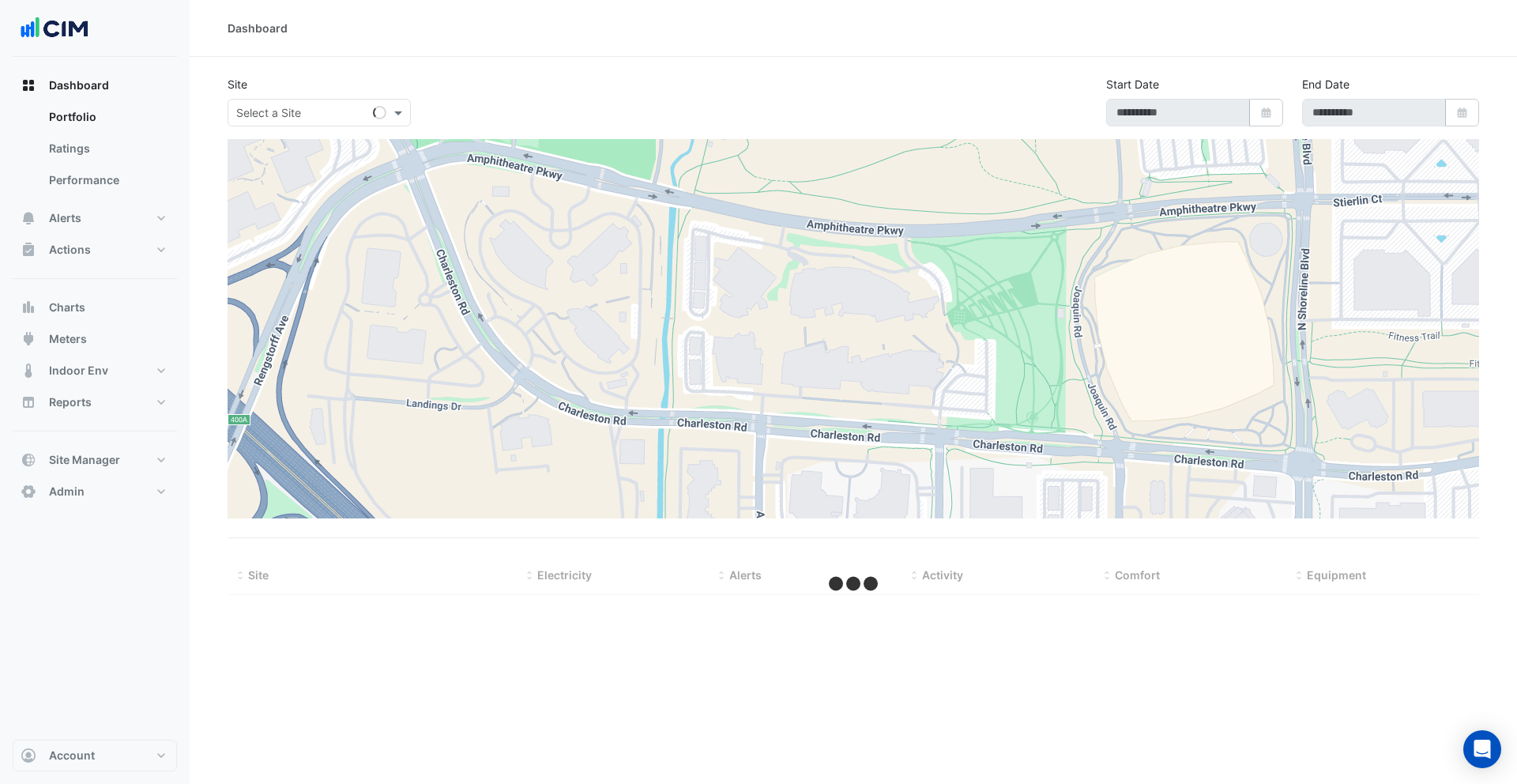
click at [335, 109] on input "text" at bounding box center [303, 113] width 134 height 16
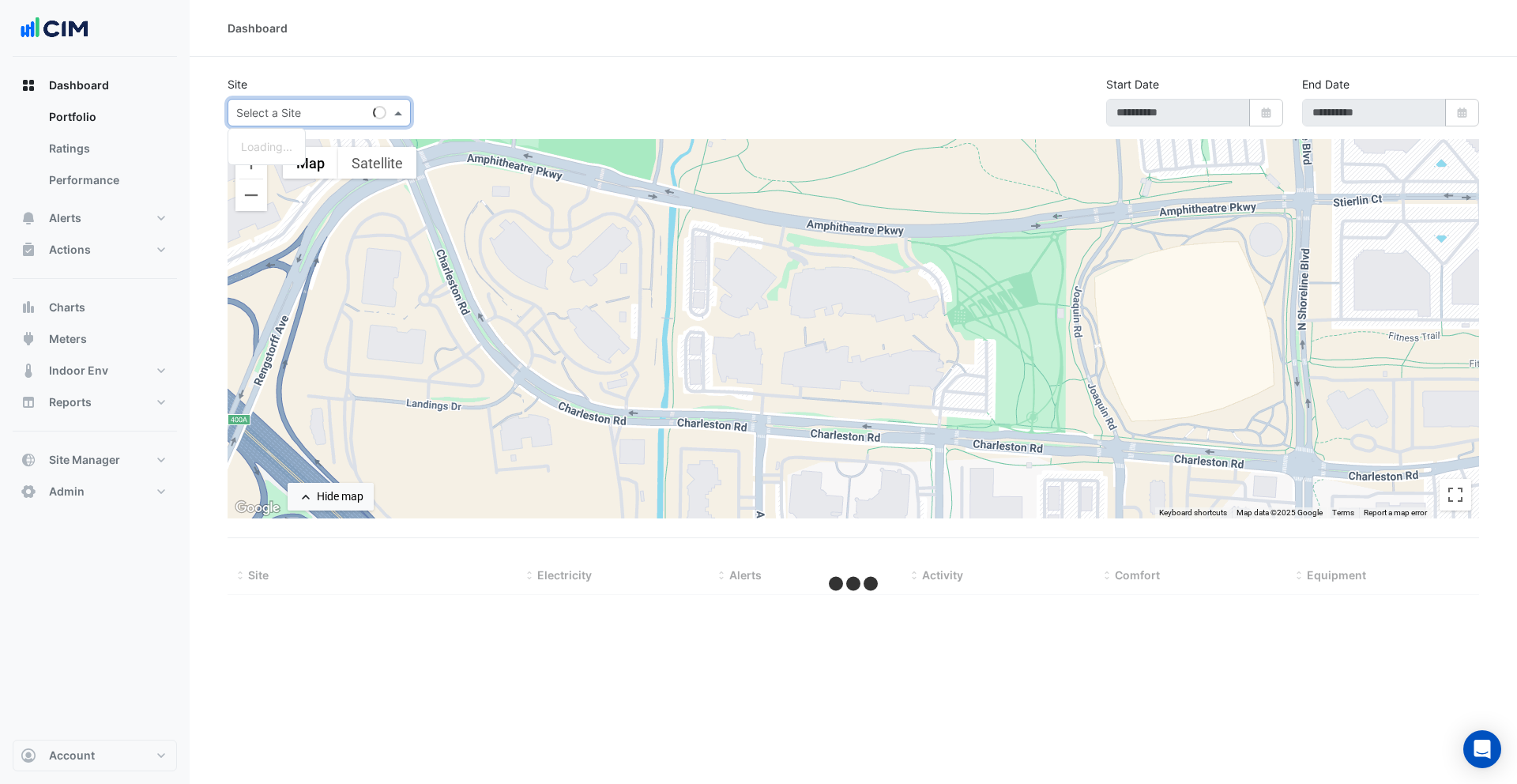
type input "**********"
select select "**"
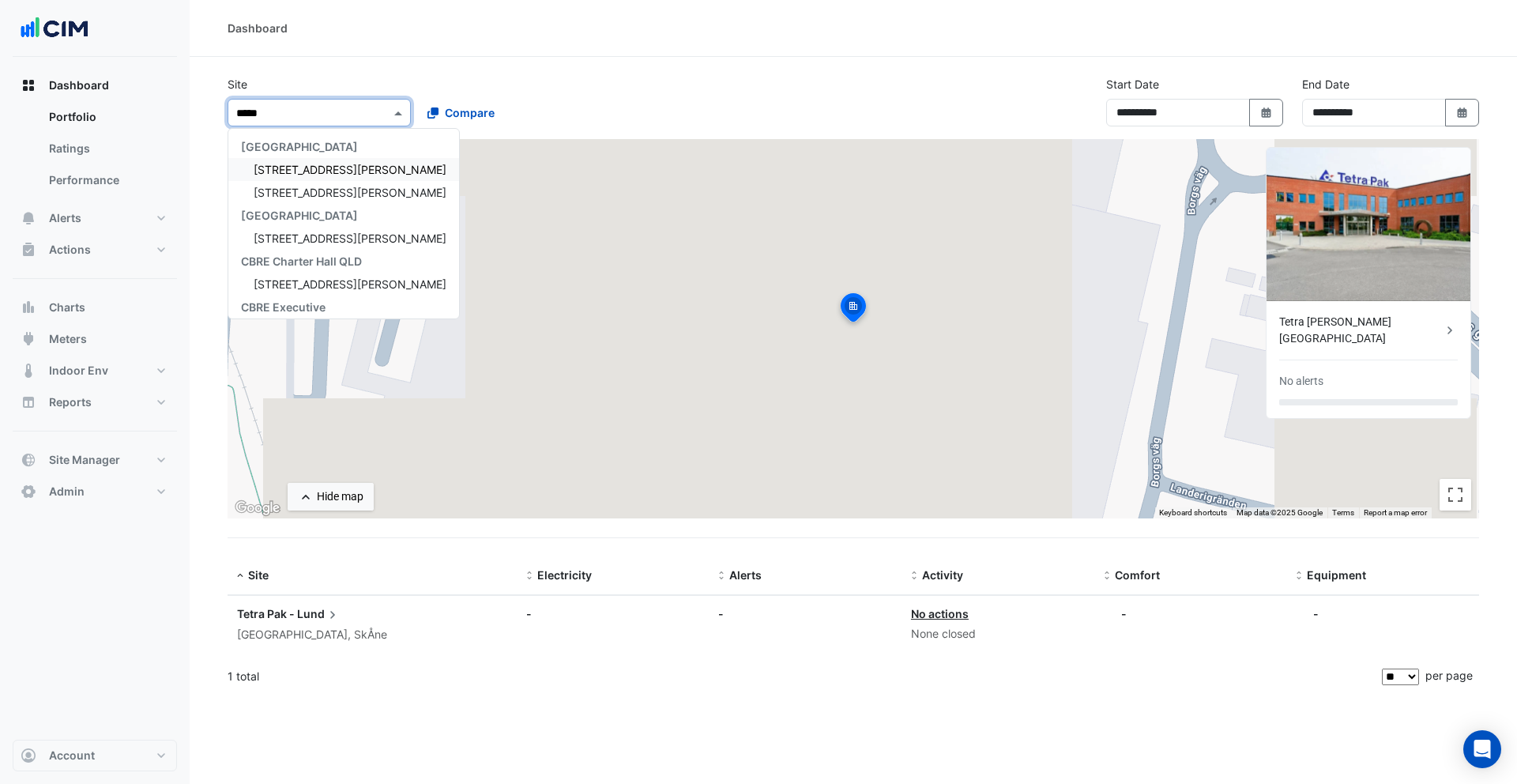
type input "******"
drag, startPoint x: 302, startPoint y: 171, endPoint x: 420, endPoint y: 132, distance: 124.3
click at [303, 171] on span "1 Martin Place" at bounding box center [350, 169] width 193 height 14
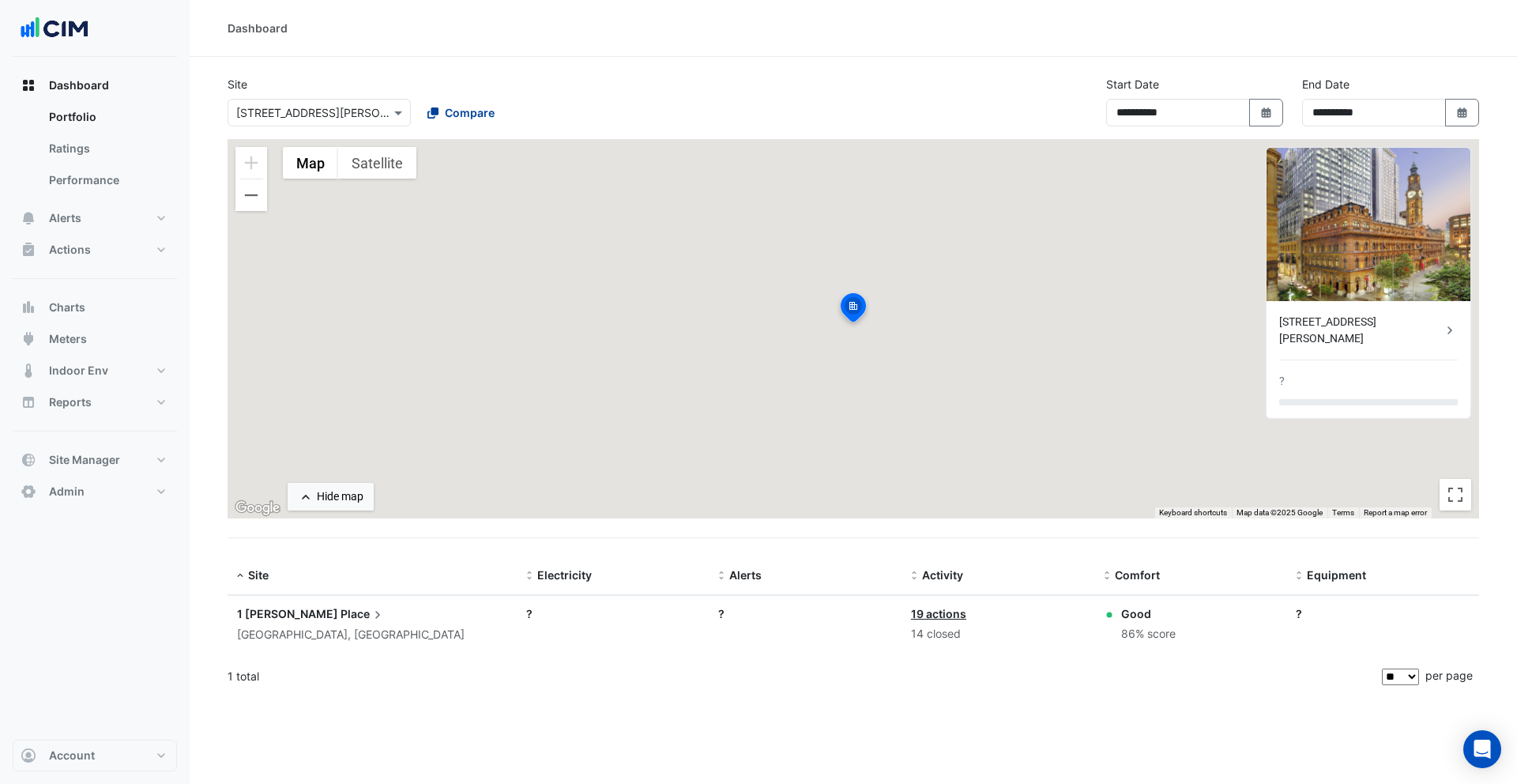
click at [436, 119] on fa-icon at bounding box center [433, 113] width 11 height 16
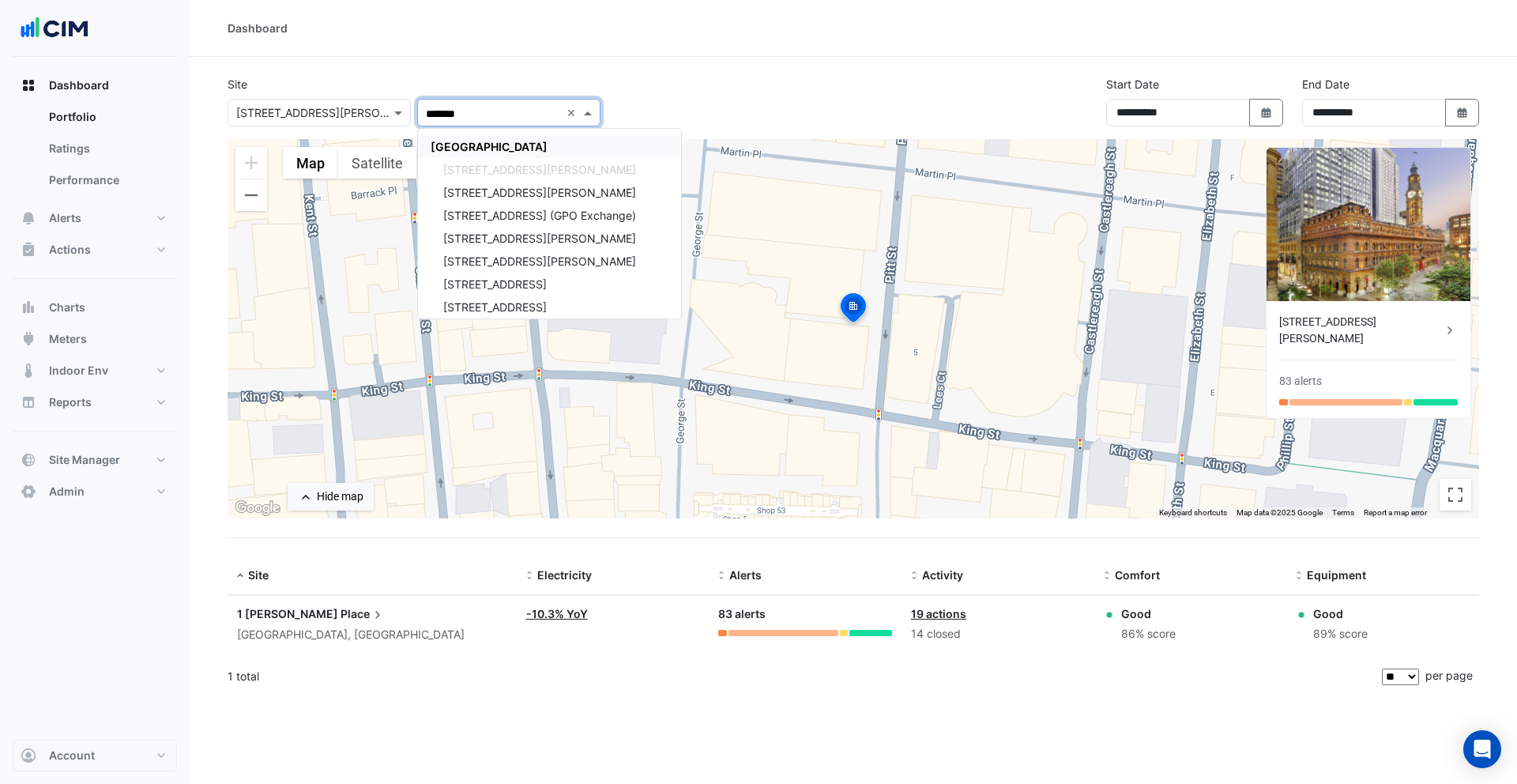
click at [454, 145] on span "[GEOGRAPHIC_DATA]" at bounding box center [490, 146] width 117 height 14
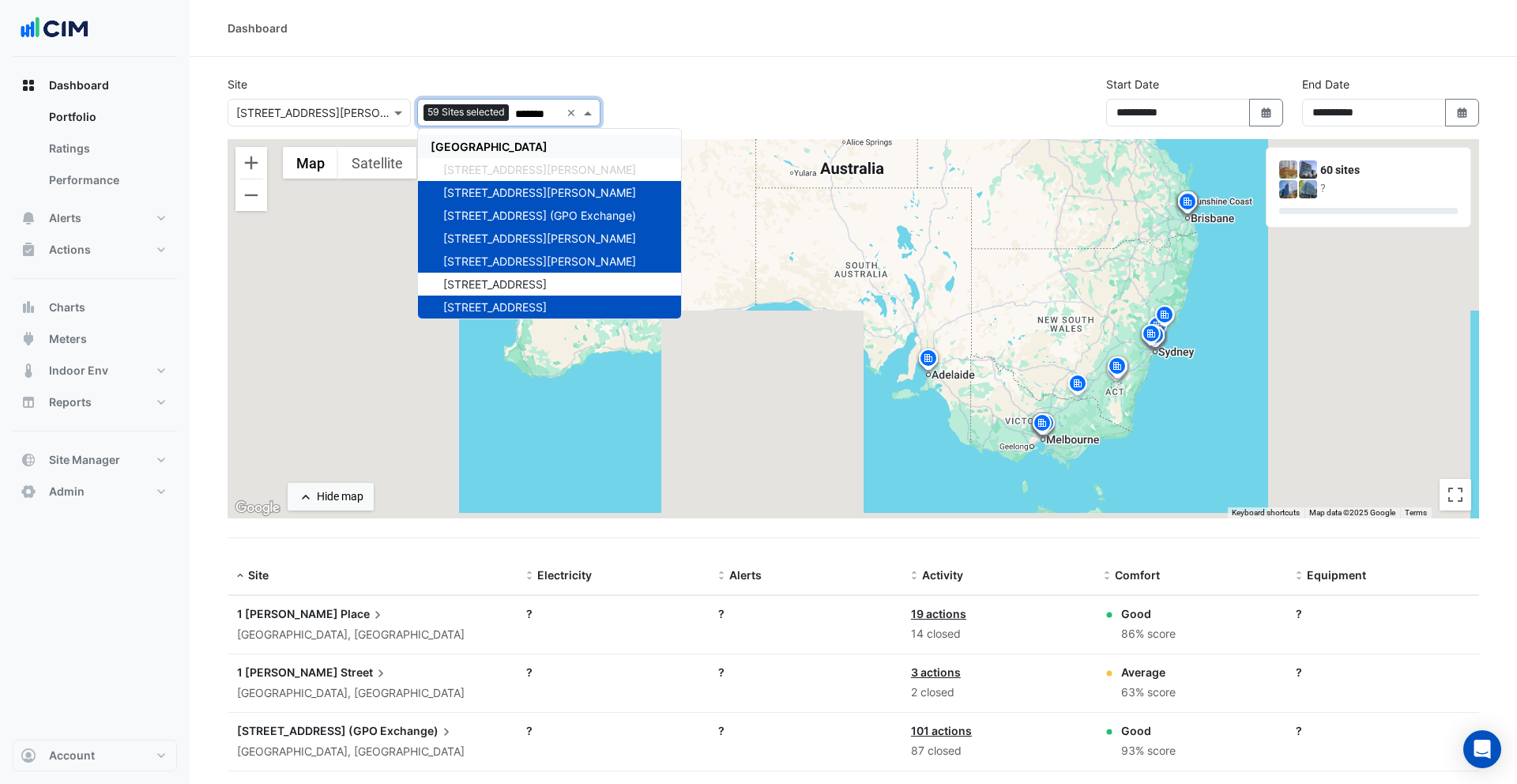
type input "*******"
click at [685, 91] on div "Site × 1 Martin Place 59 Sites selected ******* × CBRE Charter Hall 1 Martin Pl…" at bounding box center [853, 107] width 1270 height 63
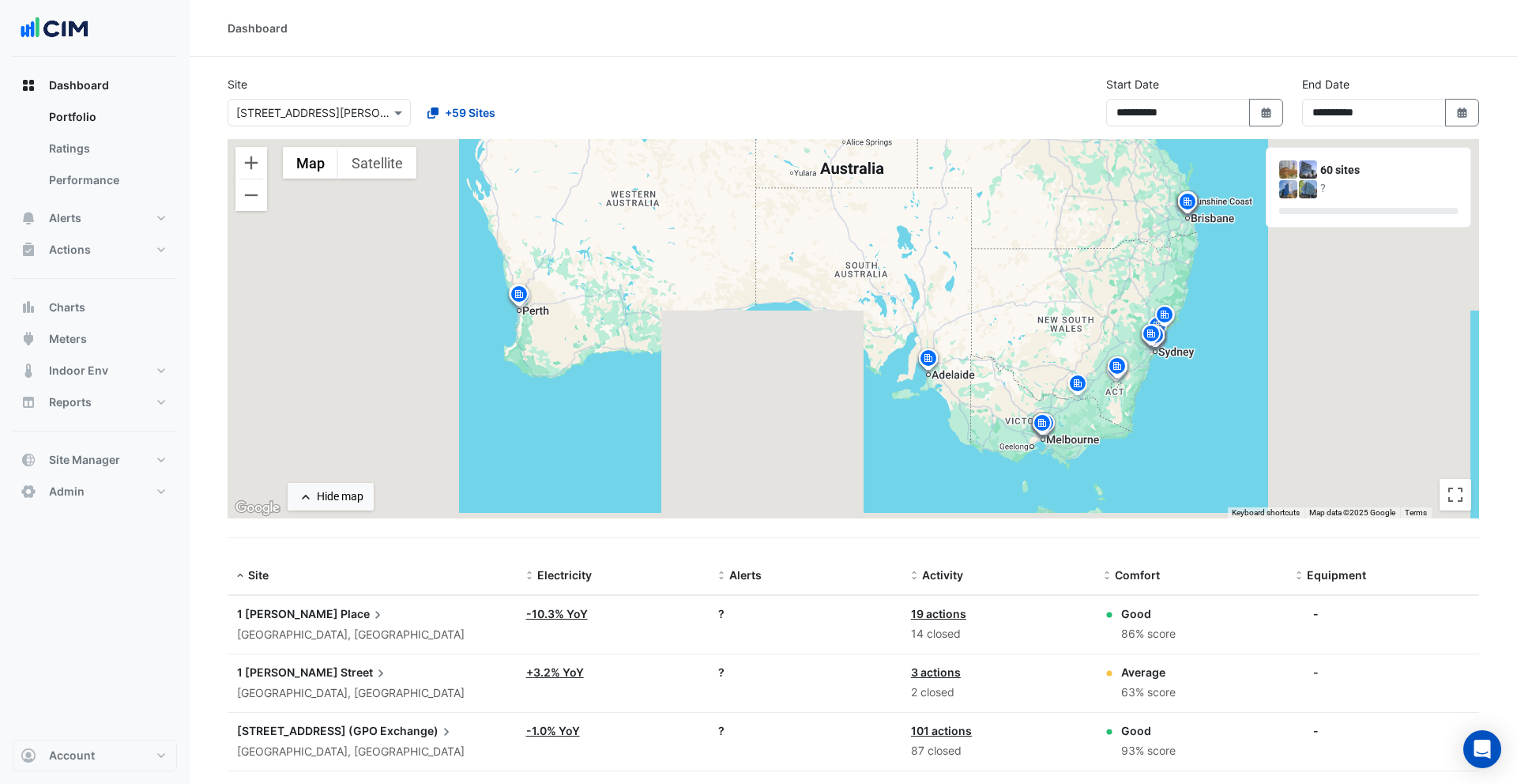
click at [1161, 344] on img at bounding box center [1151, 336] width 26 height 27
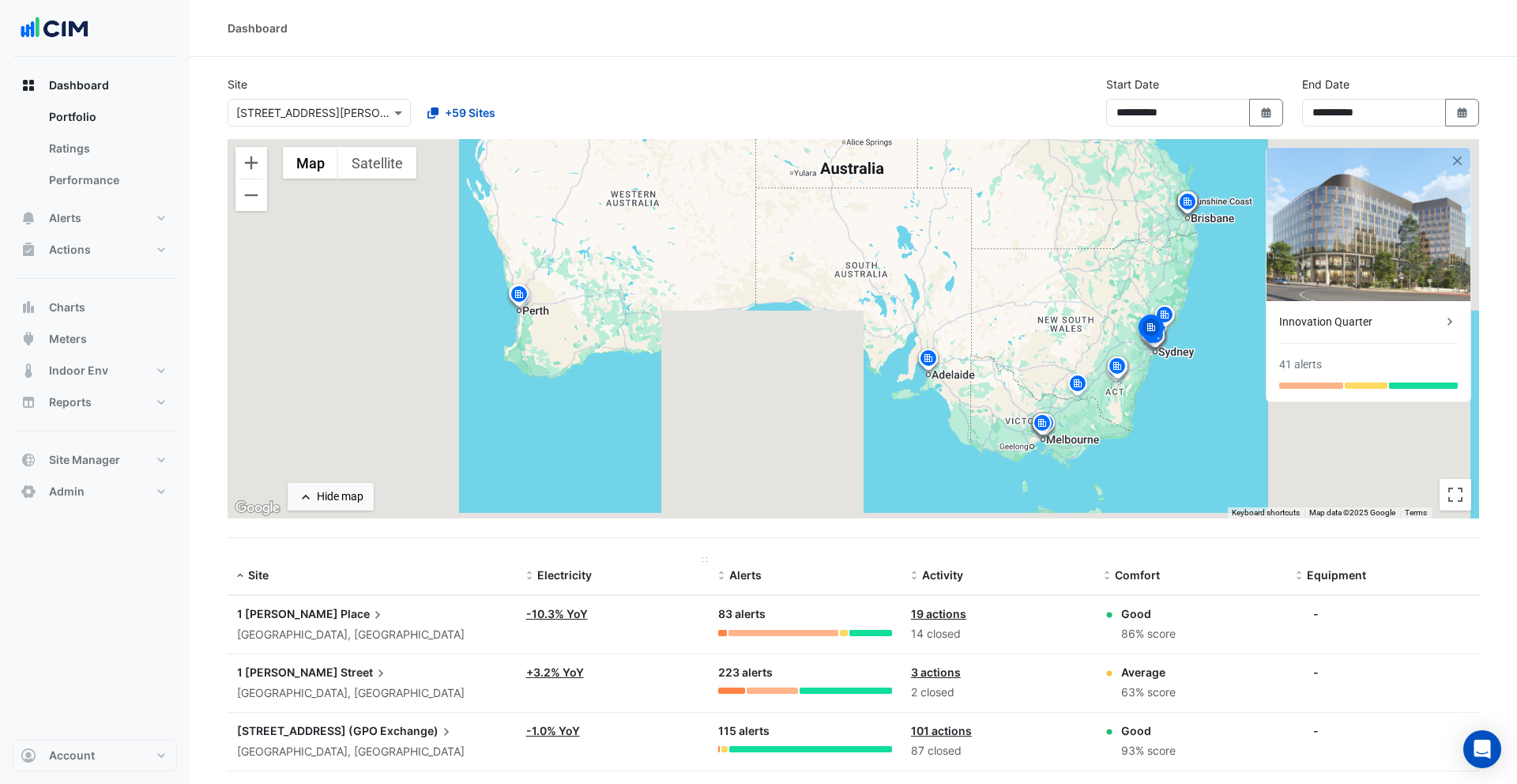
click at [556, 579] on span "Electricity" at bounding box center [565, 575] width 55 height 14
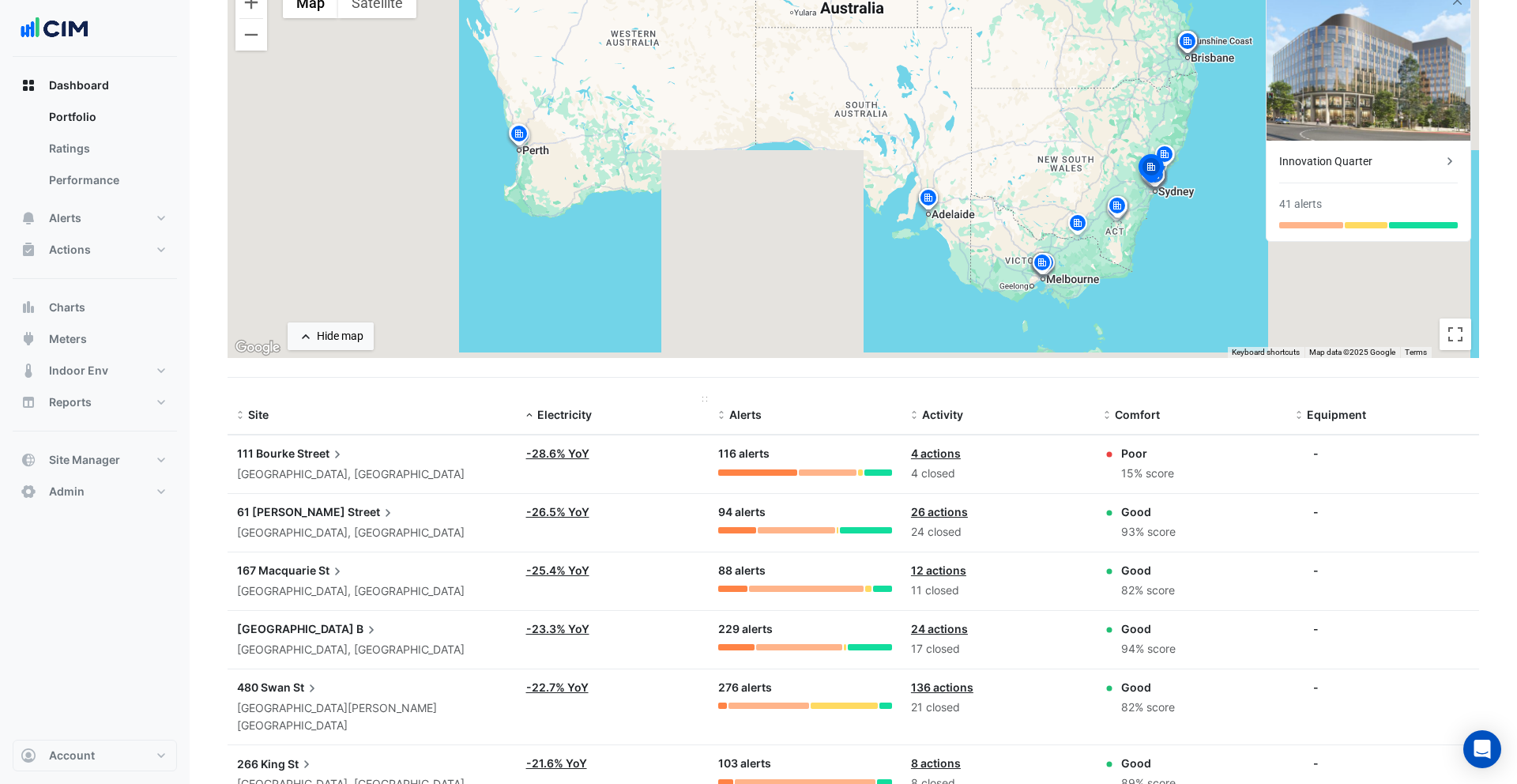
scroll to position [171, 0]
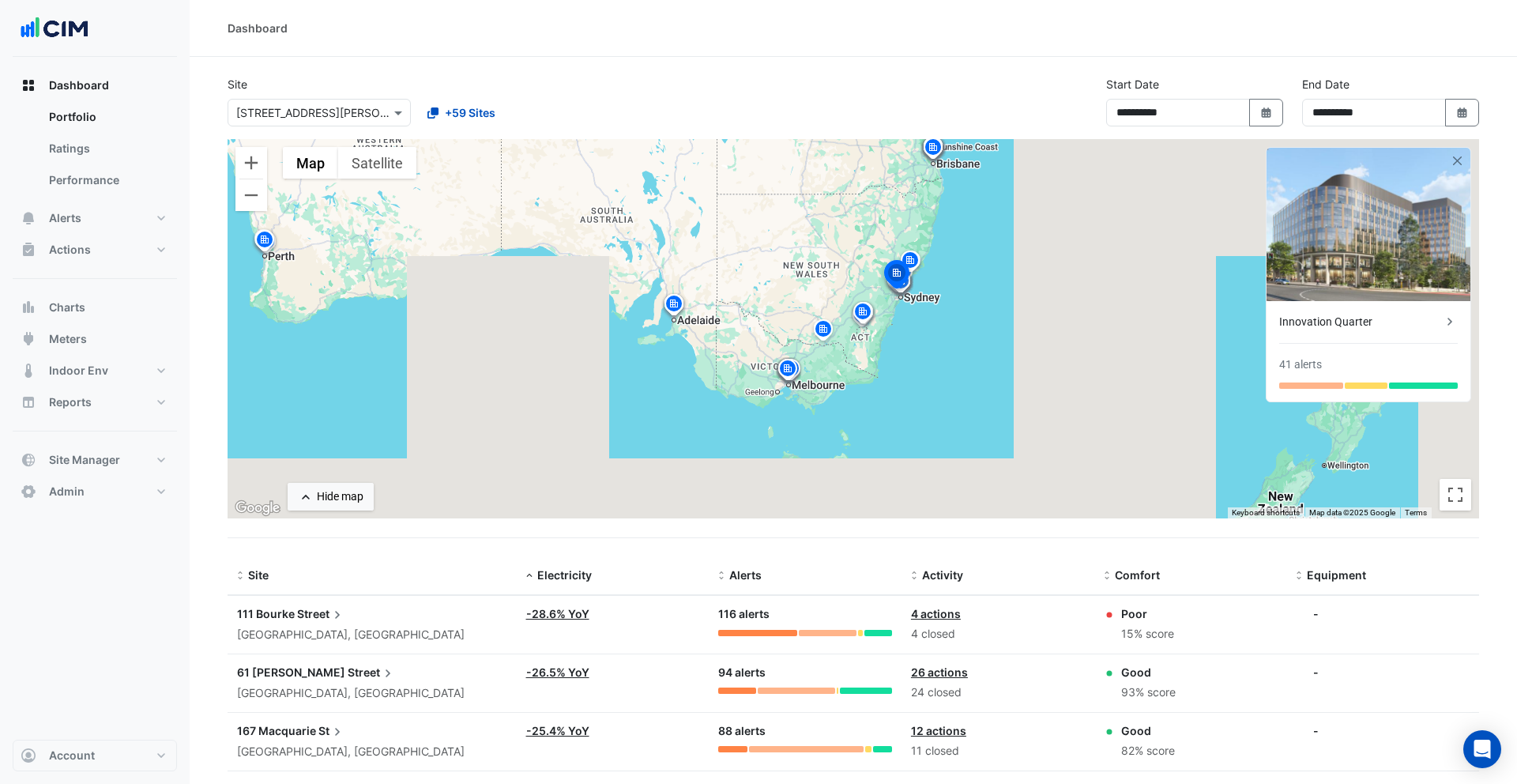
drag, startPoint x: 1081, startPoint y: 313, endPoint x: 810, endPoint y: 257, distance: 276.7
click at [810, 257] on div "To activate drag with keyboard, press Alt + Enter. Once in keyboard drag state,…" at bounding box center [854, 328] width 1252 height 379
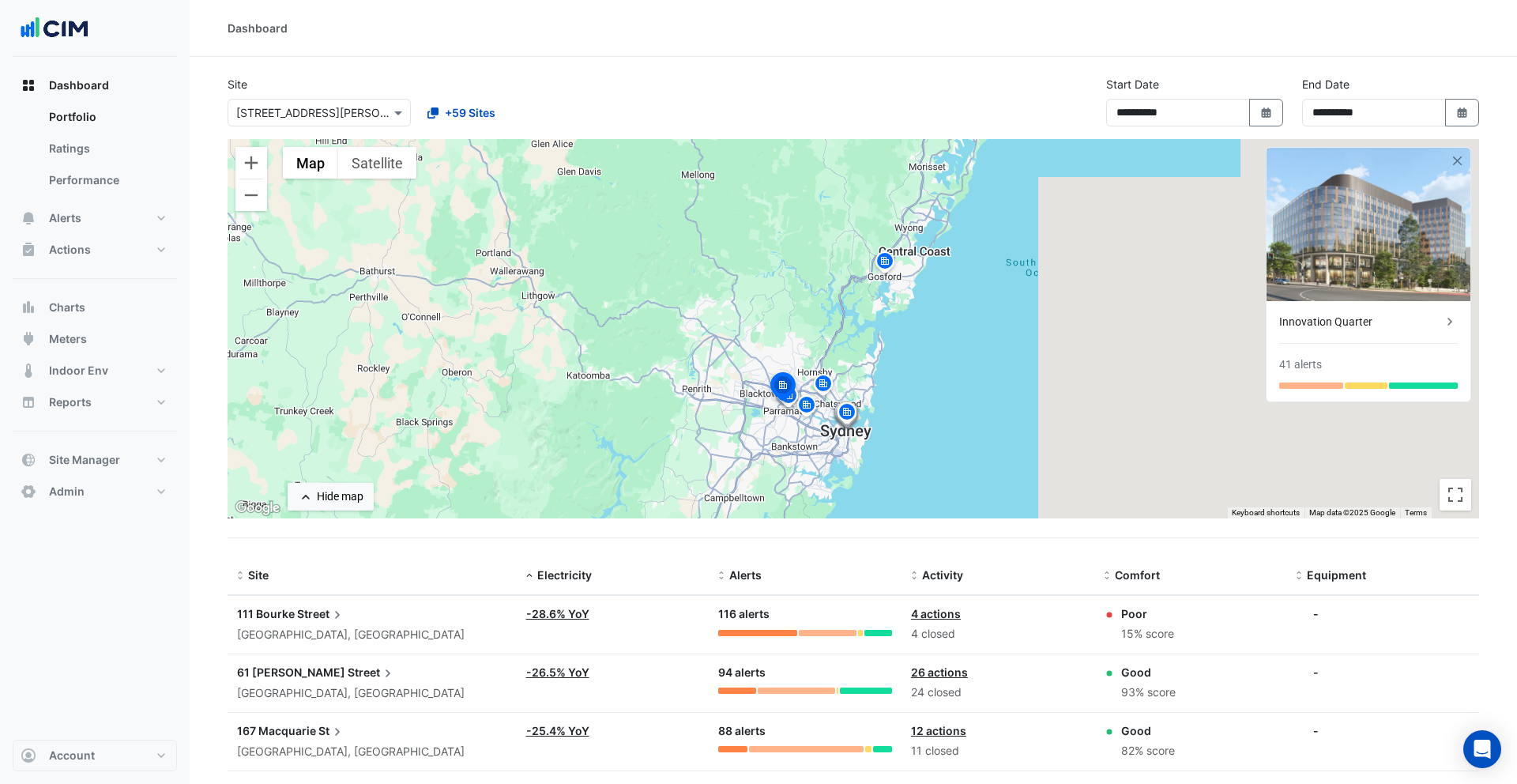
click at [887, 263] on img at bounding box center [885, 263] width 26 height 27
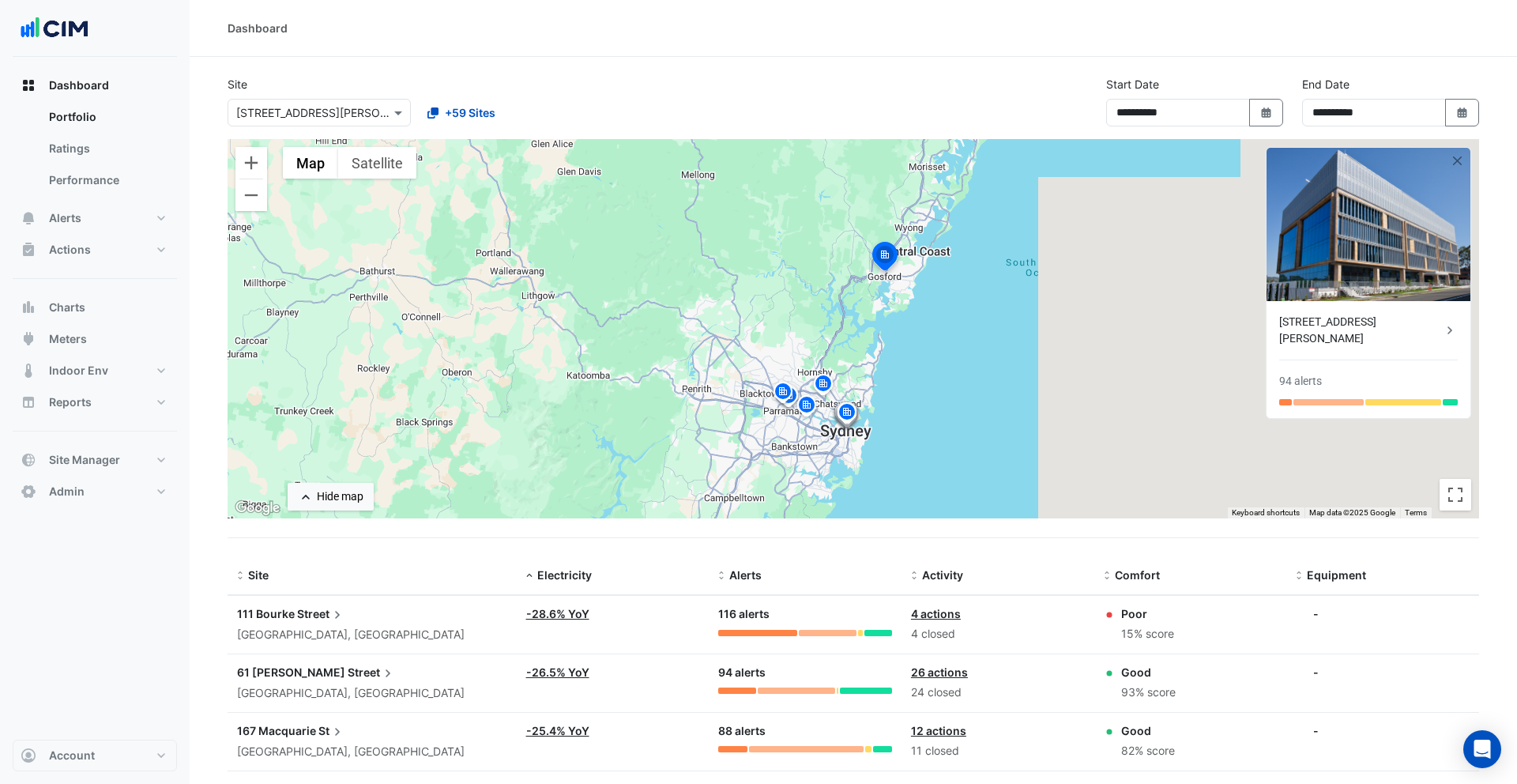
click at [847, 420] on img at bounding box center [847, 414] width 26 height 27
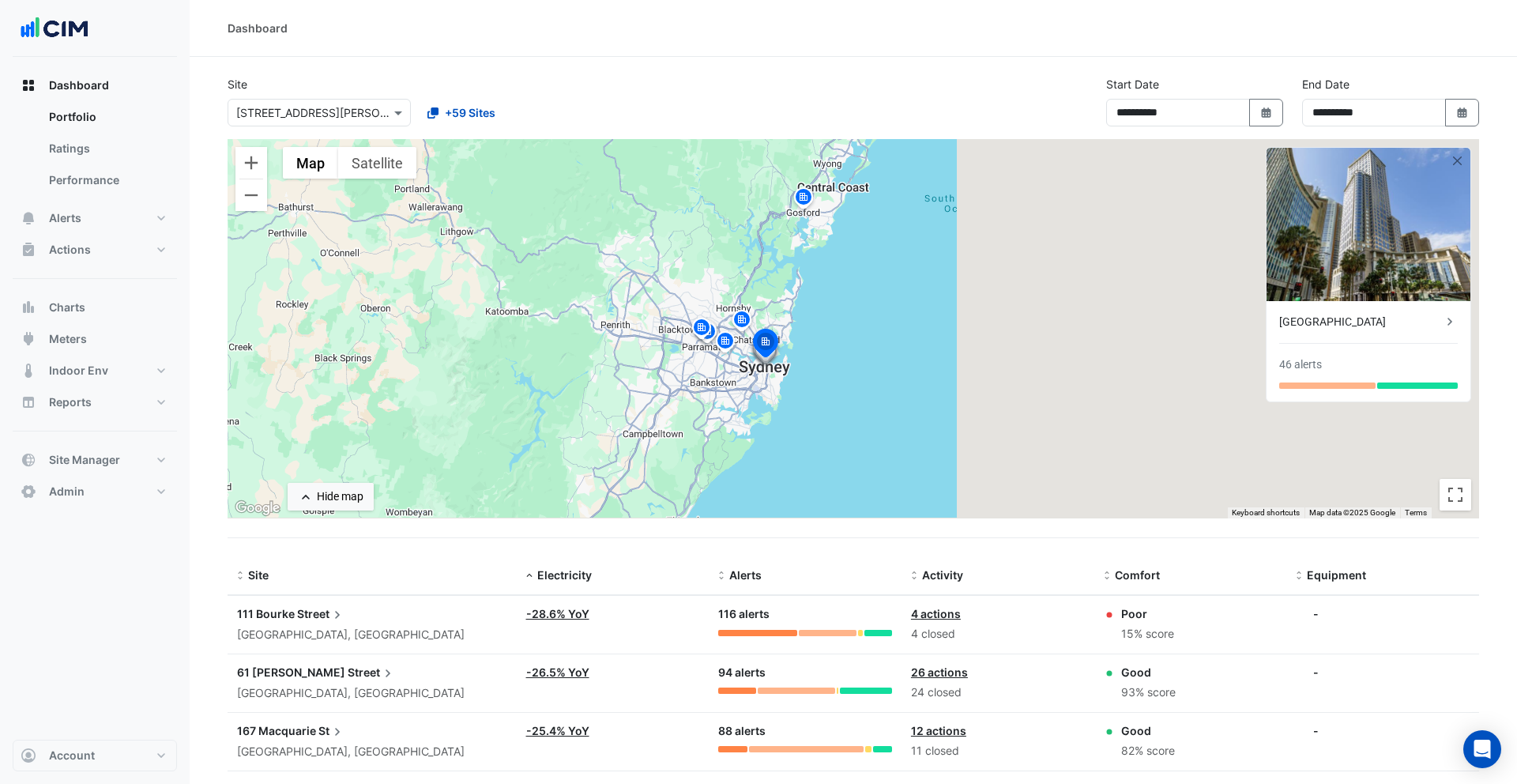
drag, startPoint x: 918, startPoint y: 465, endPoint x: 760, endPoint y: 379, distance: 179.9
click at [823, 392] on div "To activate drag with keyboard, press Alt + Enter. Once in keyboard drag state,…" at bounding box center [854, 328] width 1252 height 379
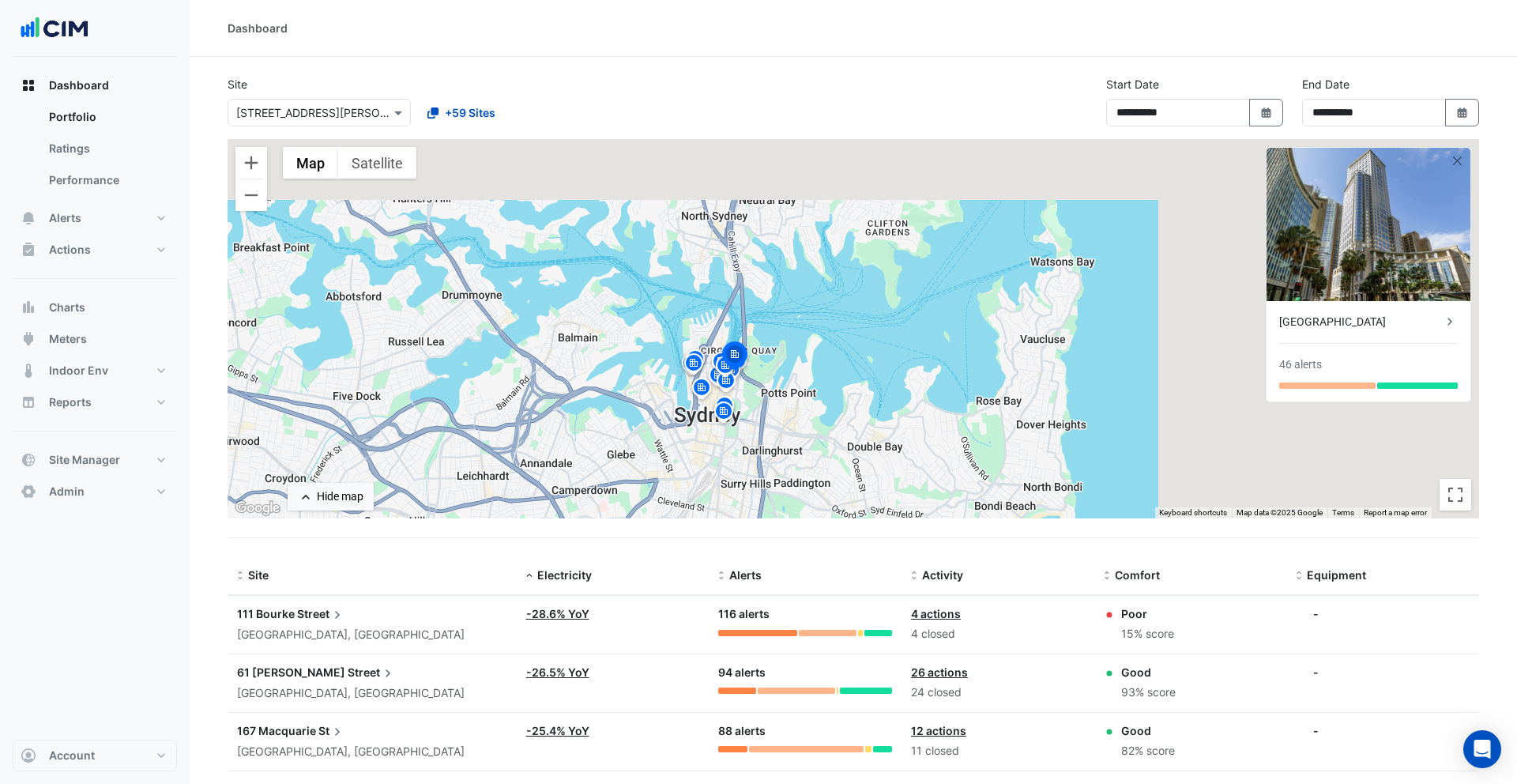
drag, startPoint x: 789, startPoint y: 239, endPoint x: 744, endPoint y: 480, distance: 245.2
click at [744, 480] on div "To activate drag with keyboard, press Alt + Enter. Once in keyboard drag state,…" at bounding box center [854, 328] width 1252 height 379
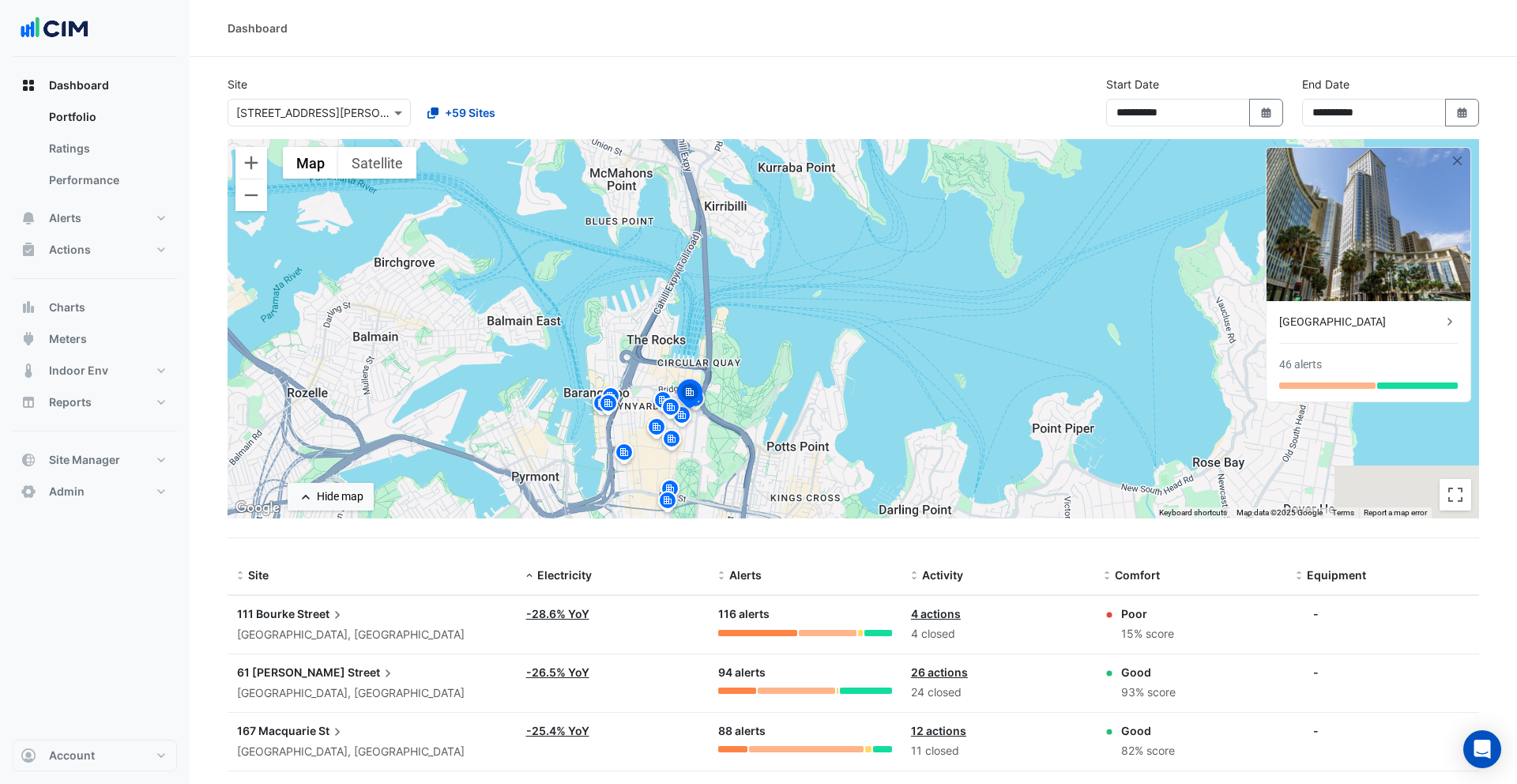
click at [703, 403] on img at bounding box center [690, 395] width 35 height 38
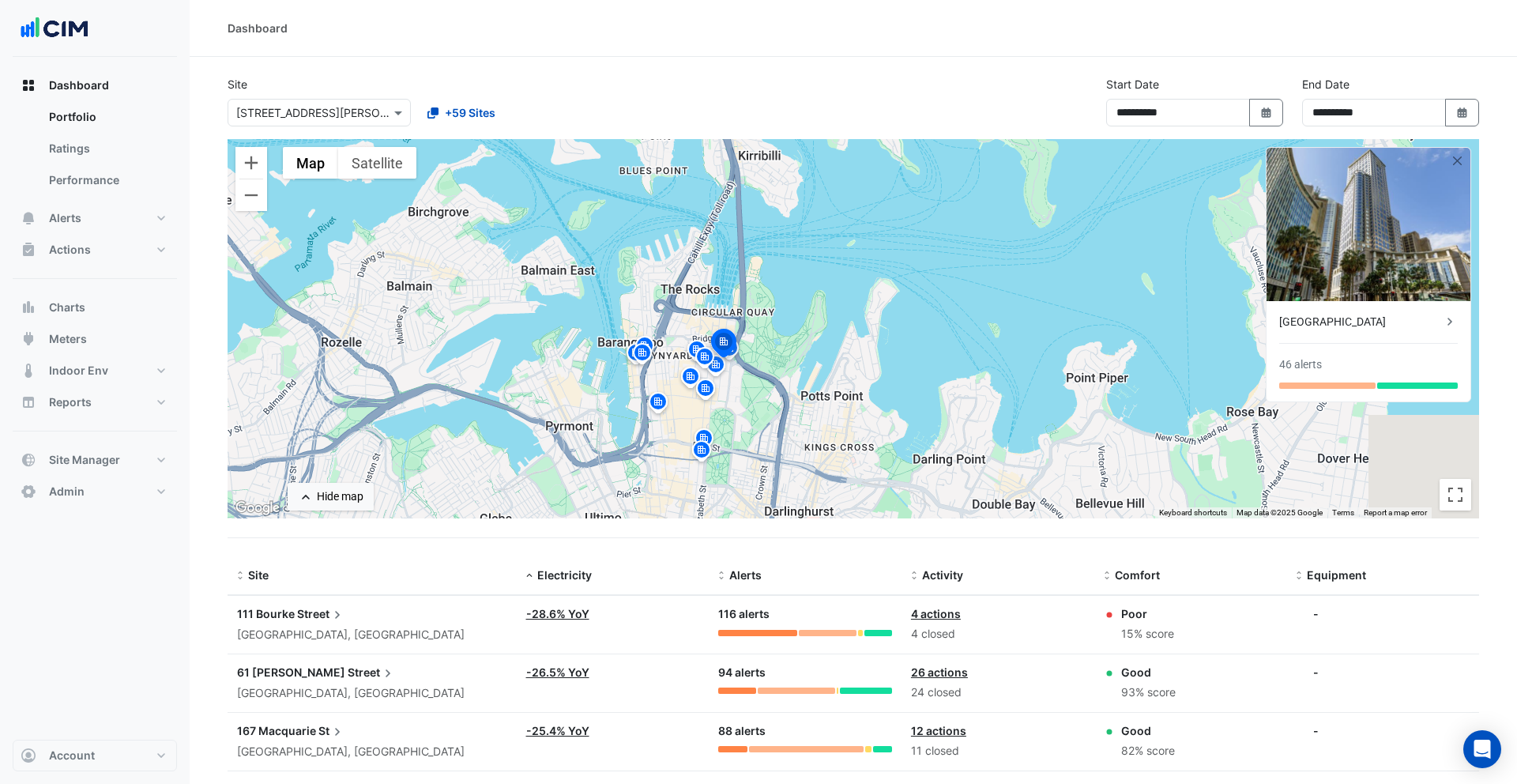
drag, startPoint x: 755, startPoint y: 441, endPoint x: 776, endPoint y: 394, distance: 51.5
click at [790, 391] on div "To activate drag with keyboard, press Alt + Enter. Once in keyboard drag state,…" at bounding box center [854, 328] width 1252 height 379
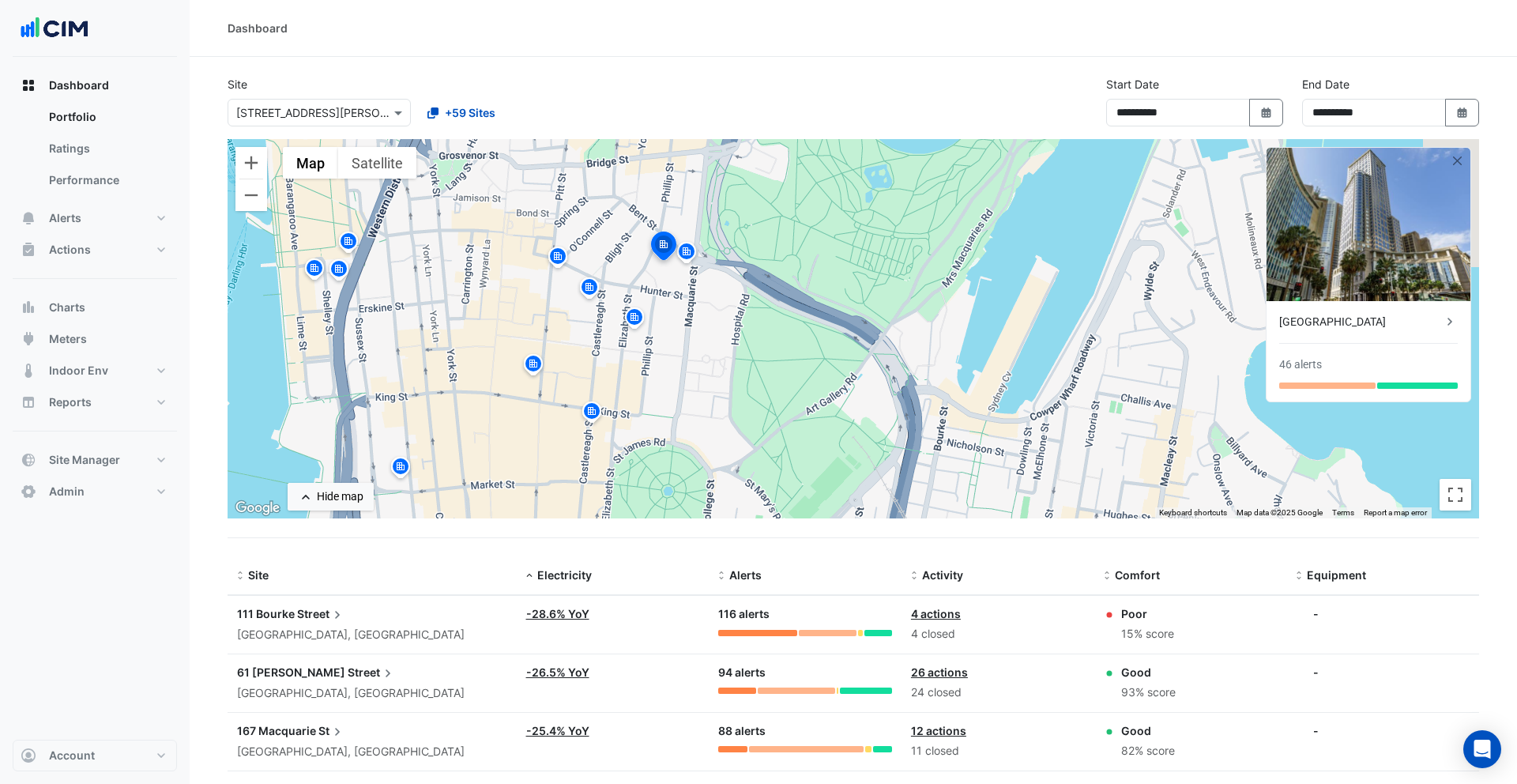
click at [686, 259] on img at bounding box center [687, 253] width 26 height 27
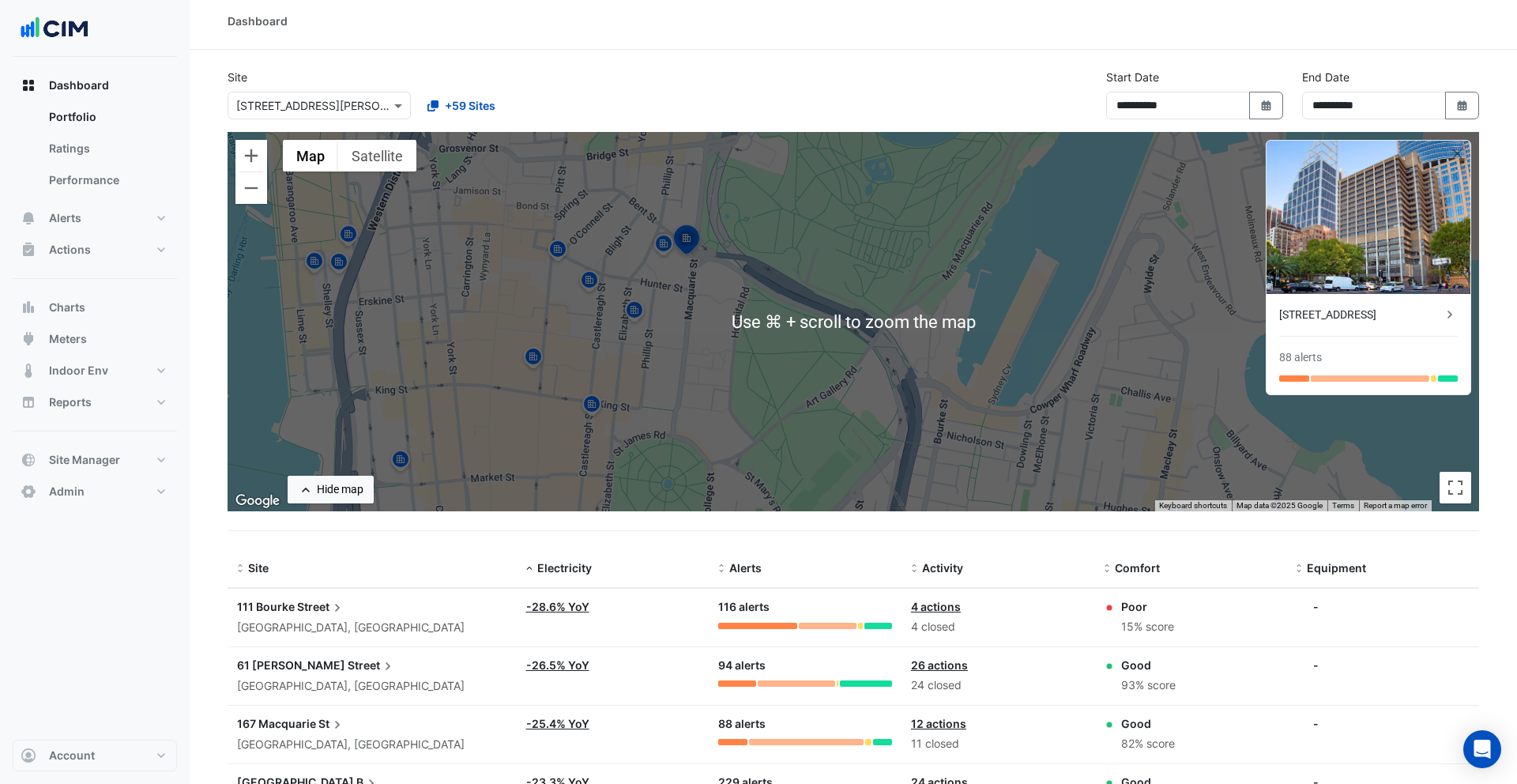
scroll to position [8, 0]
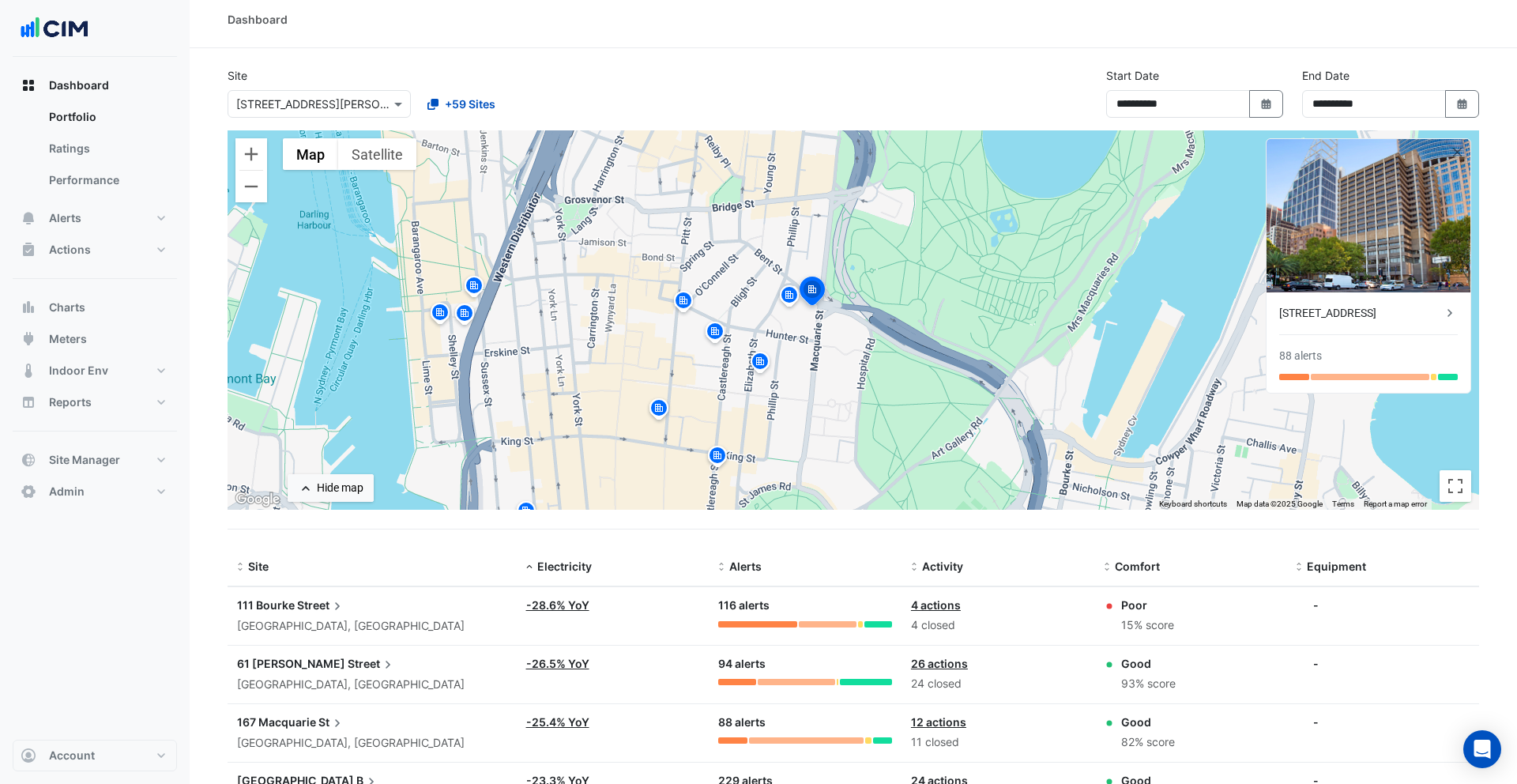
drag, startPoint x: 709, startPoint y: 364, endPoint x: 539, endPoint y: 319, distance: 175.9
click at [832, 413] on div "To activate drag with keyboard, press Alt + Enter. Once in keyboard drag state,…" at bounding box center [854, 319] width 1252 height 379
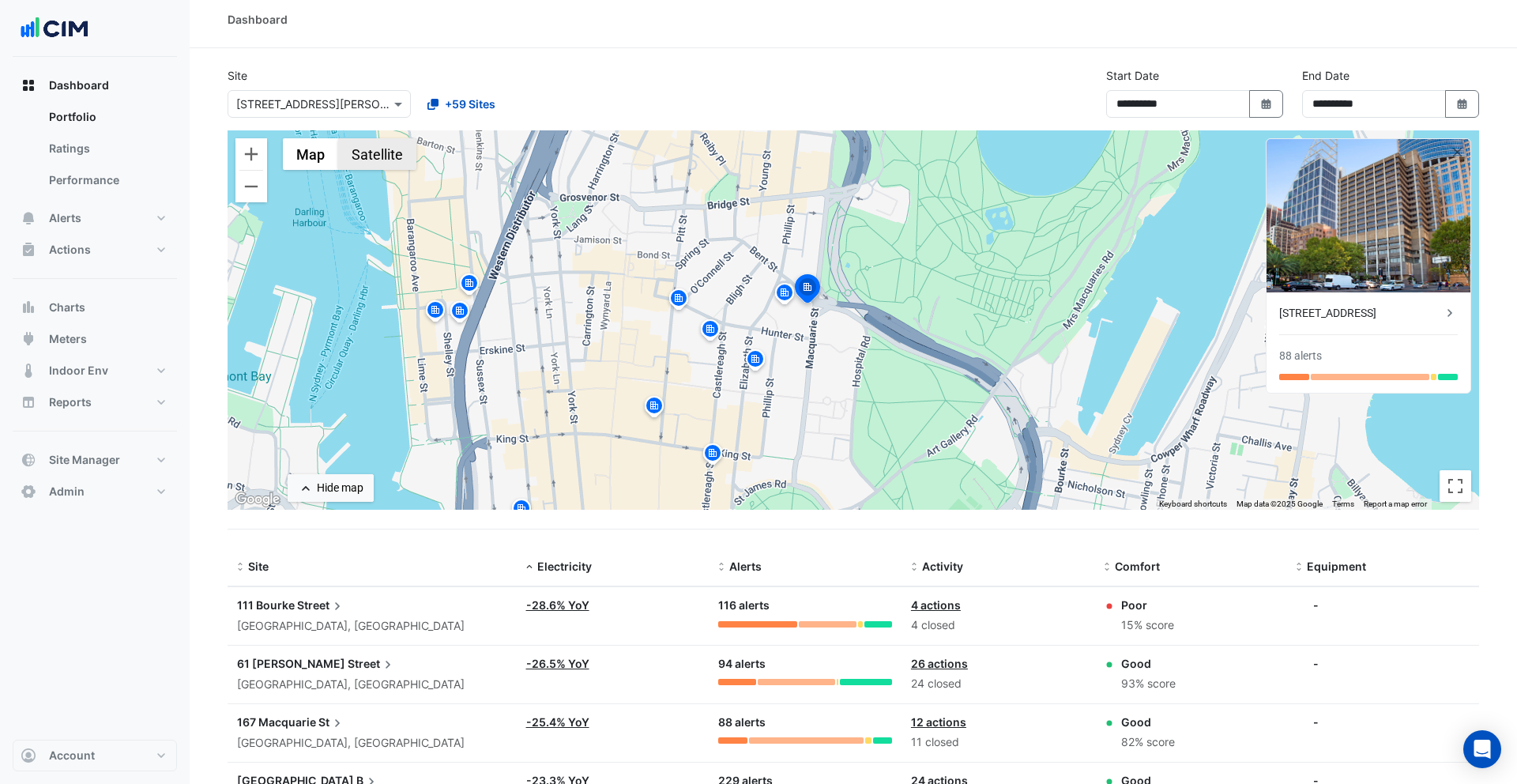
click at [360, 147] on button "Satellite" at bounding box center [377, 154] width 78 height 32
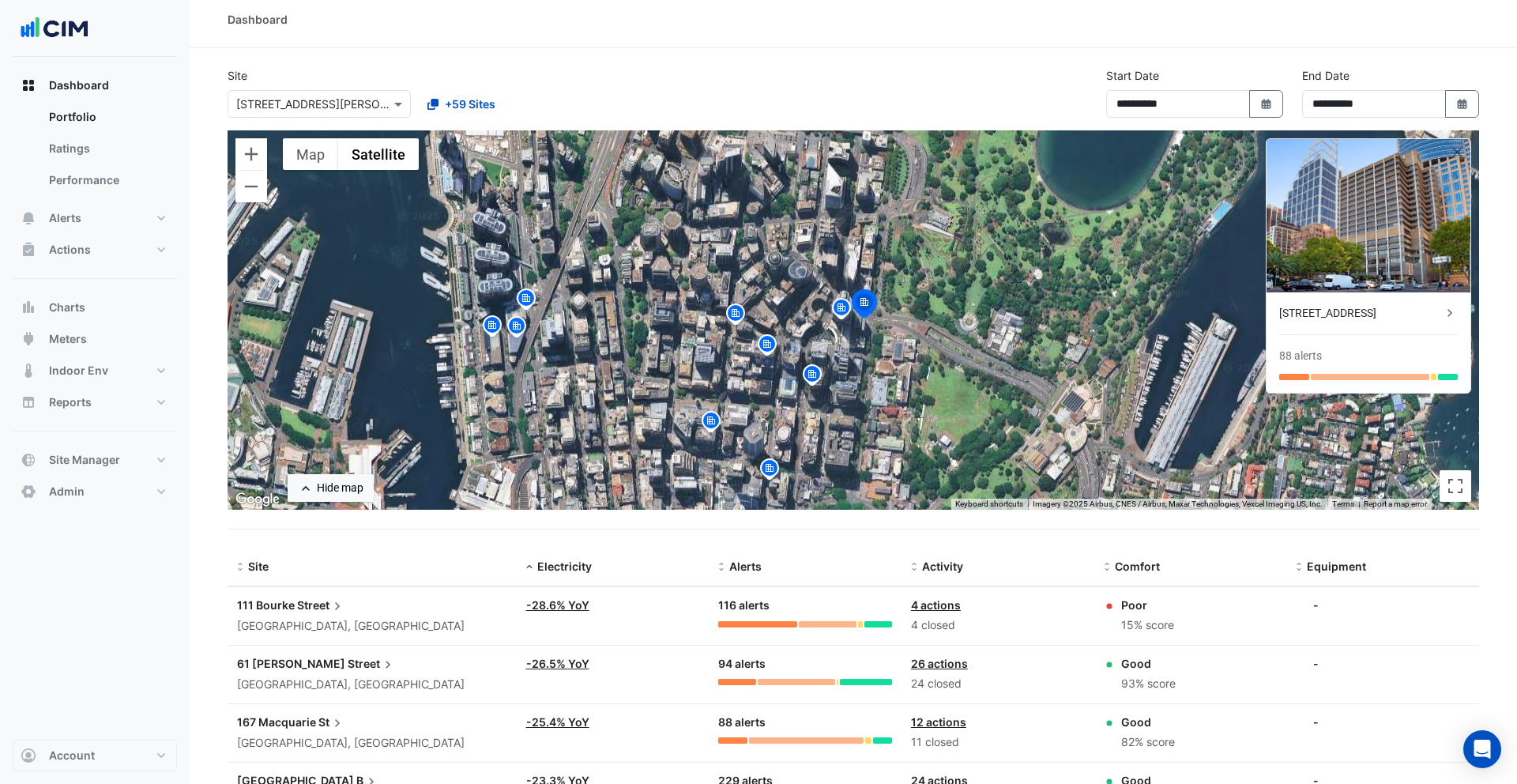
drag, startPoint x: 790, startPoint y: 350, endPoint x: 851, endPoint y: 363, distance: 62.4
click at [852, 367] on div "To activate drag with keyboard, press Alt + Enter. Once in keyboard drag state,…" at bounding box center [854, 319] width 1252 height 379
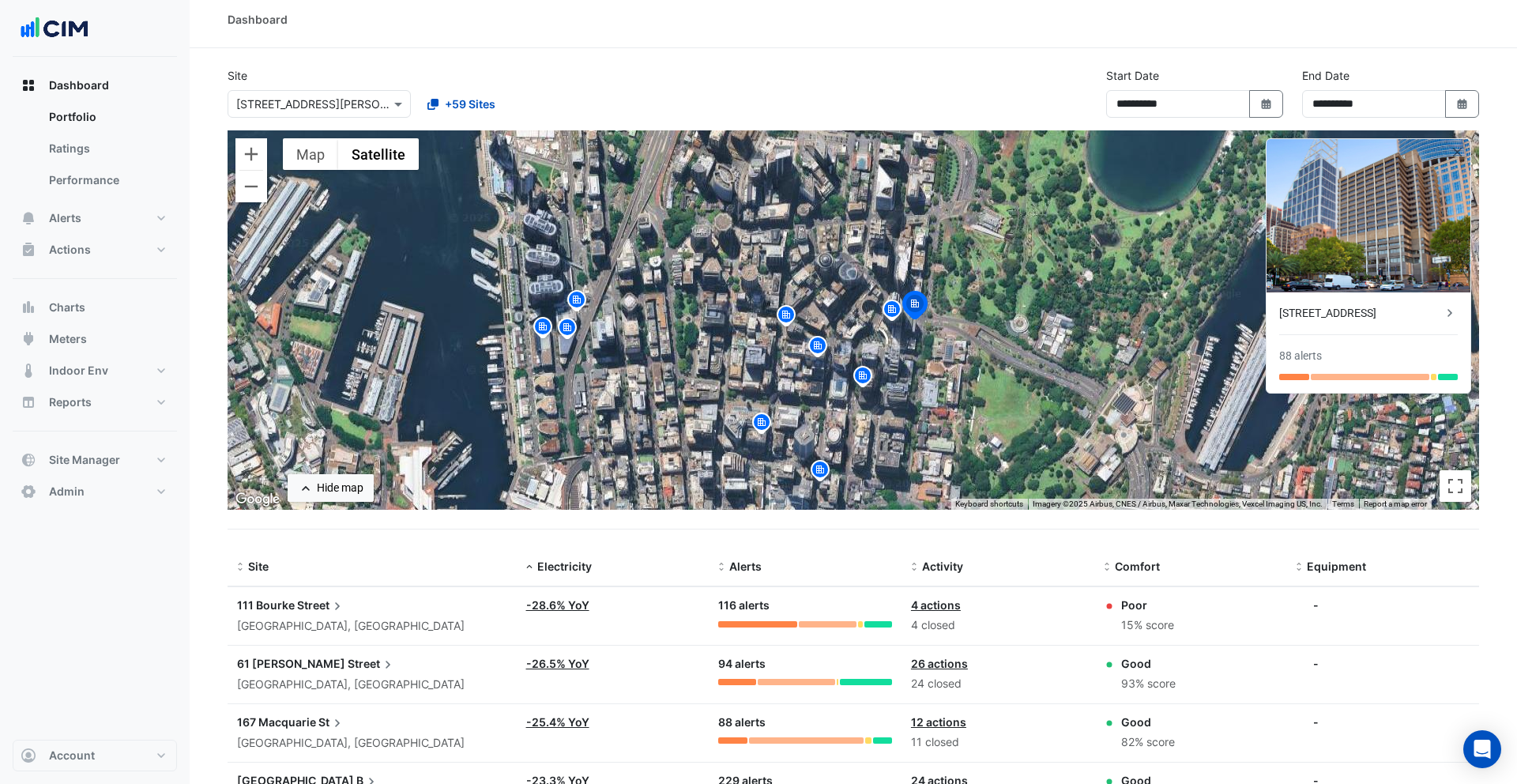
click at [1350, 305] on div "[STREET_ADDRESS]" at bounding box center [1361, 313] width 163 height 16
click at [925, 93] on ngb-offcanvas-backdrop at bounding box center [758, 392] width 1517 height 784
click at [1362, 310] on div "[STREET_ADDRESS]" at bounding box center [1361, 313] width 163 height 16
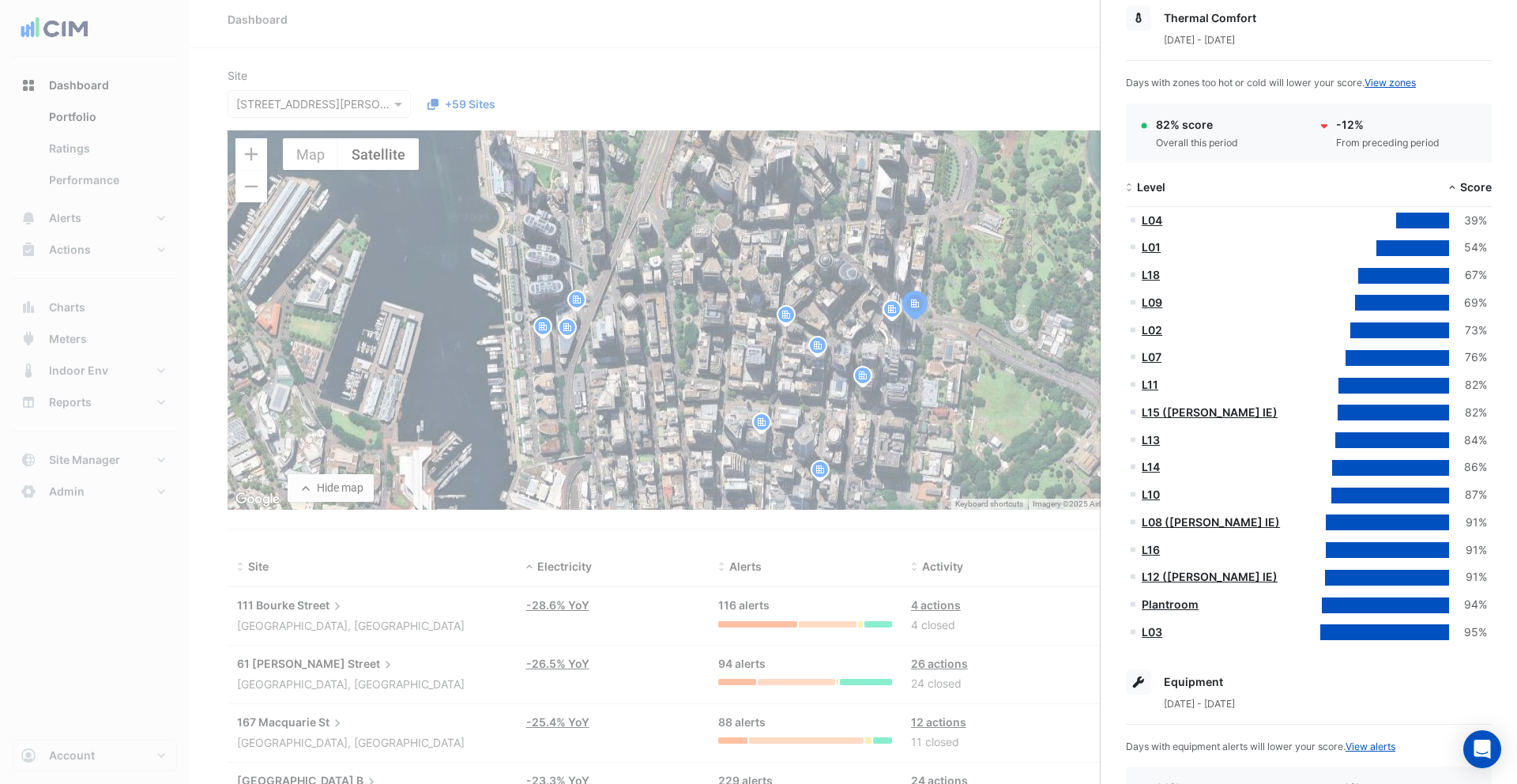
scroll to position [247, 0]
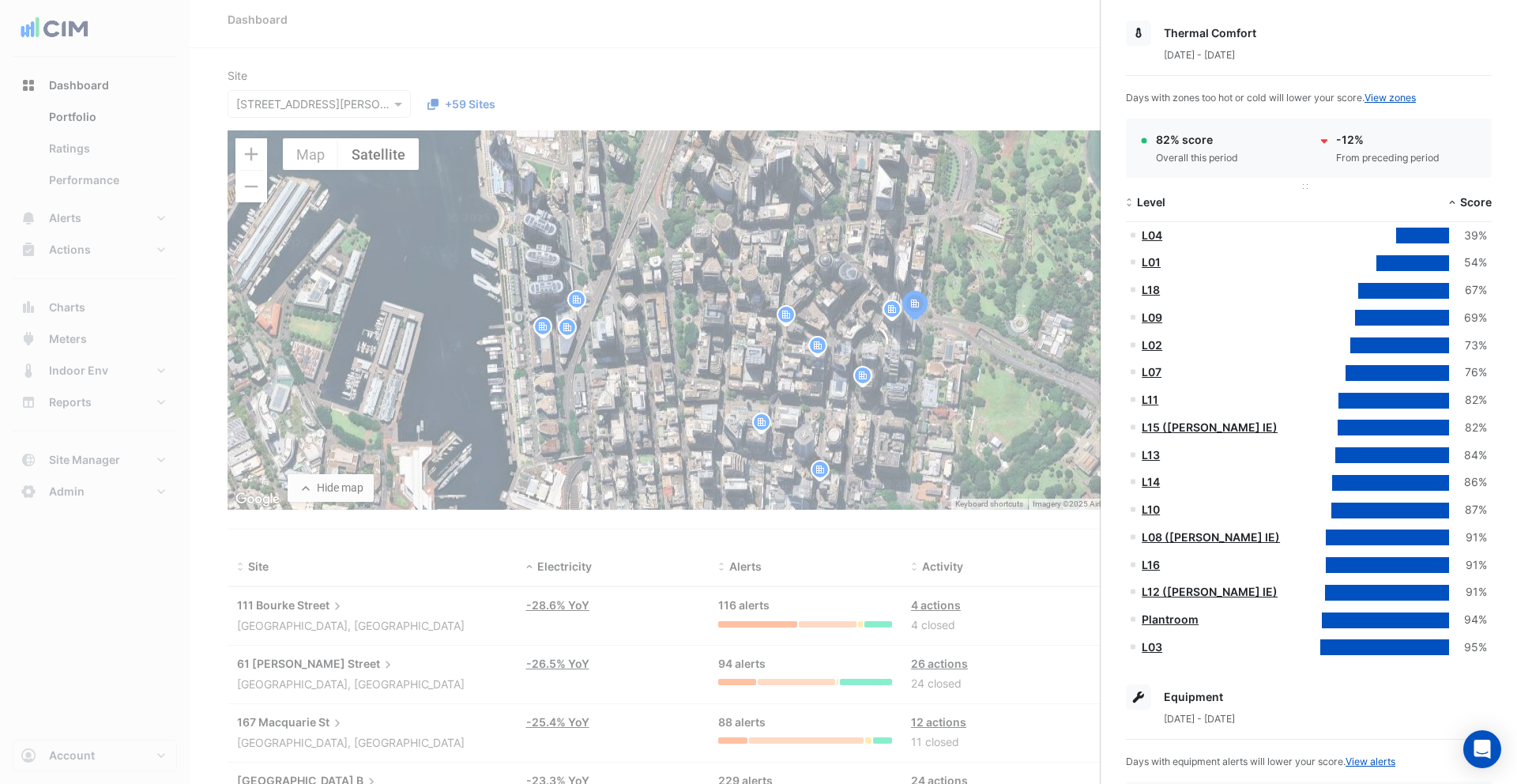
click at [1156, 201] on span "Level" at bounding box center [1151, 201] width 28 height 14
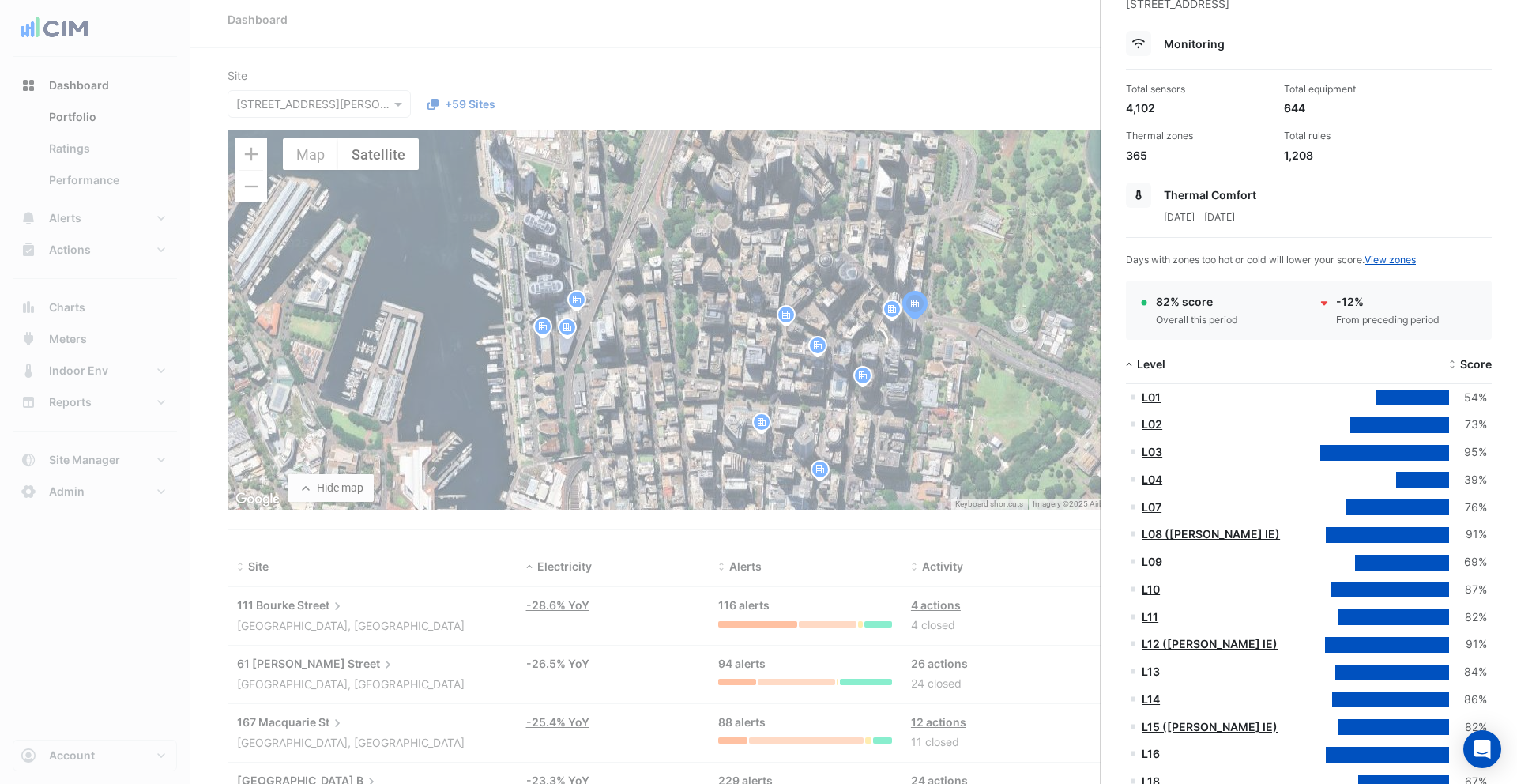
scroll to position [0, 0]
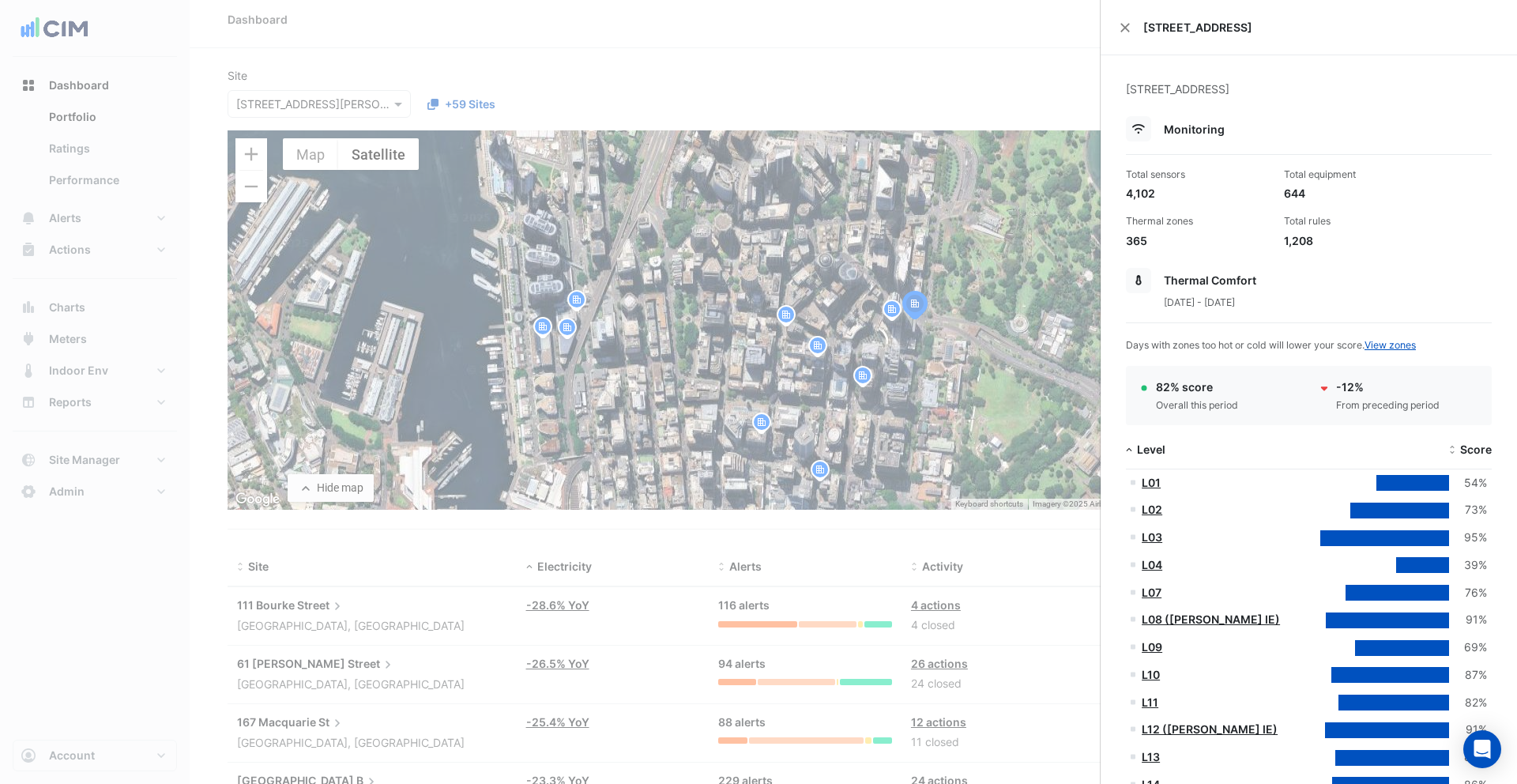
click at [60, 166] on ngb-offcanvas-backdrop at bounding box center [758, 392] width 1517 height 784
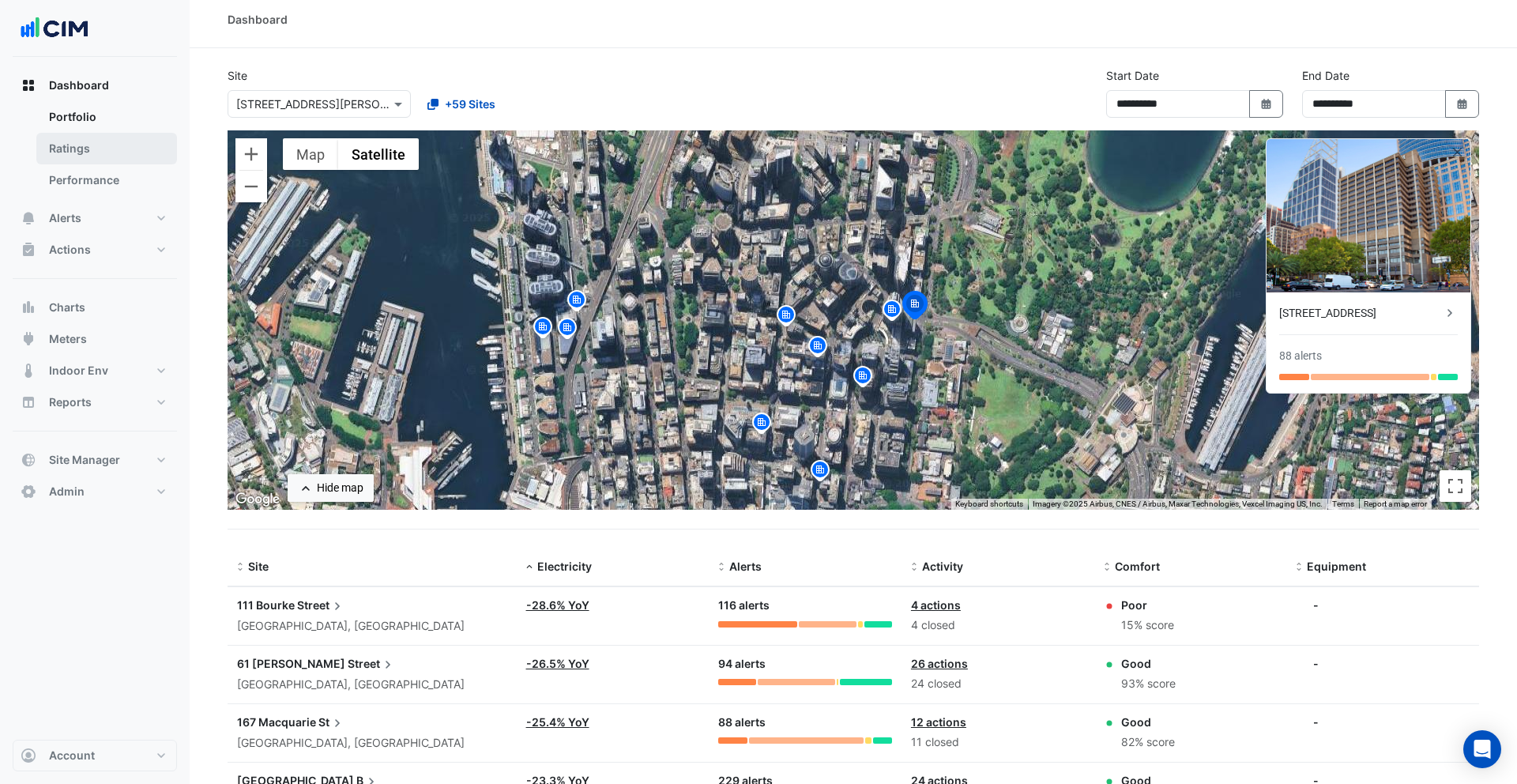
click at [75, 148] on link "Ratings" at bounding box center [107, 148] width 141 height 32
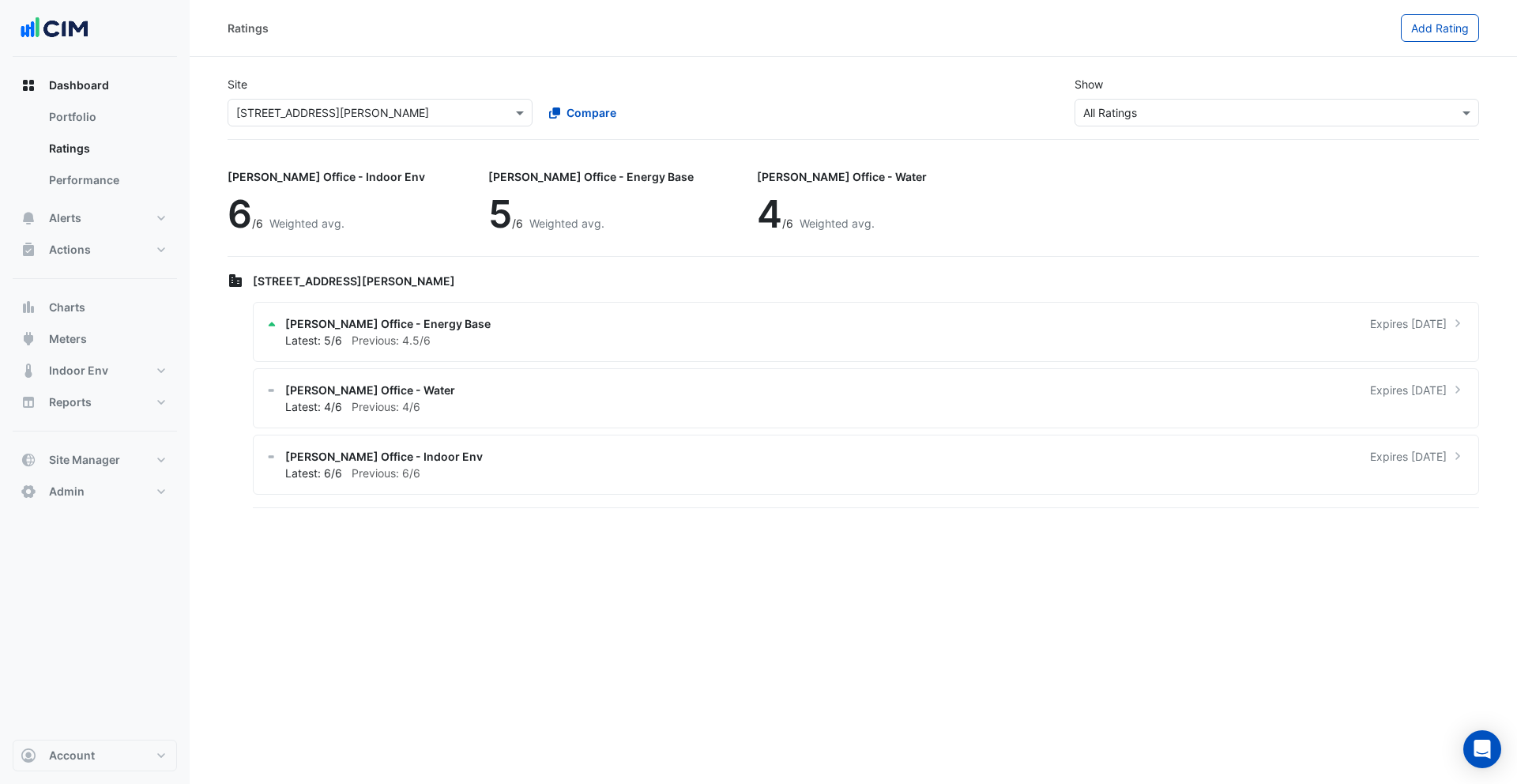
click at [323, 118] on input "text" at bounding box center [364, 113] width 256 height 16
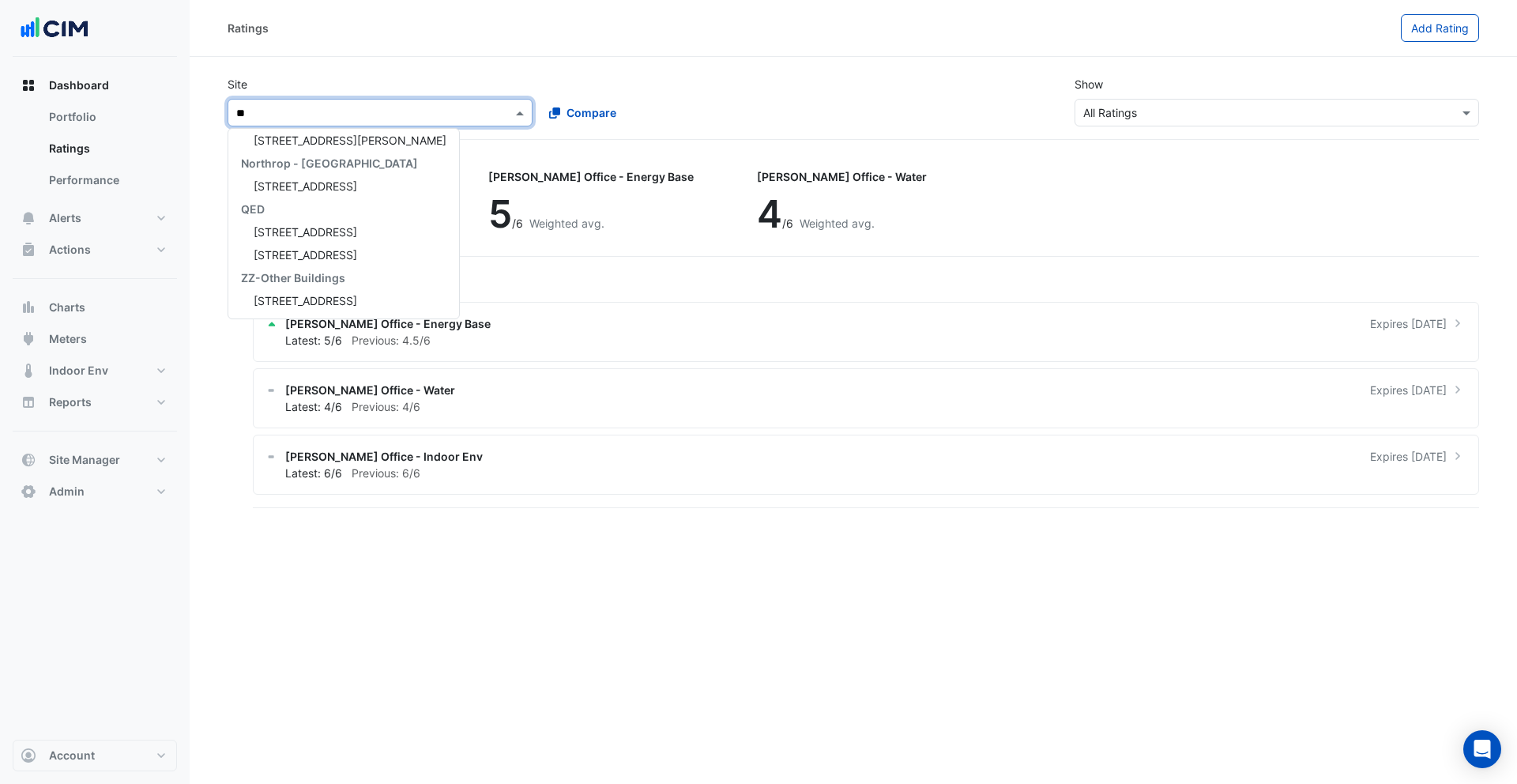
type input "***"
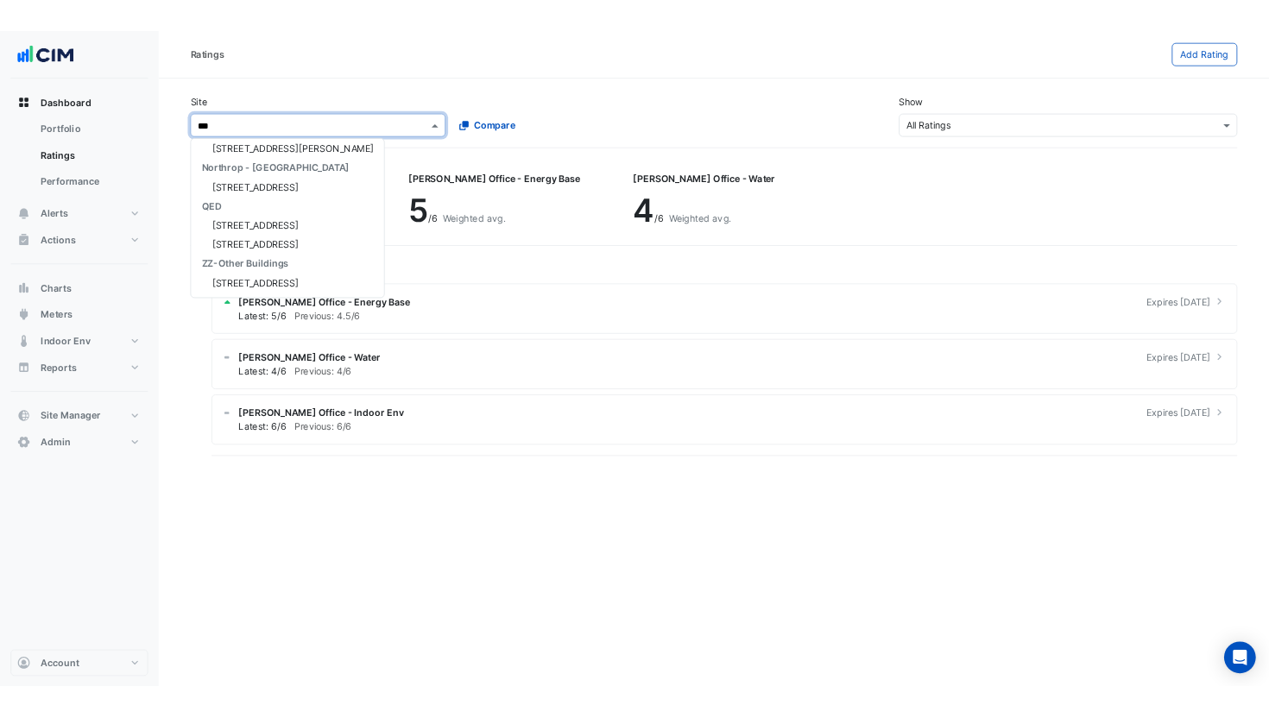
scroll to position [107, 0]
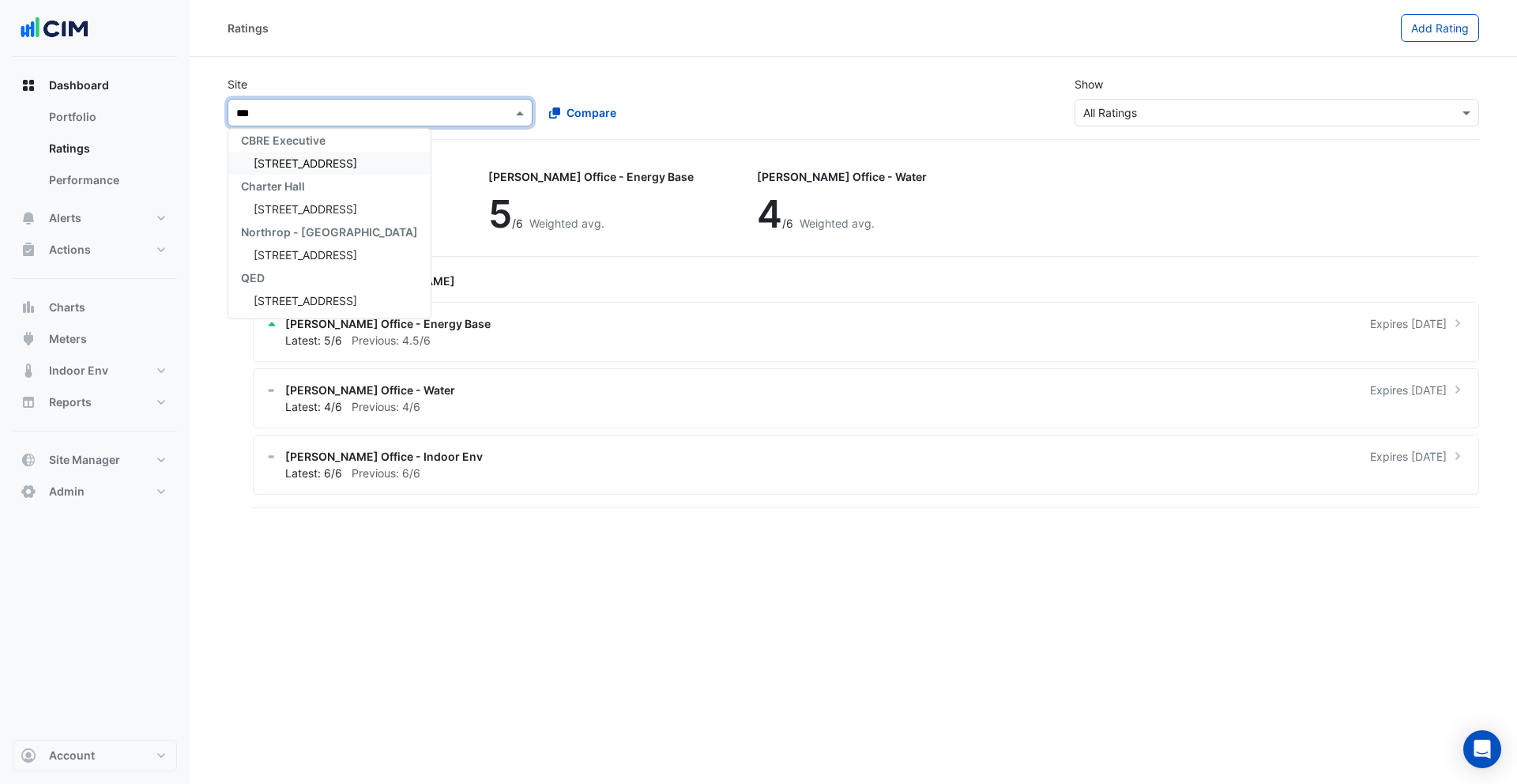
click at [324, 156] on span "[STREET_ADDRESS]" at bounding box center [305, 163] width 103 height 14
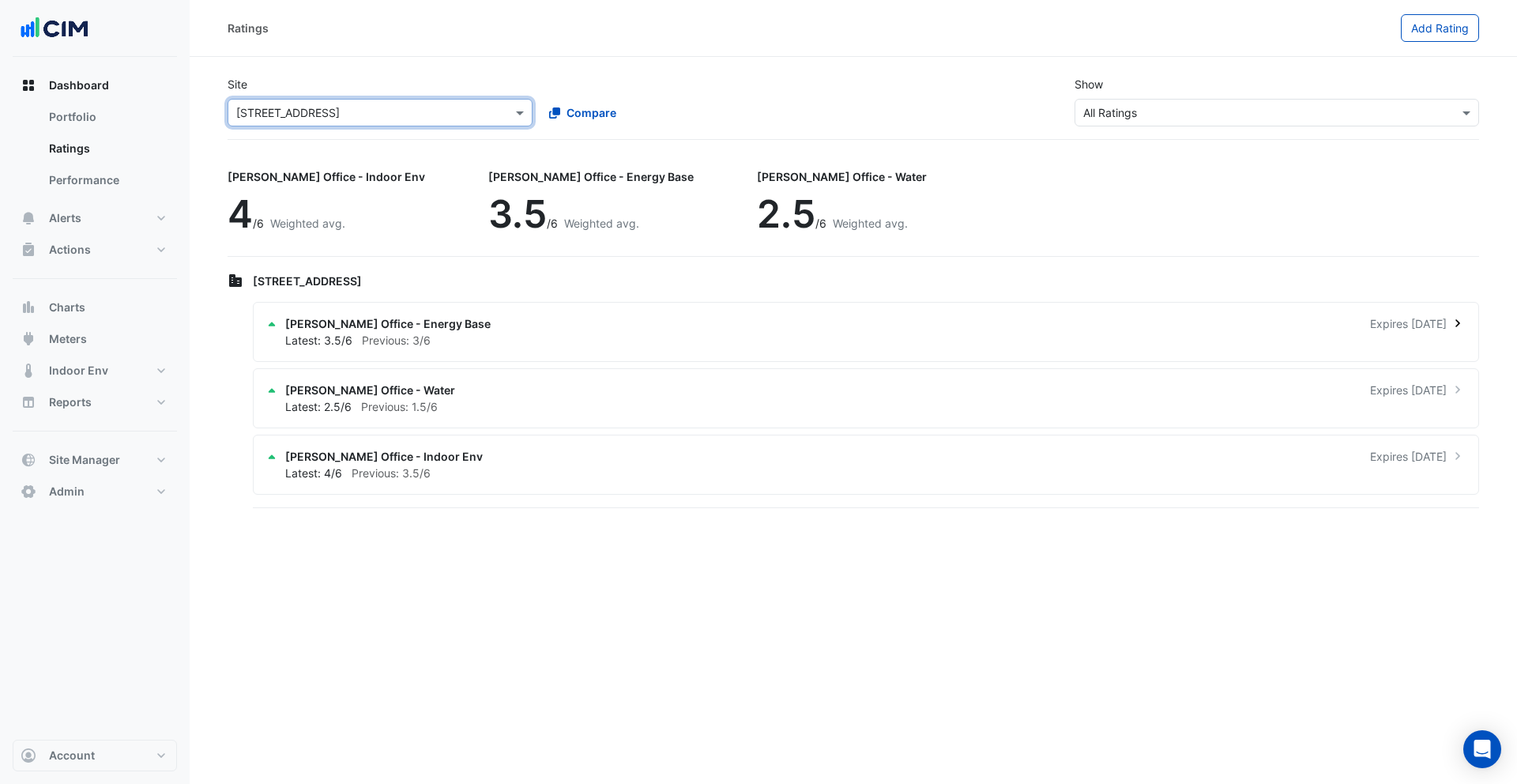
click at [460, 333] on div "Latest: 3.5/6 Previous: 3/6" at bounding box center [876, 340] width 1180 height 16
click at [454, 333] on ngb-offcanvas-backdrop at bounding box center [758, 392] width 1517 height 784
click at [90, 113] on link "Portfolio" at bounding box center [107, 117] width 141 height 32
select select "**"
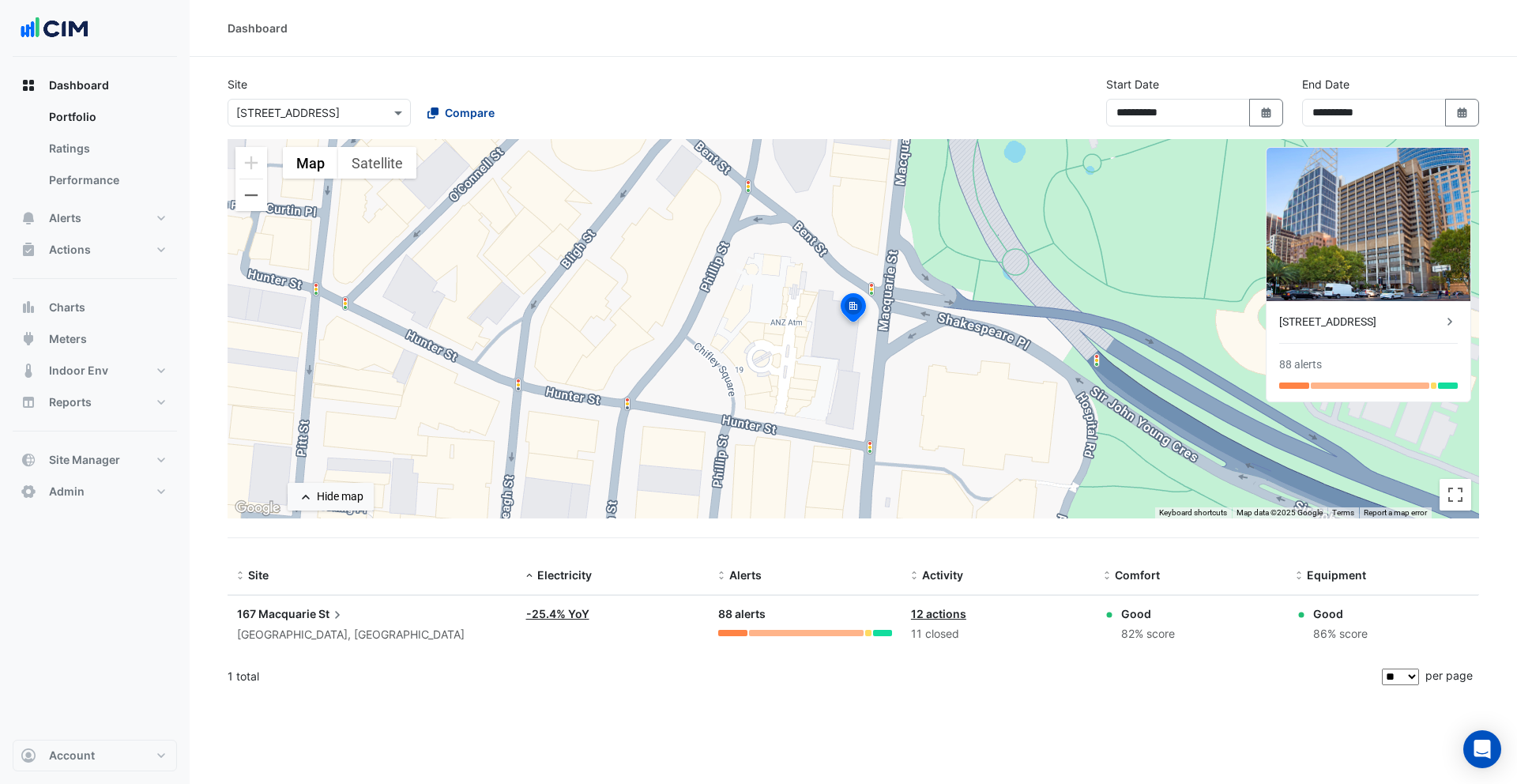
click at [471, 113] on span "Compare" at bounding box center [469, 113] width 49 height 16
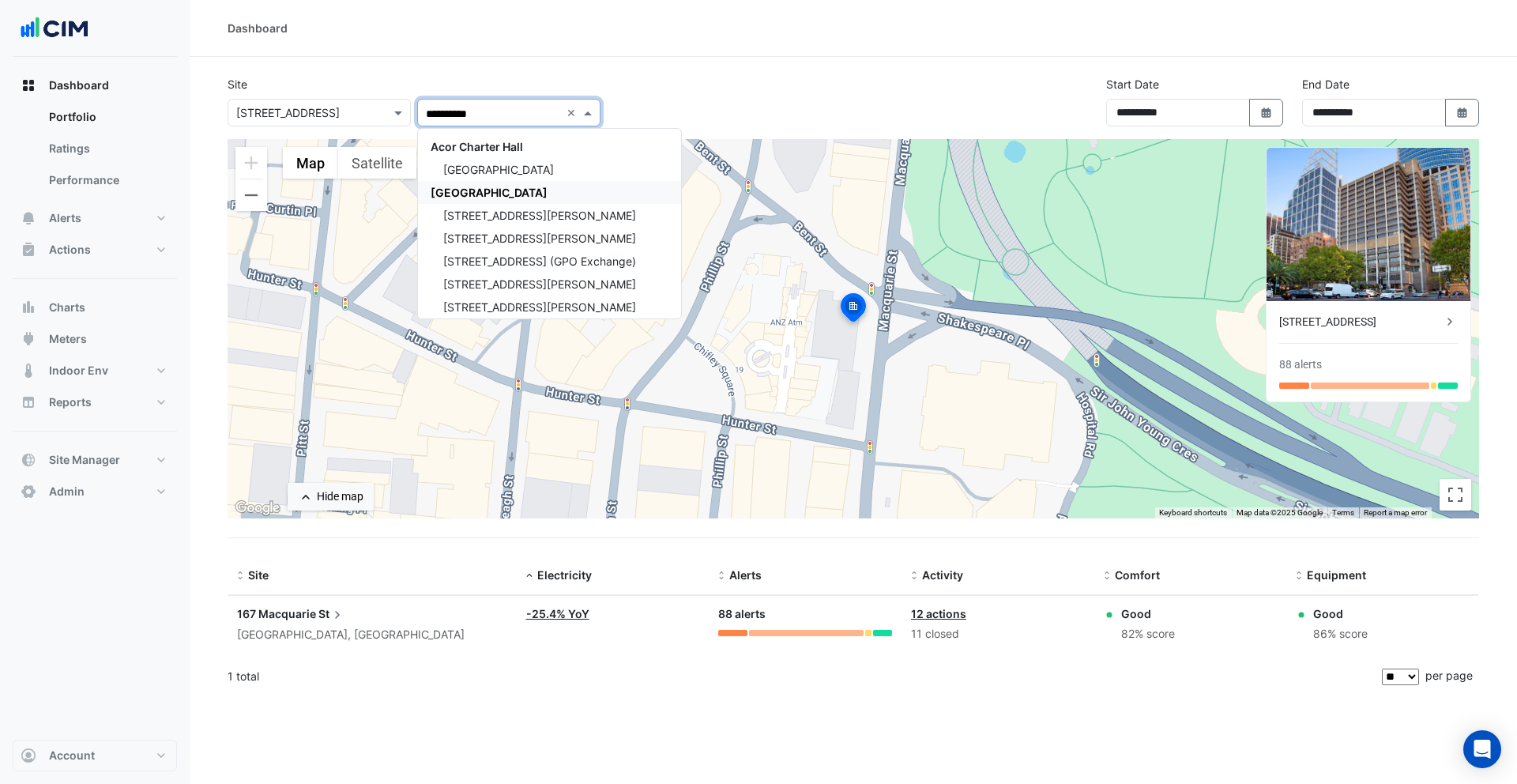
drag, startPoint x: 511, startPoint y: 191, endPoint x: 715, endPoint y: 95, distance: 225.5
click at [511, 191] on span "[GEOGRAPHIC_DATA]" at bounding box center [490, 192] width 117 height 14
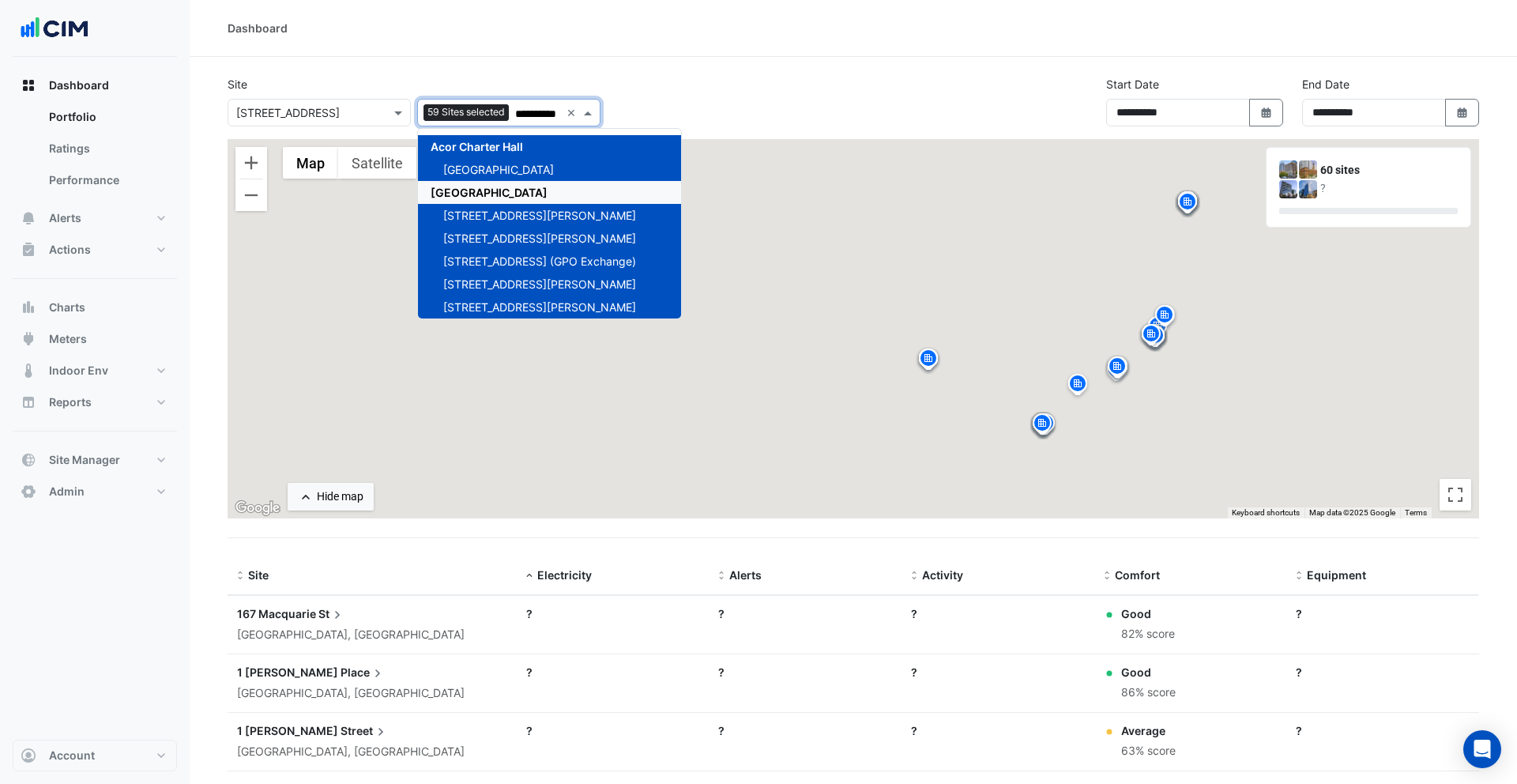
type input "**********"
click at [721, 90] on div "**********" at bounding box center [853, 107] width 1270 height 63
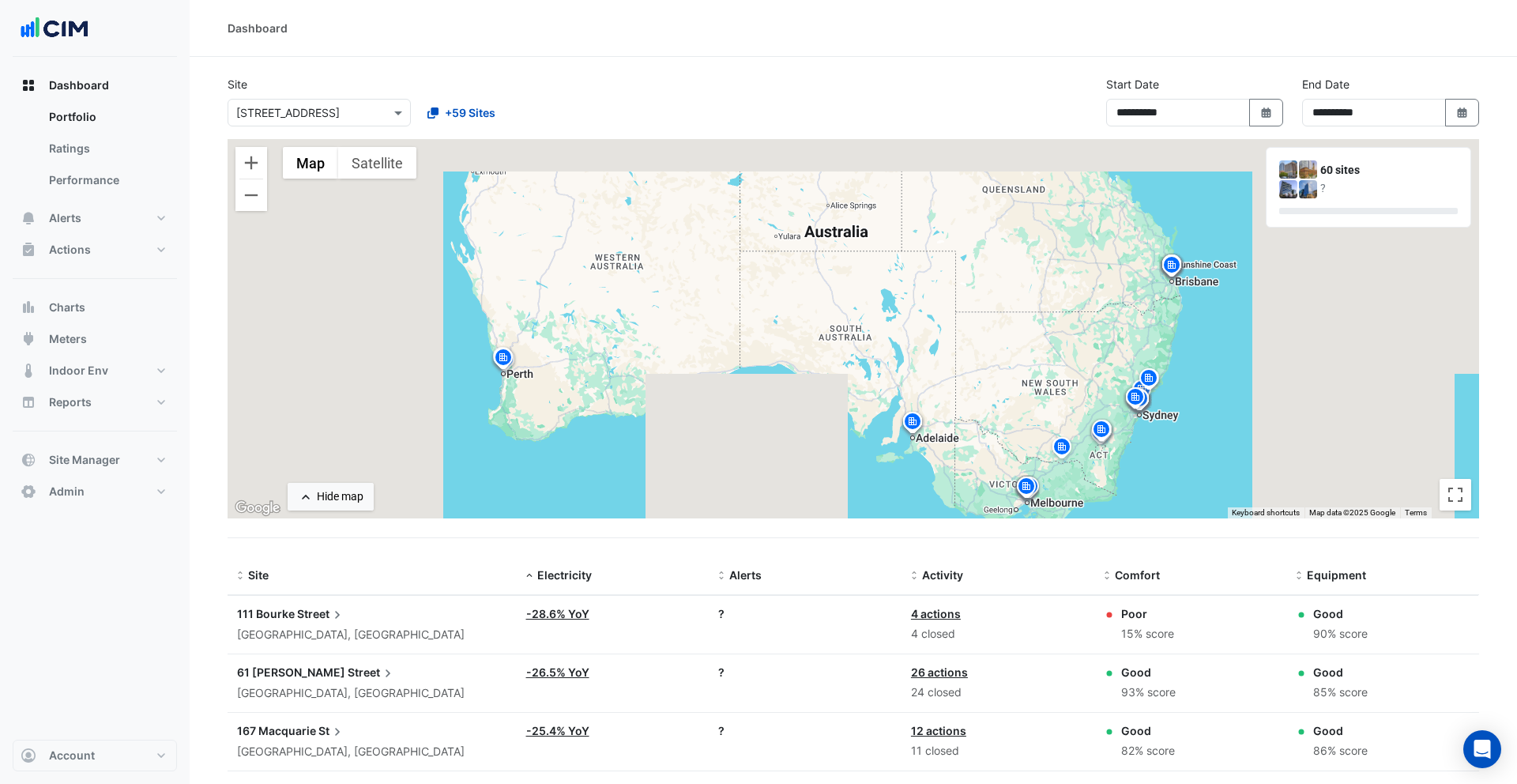
drag, startPoint x: 763, startPoint y: 246, endPoint x: 746, endPoint y: 312, distance: 68.2
click at [746, 312] on div "To activate drag with keyboard, press Alt + Enter. Once in keyboard drag state,…" at bounding box center [854, 328] width 1252 height 379
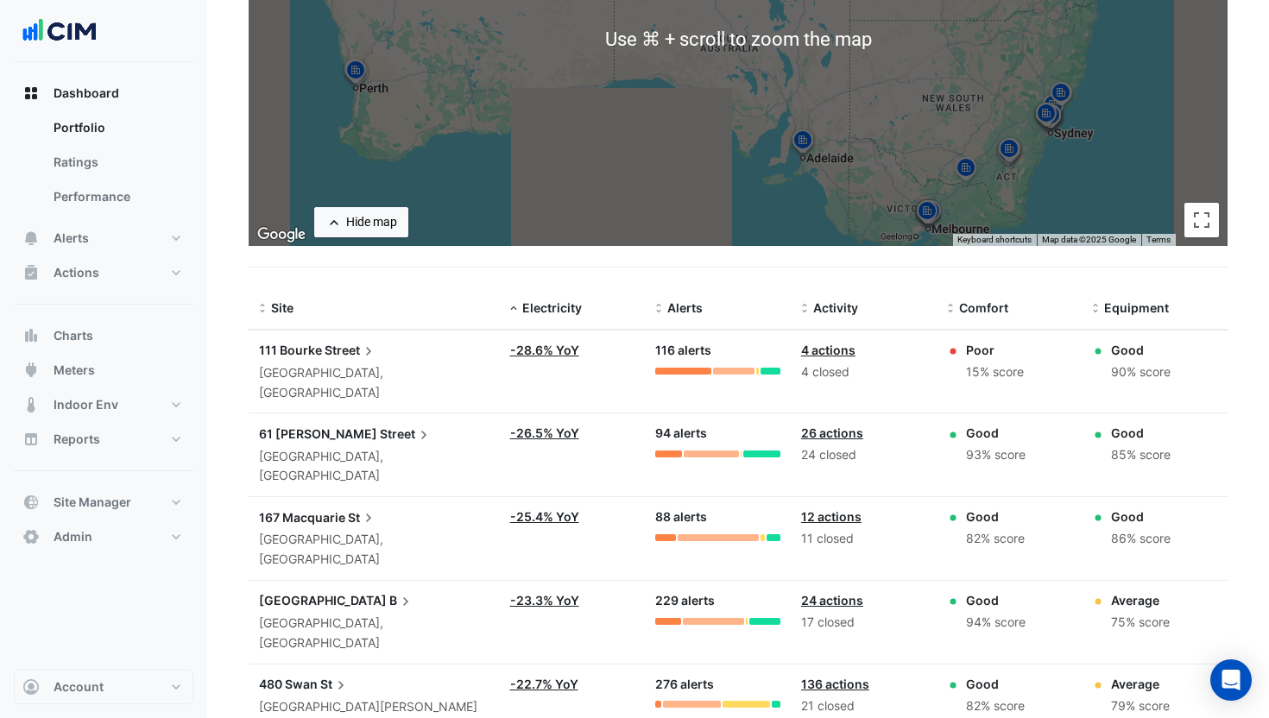
scroll to position [426, 0]
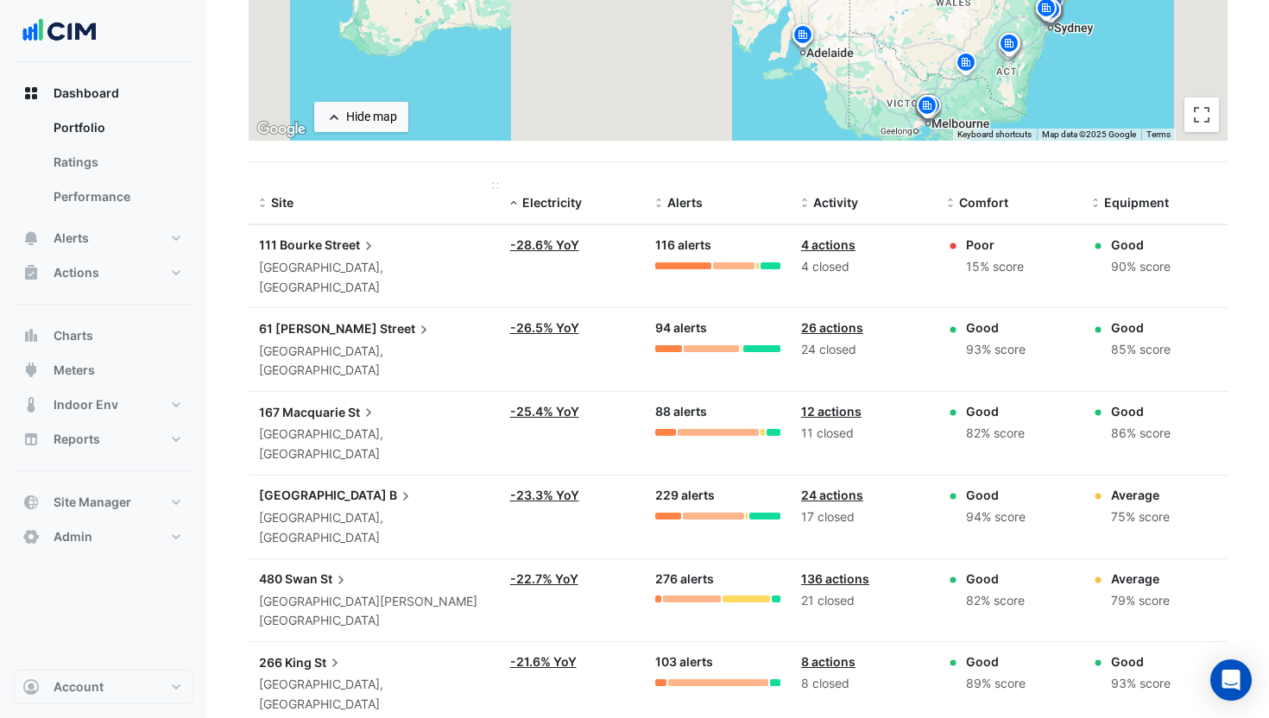
click at [300, 204] on div "Site" at bounding box center [374, 203] width 231 height 20
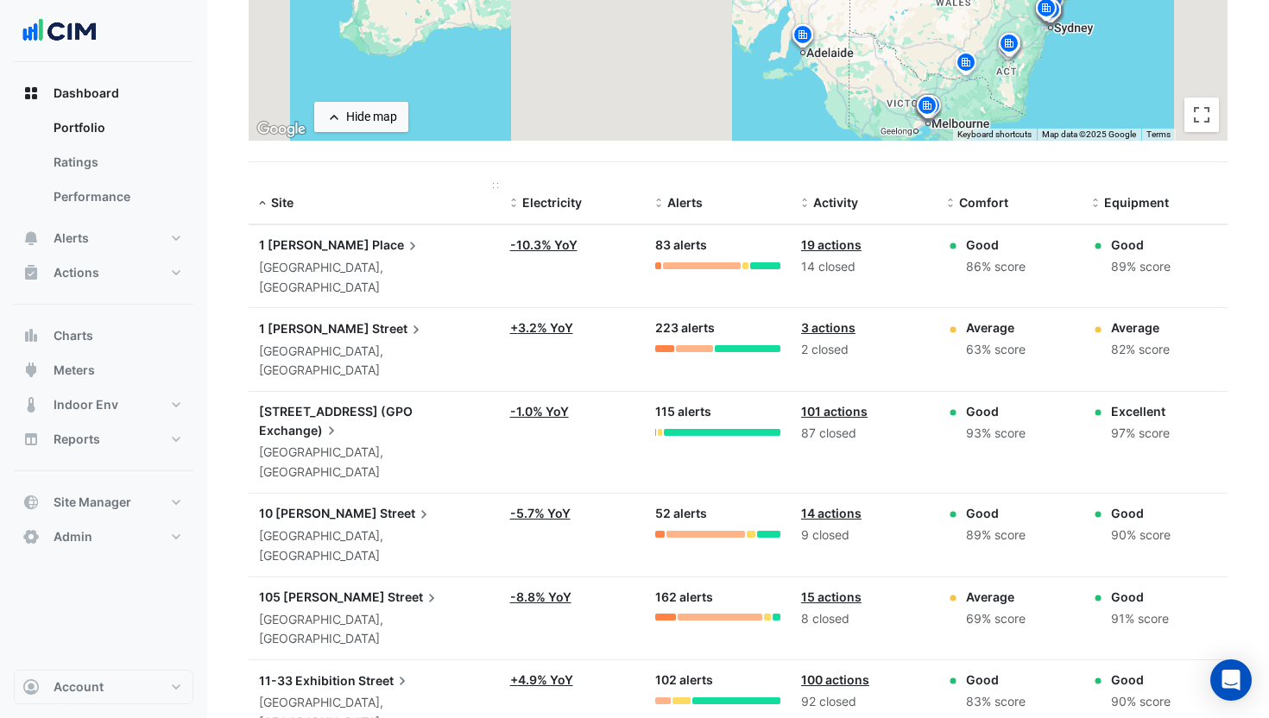
click at [300, 204] on div "Site" at bounding box center [374, 203] width 231 height 20
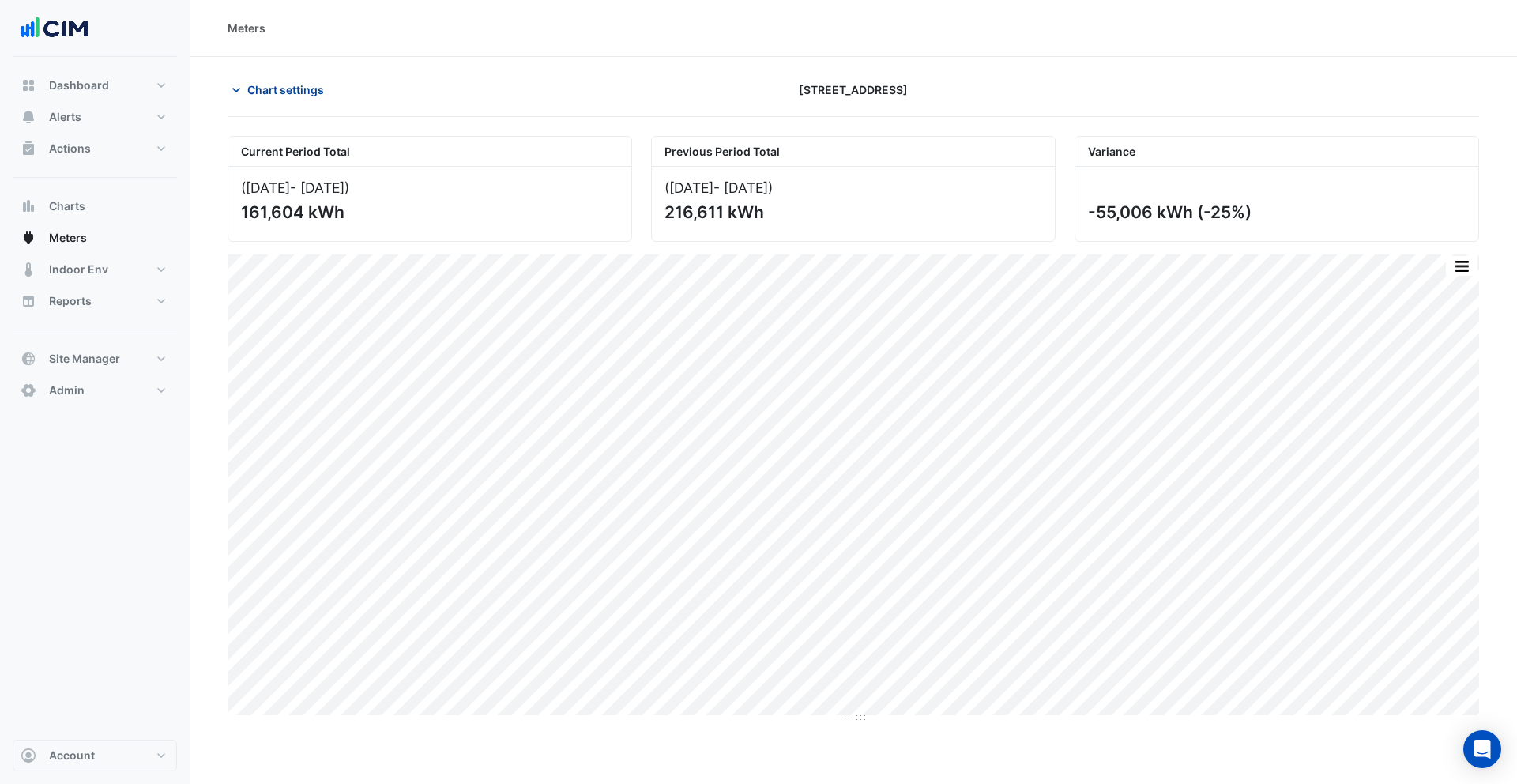
click at [273, 100] on button "Chart settings" at bounding box center [281, 90] width 107 height 27
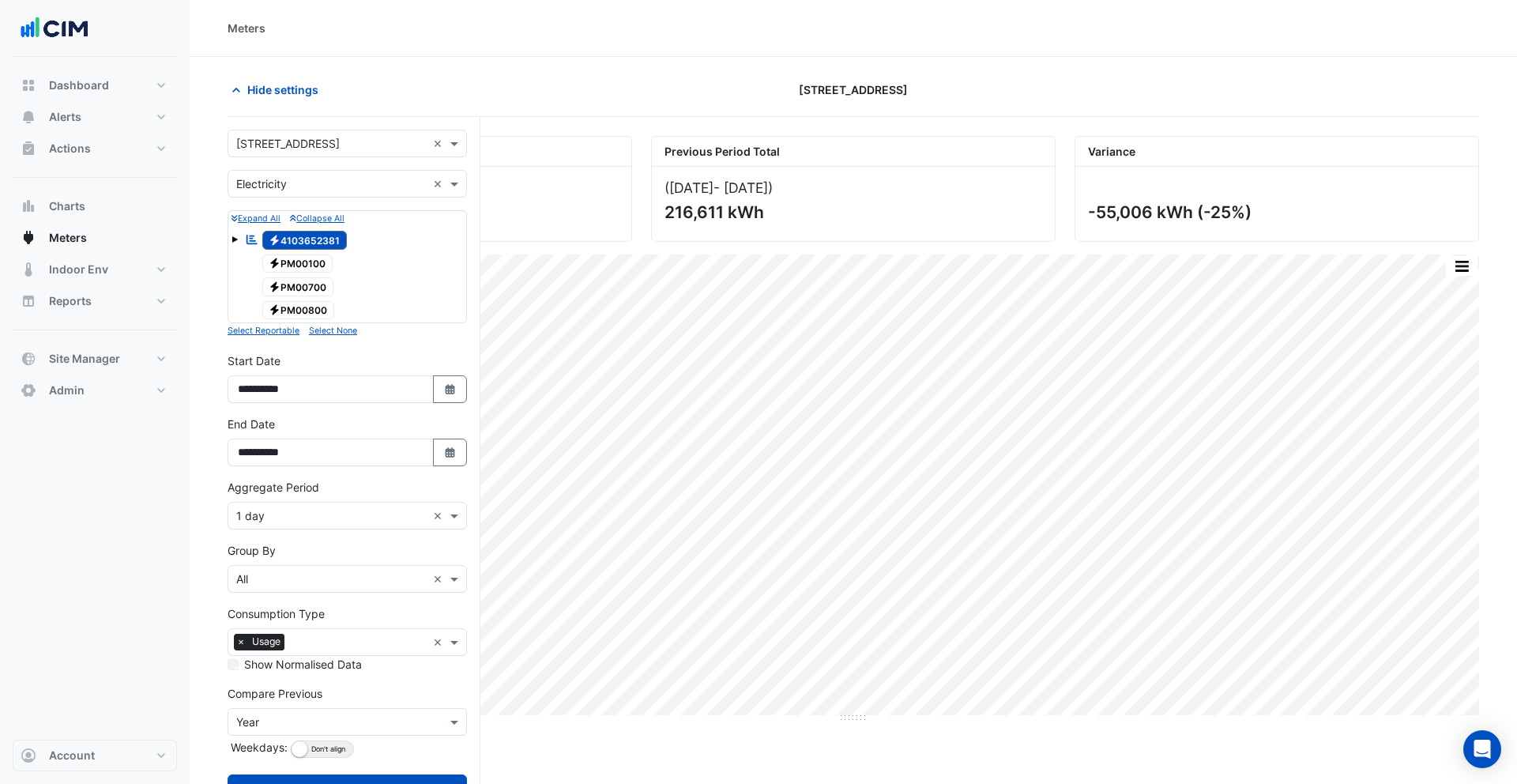
click at [233, 236] on span at bounding box center [234, 239] width 6 height 6
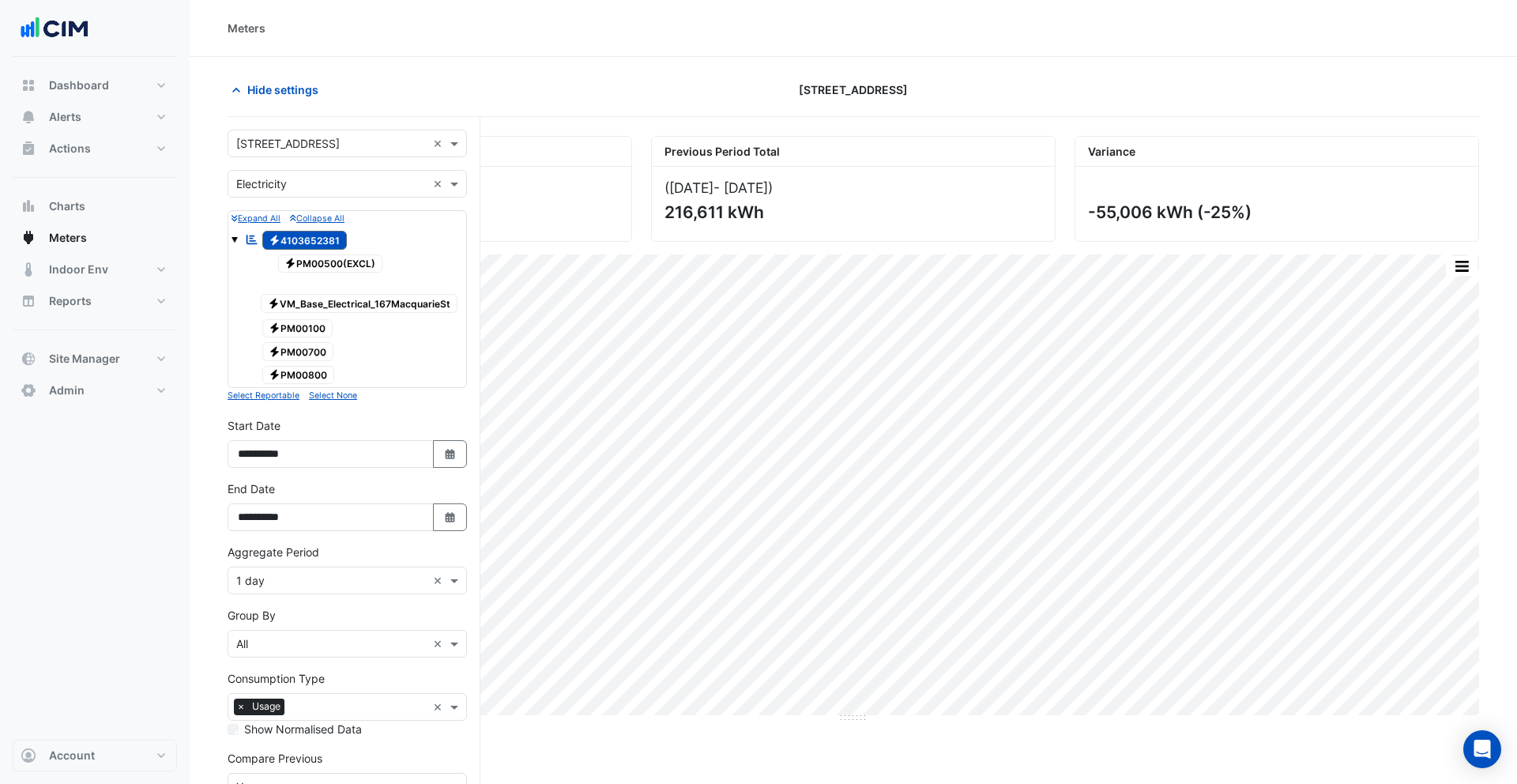
click at [233, 239] on span at bounding box center [234, 239] width 6 height 6
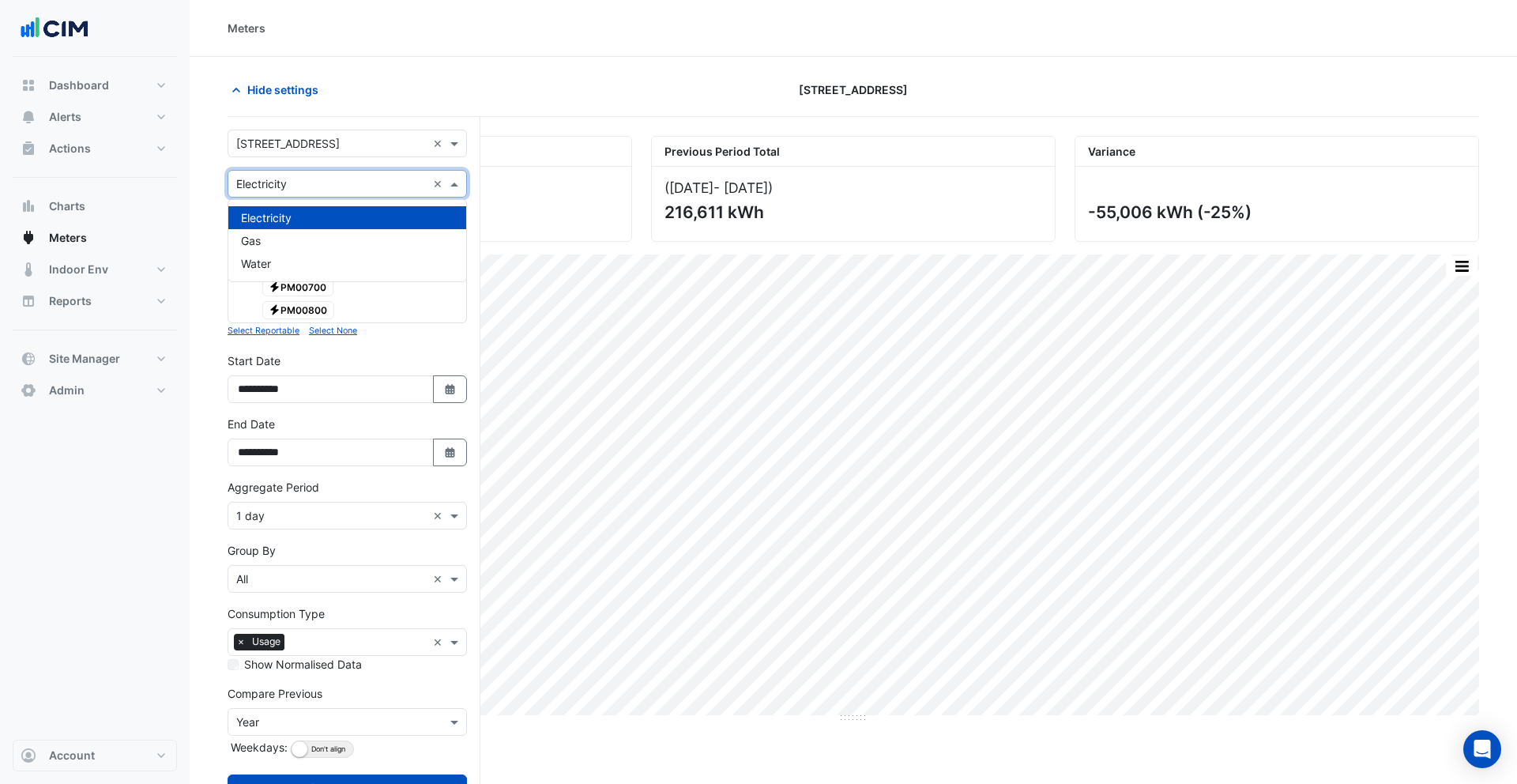
click at [298, 182] on input "text" at bounding box center [331, 185] width 190 height 16
click at [302, 243] on div "Gas" at bounding box center [348, 240] width 238 height 23
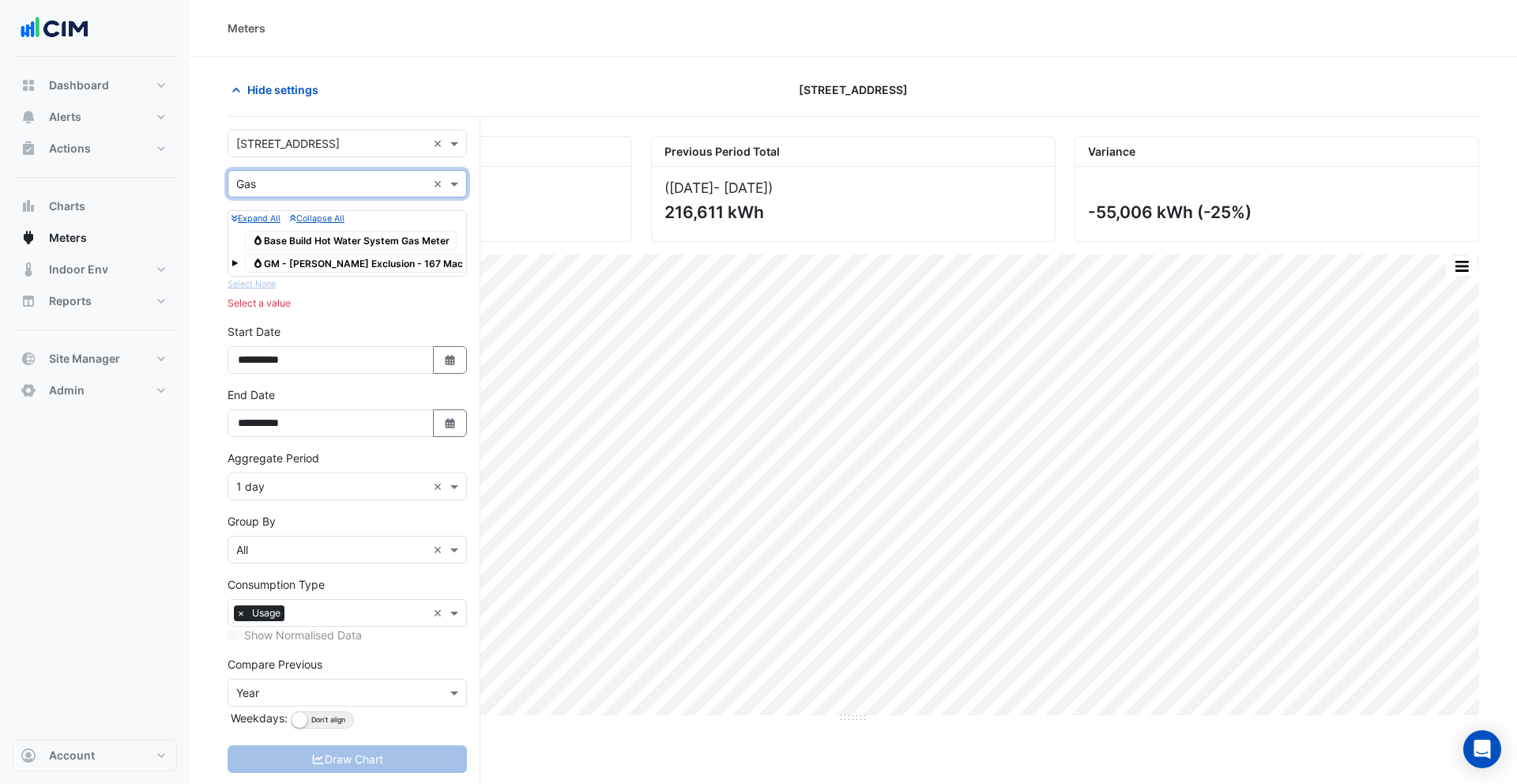
click at [304, 192] on div "× Gas ×" at bounding box center [348, 184] width 240 height 27
click at [304, 254] on div "Water" at bounding box center [348, 263] width 238 height 23
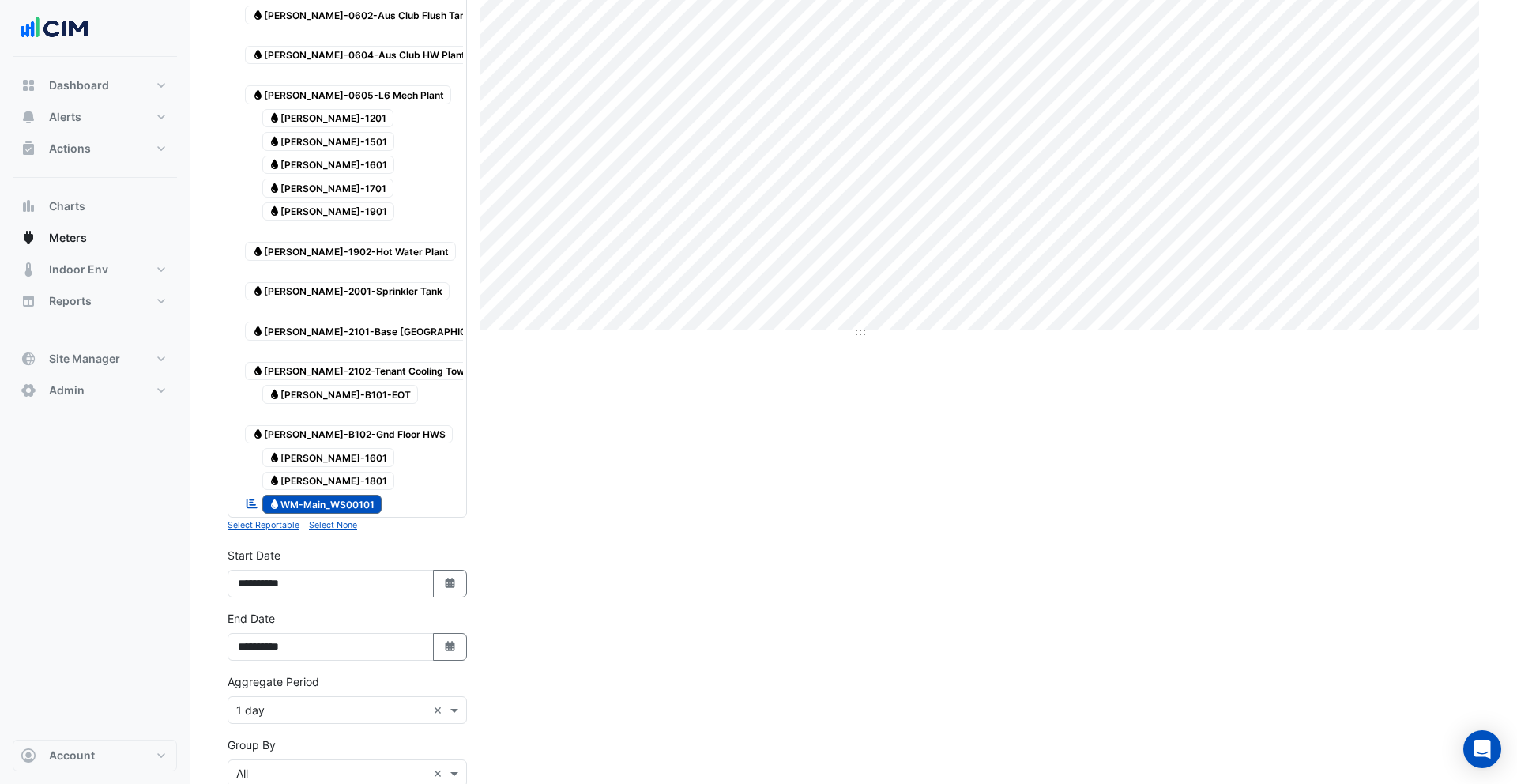
scroll to position [524, 0]
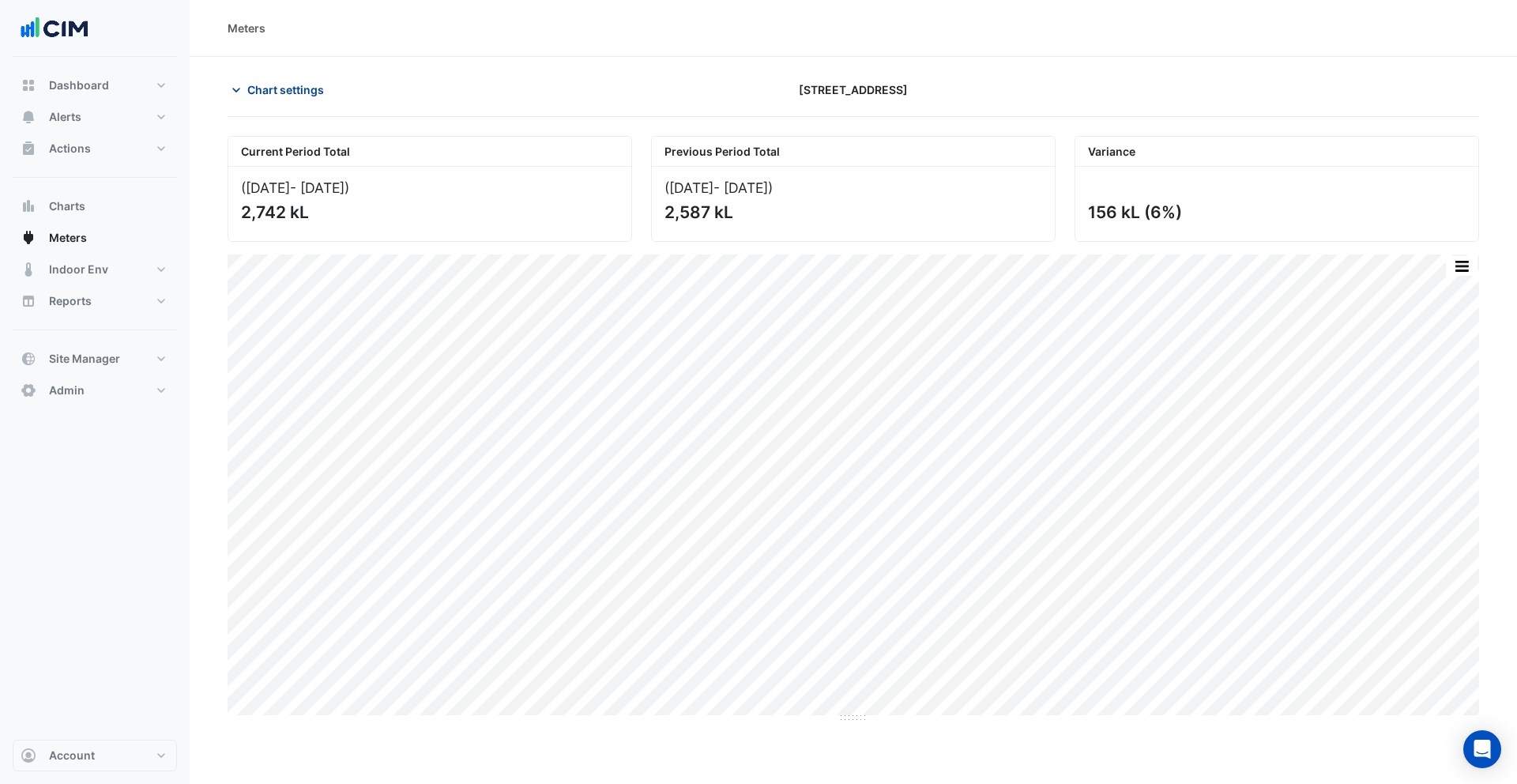
click at [274, 95] on span "Chart settings" at bounding box center [285, 90] width 77 height 16
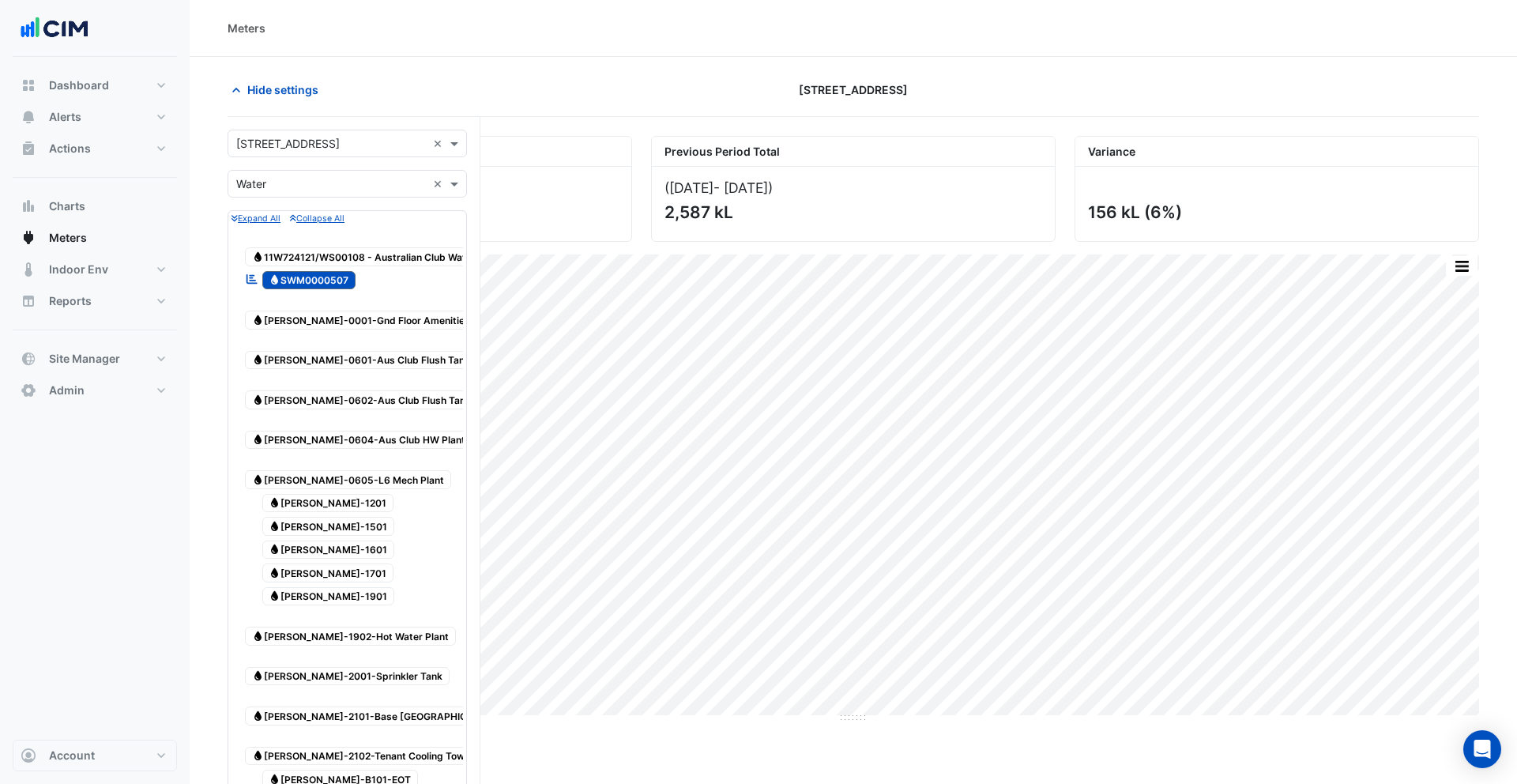
scroll to position [524, 0]
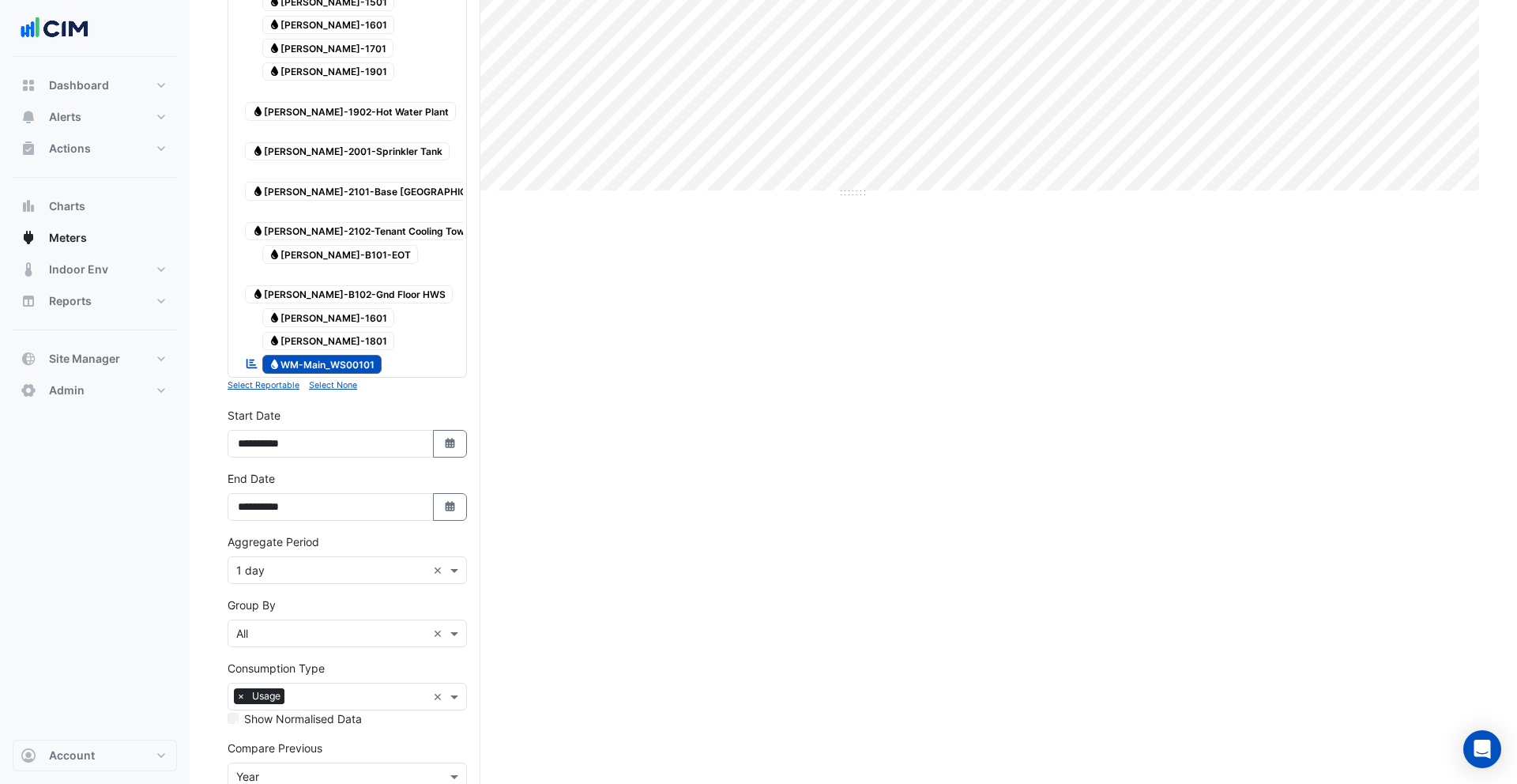
click at [305, 626] on input "text" at bounding box center [331, 634] width 190 height 16
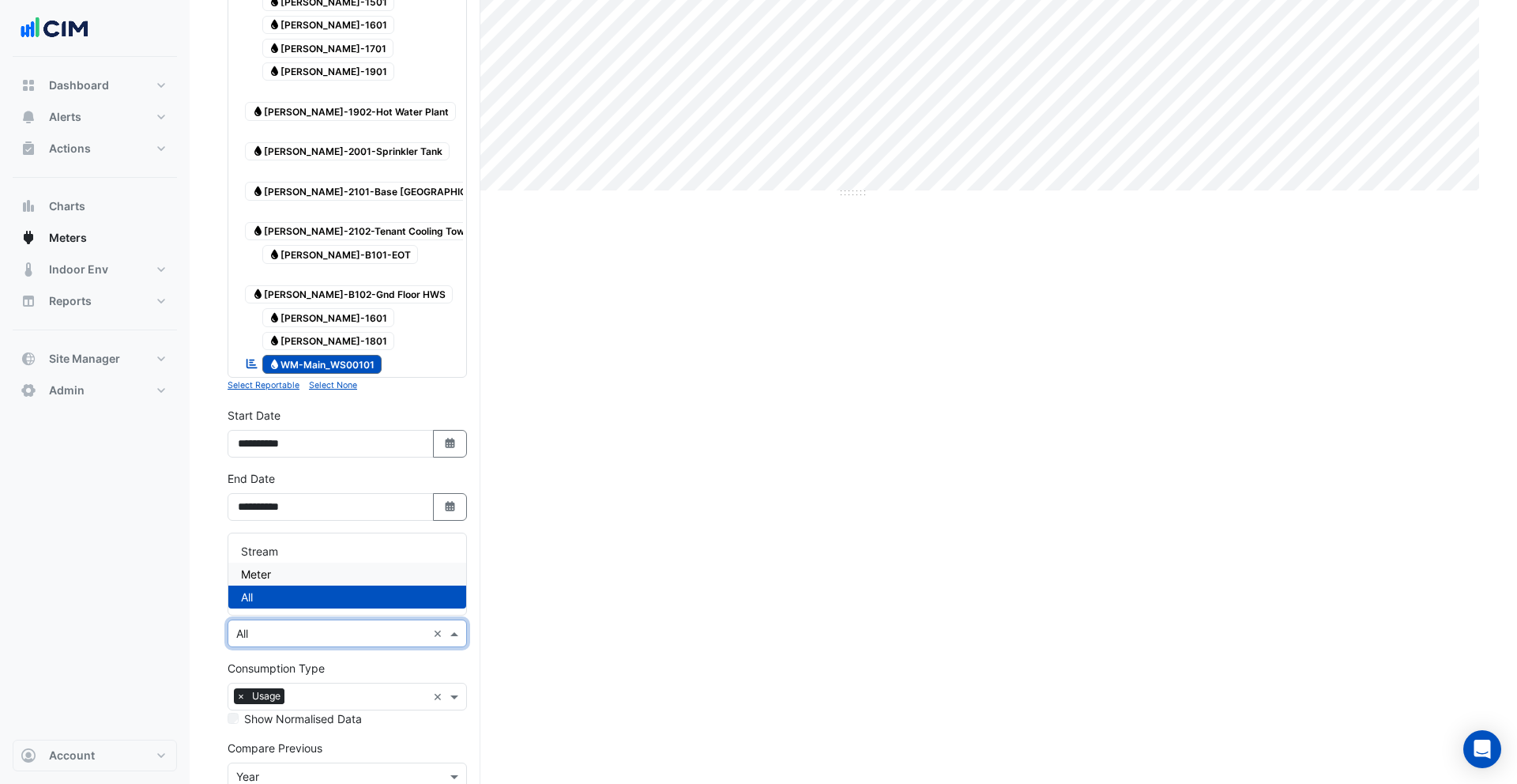
click at [281, 566] on div "Meter" at bounding box center [348, 574] width 238 height 23
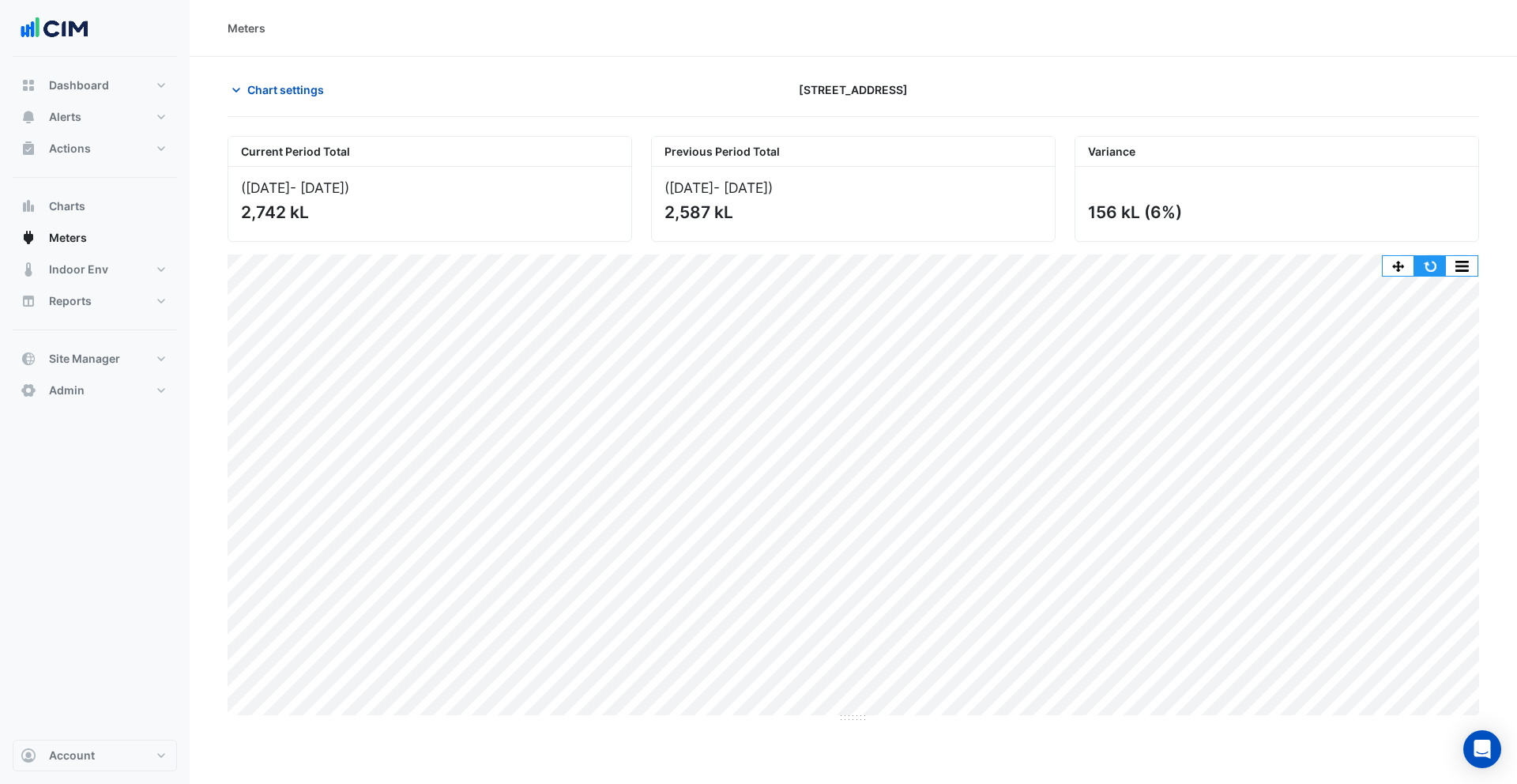
click at [1427, 271] on button "button" at bounding box center [1430, 266] width 32 height 20
click at [272, 101] on button "Chart settings" at bounding box center [281, 90] width 107 height 27
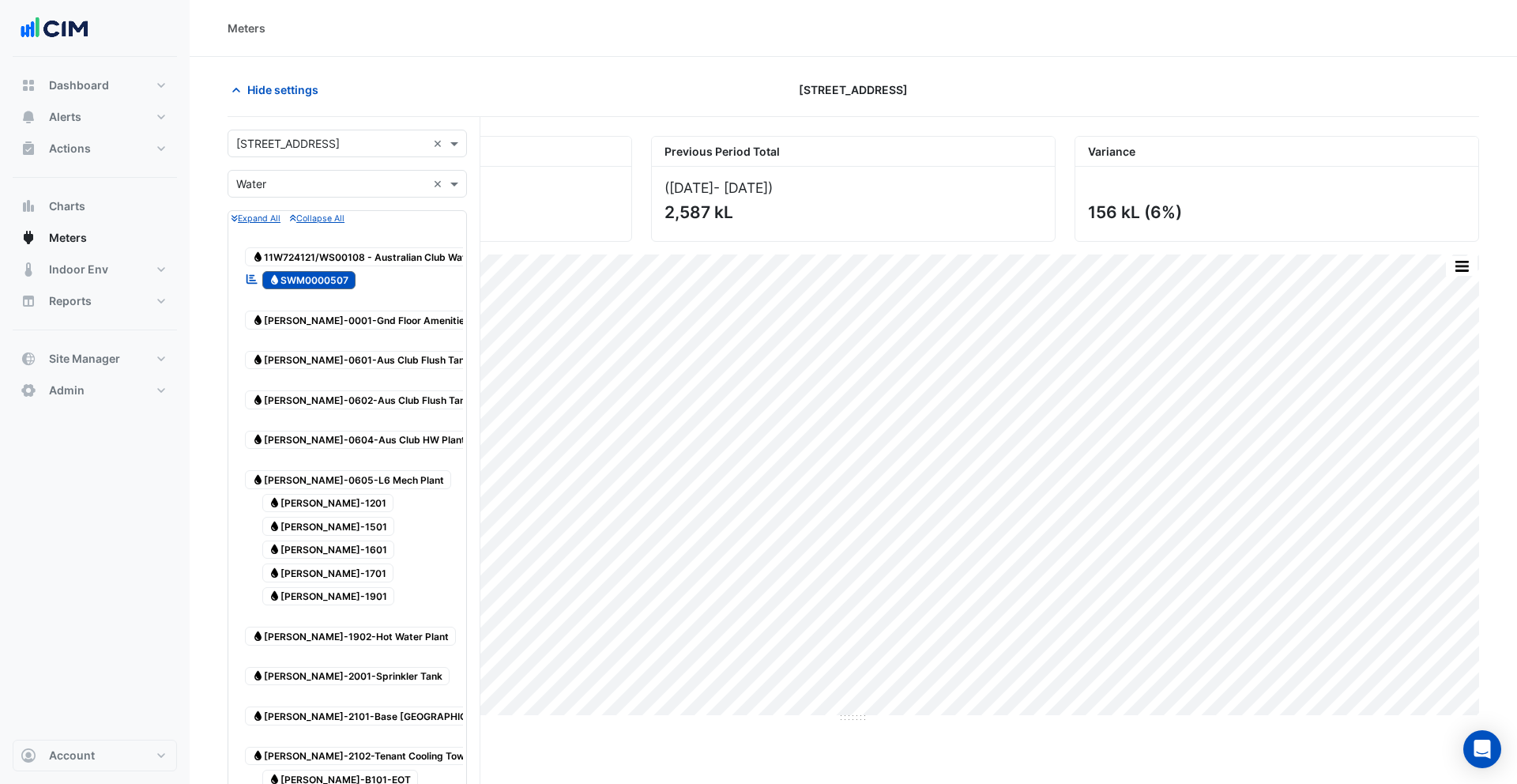
click at [286, 188] on input "text" at bounding box center [331, 185] width 190 height 16
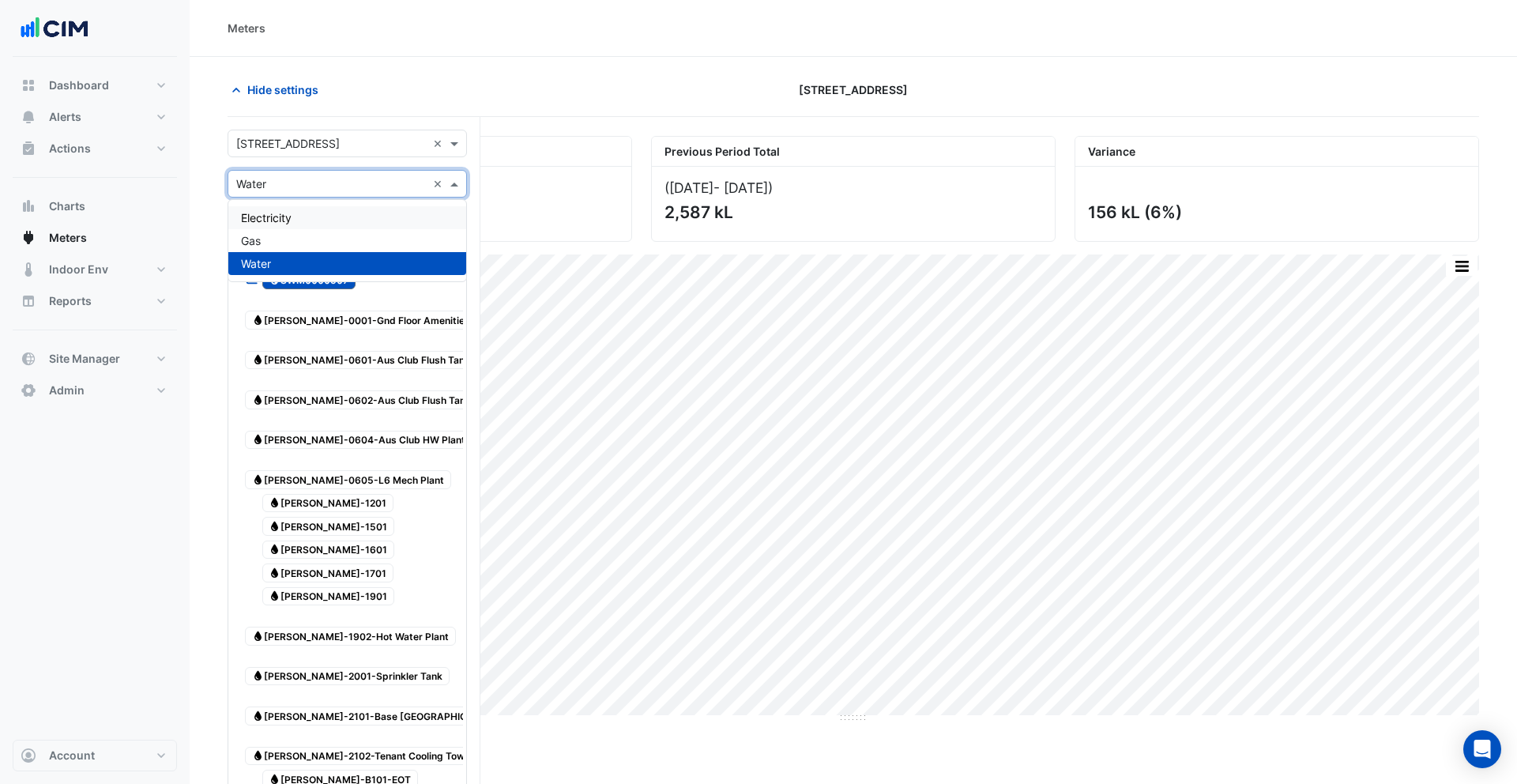
click at [292, 213] on span "Electricity" at bounding box center [265, 218] width 50 height 14
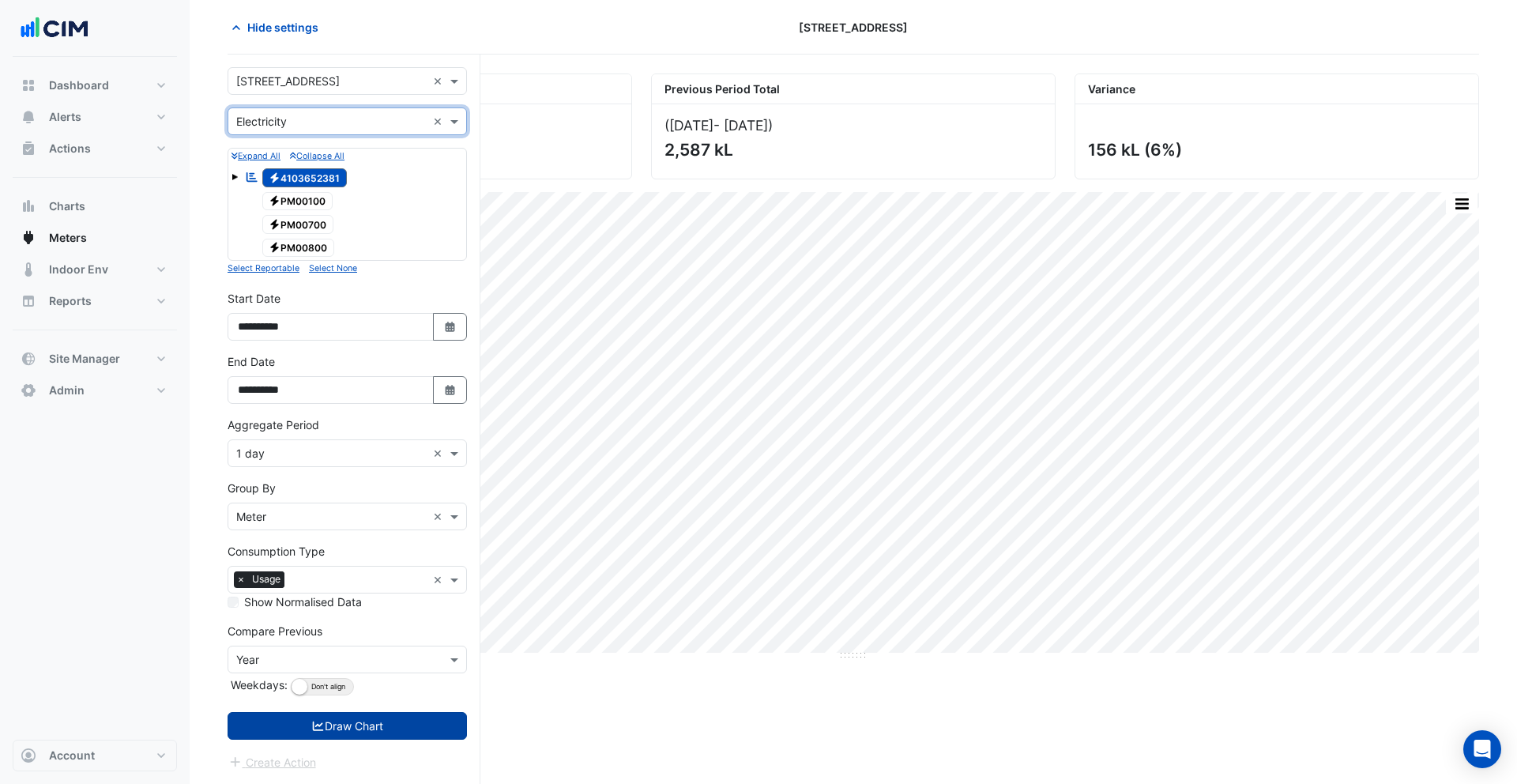
click at [419, 727] on button "Draw Chart" at bounding box center [348, 725] width 240 height 27
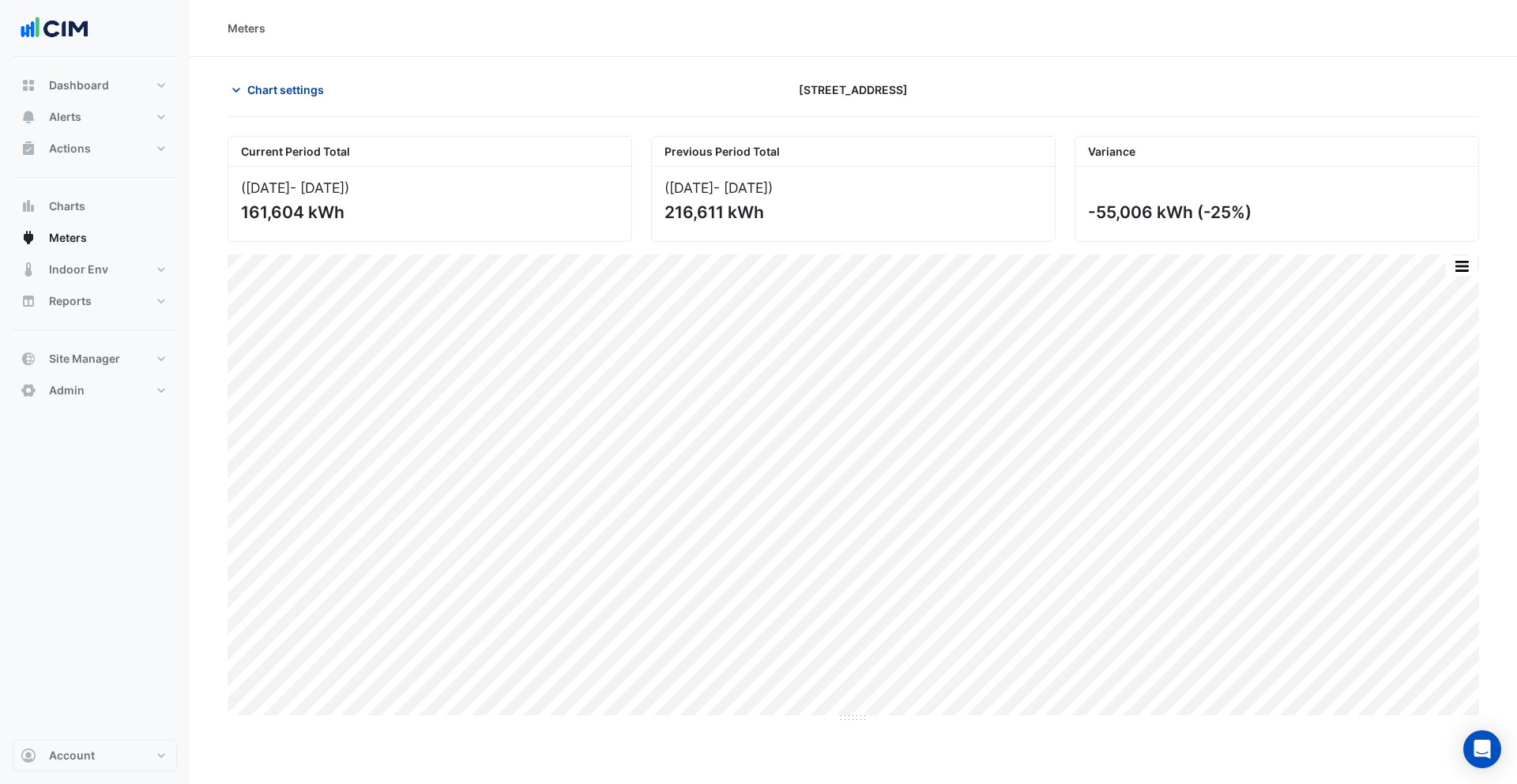
click at [269, 95] on span "Chart settings" at bounding box center [285, 90] width 77 height 16
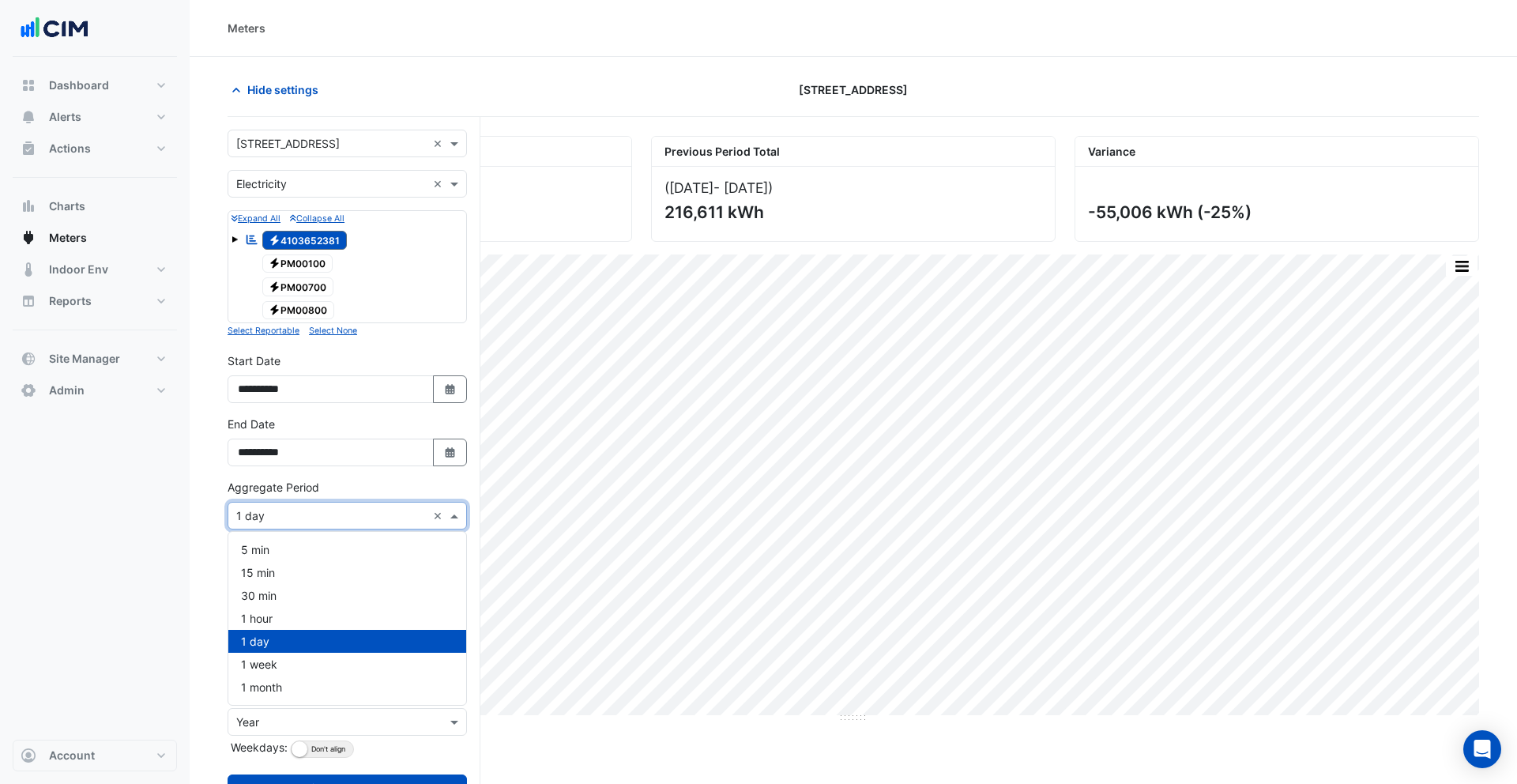
click at [292, 523] on div "× 1 day ×" at bounding box center [348, 515] width 240 height 27
click at [297, 612] on div "1 hour" at bounding box center [348, 618] width 238 height 23
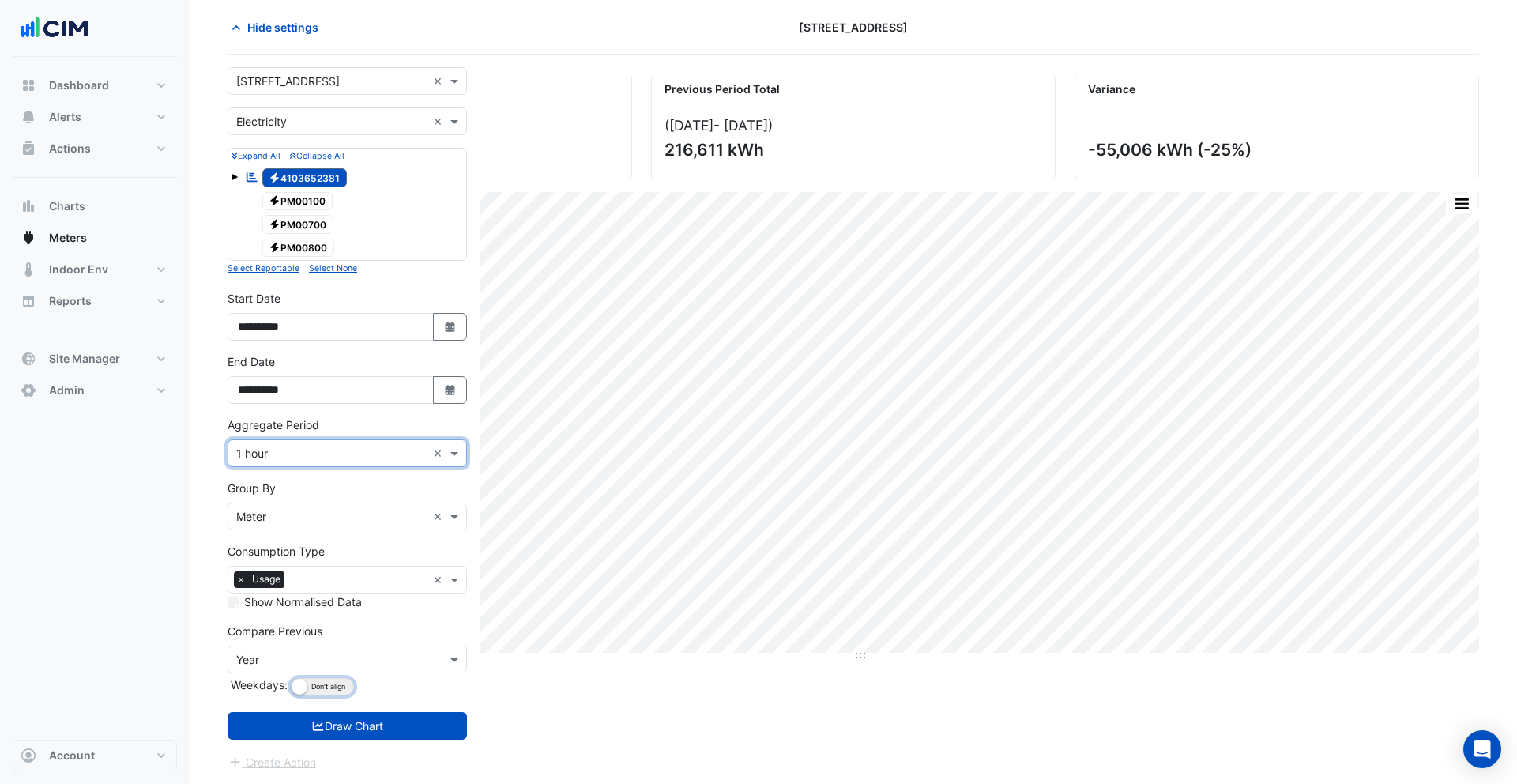
click at [316, 685] on button "Align Don't align" at bounding box center [322, 686] width 63 height 17
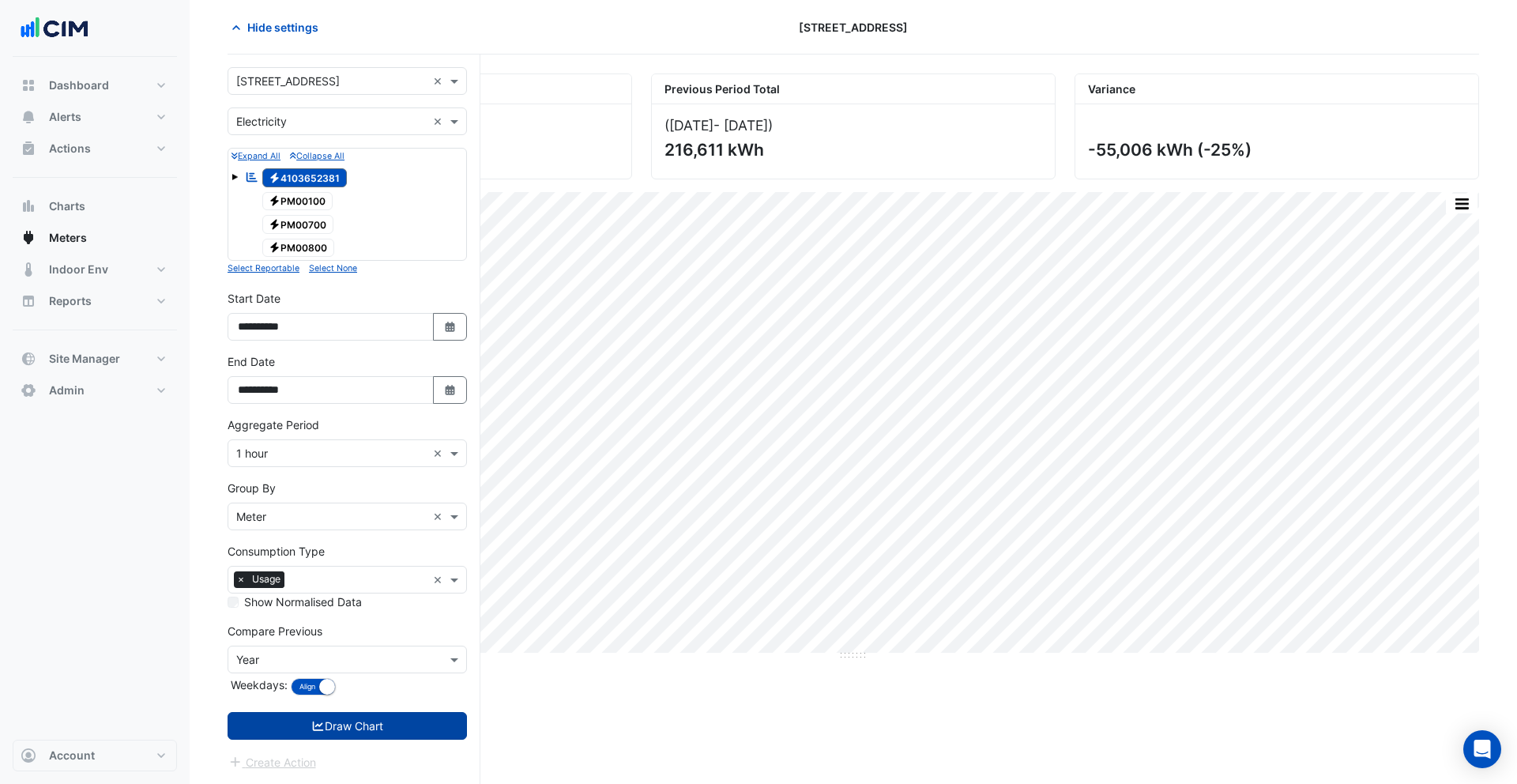
click at [348, 721] on button "Draw Chart" at bounding box center [348, 725] width 240 height 27
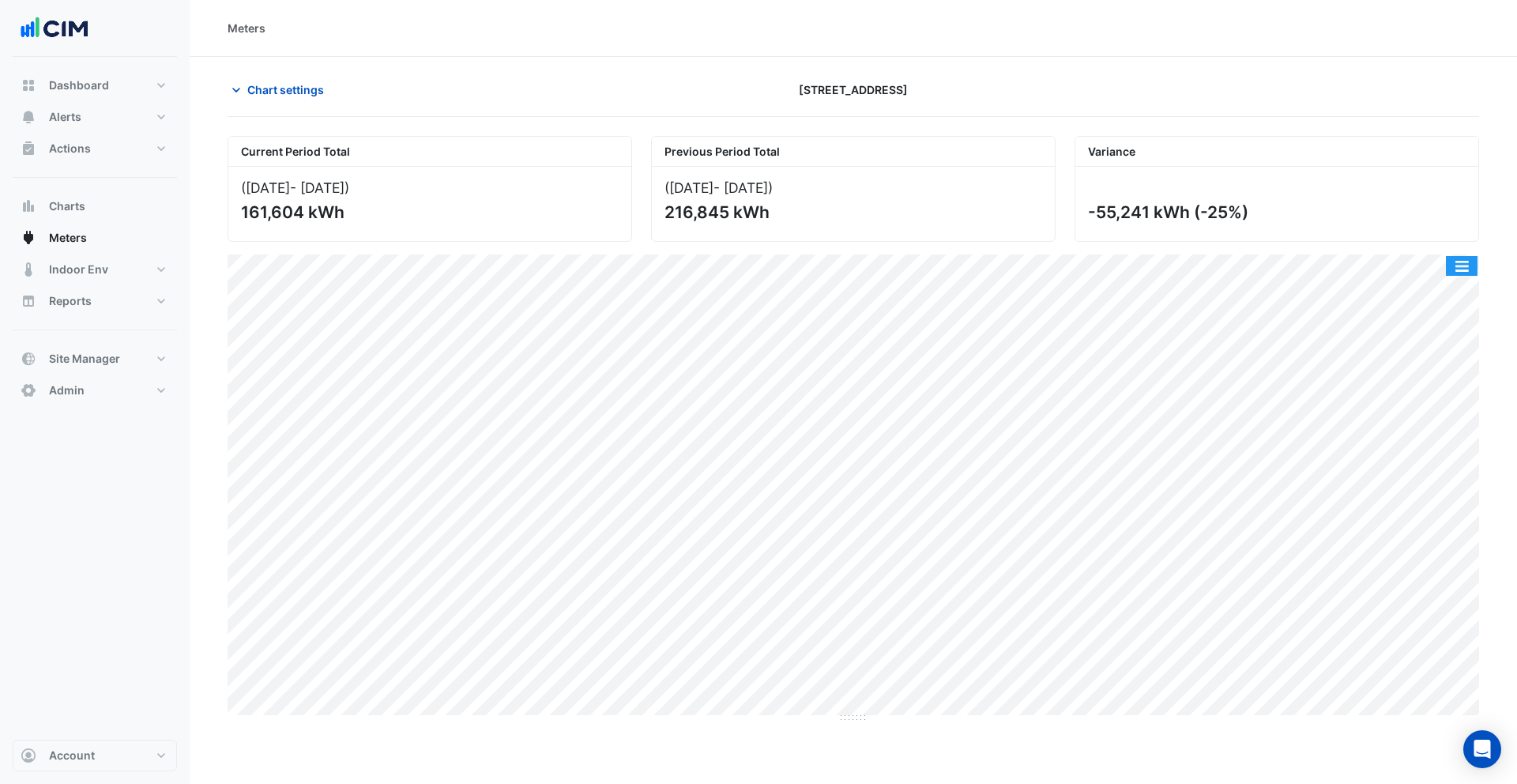
click at [1469, 267] on button "button" at bounding box center [1461, 266] width 32 height 20
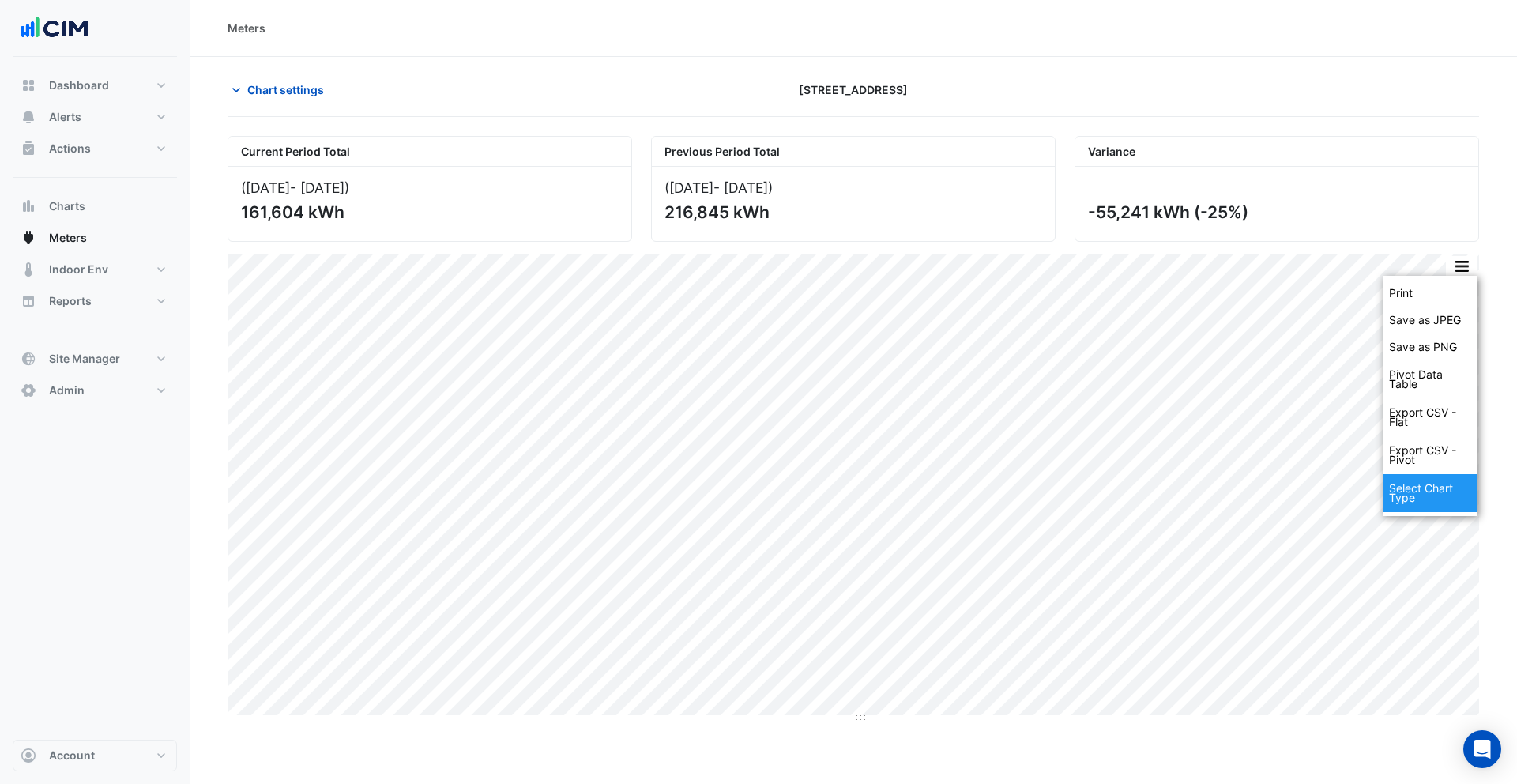
click at [1447, 483] on div "Select Chart Type" at bounding box center [1430, 492] width 95 height 38
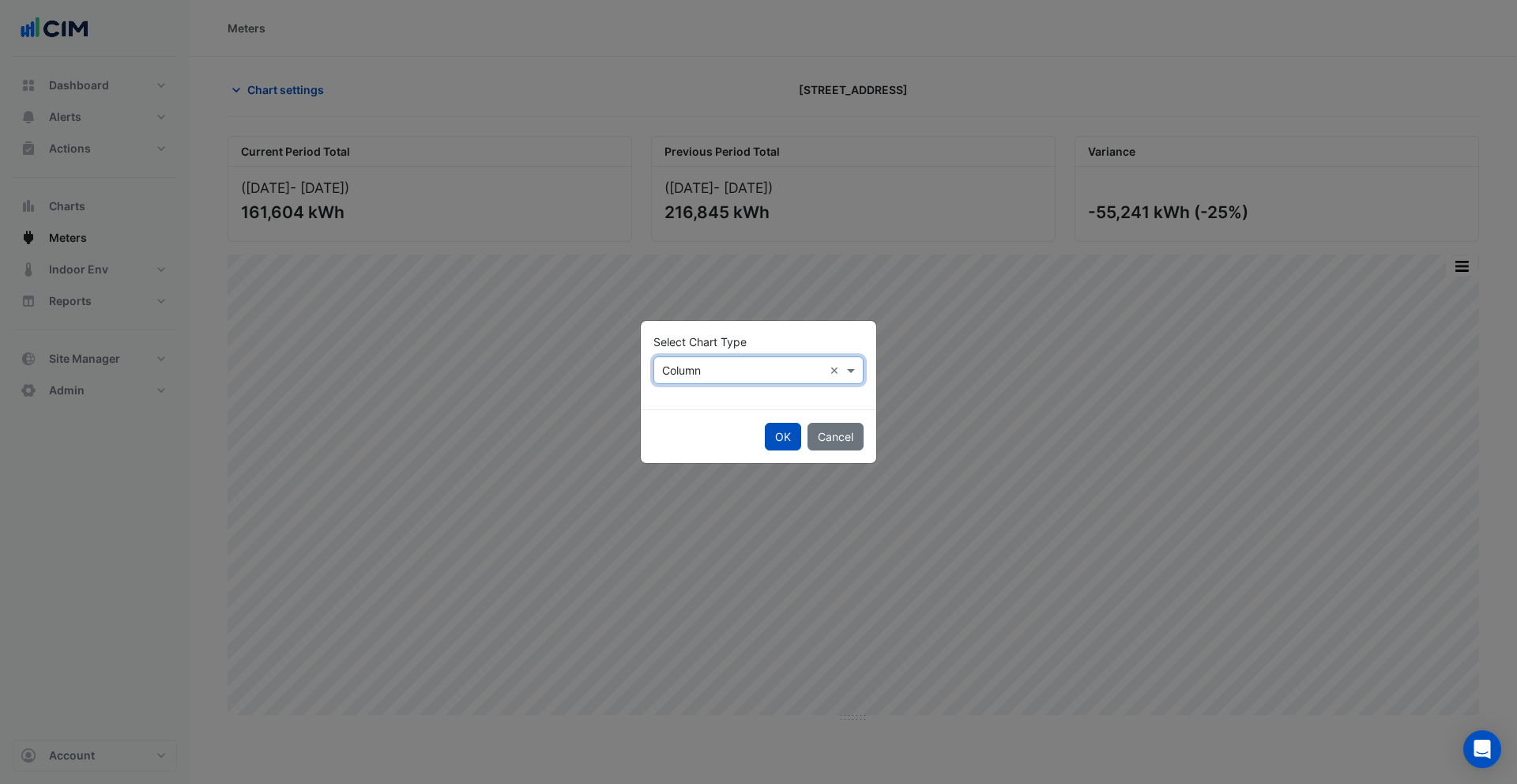
click at [724, 373] on input "text" at bounding box center [743, 371] width 161 height 16
drag, startPoint x: 699, startPoint y: 403, endPoint x: 747, endPoint y: 427, distance: 53.7
click at [699, 403] on div "Line" at bounding box center [688, 403] width 69 height 23
click at [782, 443] on button "OK" at bounding box center [783, 436] width 37 height 27
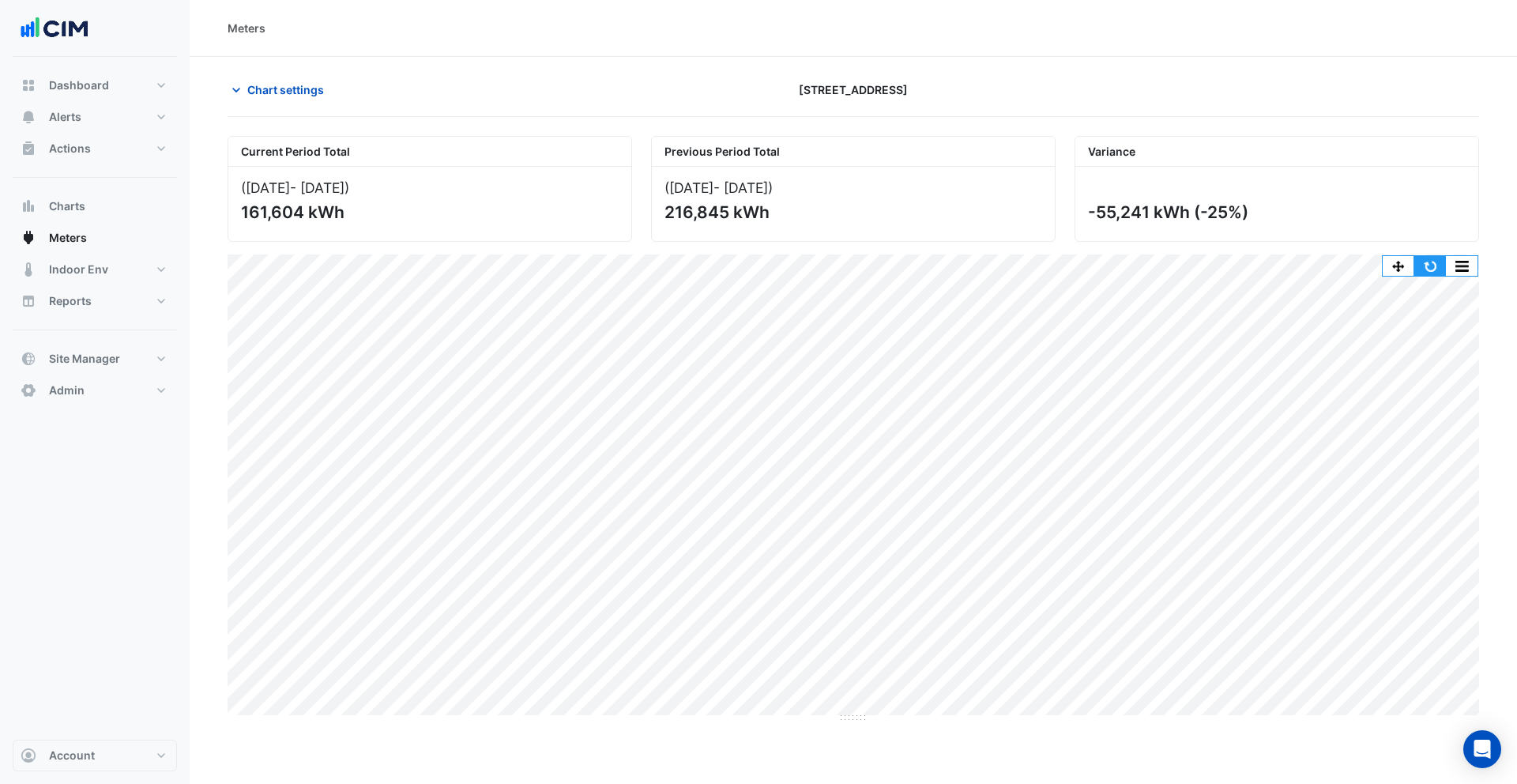
click at [1426, 269] on button "button" at bounding box center [1430, 266] width 32 height 20
click at [90, 145] on span "Actions" at bounding box center [70, 148] width 42 height 16
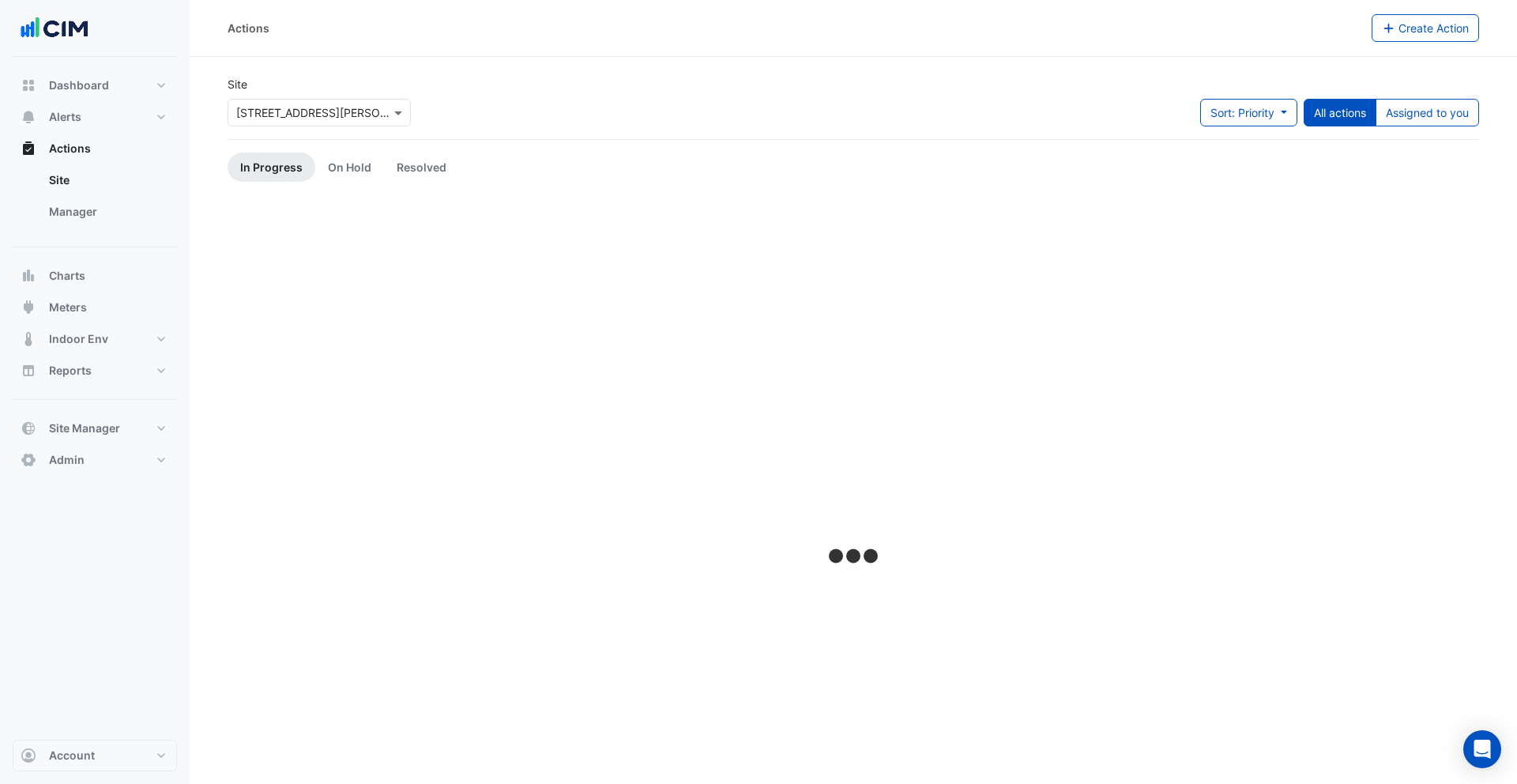
click at [352, 113] on input "text" at bounding box center [303, 113] width 134 height 16
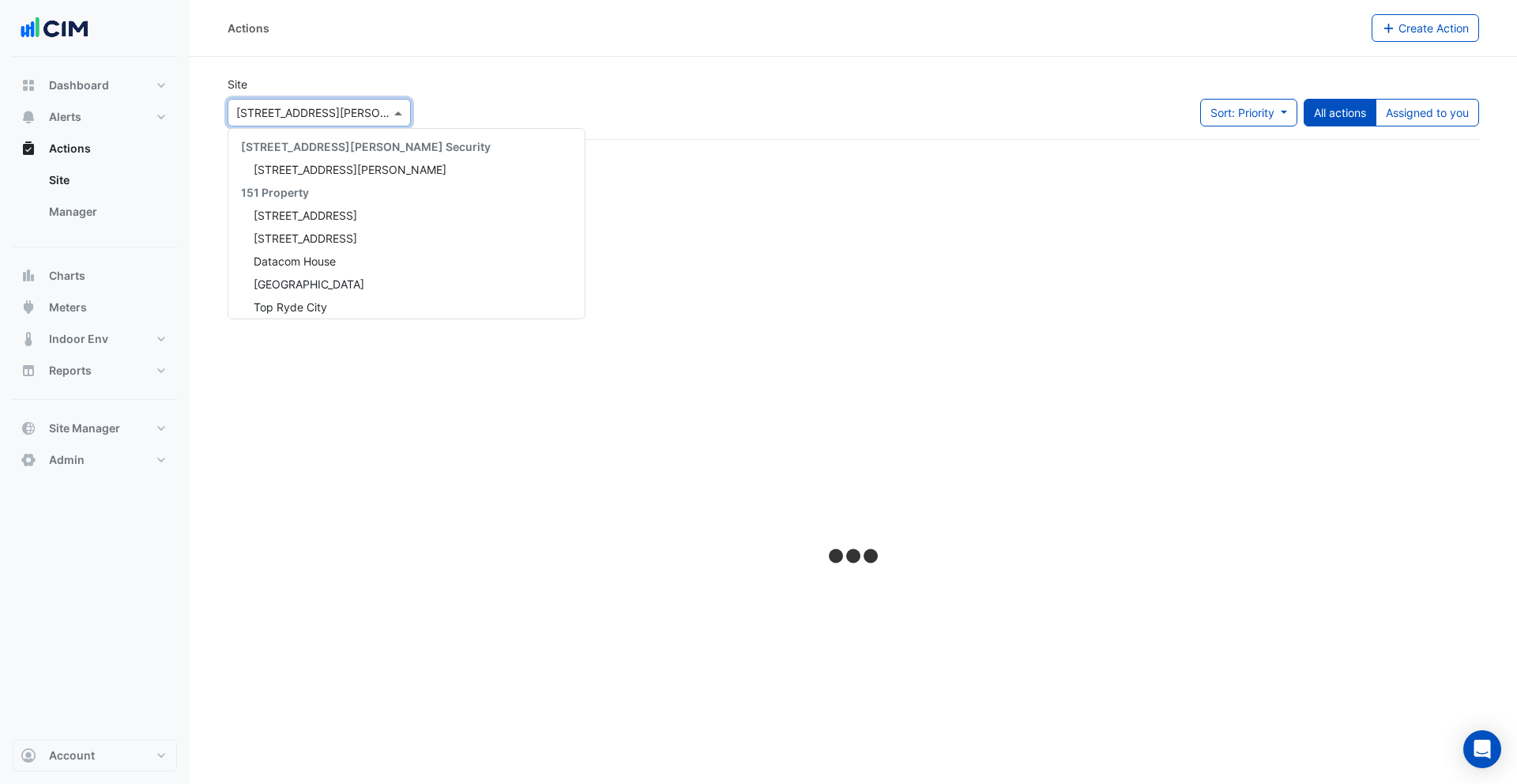
scroll to position [3121, 0]
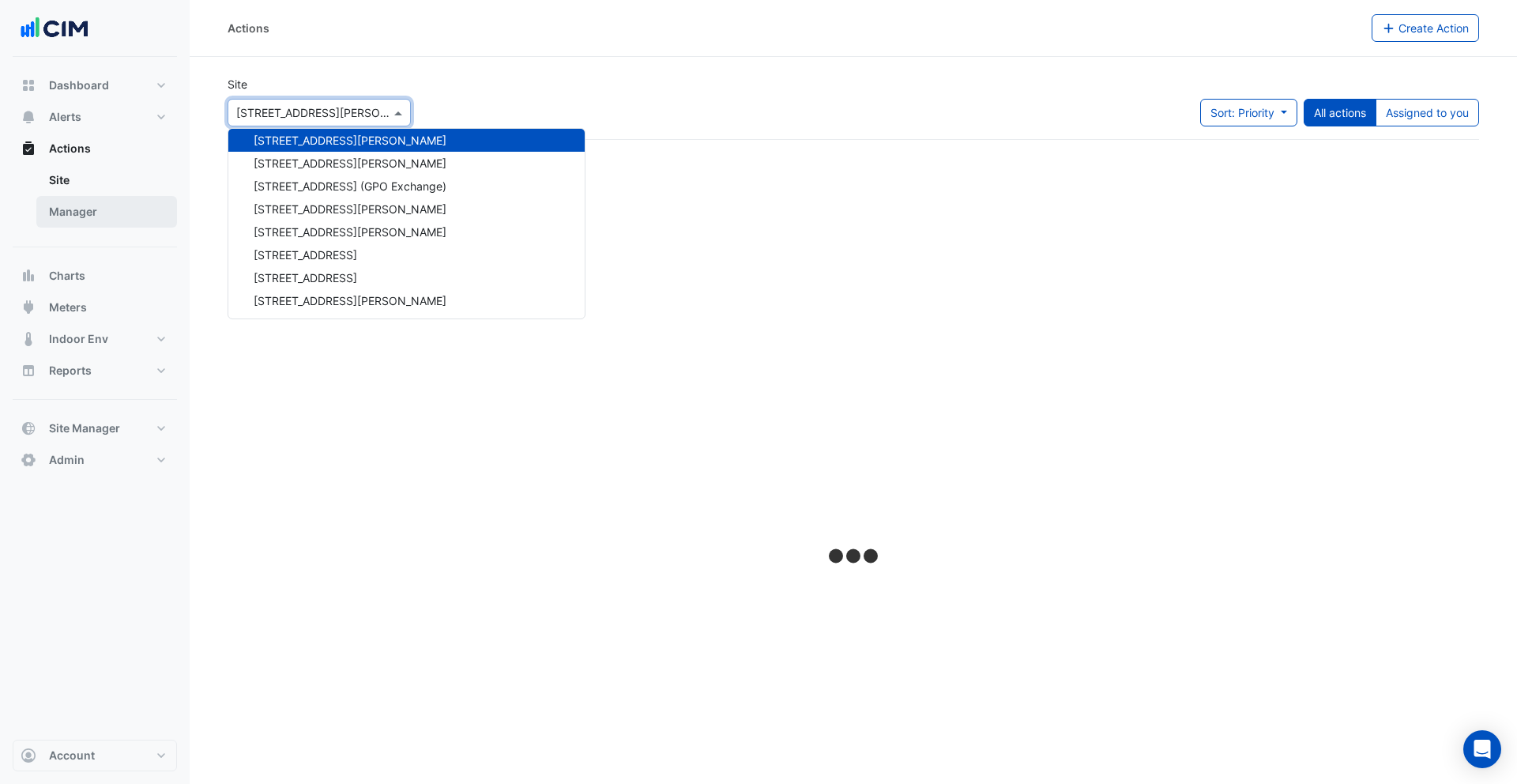
click at [95, 212] on link "Manager" at bounding box center [107, 211] width 141 height 32
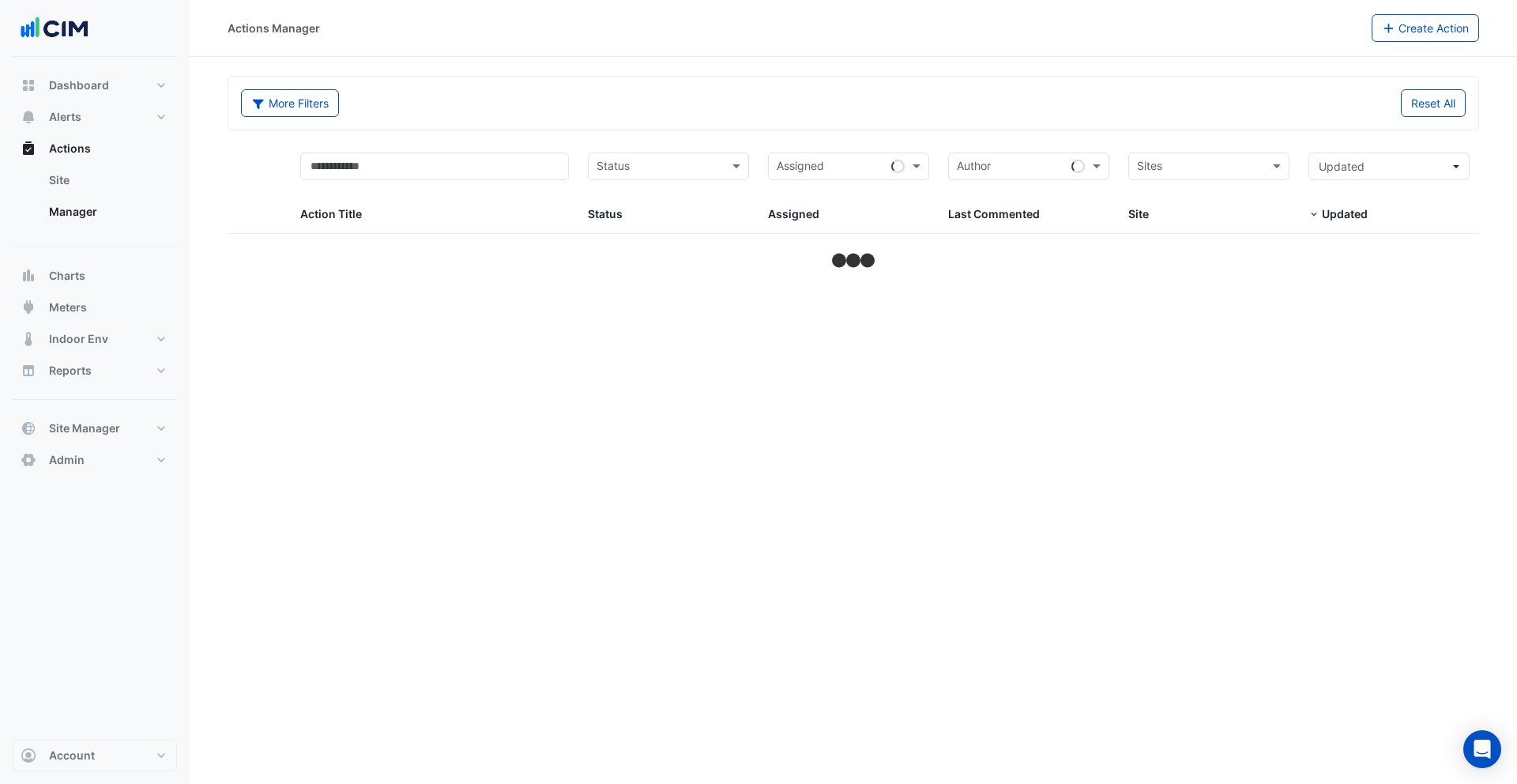
click at [304, 106] on button "More Filters" at bounding box center [289, 103] width 98 height 27
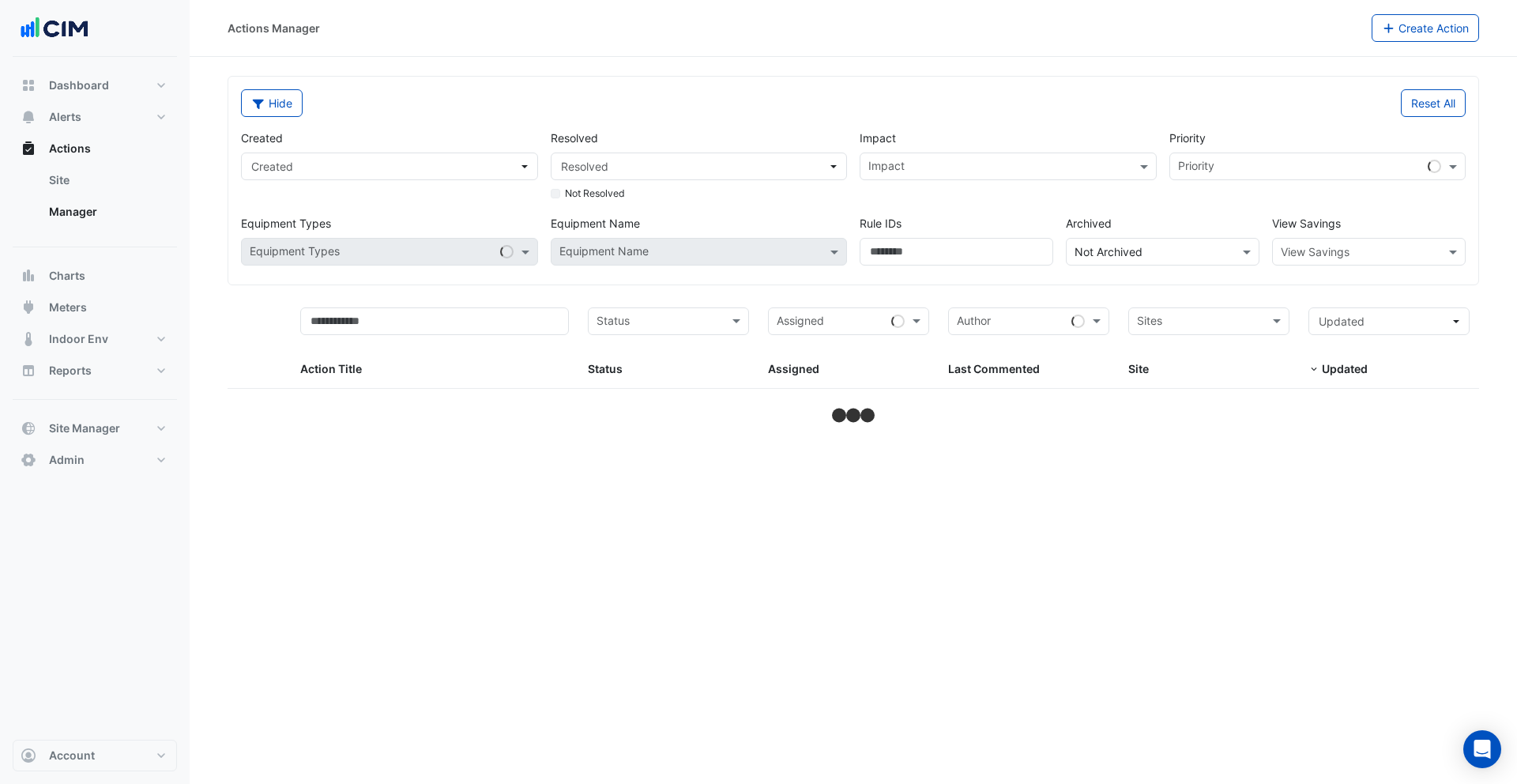
click at [459, 72] on section "Hide Reset All Created Created Resolved Resolved Not Resolved Impact Impact Pri…" at bounding box center [853, 242] width 1328 height 370
click at [280, 104] on button "Hide" at bounding box center [271, 103] width 61 height 27
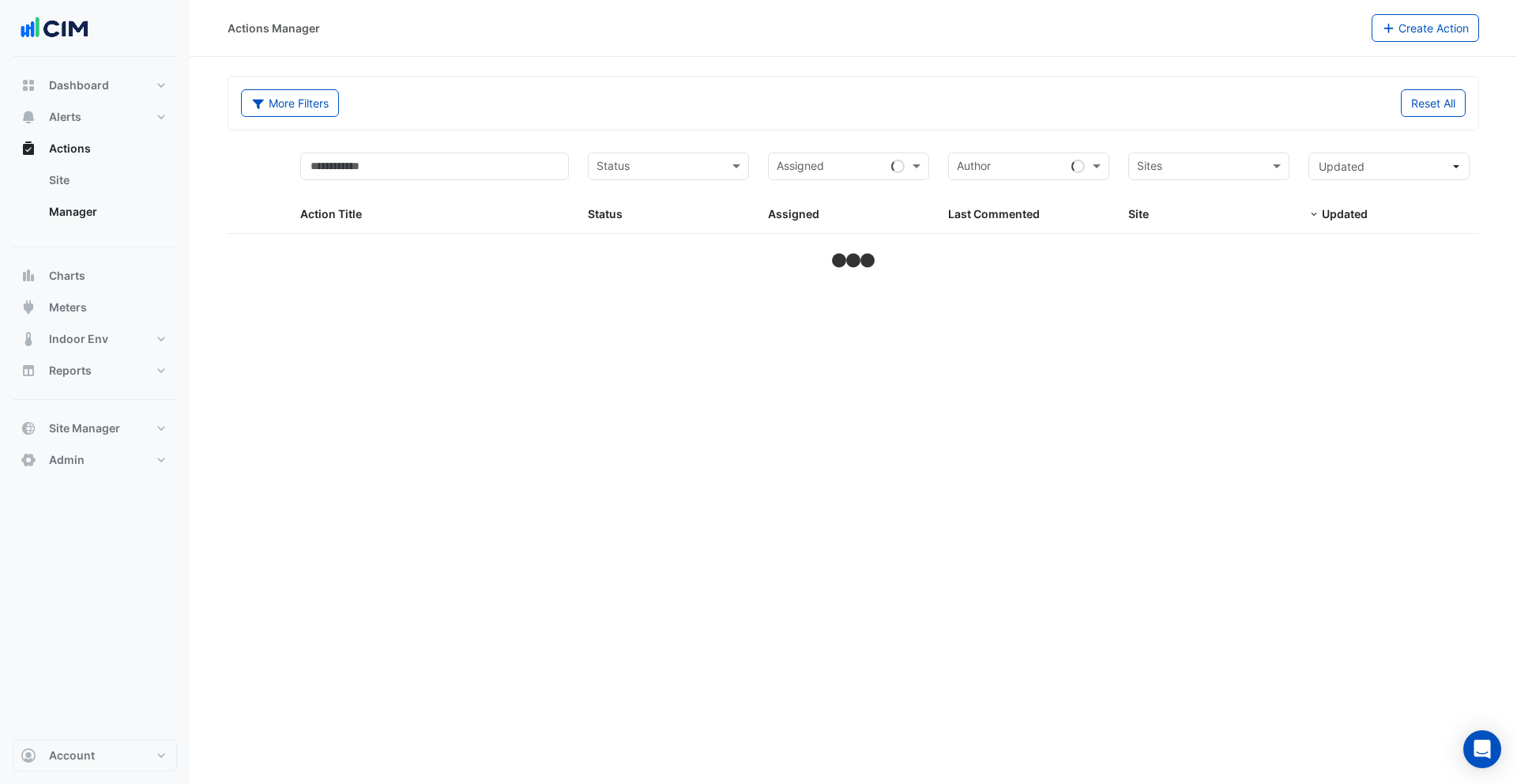
click at [1211, 168] on input "text" at bounding box center [1200, 168] width 125 height 18
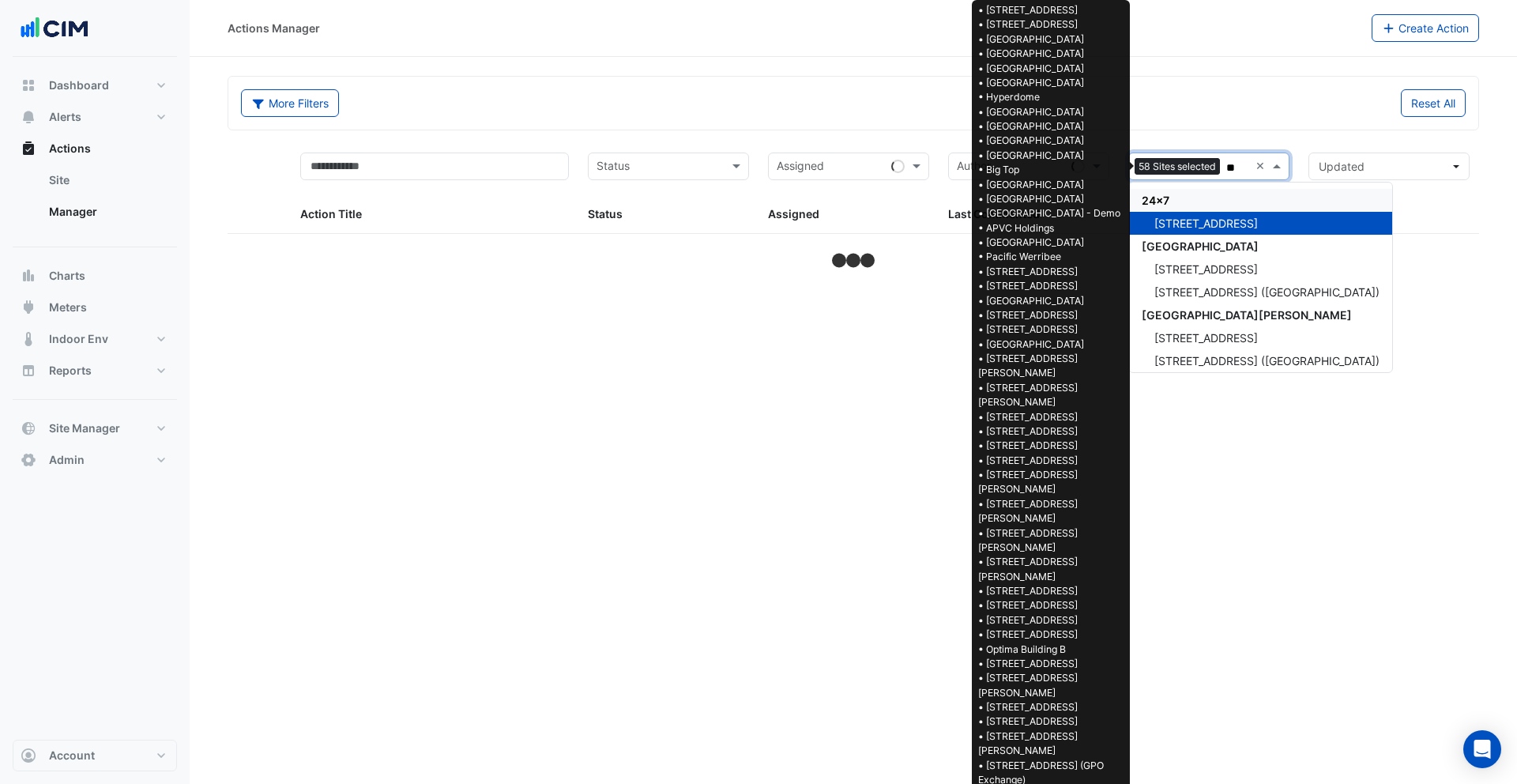
type input "***"
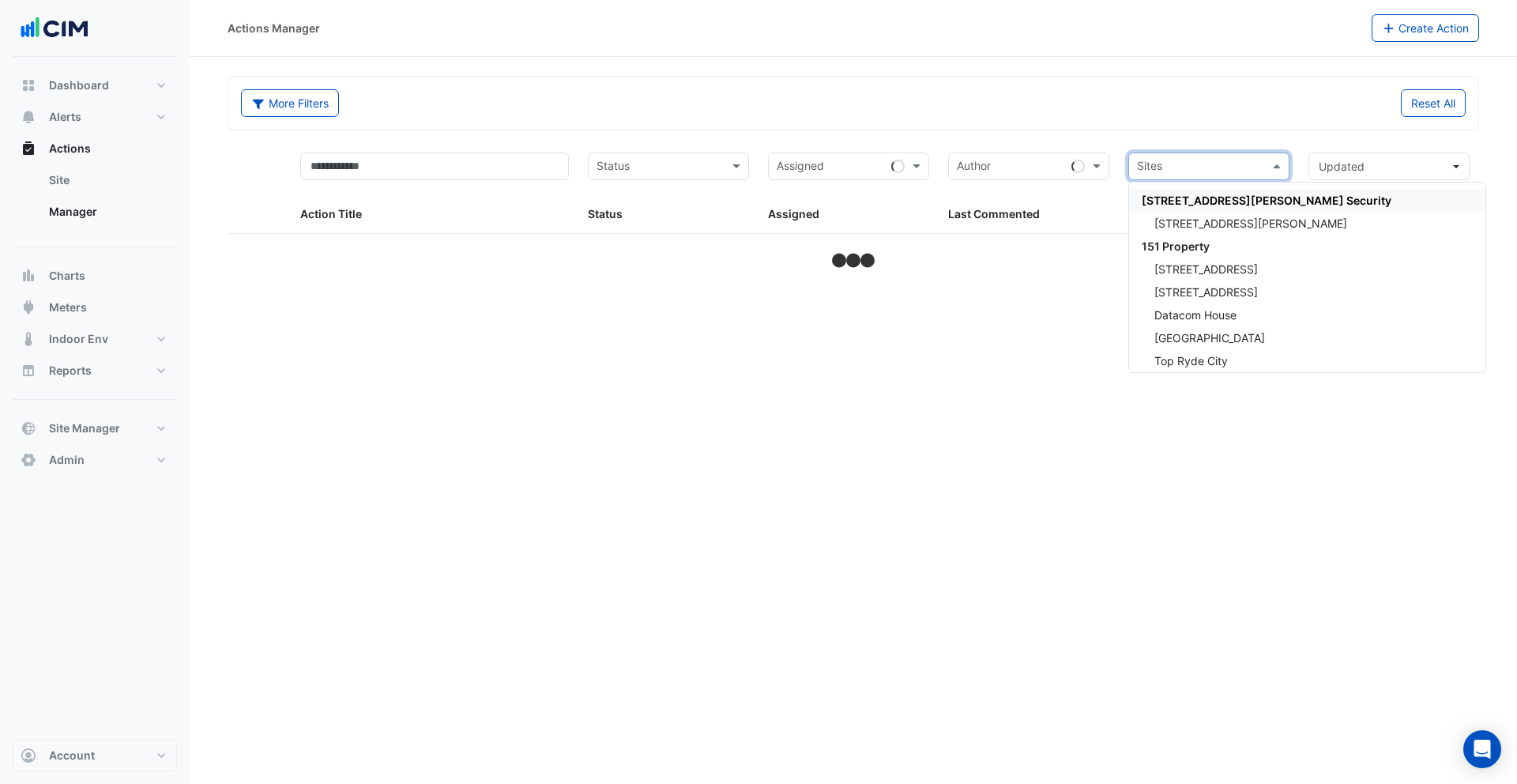
click at [1190, 166] on input "text" at bounding box center [1200, 168] width 125 height 18
type input "***"
click at [1195, 217] on span "[STREET_ADDRESS]" at bounding box center [1206, 223] width 103 height 14
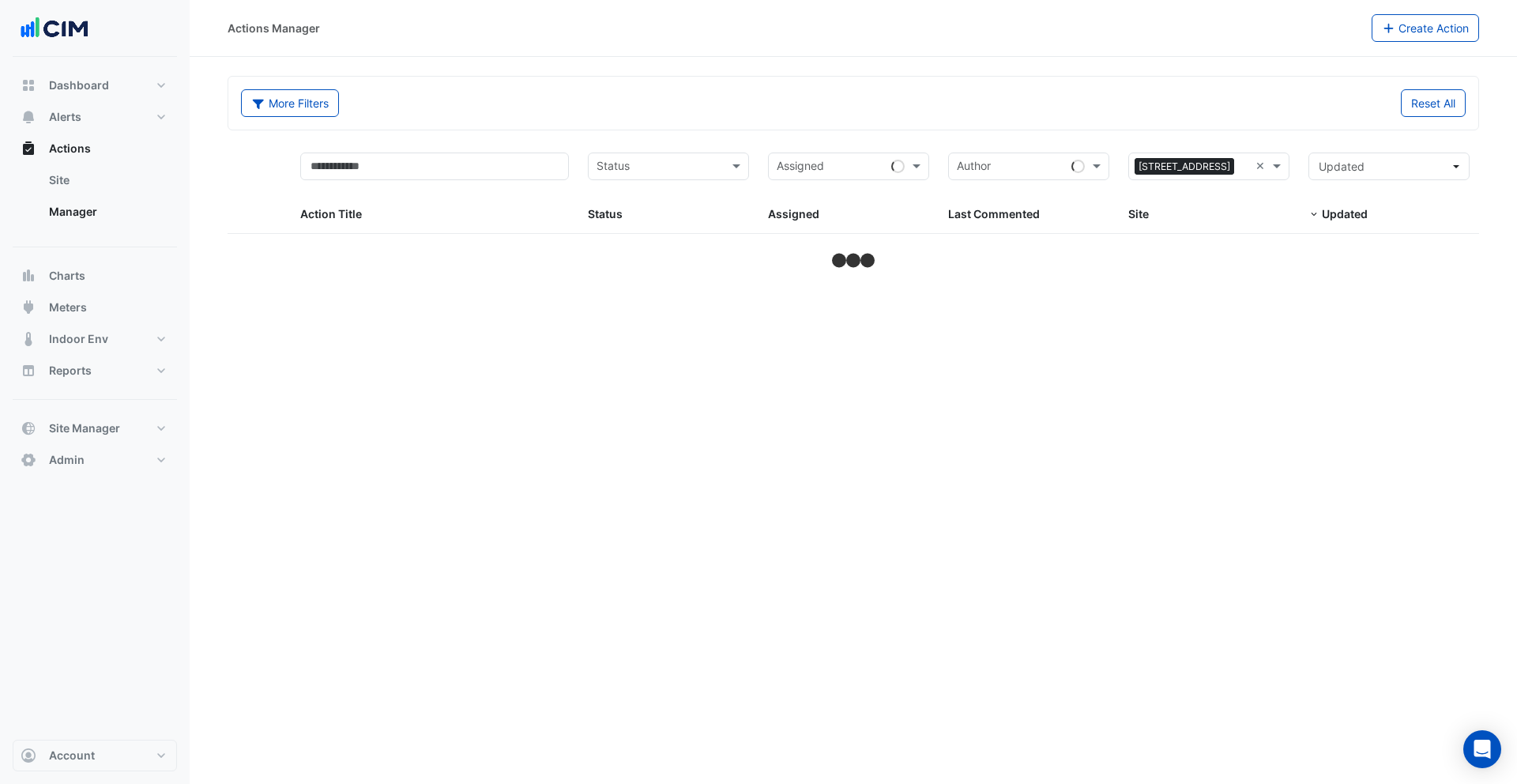
click at [967, 113] on div "Reset All" at bounding box center [1165, 103] width 622 height 27
select select "**"
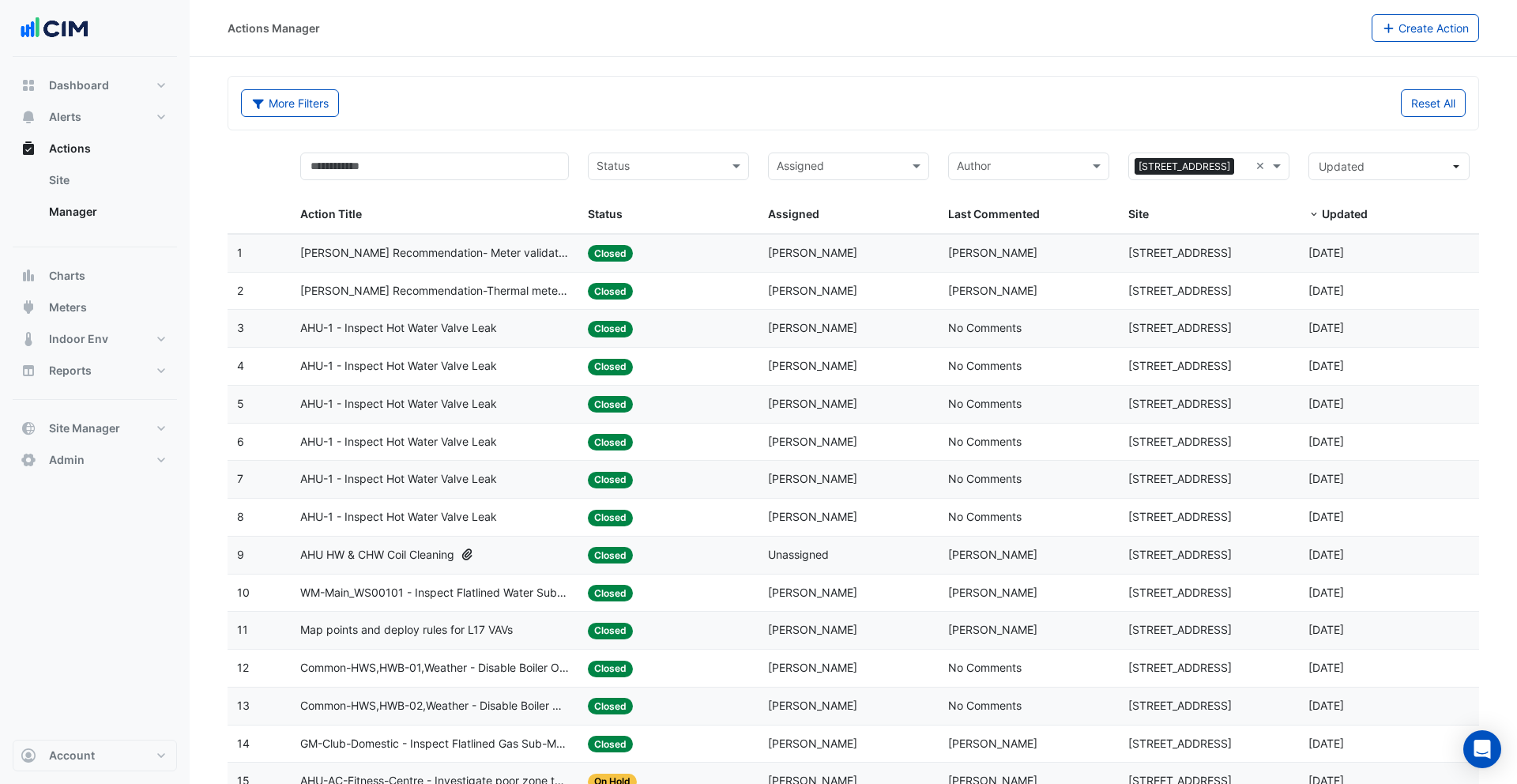
click at [538, 553] on div "AHU HW & CHW Coil Cleaning" at bounding box center [435, 555] width 269 height 18
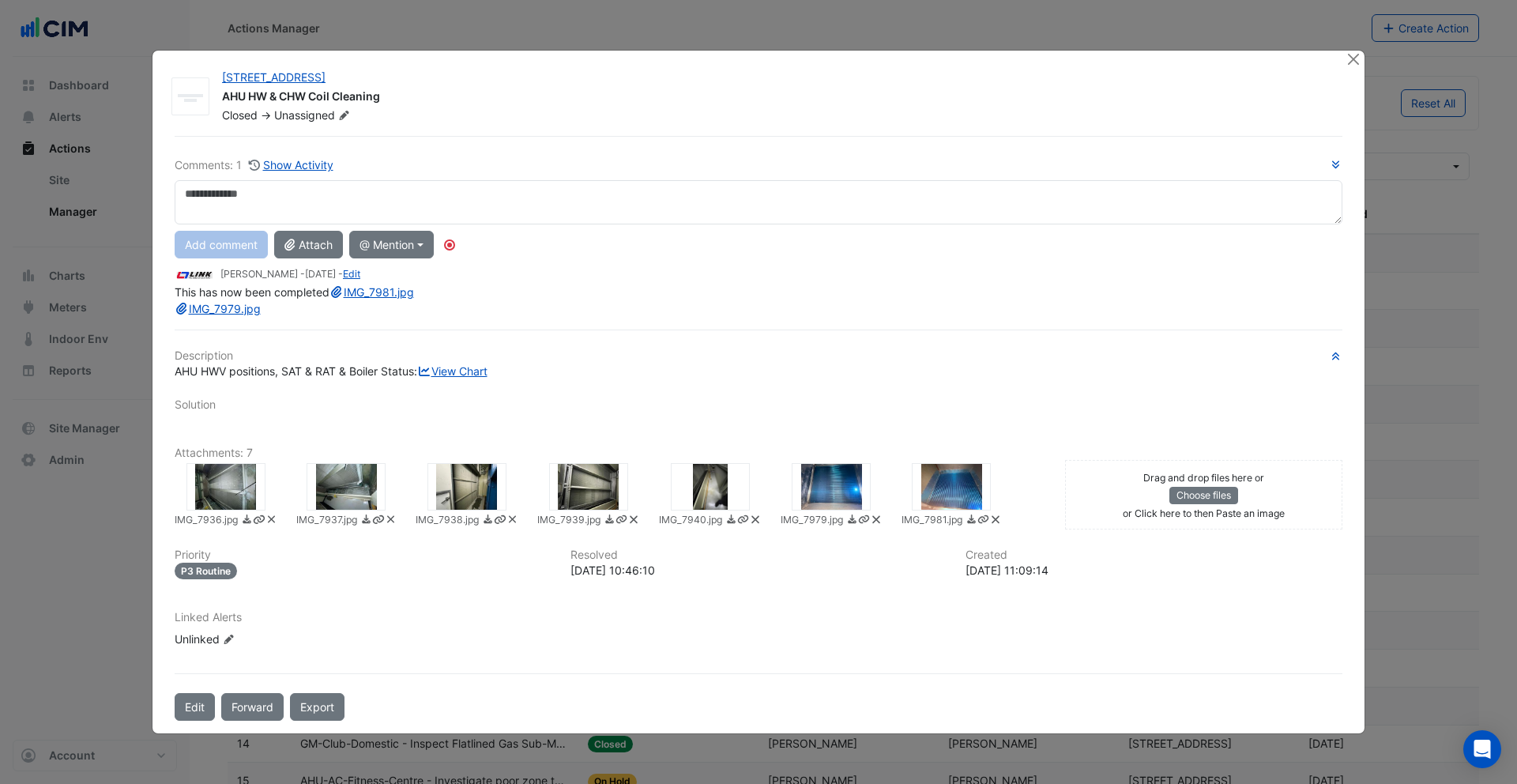
click at [234, 510] on div at bounding box center [226, 487] width 79 height 48
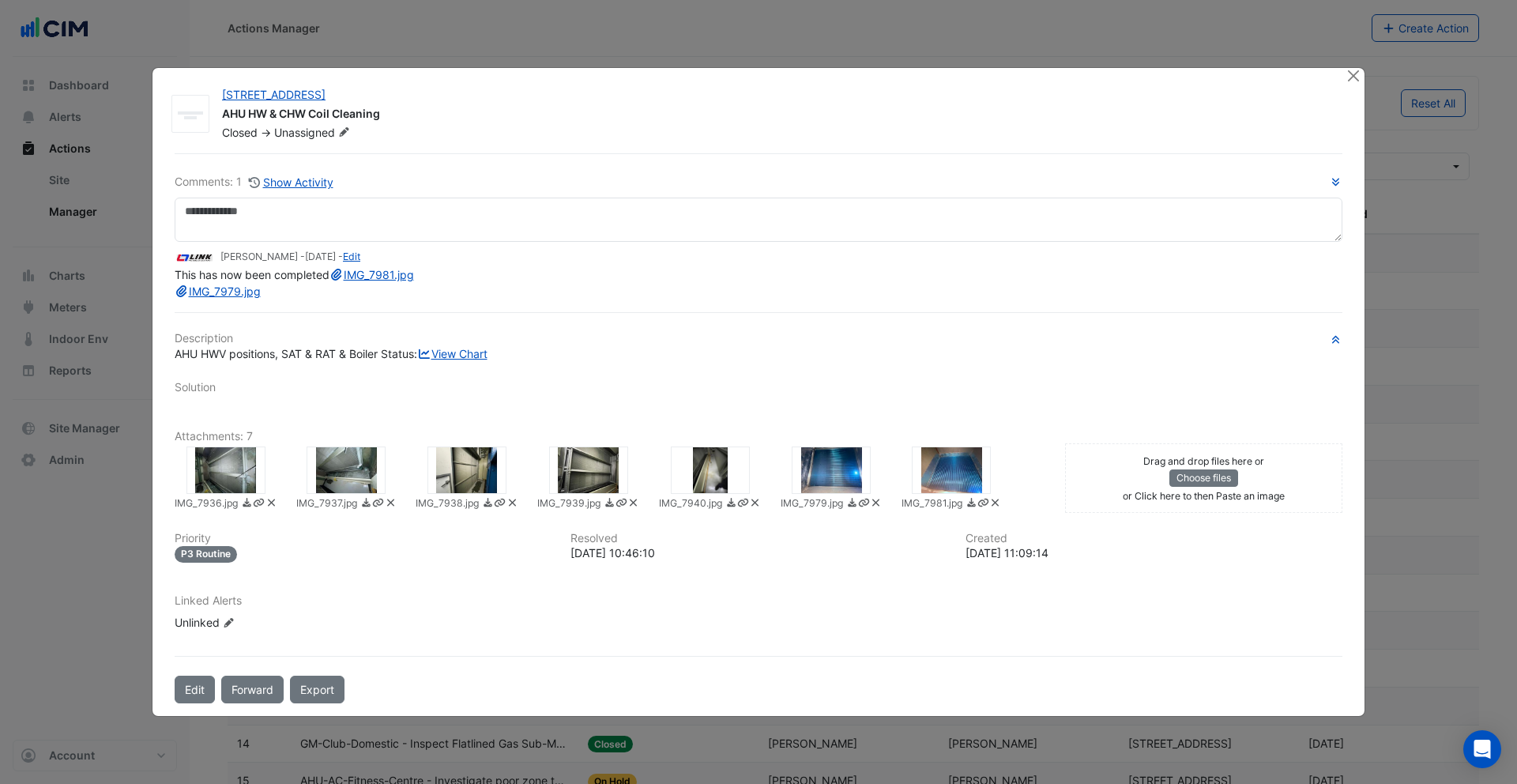
click at [253, 480] on div at bounding box center [226, 470] width 79 height 48
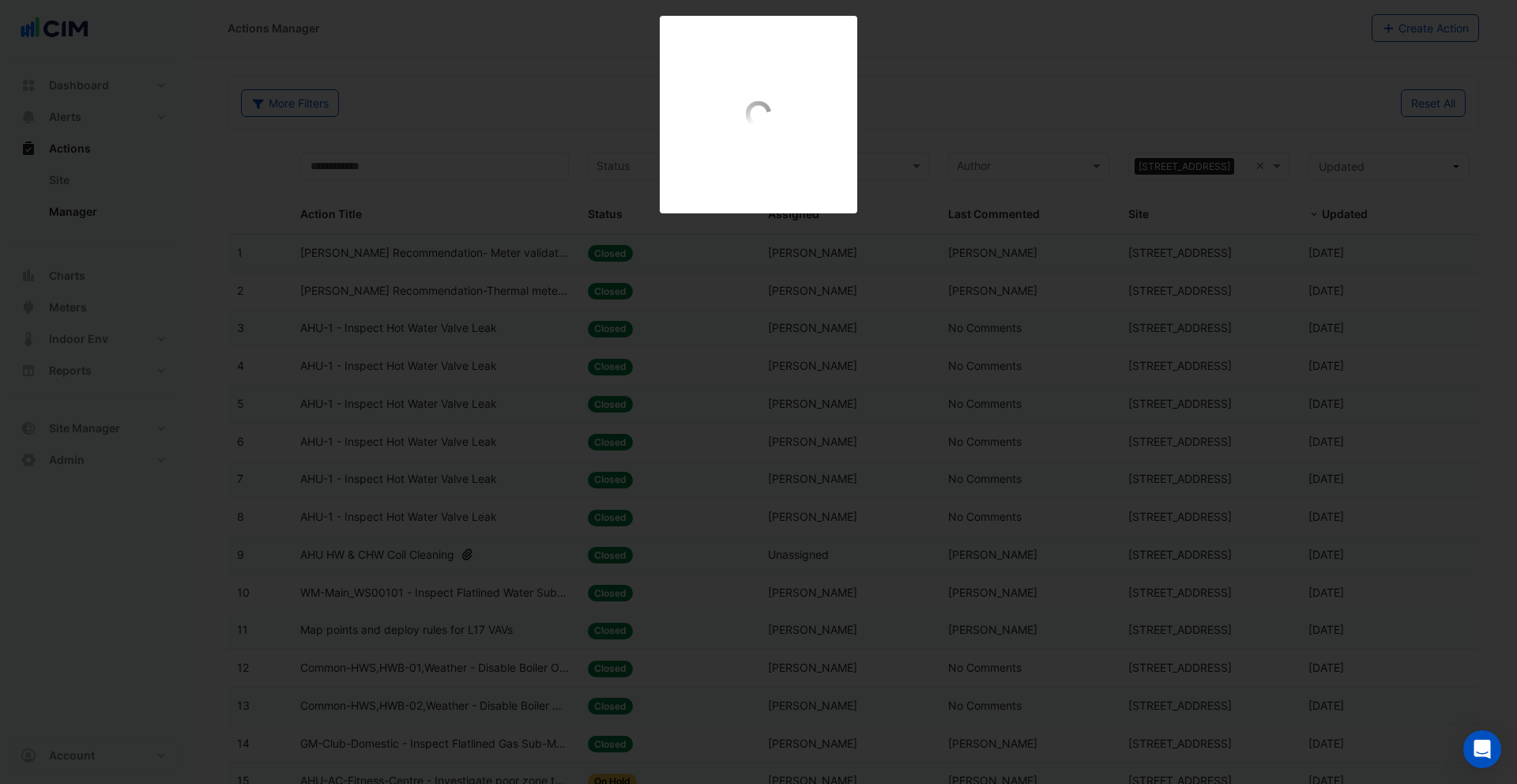
click at [979, 126] on div "IMG_7936.jpg" at bounding box center [758, 114] width 1517 height 198
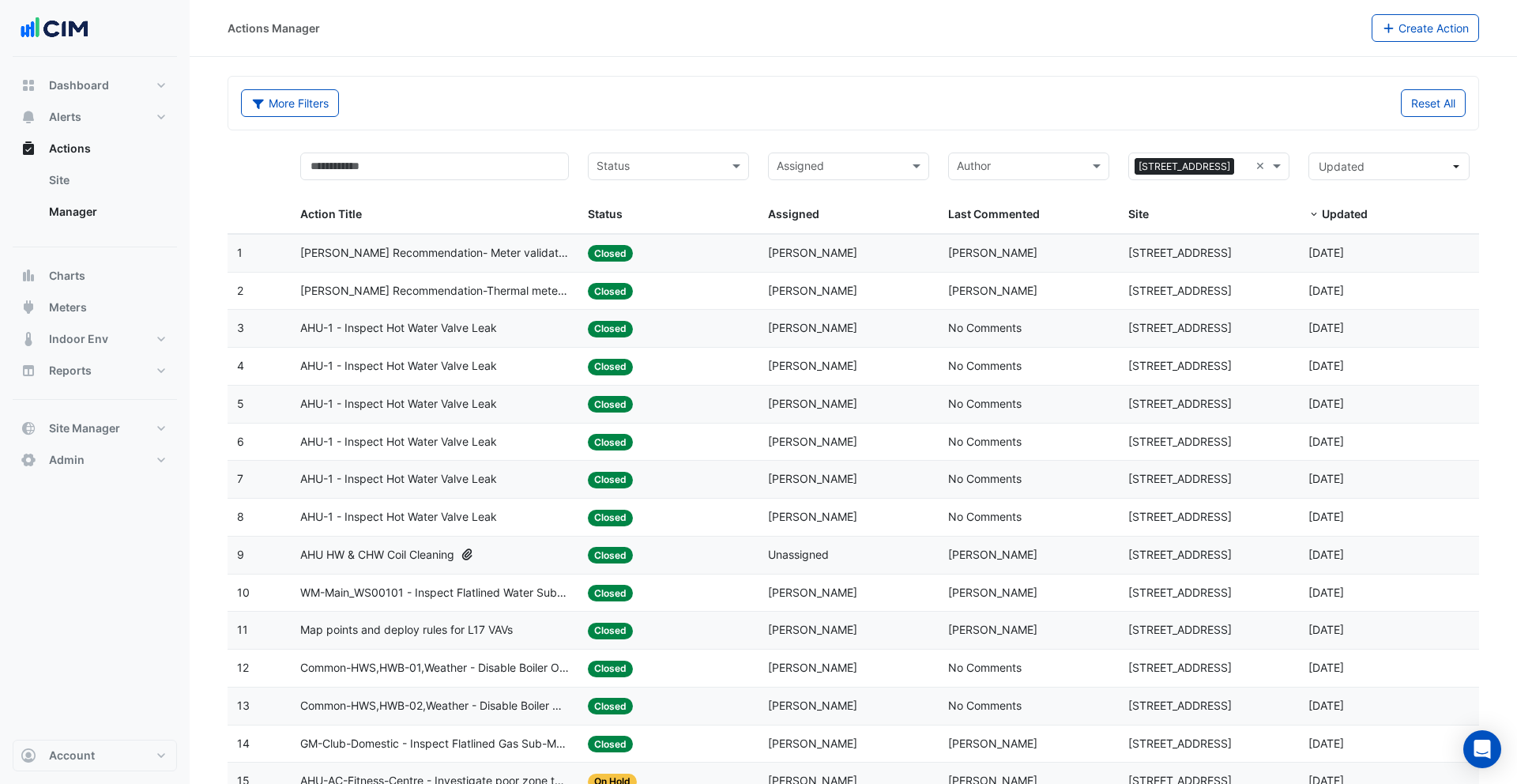
click at [514, 335] on div "AHU-1 - Inspect Hot Water Valve Leak" at bounding box center [435, 328] width 269 height 18
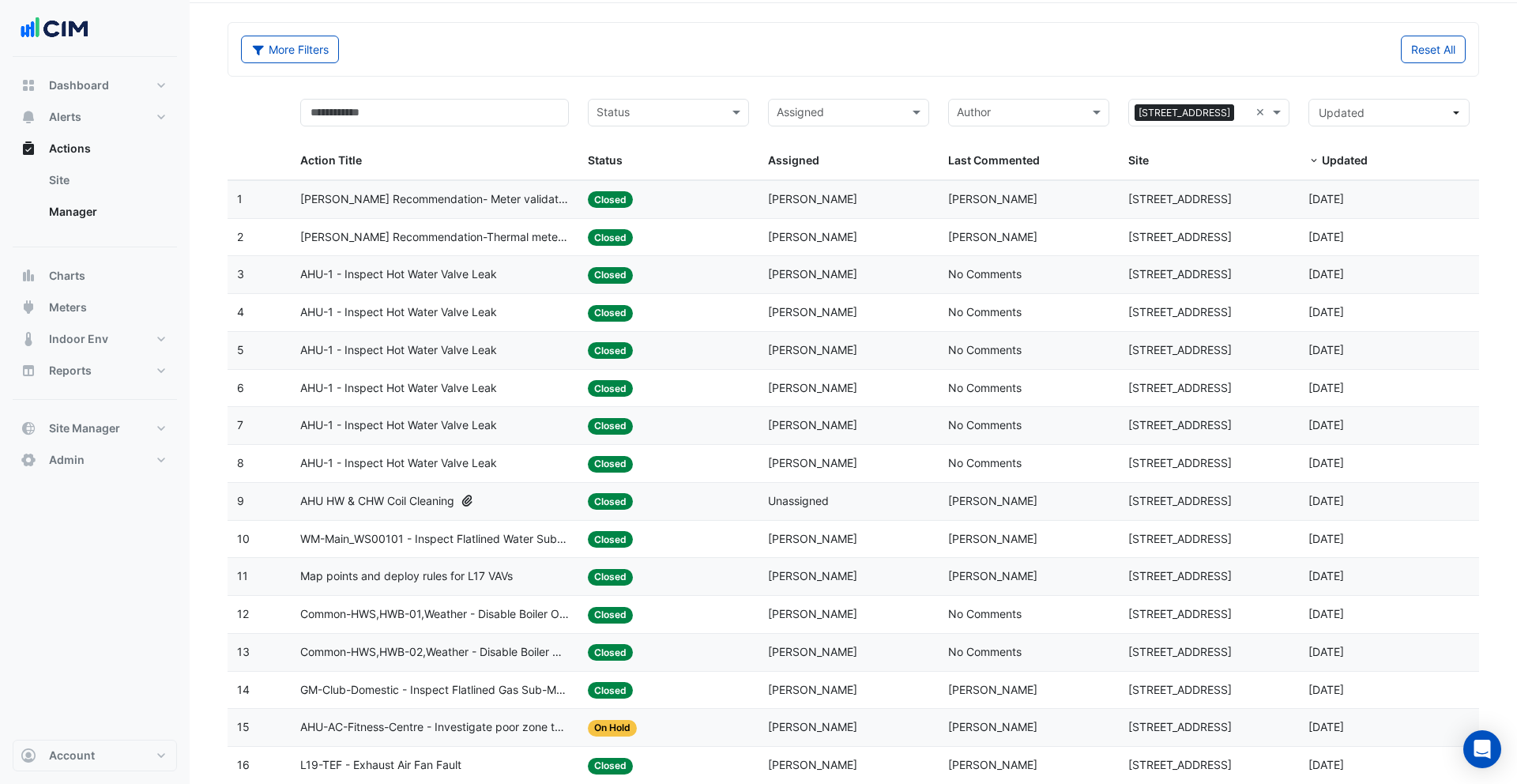
scroll to position [67, 0]
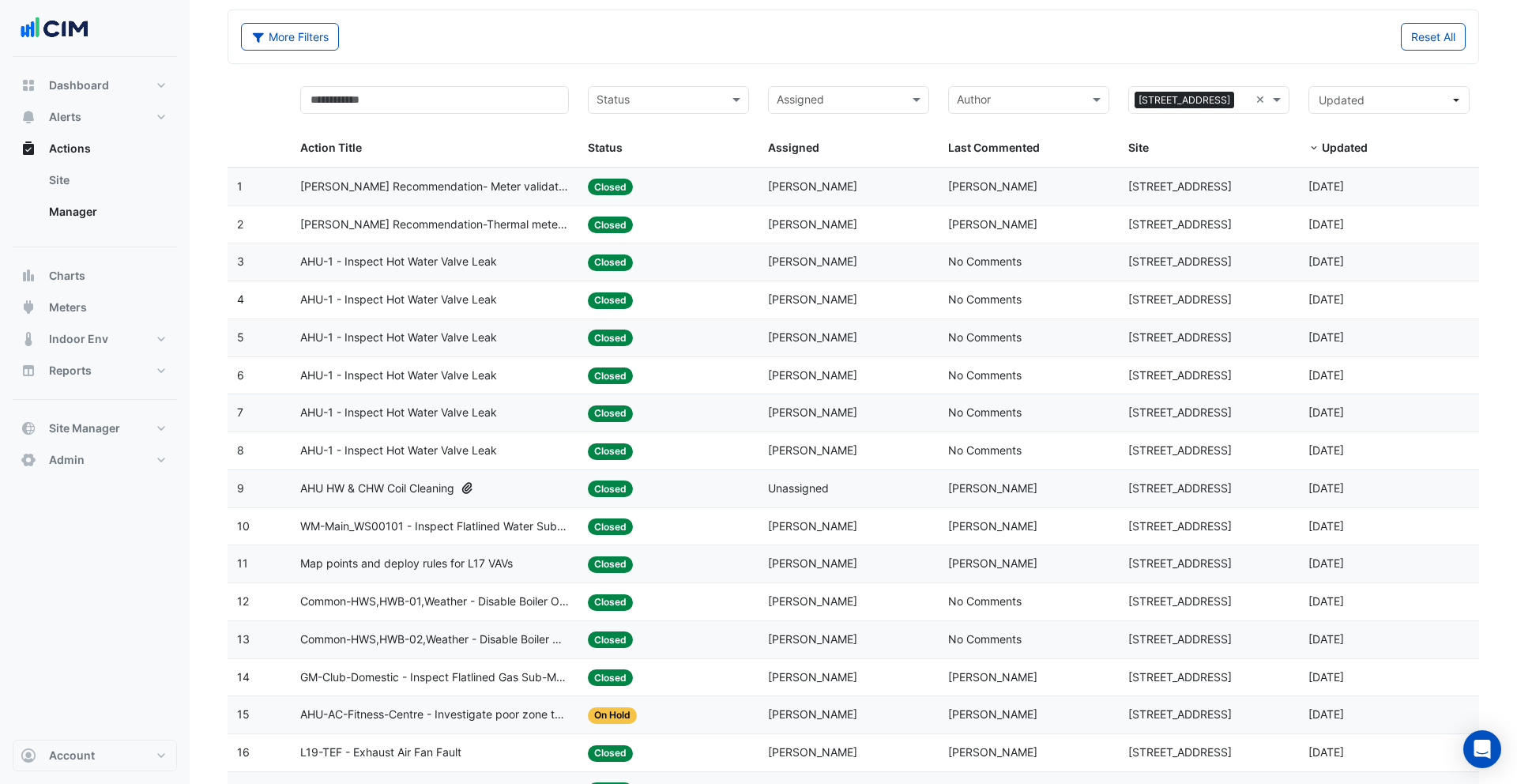
click at [396, 494] on span "AHU HW & CHW Coil Cleaning" at bounding box center [377, 489] width 154 height 18
click at [512, 383] on div "AHU-1 - Inspect Hot Water Valve Leak" at bounding box center [435, 376] width 269 height 18
click at [598, 417] on span "Closed" at bounding box center [609, 413] width 45 height 16
click at [605, 343] on span "Closed" at bounding box center [609, 338] width 45 height 16
click at [610, 304] on span "Closed" at bounding box center [609, 300] width 45 height 16
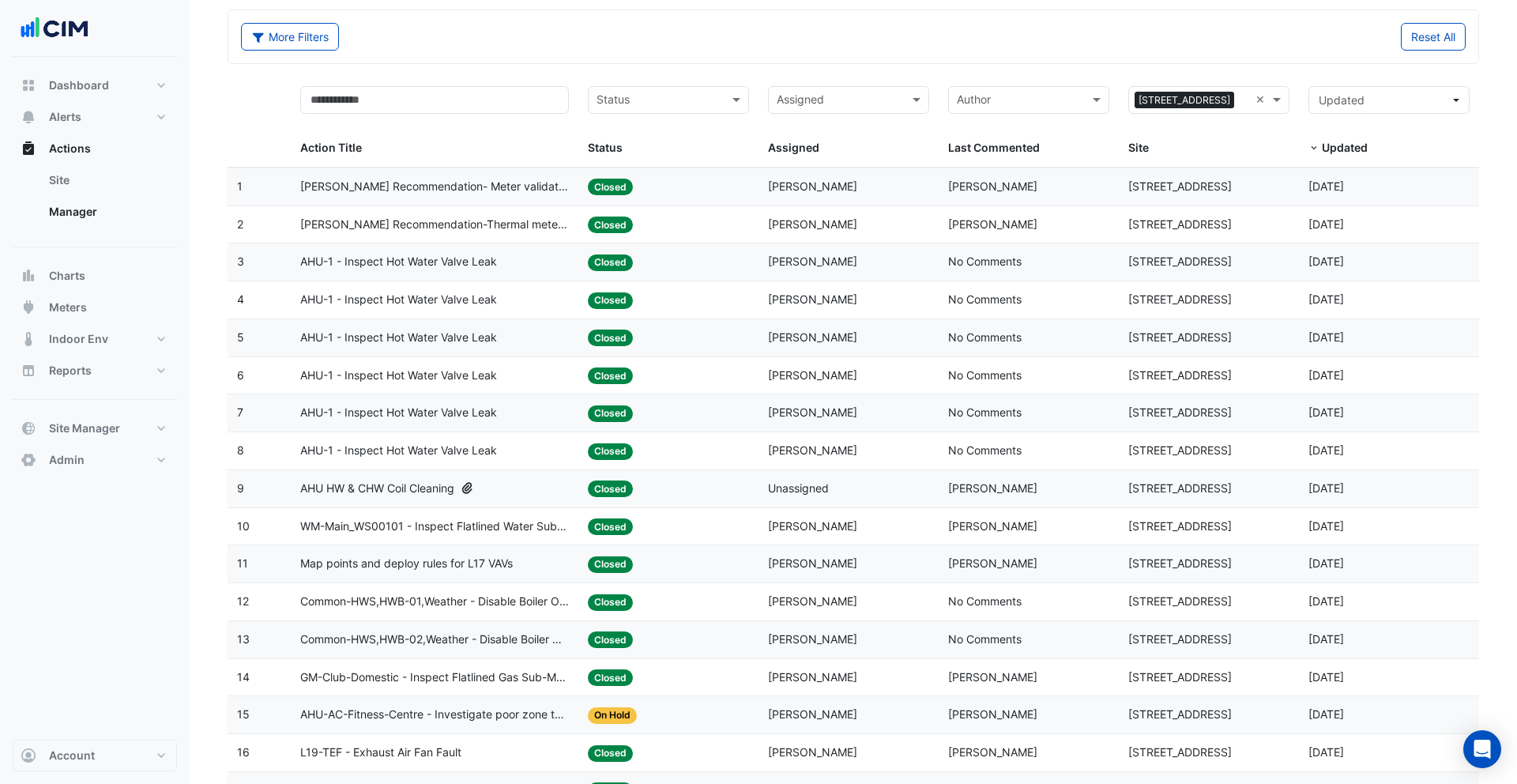
click at [538, 495] on div "AHU HW & CHW Coil Cleaning" at bounding box center [435, 489] width 269 height 18
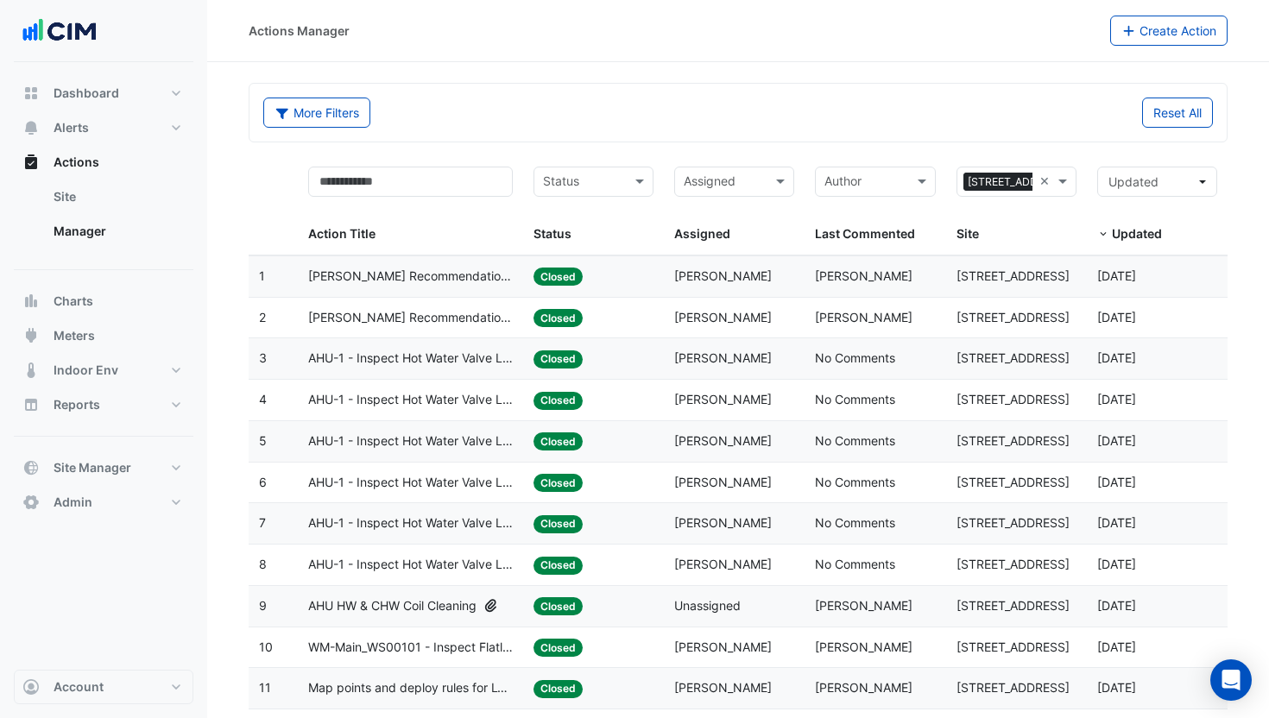
scroll to position [162, 0]
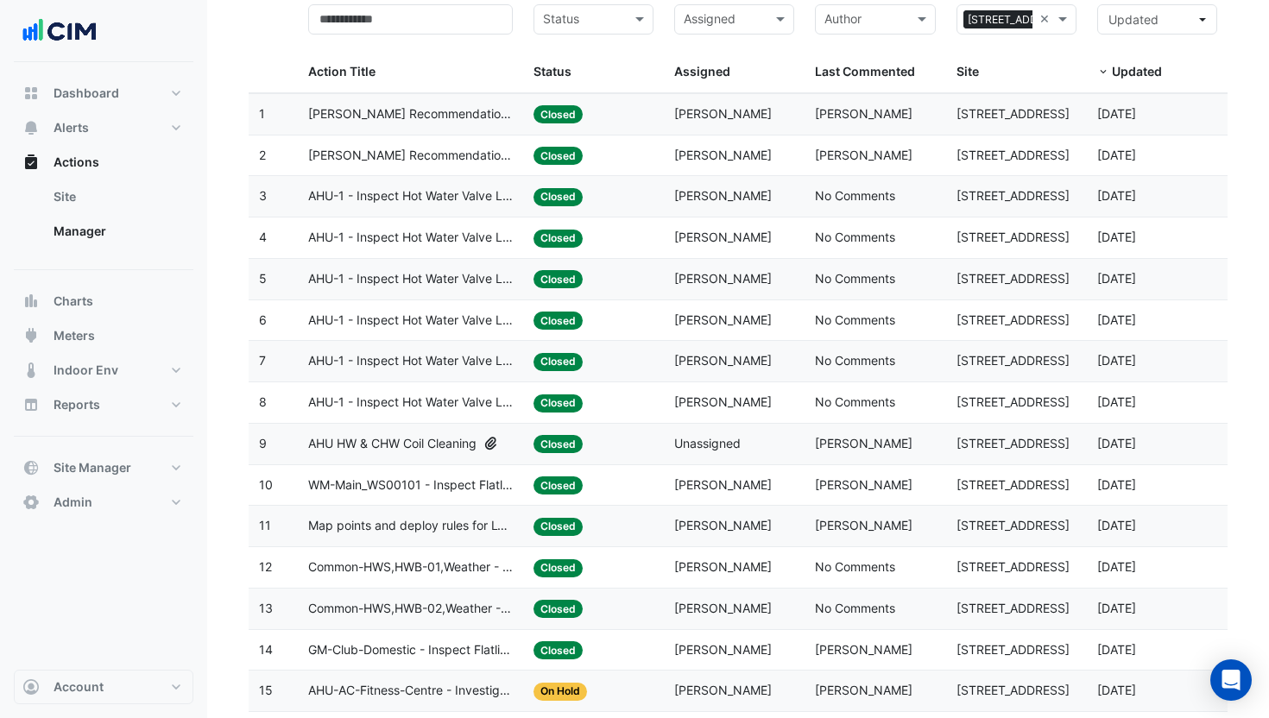
click at [535, 395] on app-ticket-status "Closed" at bounding box center [558, 404] width 49 height 18
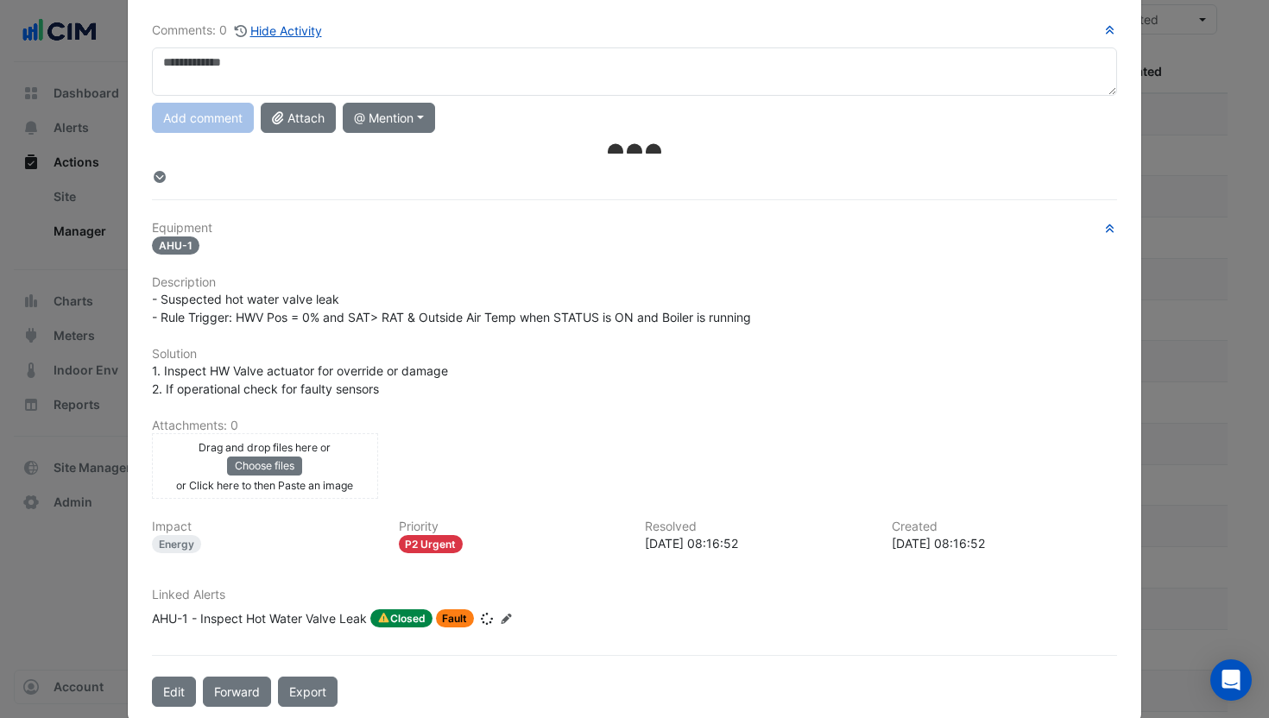
scroll to position [145, 0]
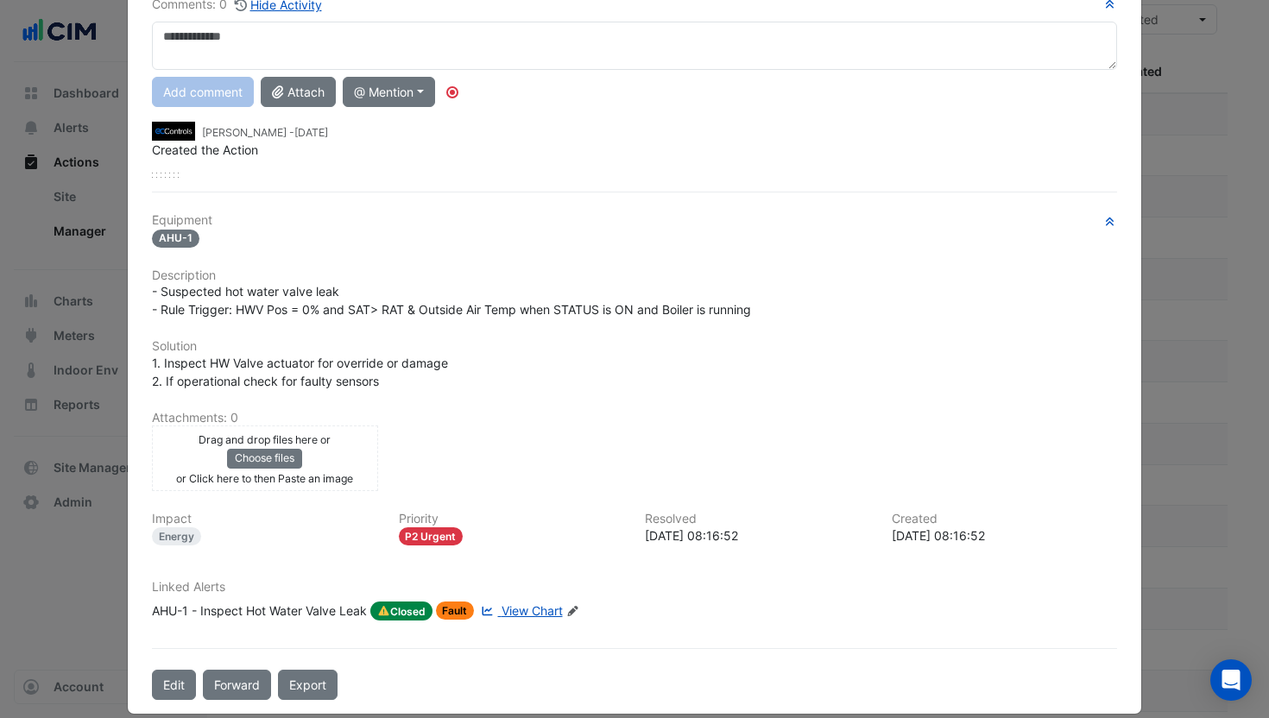
click at [327, 613] on div "AHU-1 - Inspect Hot Water Valve Leak" at bounding box center [259, 611] width 215 height 19
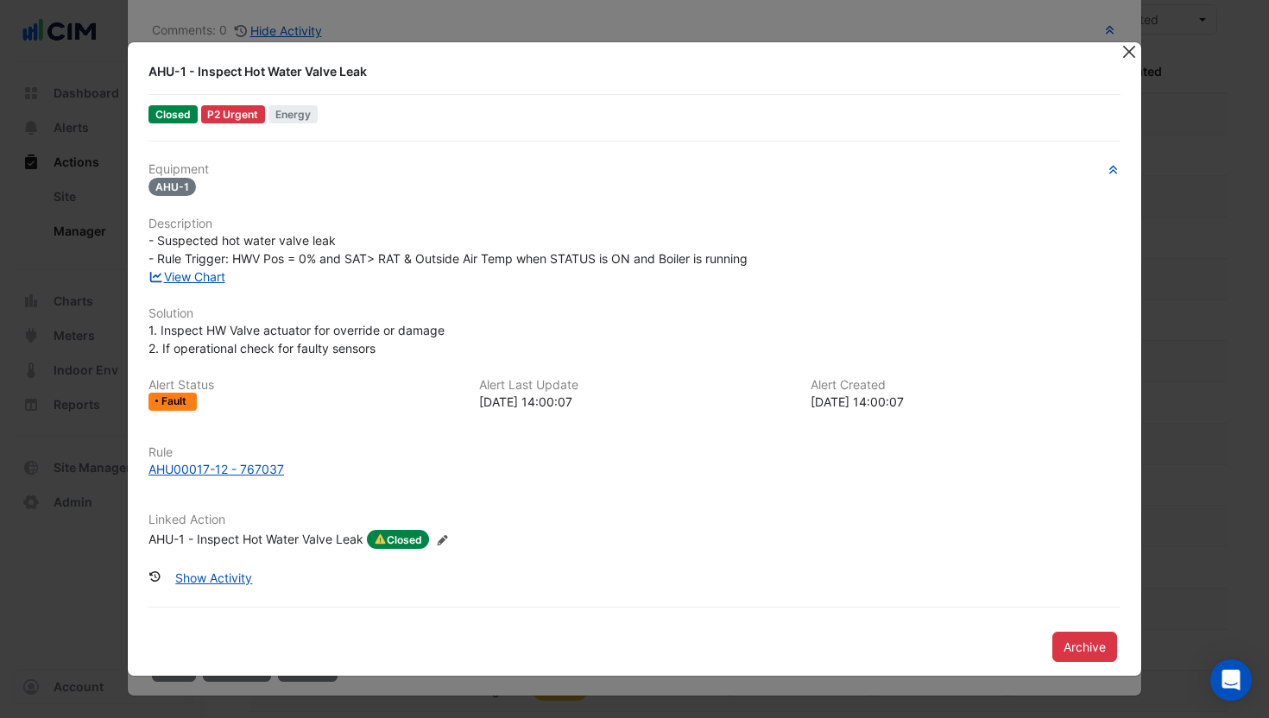
click at [1129, 52] on button "Close" at bounding box center [1129, 51] width 18 height 18
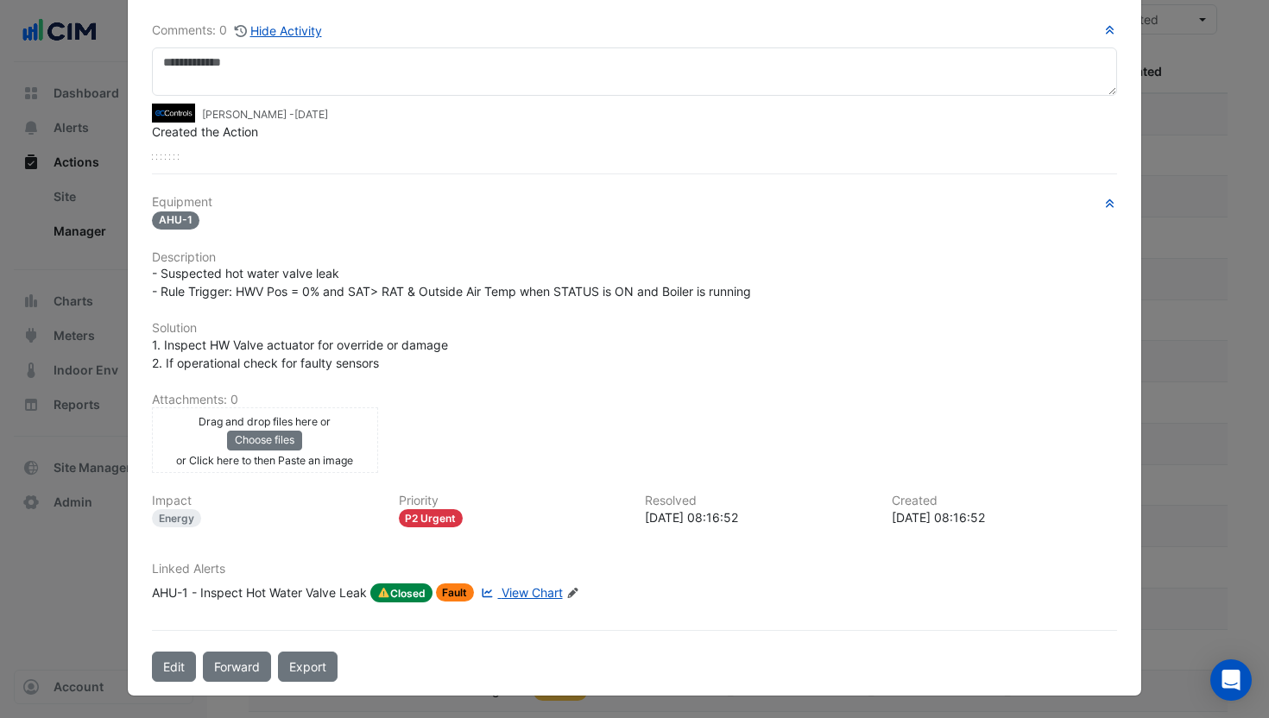
scroll to position [0, 0]
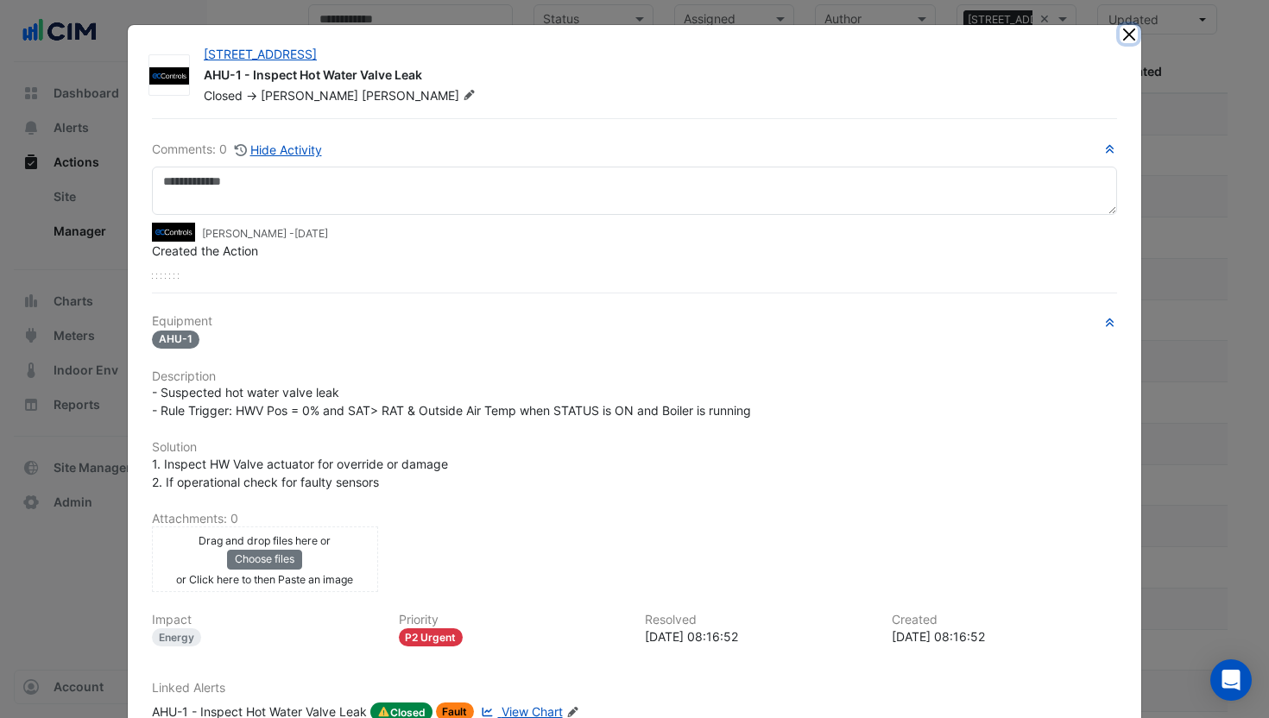
click at [1128, 34] on button "Close" at bounding box center [1129, 34] width 18 height 18
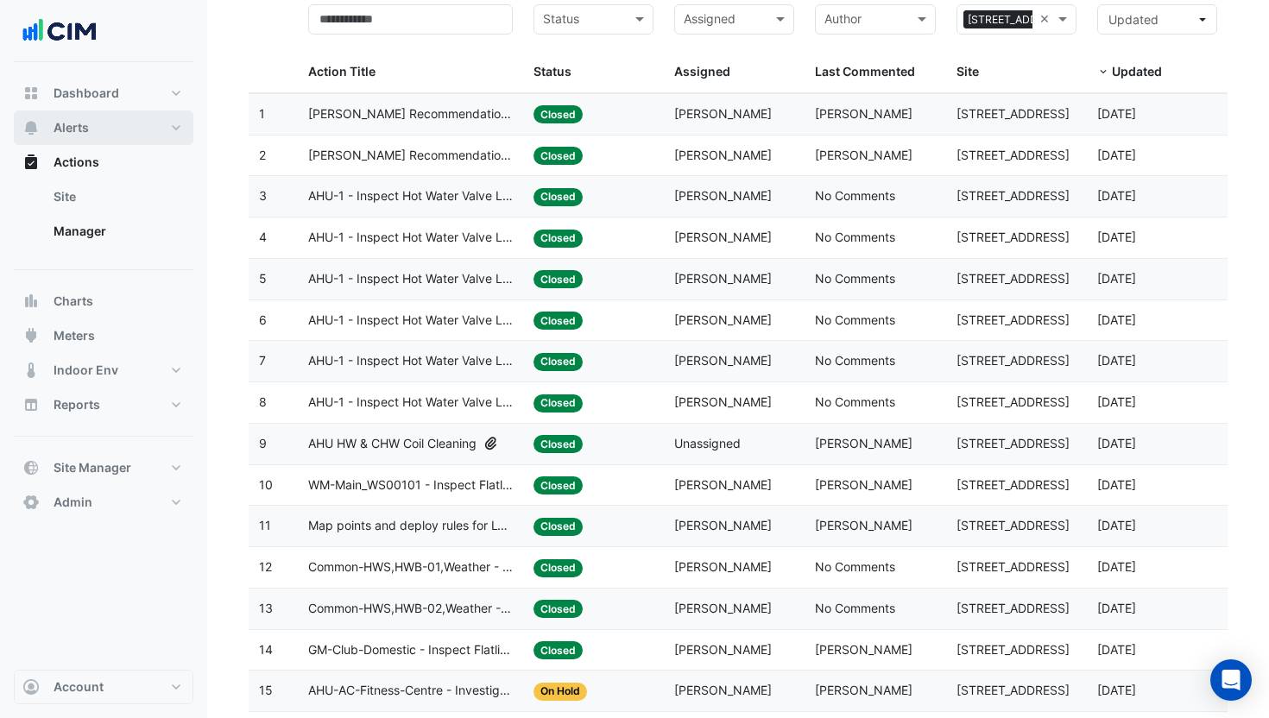
click at [79, 130] on span "Alerts" at bounding box center [71, 127] width 35 height 17
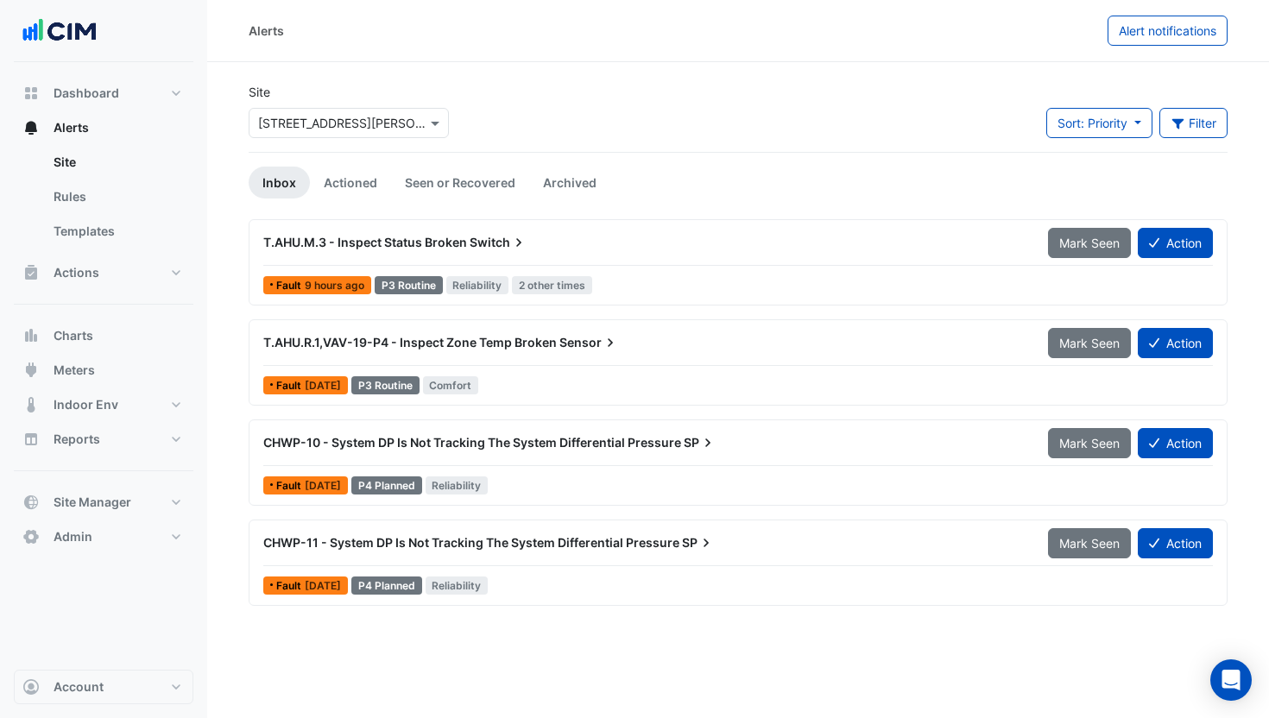
click at [364, 125] on input "text" at bounding box center [331, 124] width 147 height 18
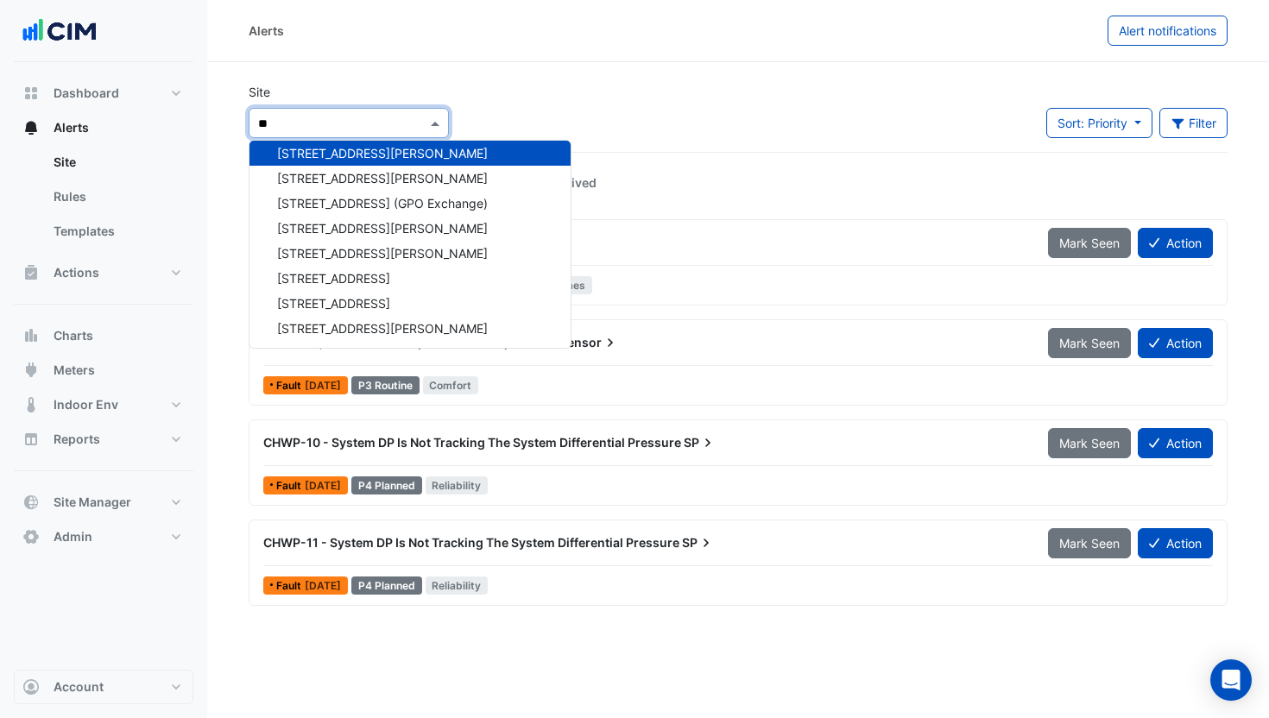
scroll to position [107, 0]
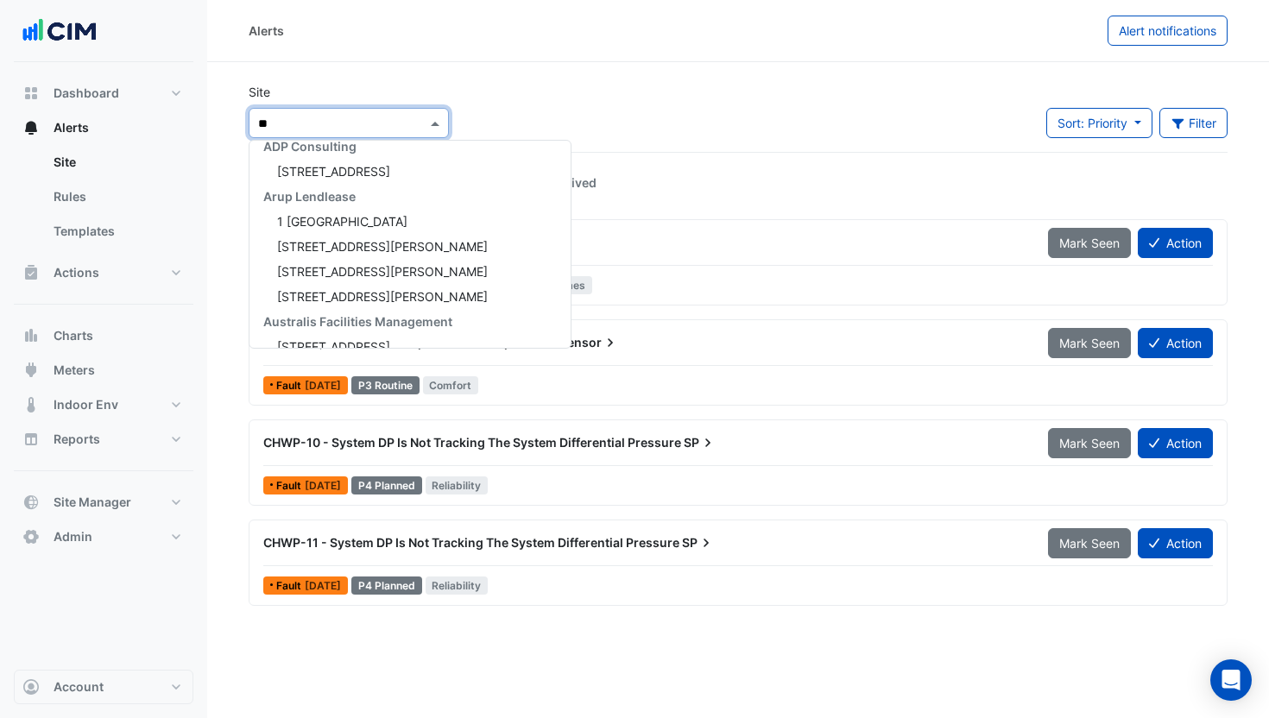
type input "***"
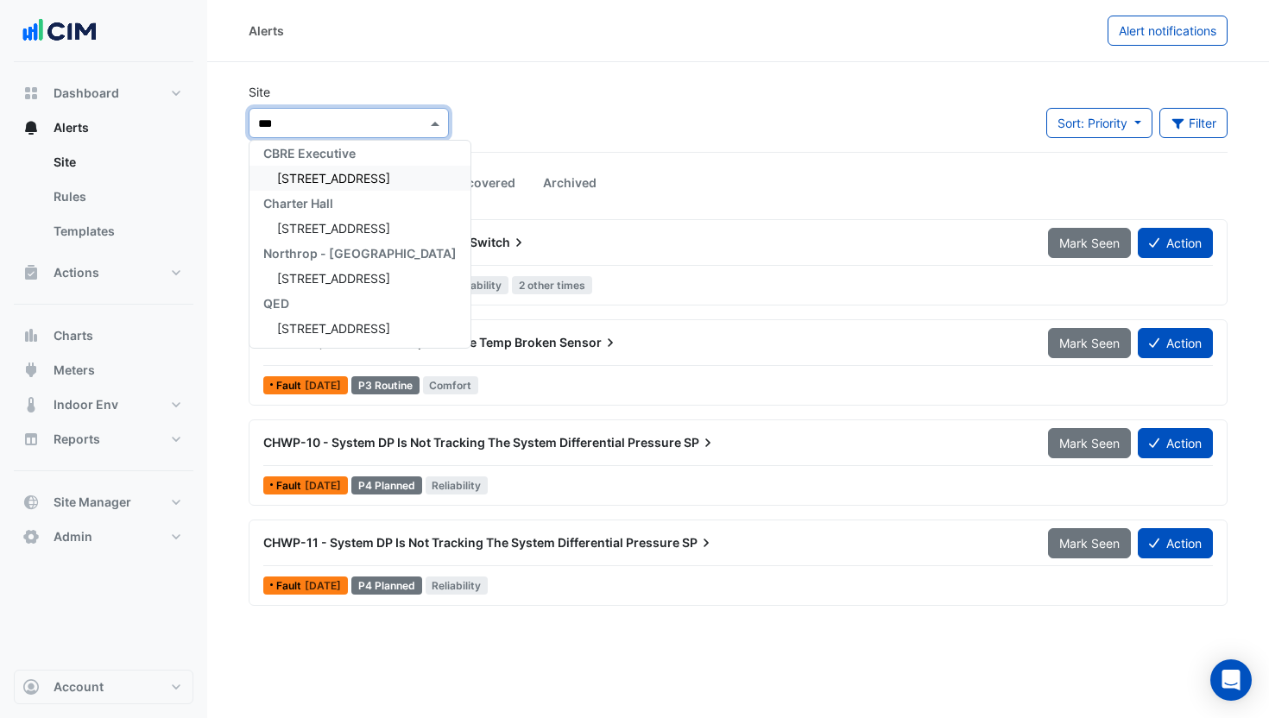
click at [328, 174] on span "[STREET_ADDRESS]" at bounding box center [333, 178] width 113 height 15
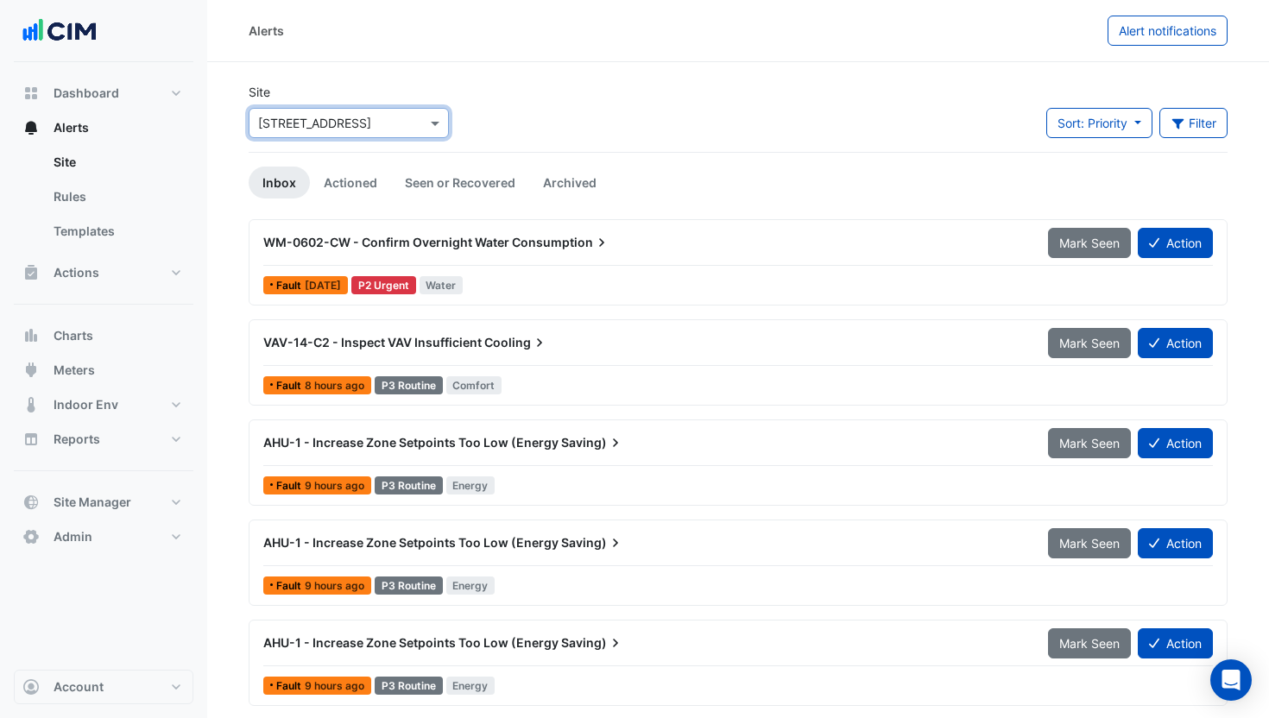
click at [1185, 101] on div "Site × [STREET_ADDRESS] Sort: Priority Priority Updated Filter Title Priority F…" at bounding box center [738, 117] width 1000 height 69
click at [1197, 117] on button "Filter" at bounding box center [1194, 123] width 69 height 30
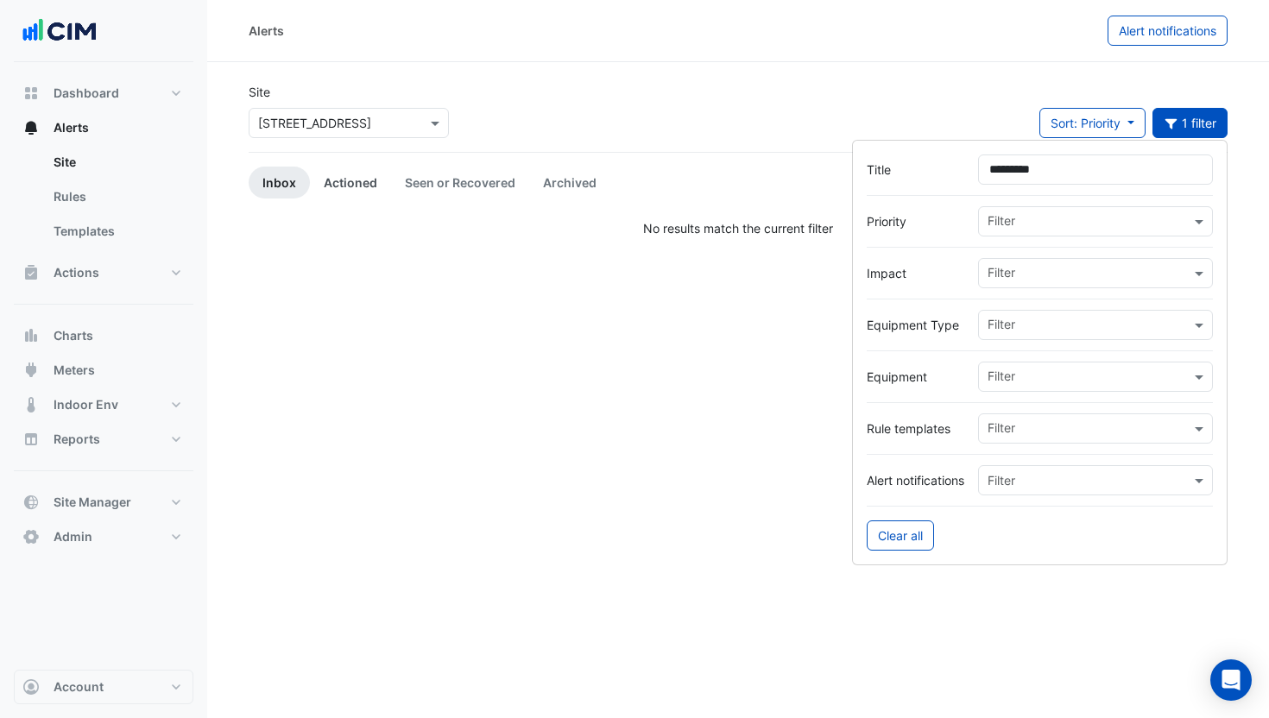
type input "*********"
click at [349, 169] on link "Actioned" at bounding box center [350, 183] width 81 height 32
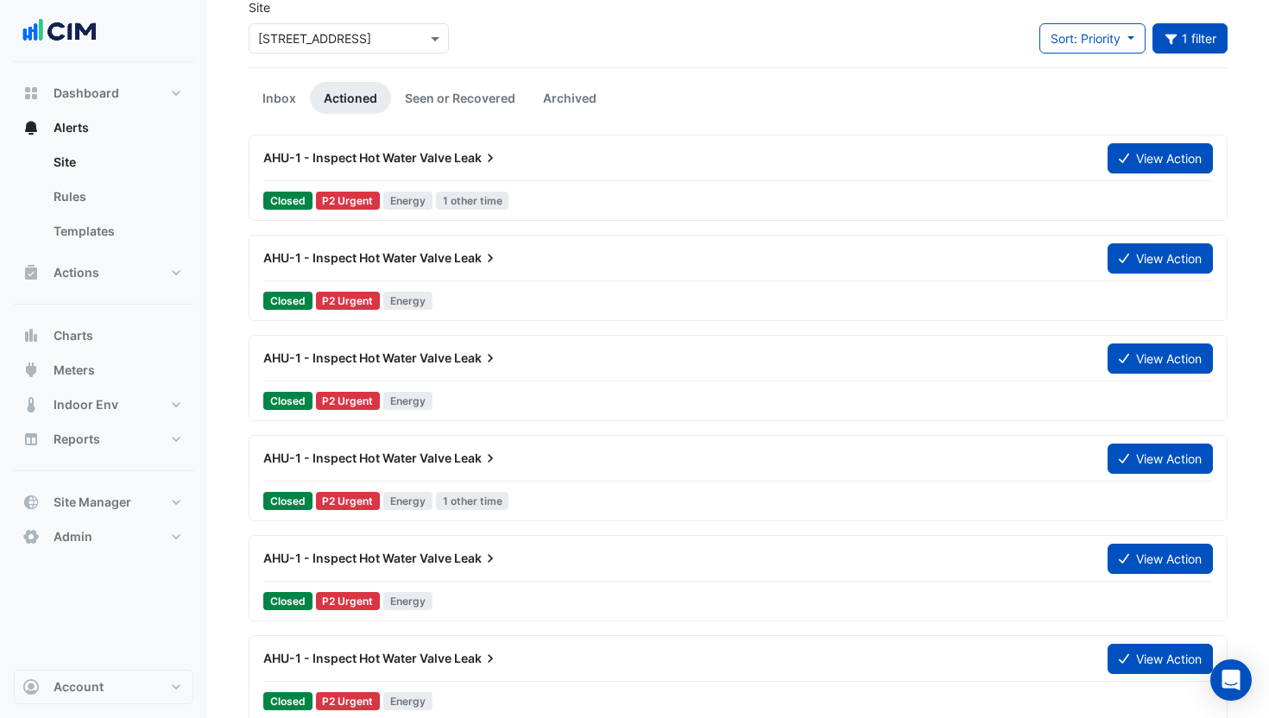
scroll to position [102, 0]
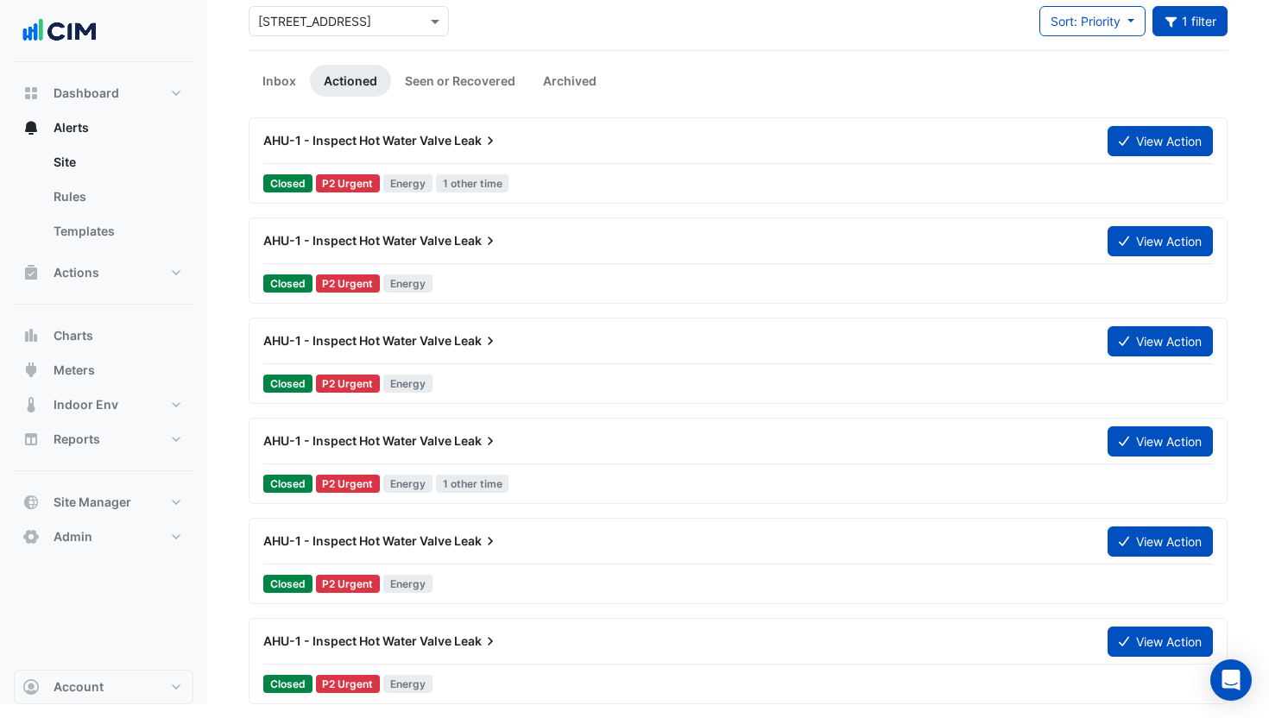
click at [528, 149] on div "AHU-1 - Inspect Hot Water Valve Leak" at bounding box center [675, 140] width 844 height 31
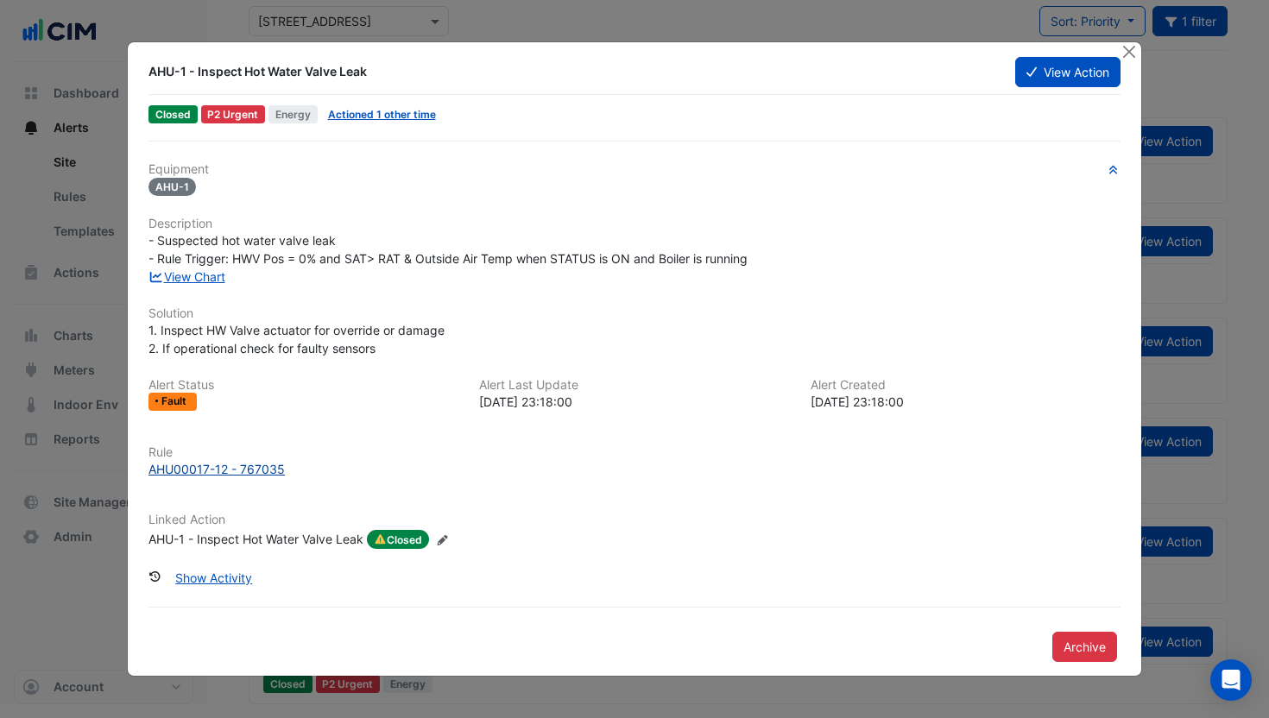
click at [172, 469] on div "AHU00017-12 - 767035" at bounding box center [217, 469] width 136 height 18
click at [1133, 55] on button "Close" at bounding box center [1129, 51] width 18 height 18
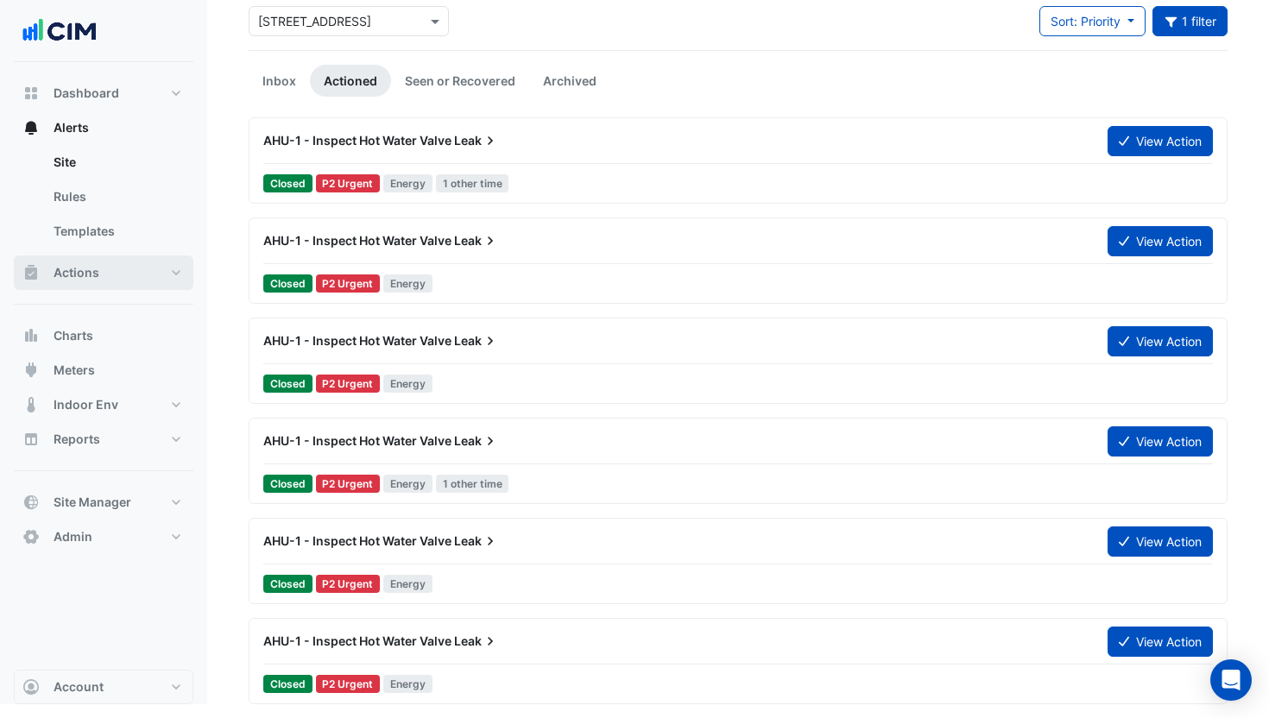
click at [147, 268] on button "Actions" at bounding box center [104, 273] width 180 height 35
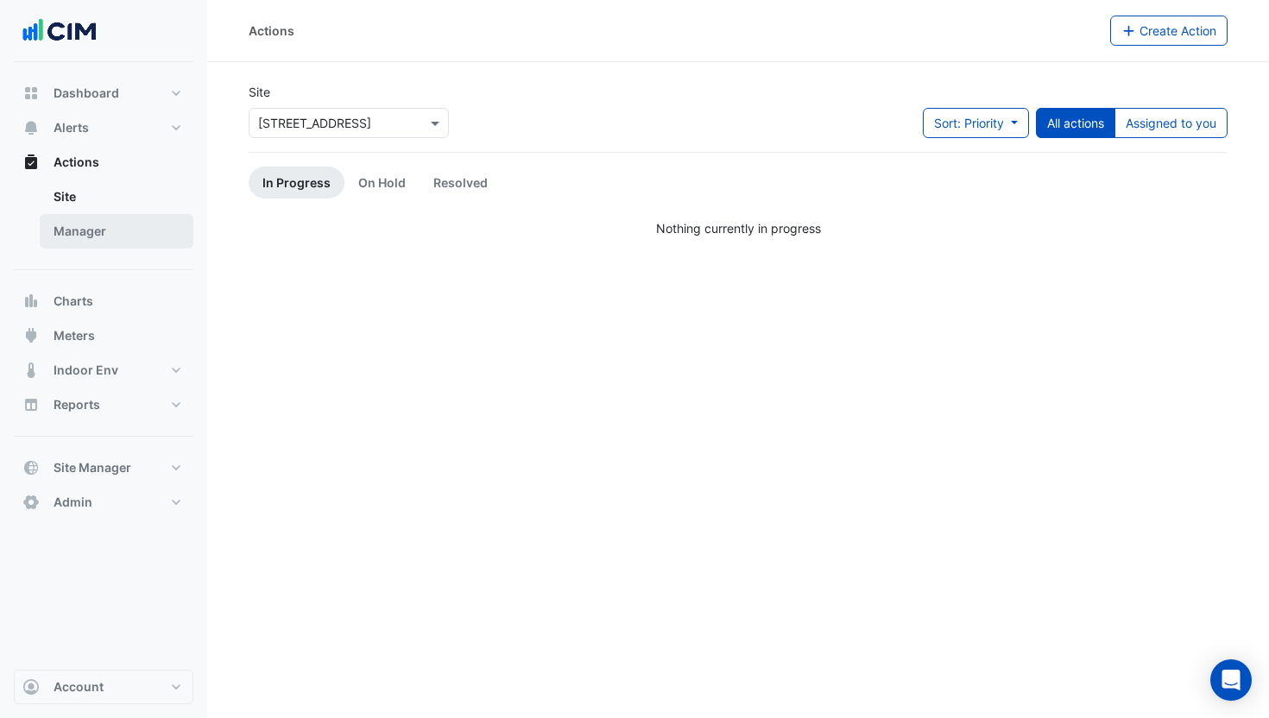
click at [84, 237] on link "Manager" at bounding box center [117, 231] width 154 height 35
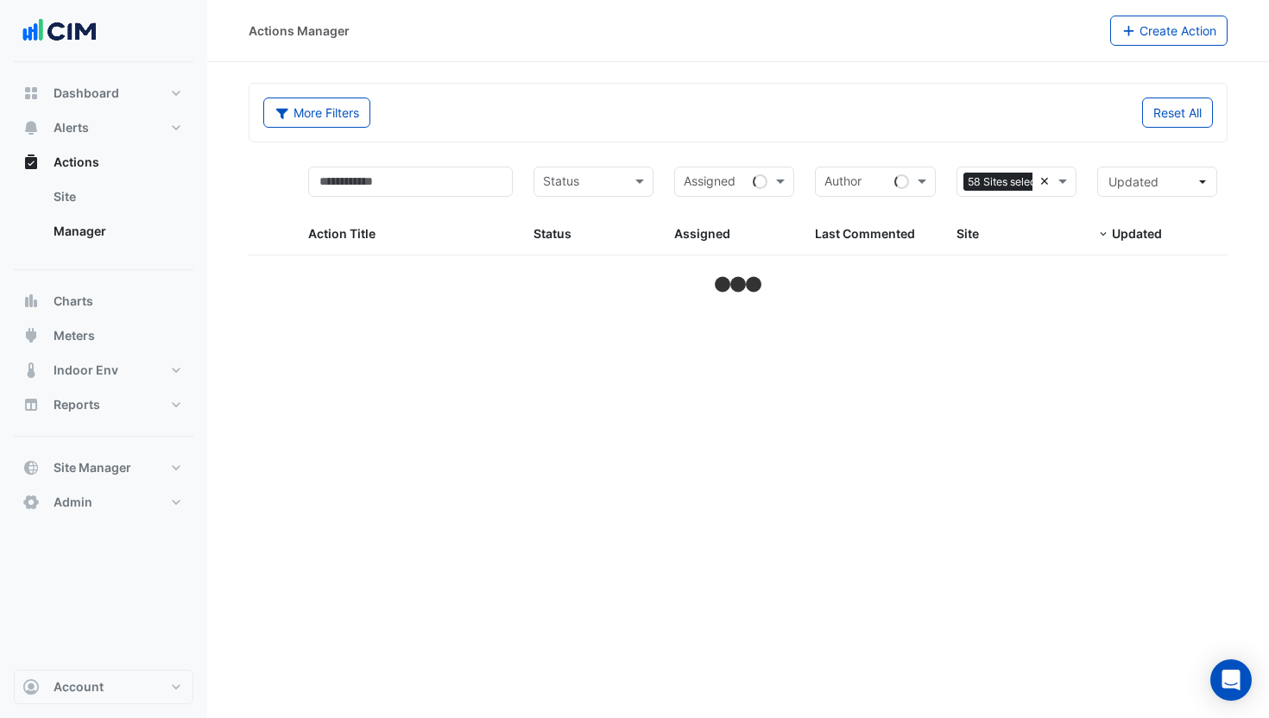
select select "**"
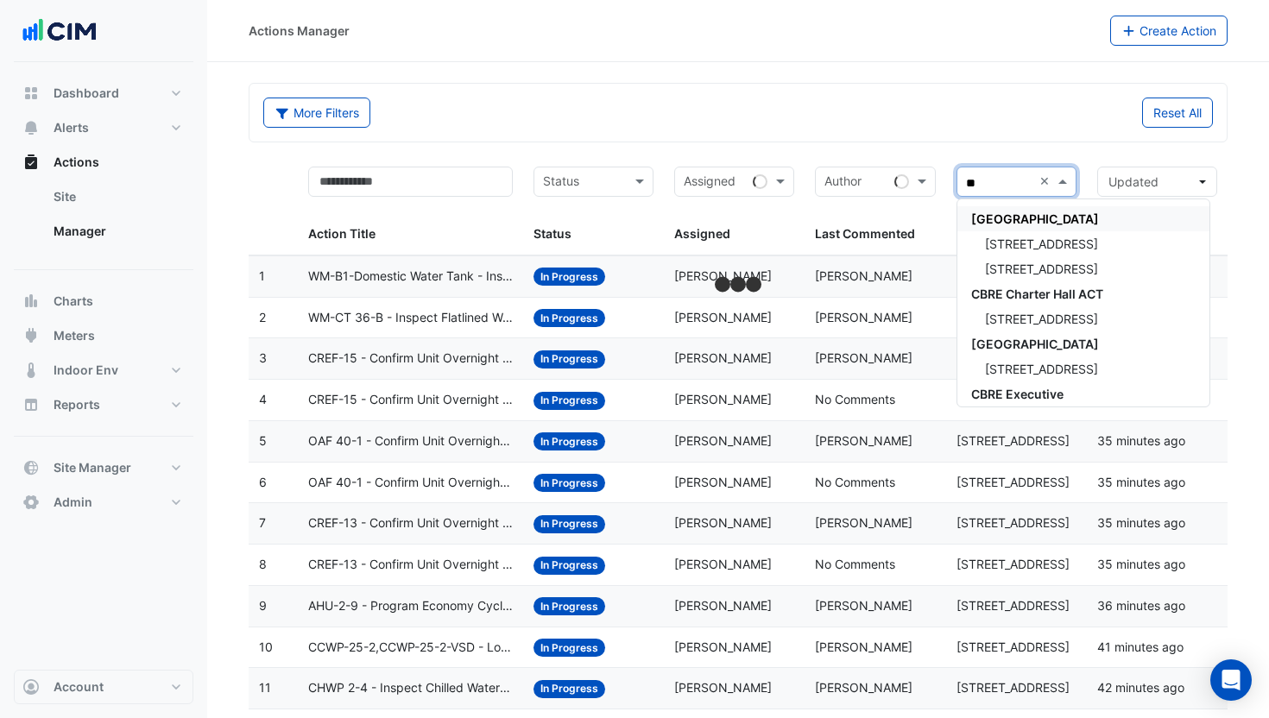
type input "***"
click at [1053, 238] on span "[STREET_ADDRESS]" at bounding box center [1041, 244] width 113 height 15
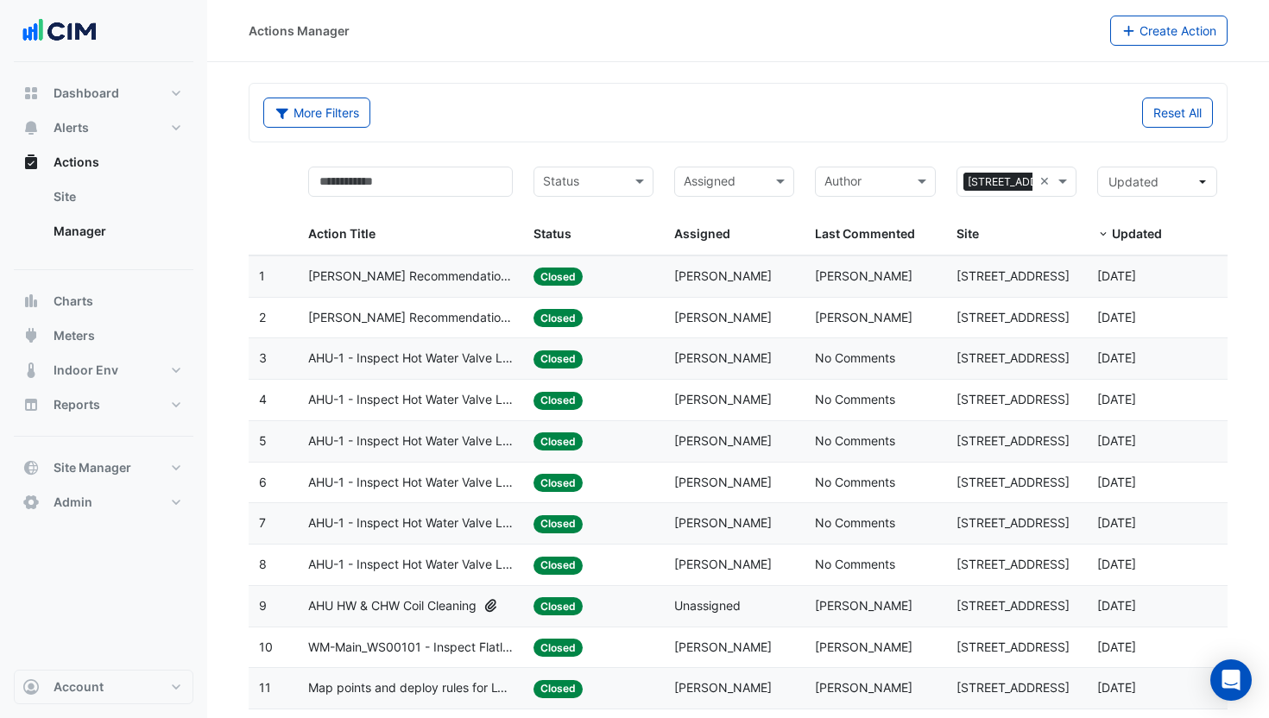
click at [462, 407] on span "AHU-1 - Inspect Hot Water Valve Leak" at bounding box center [410, 400] width 205 height 20
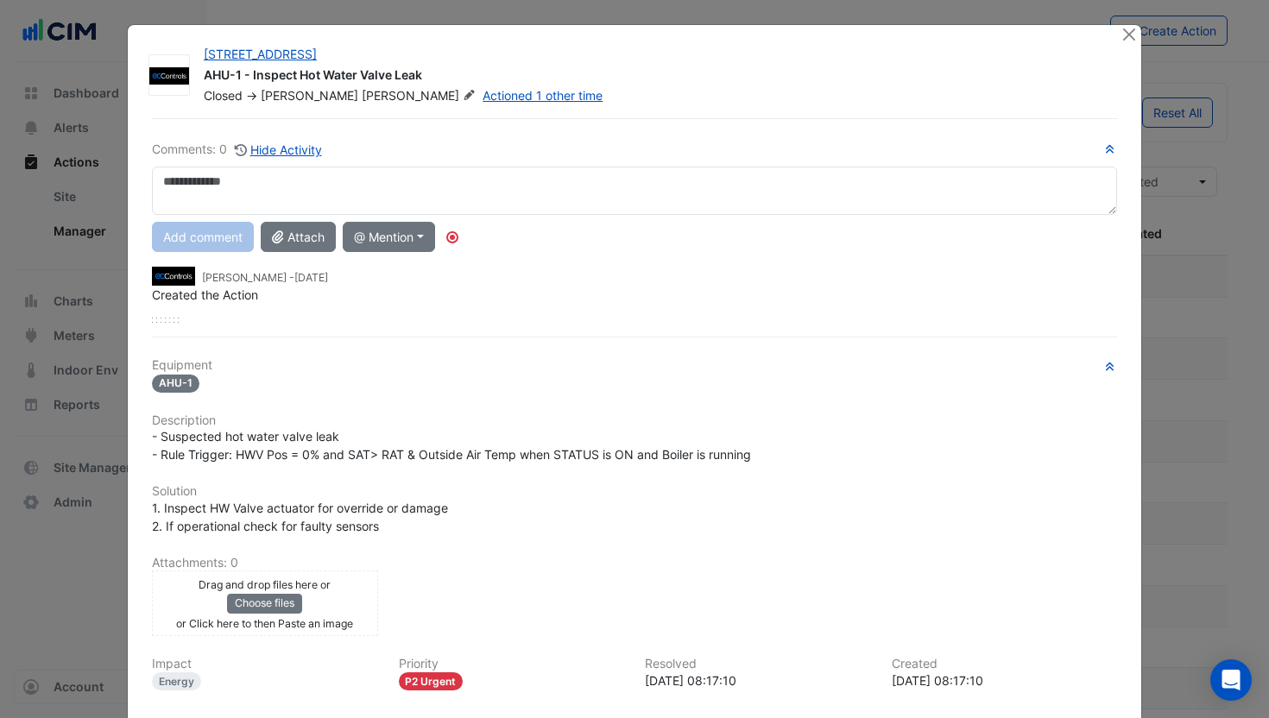
scroll to position [163, 0]
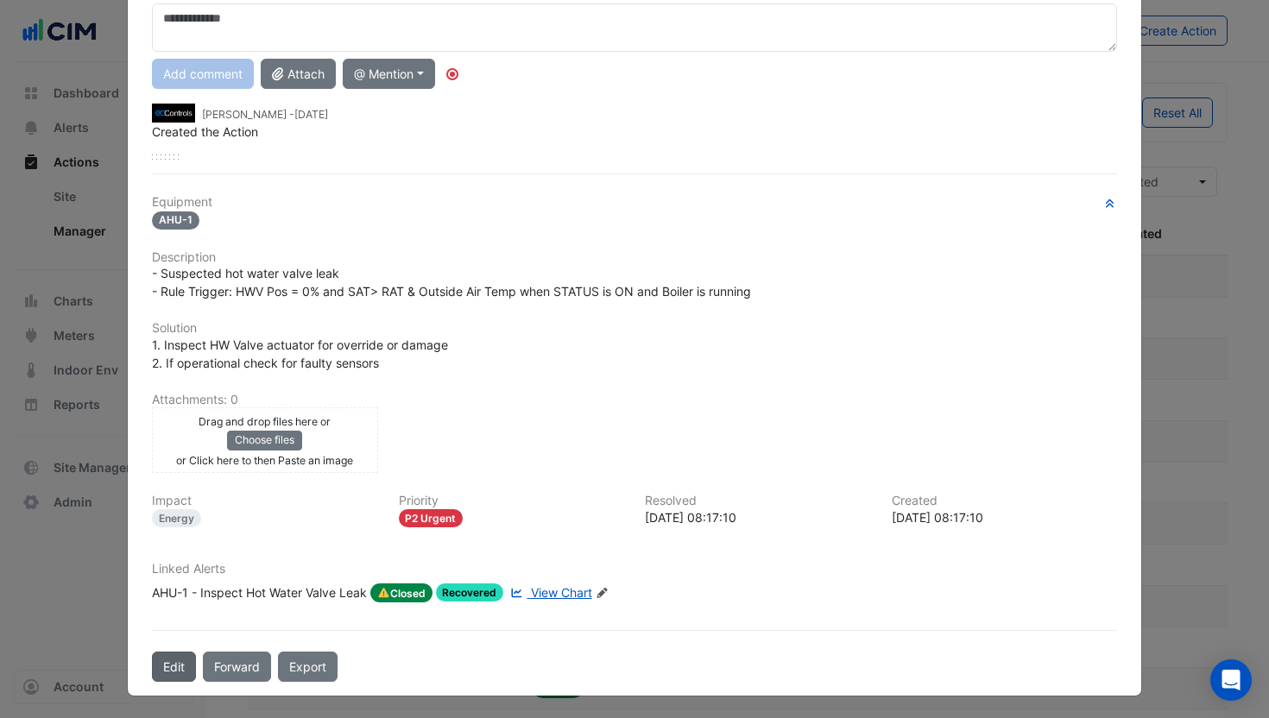
click at [171, 663] on button "Edit" at bounding box center [174, 667] width 44 height 30
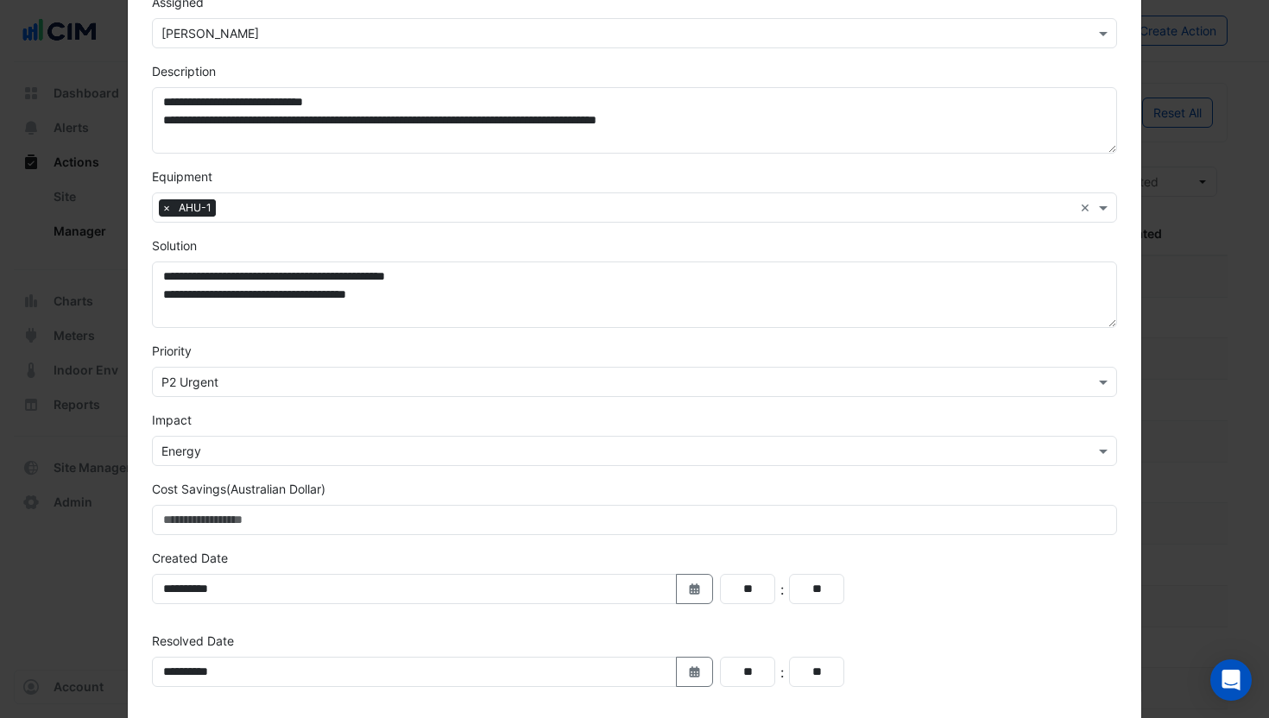
scroll to position [384, 0]
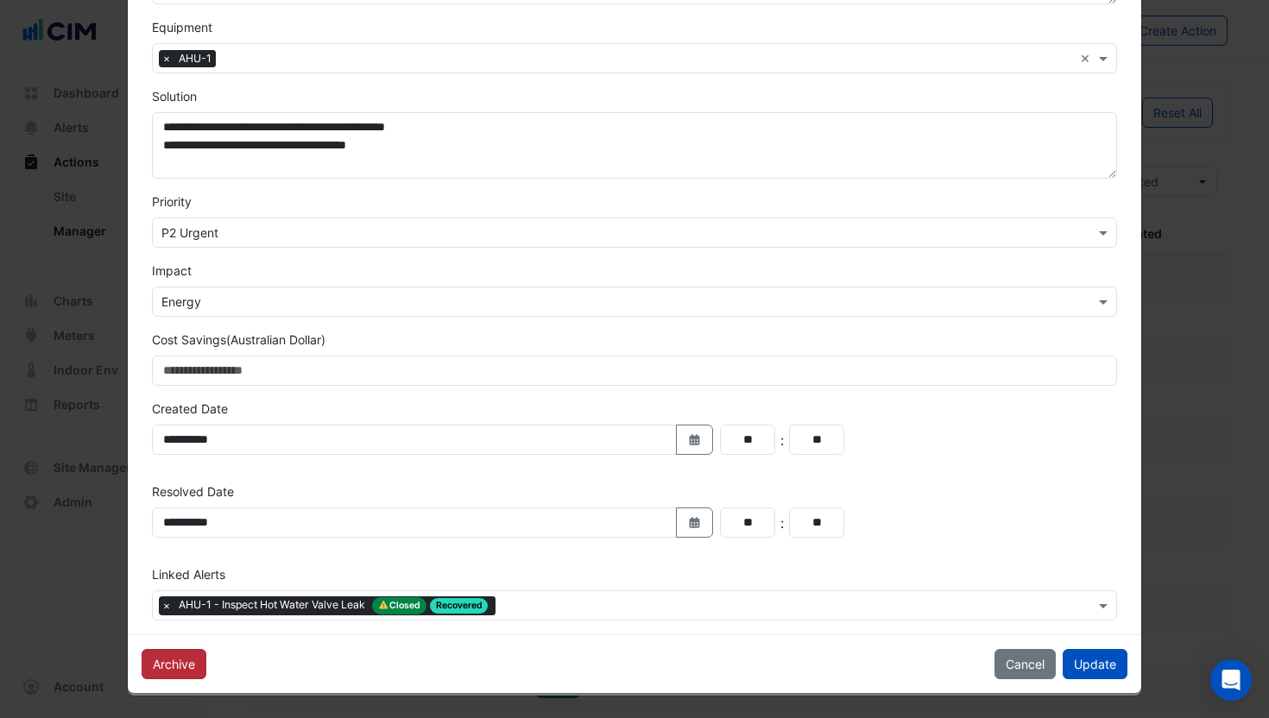
click at [193, 663] on button "Archive" at bounding box center [174, 664] width 65 height 30
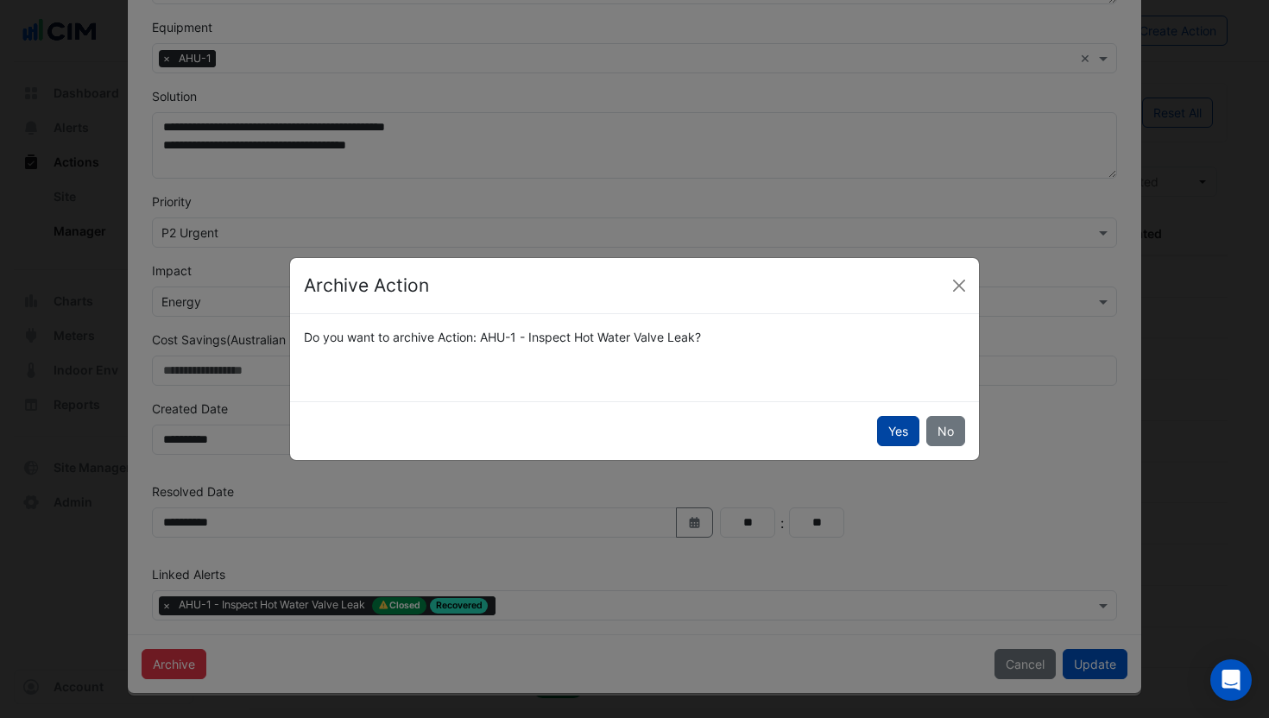
click at [884, 430] on button "Yes" at bounding box center [898, 431] width 42 height 30
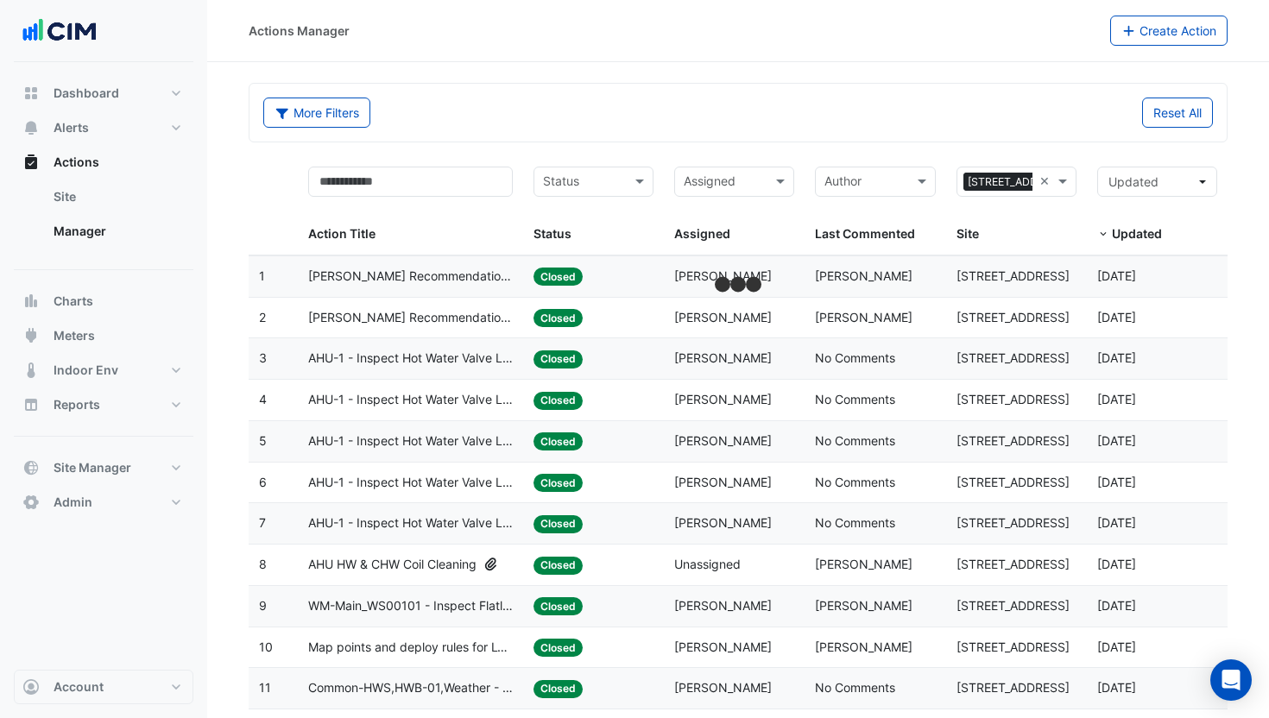
scroll to position [118, 0]
click at [514, 439] on datatable-body-cell "Action Title: AHU-1 - Inspect Hot Water Valve Leak" at bounding box center [410, 441] width 225 height 41
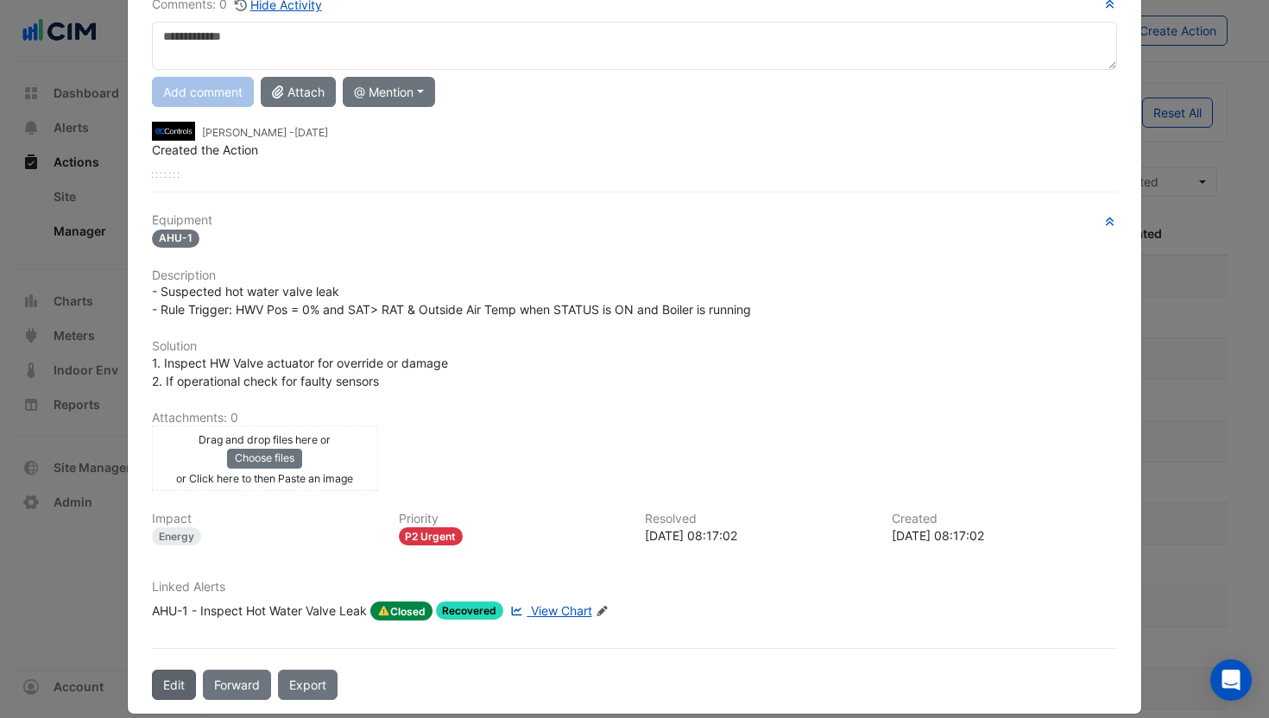
click at [175, 678] on button "Edit" at bounding box center [174, 685] width 44 height 30
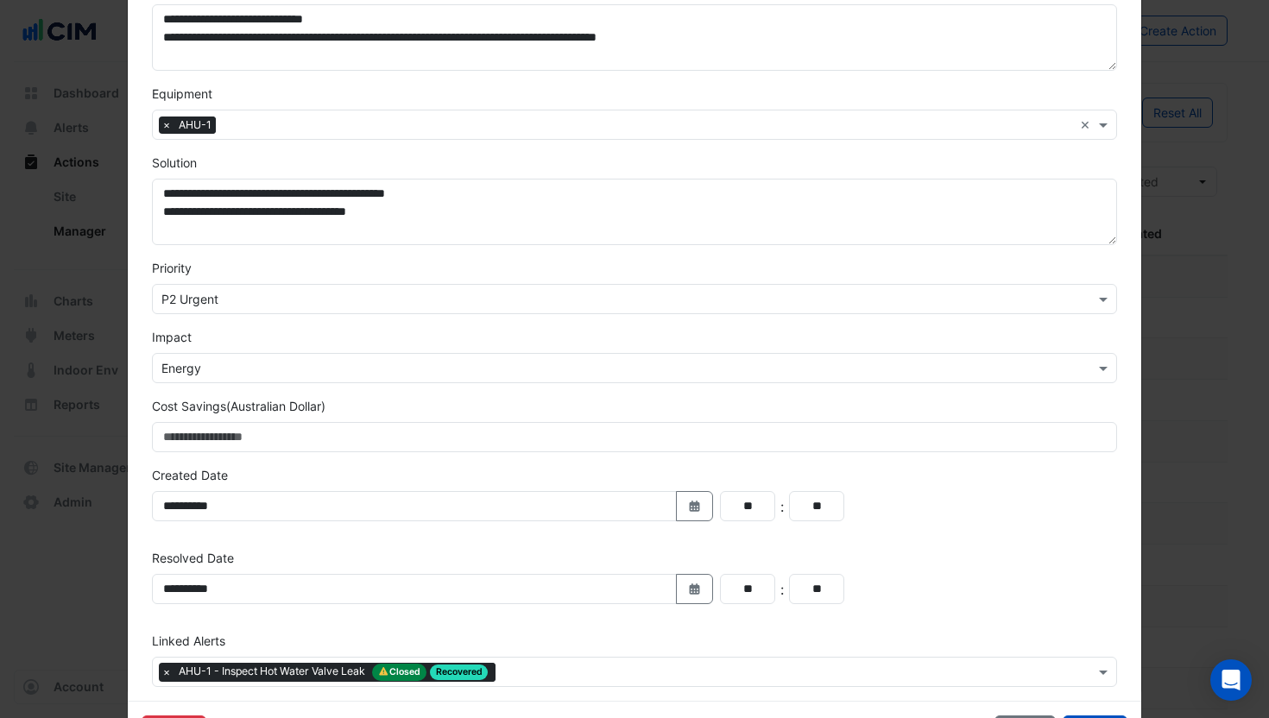
scroll to position [384, 0]
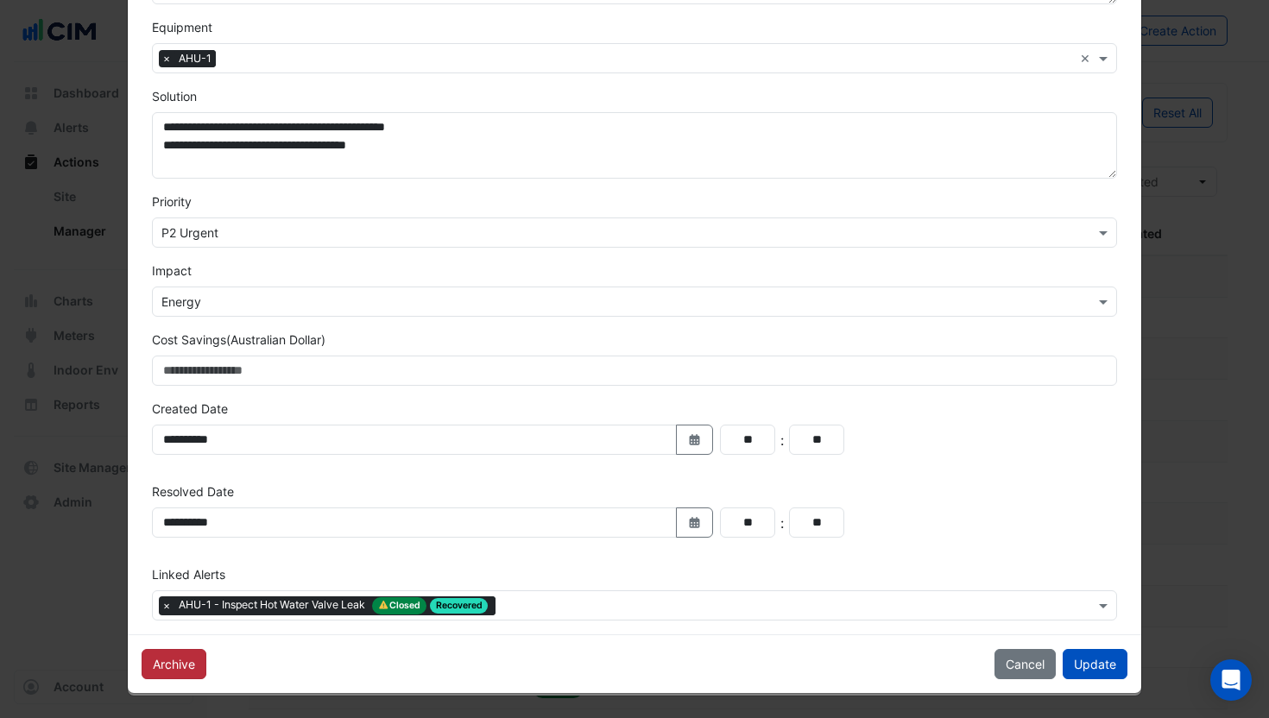
click at [180, 671] on button "Archive" at bounding box center [174, 664] width 65 height 30
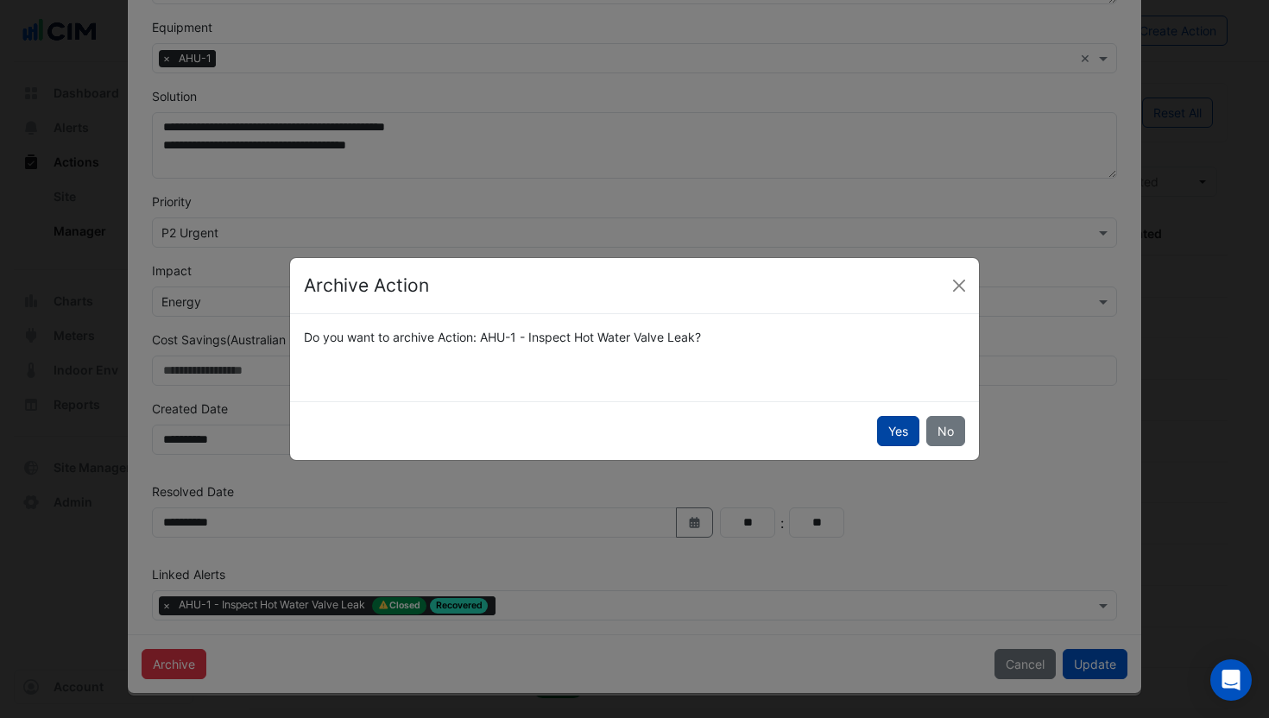
click at [882, 432] on button "Yes" at bounding box center [898, 431] width 42 height 30
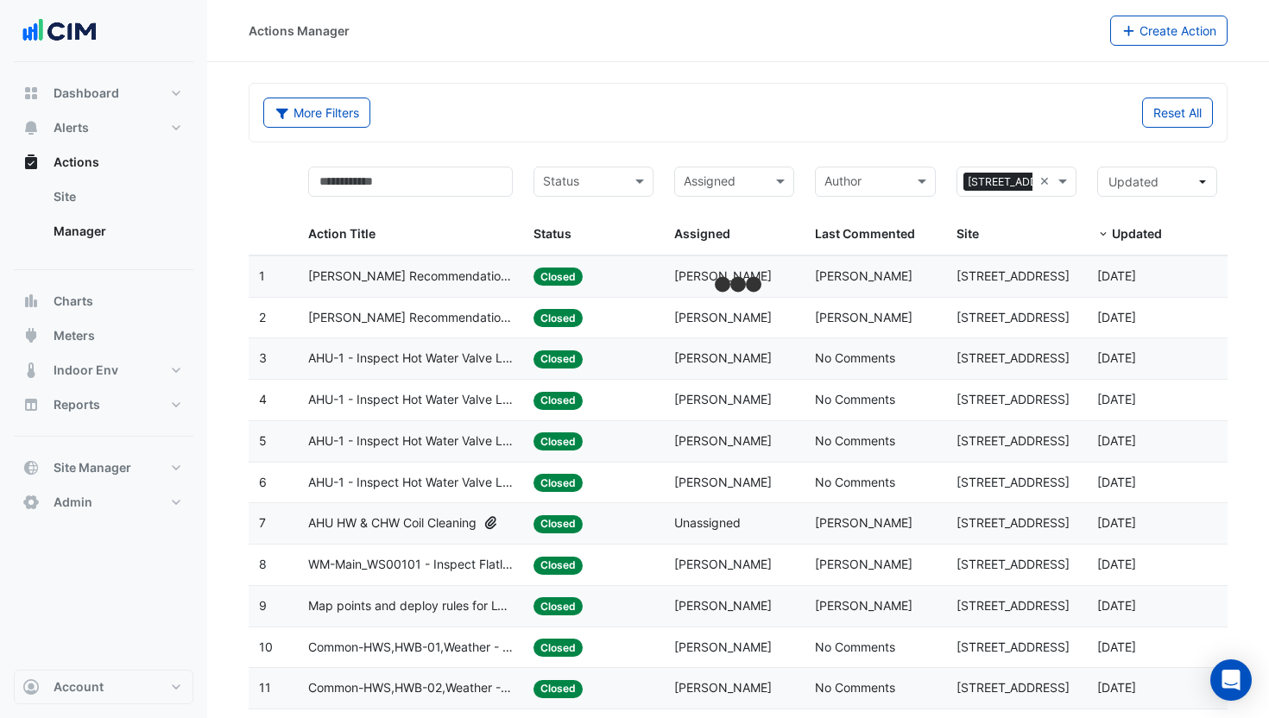
scroll to position [118, 0]
click at [451, 481] on span "AHU-1 - Inspect Hot Water Valve Leak" at bounding box center [410, 483] width 205 height 20
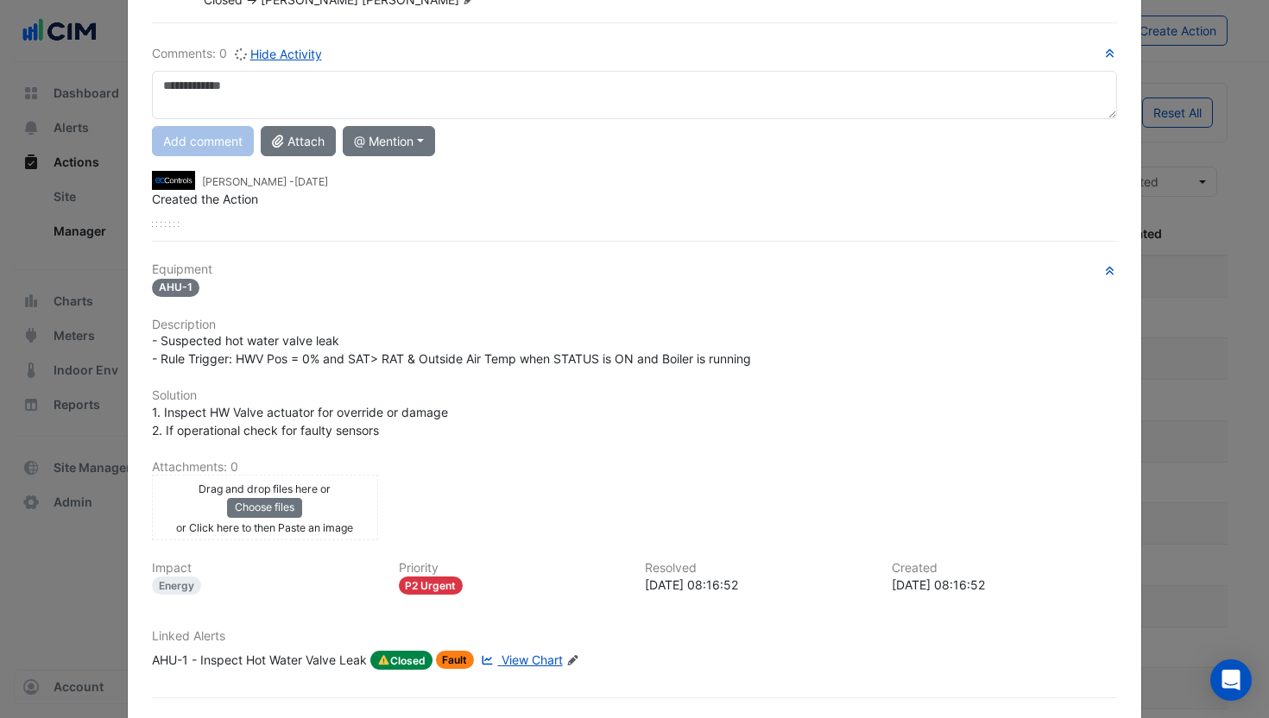
scroll to position [163, 0]
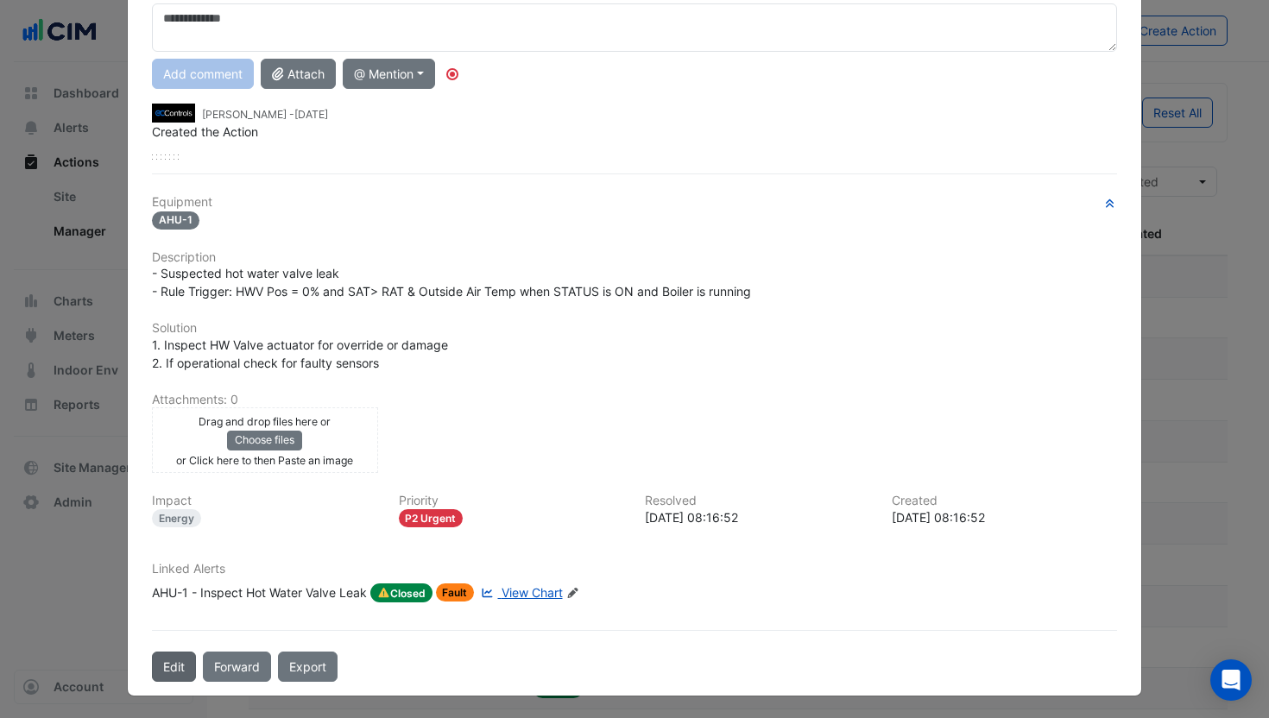
click at [175, 666] on button "Edit" at bounding box center [174, 667] width 44 height 30
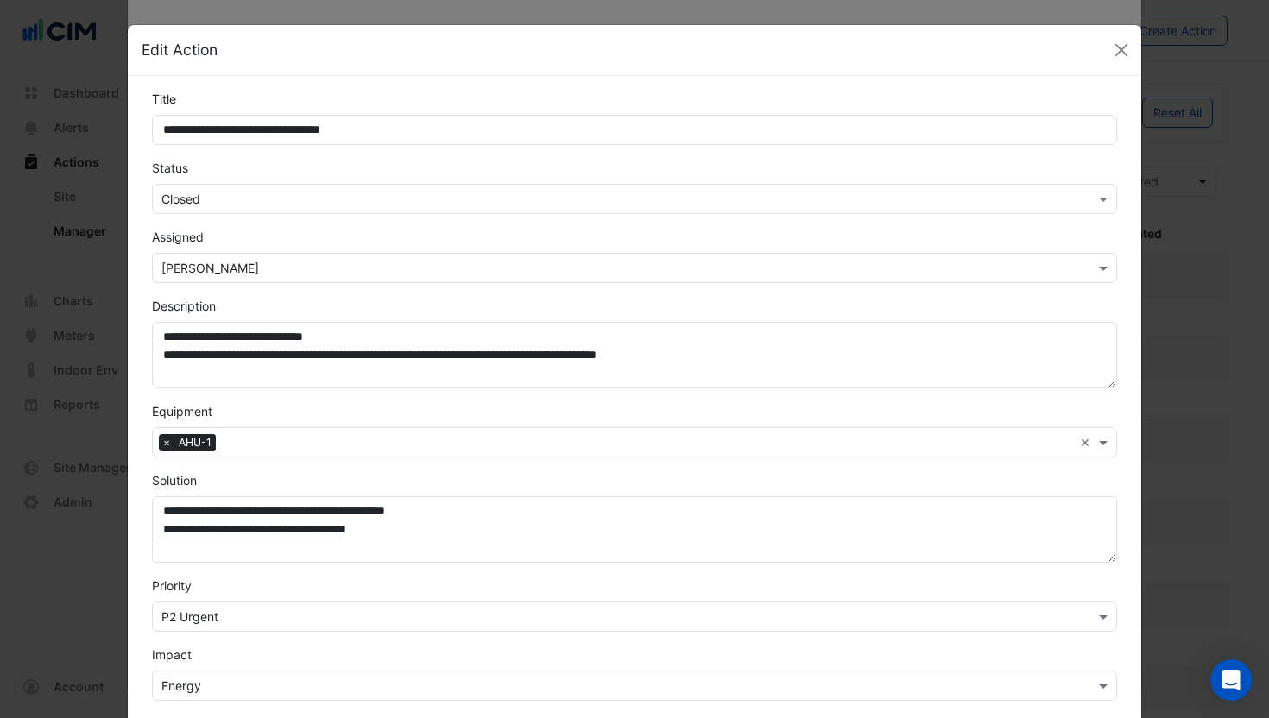
scroll to position [384, 0]
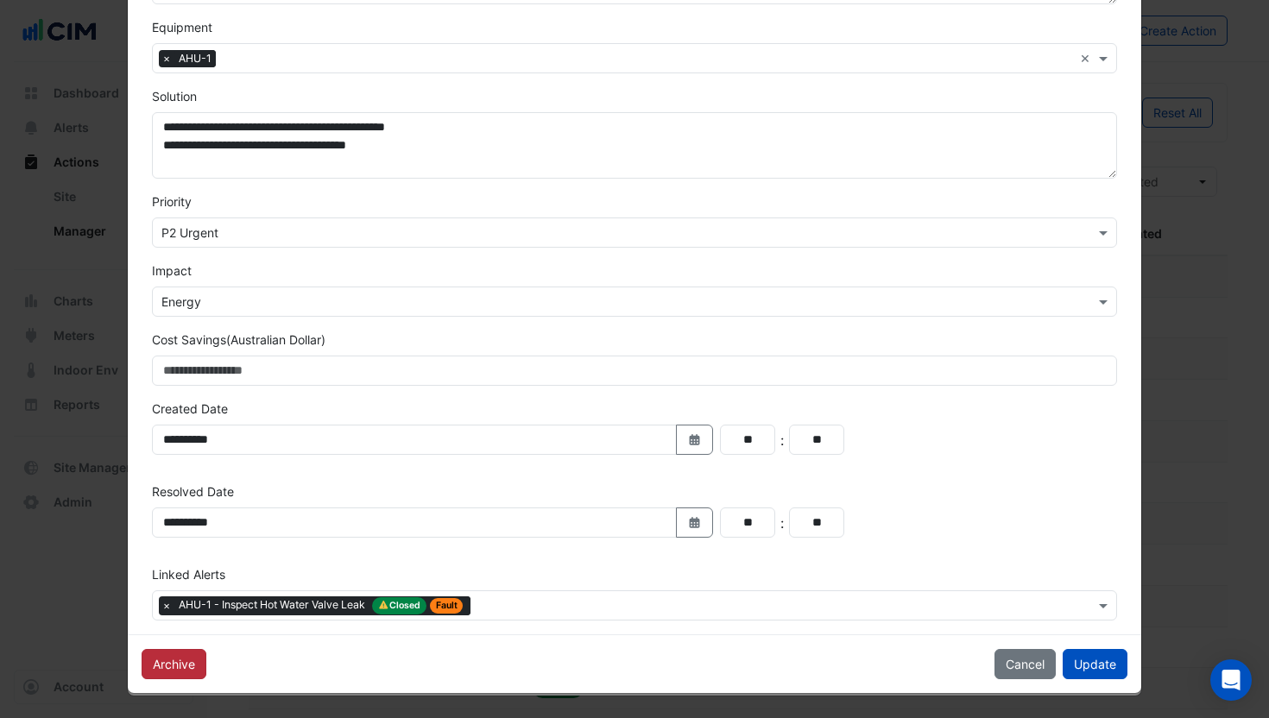
click at [198, 663] on button "Archive" at bounding box center [174, 664] width 65 height 30
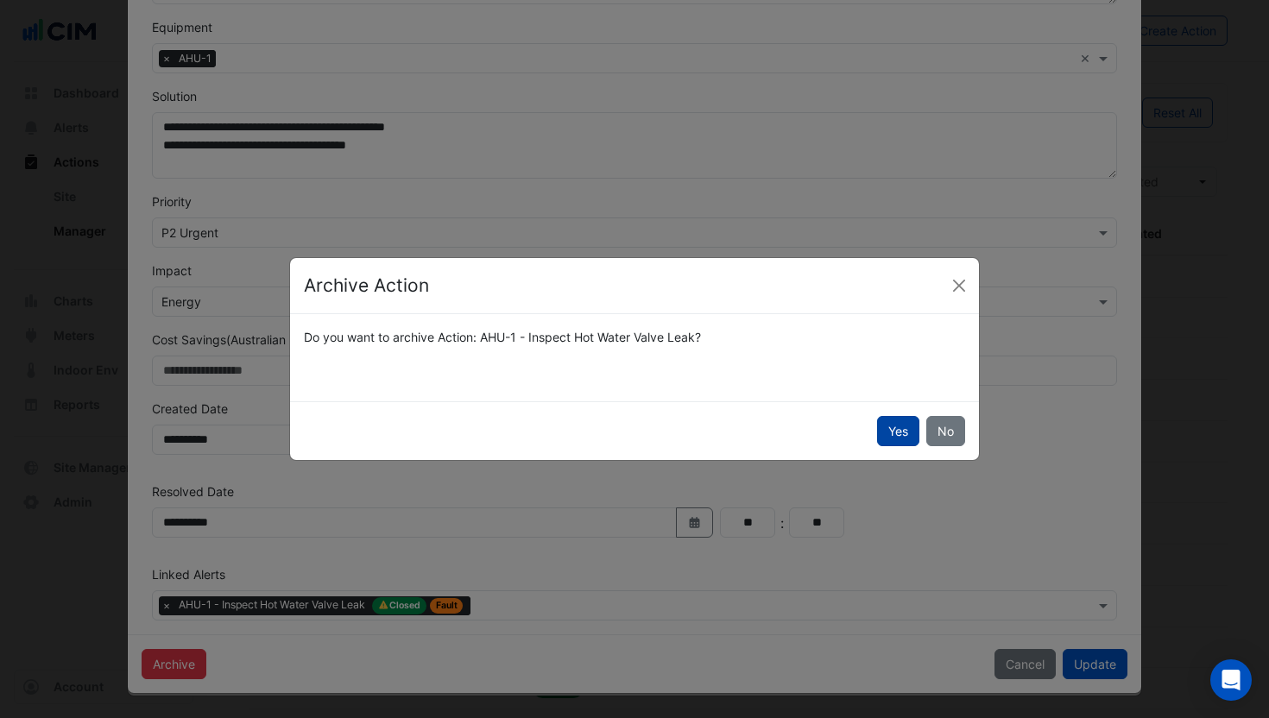
click at [903, 440] on button "Yes" at bounding box center [898, 431] width 42 height 30
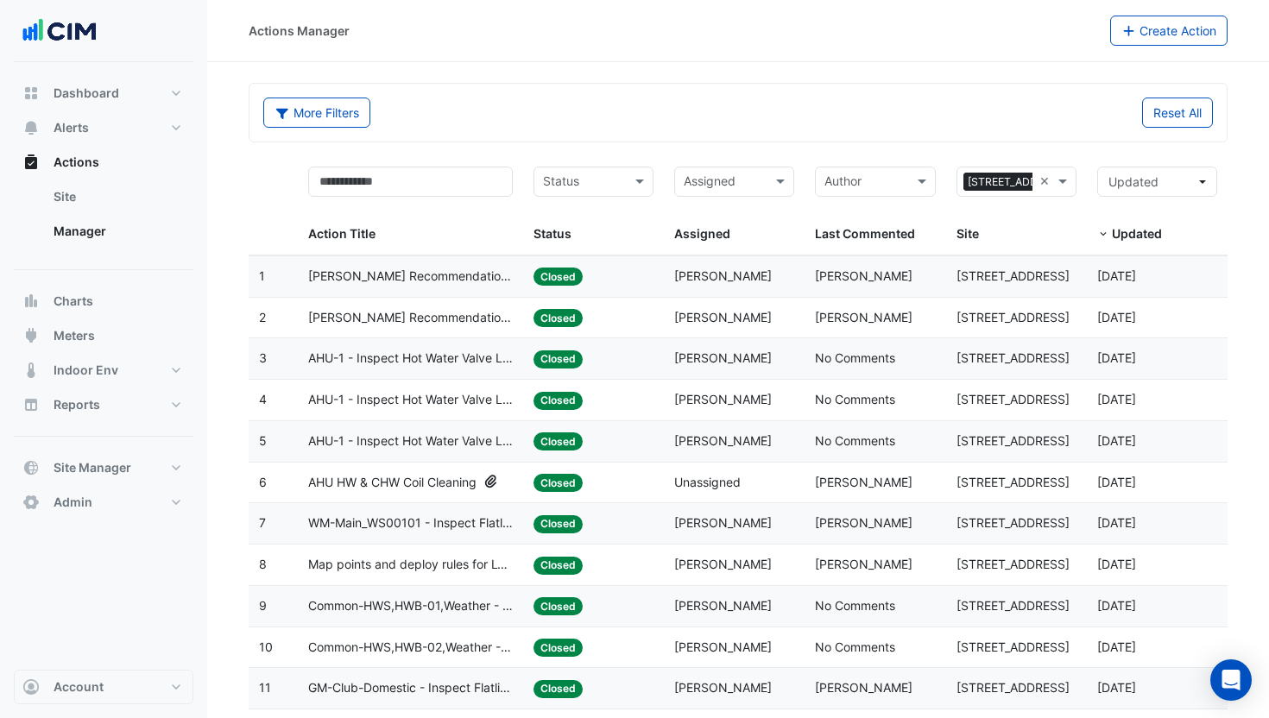
click at [494, 411] on datatable-body-cell "Action Title: AHU-1 - Inspect Hot Water Valve Leak" at bounding box center [410, 400] width 225 height 41
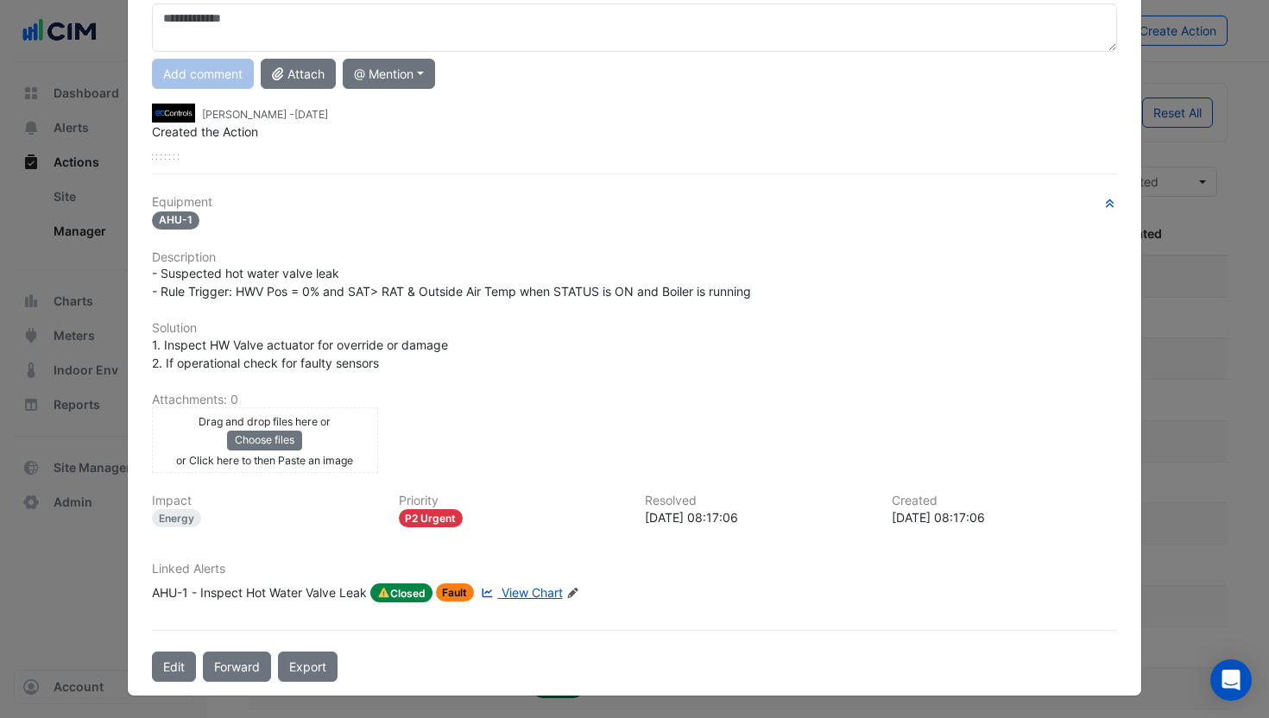
click at [338, 597] on div "AHU-1 - Inspect Hot Water Valve Leak" at bounding box center [259, 593] width 215 height 19
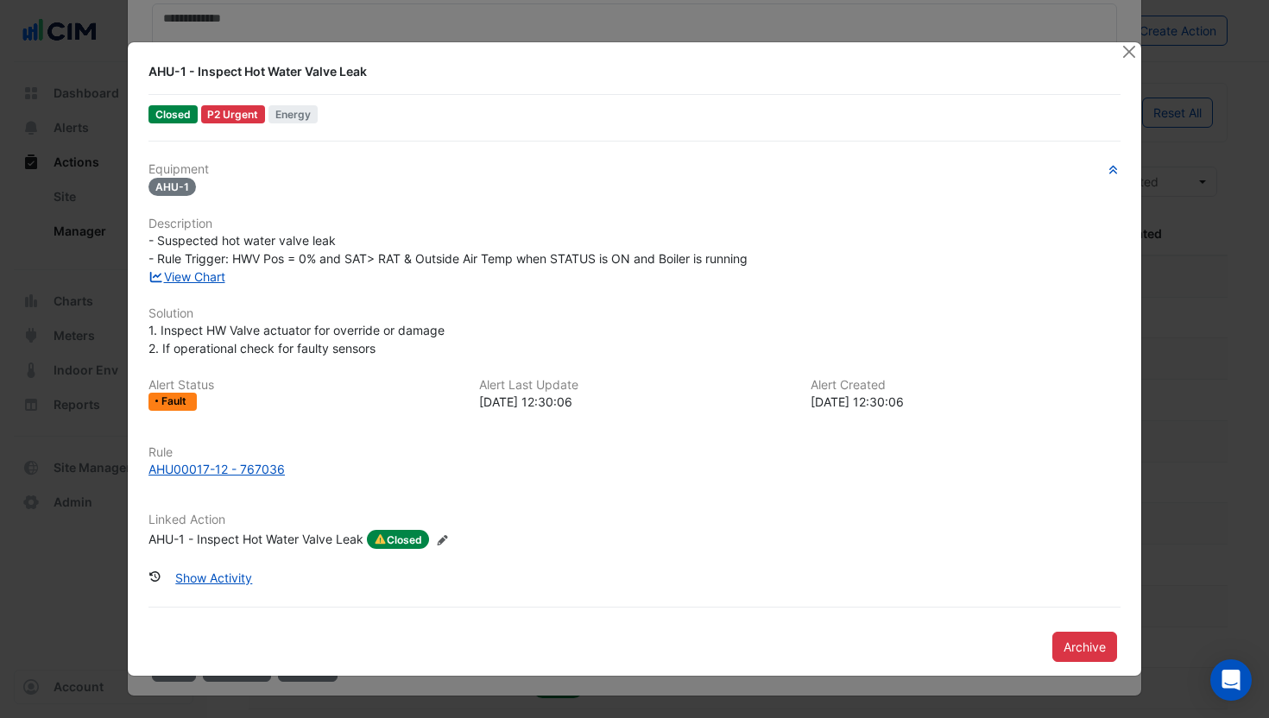
scroll to position [119, 0]
click at [238, 579] on button "Show Activity" at bounding box center [213, 578] width 99 height 30
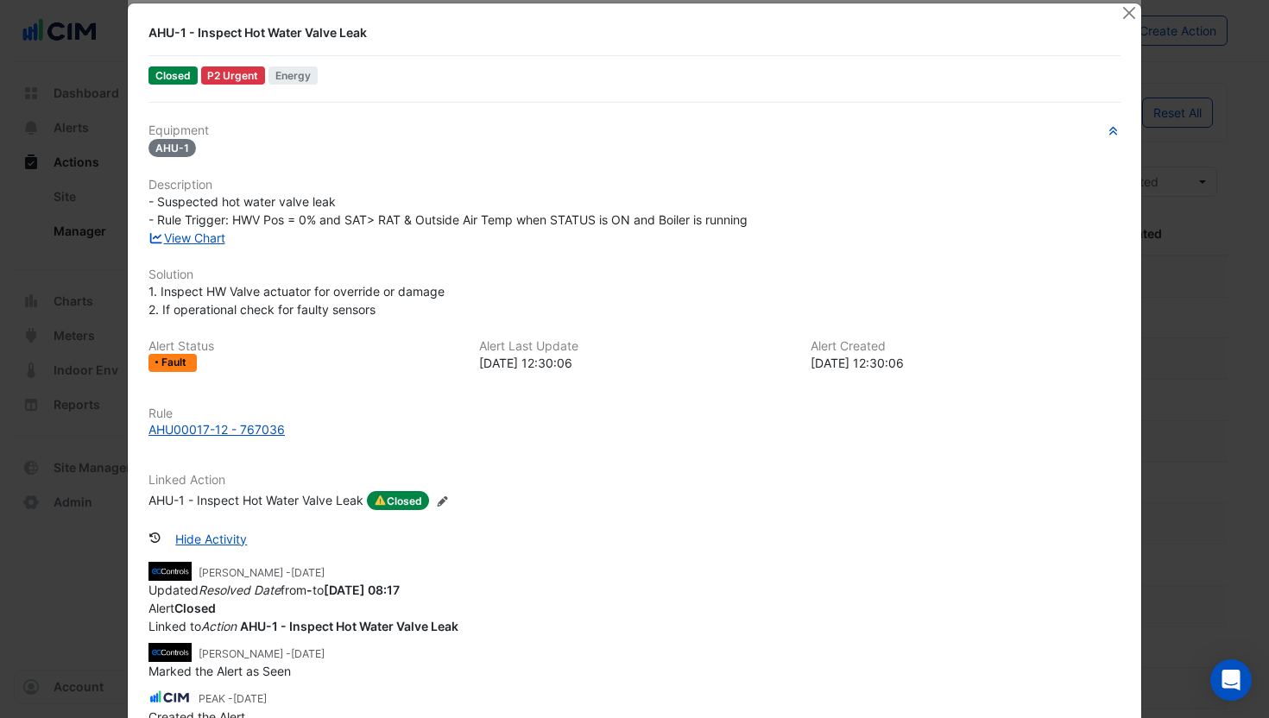
scroll to position [0, 0]
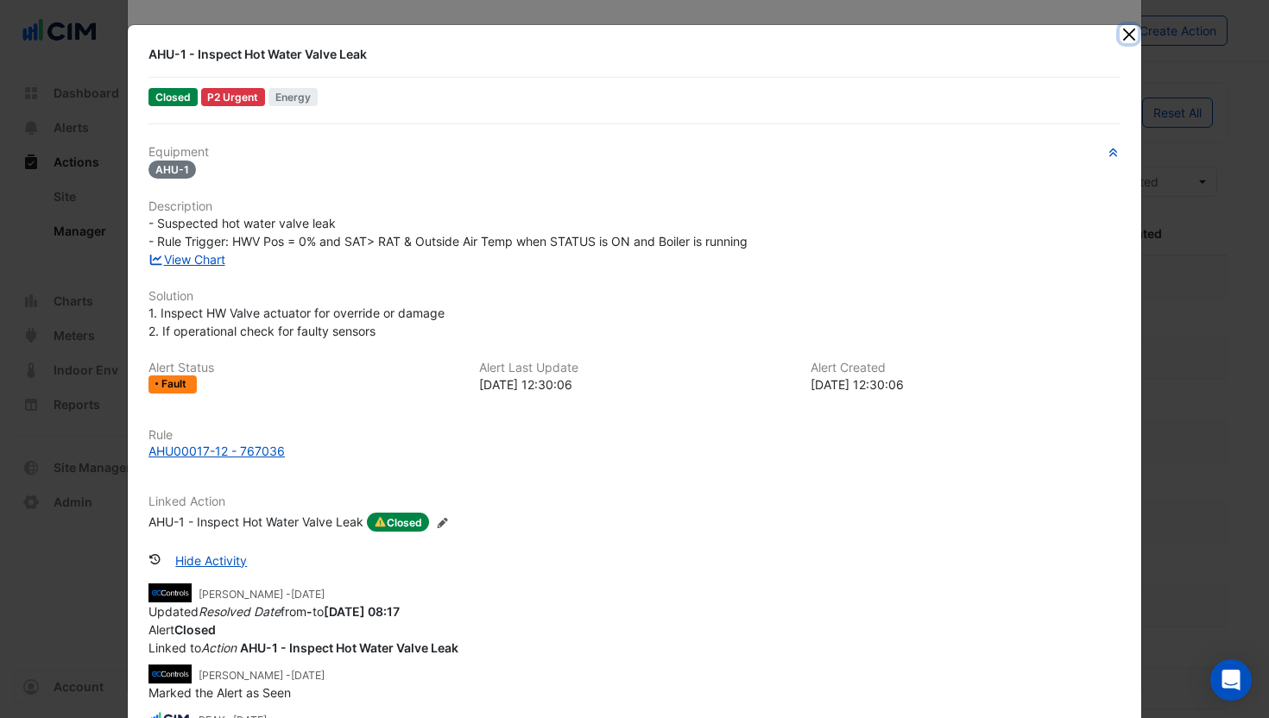
click at [1130, 39] on button "Close" at bounding box center [1129, 34] width 18 height 18
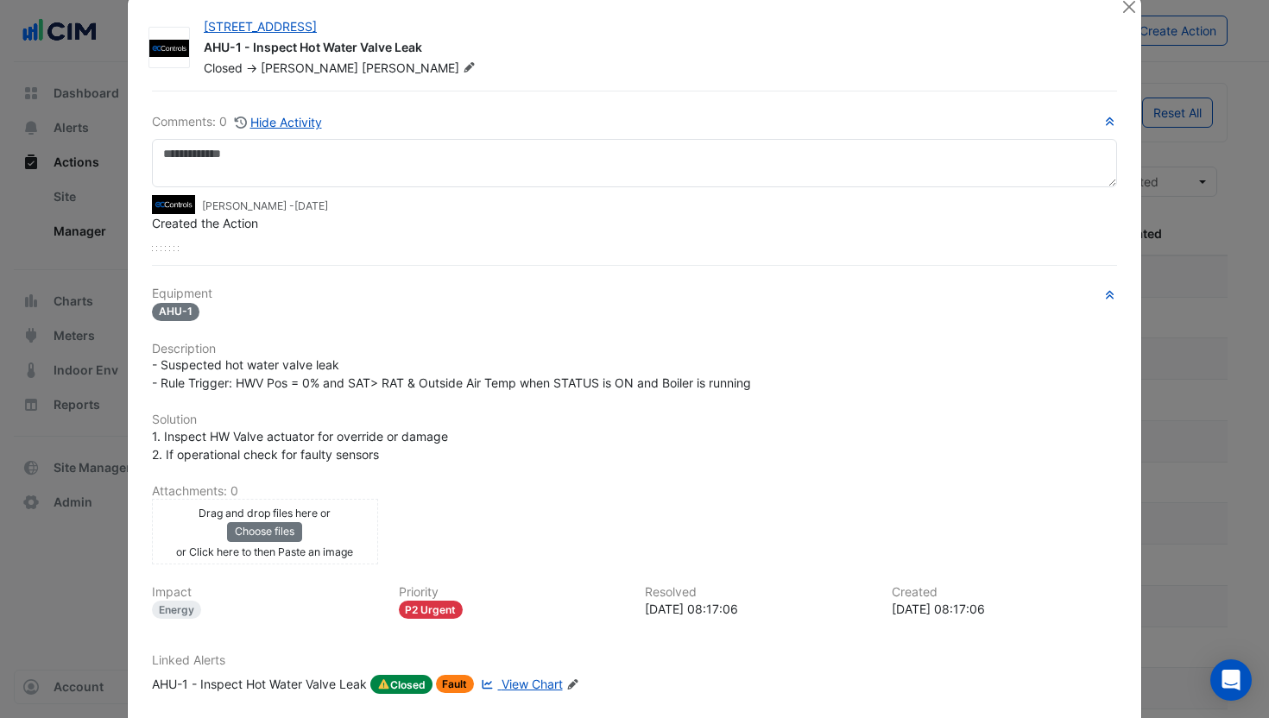
scroll to position [119, 0]
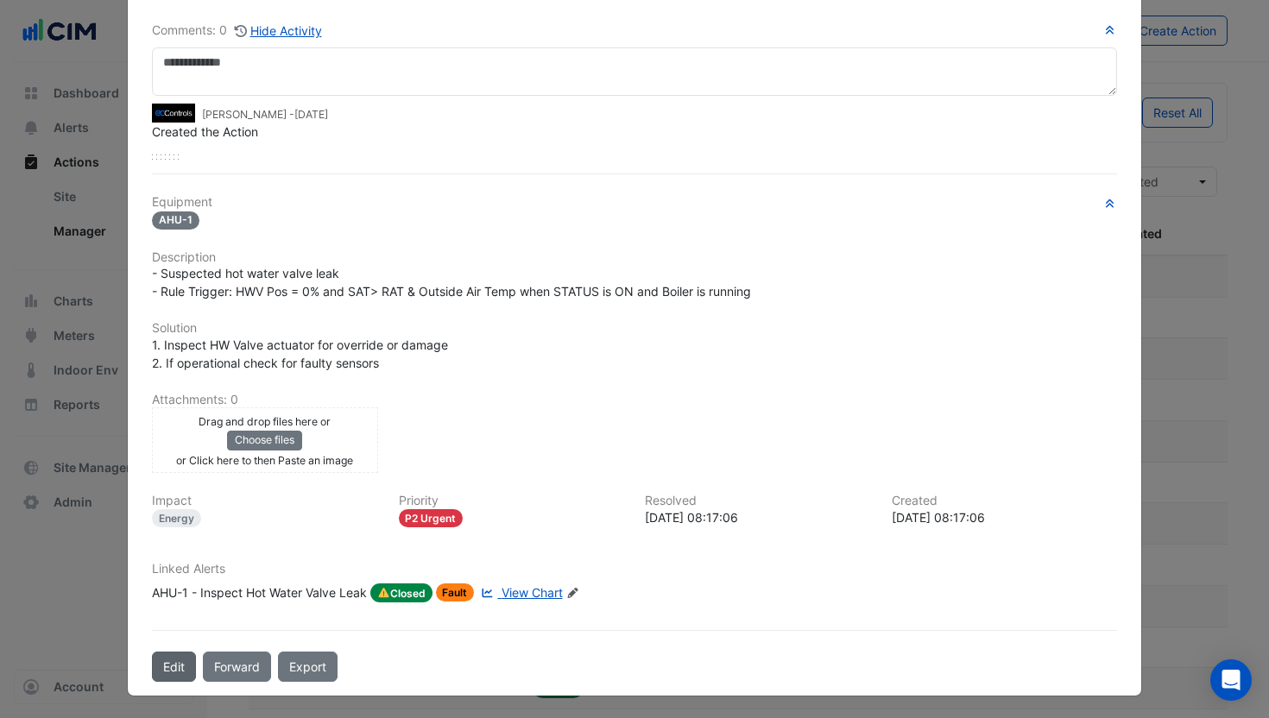
click at [182, 661] on button "Edit" at bounding box center [174, 667] width 44 height 30
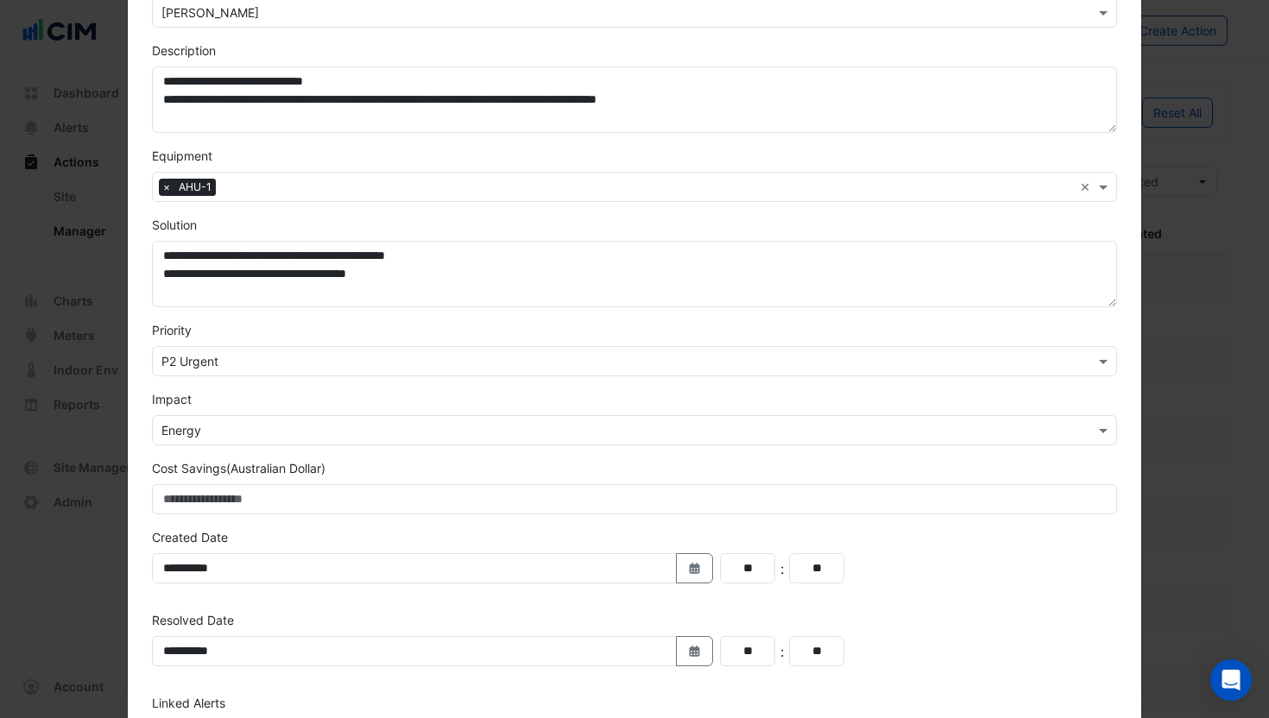
scroll to position [326, 0]
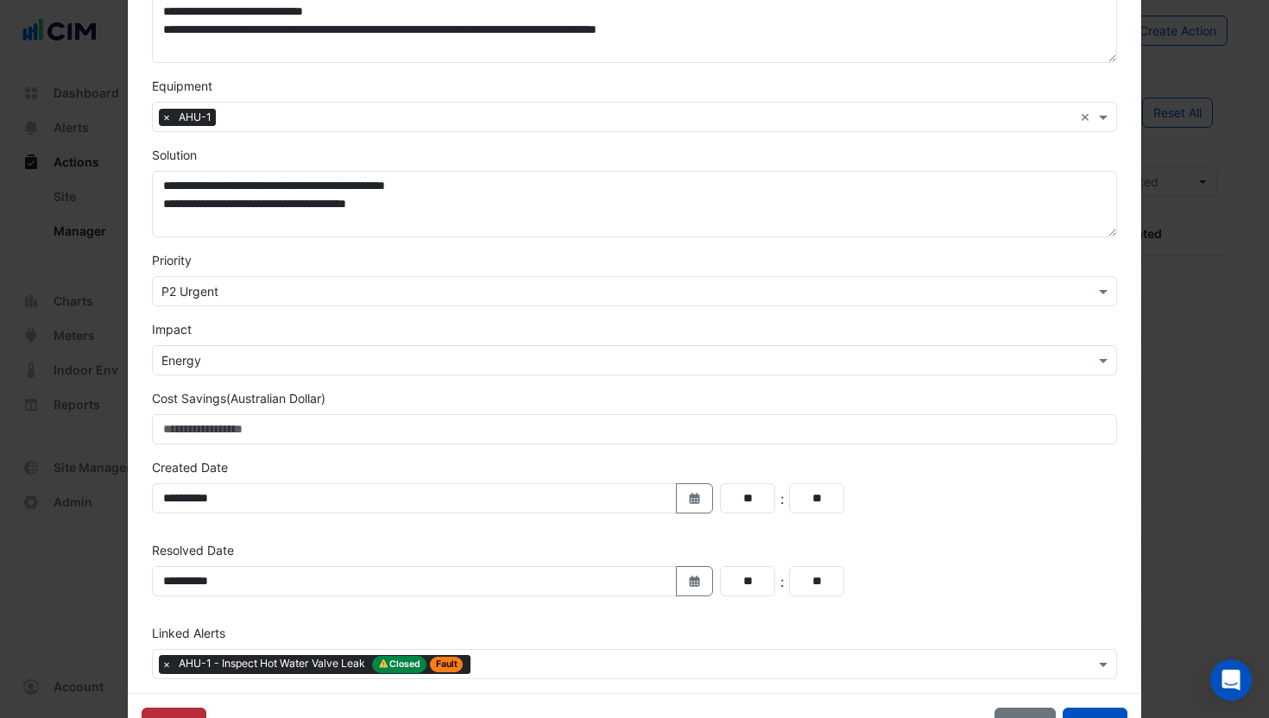
click at [168, 711] on button "Archive" at bounding box center [174, 723] width 65 height 30
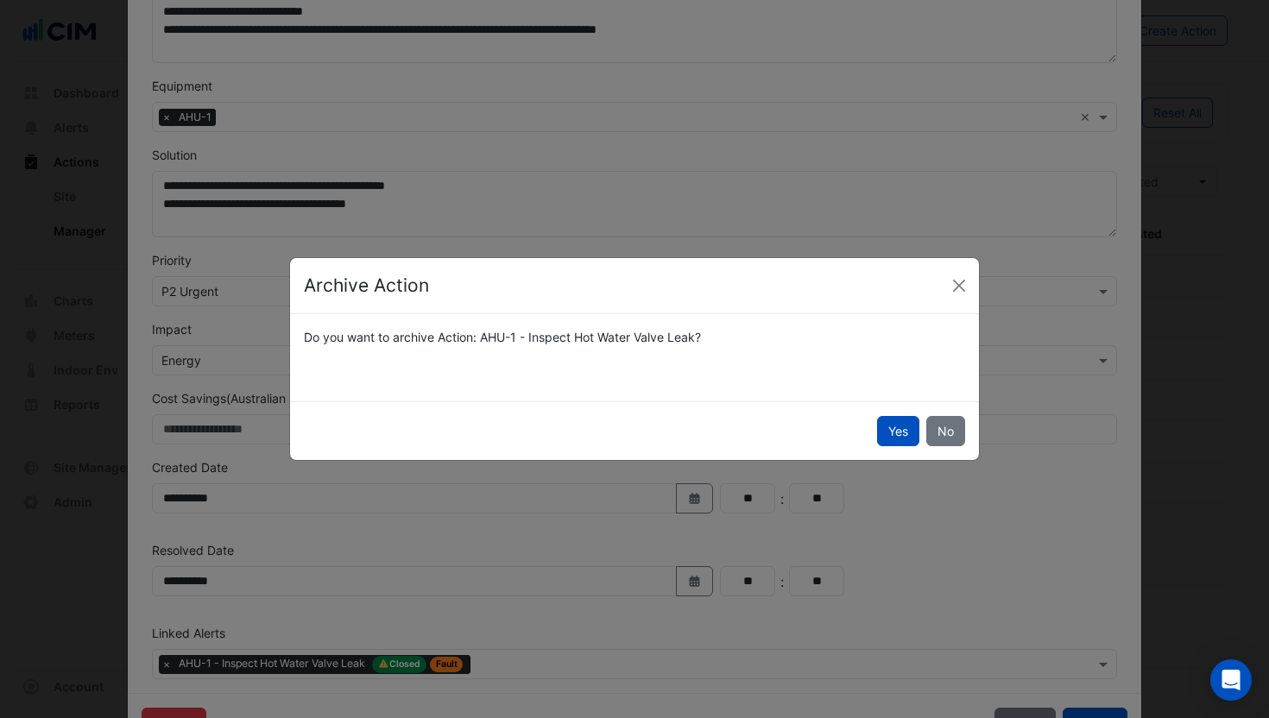
click at [895, 427] on button "Yes" at bounding box center [898, 431] width 42 height 30
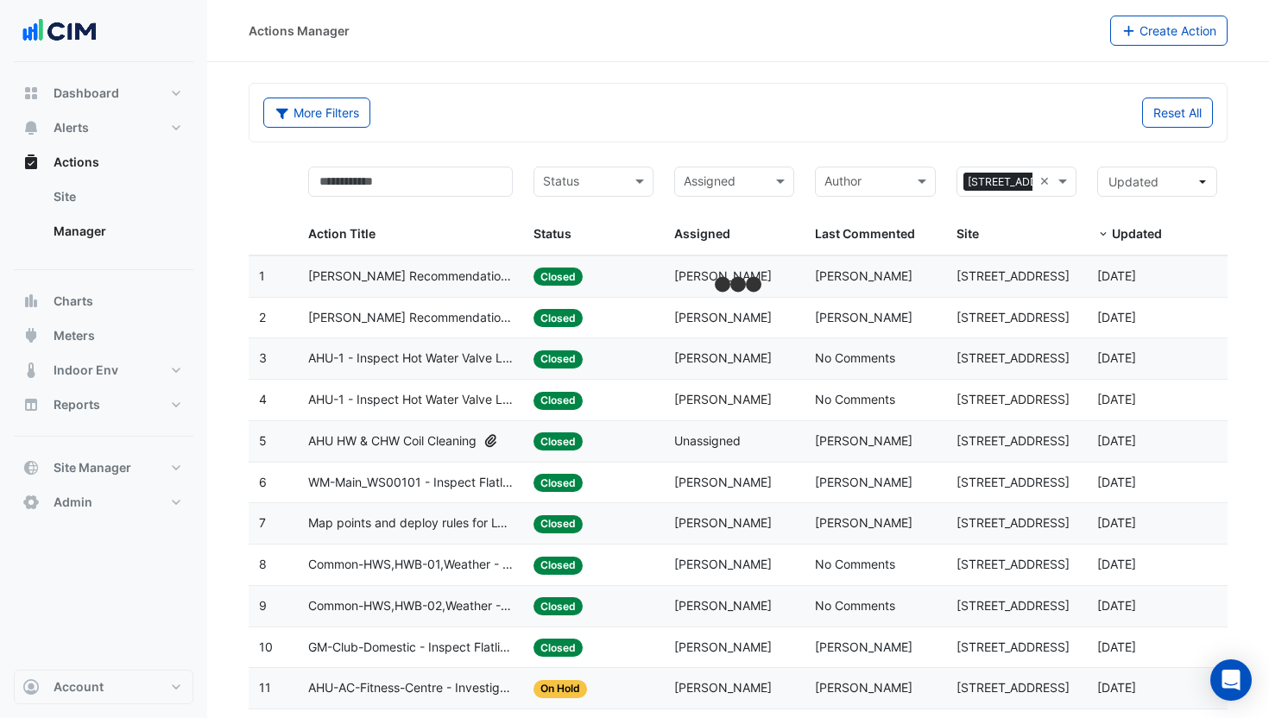
scroll to position [118, 0]
click at [558, 364] on span "Closed" at bounding box center [558, 360] width 49 height 18
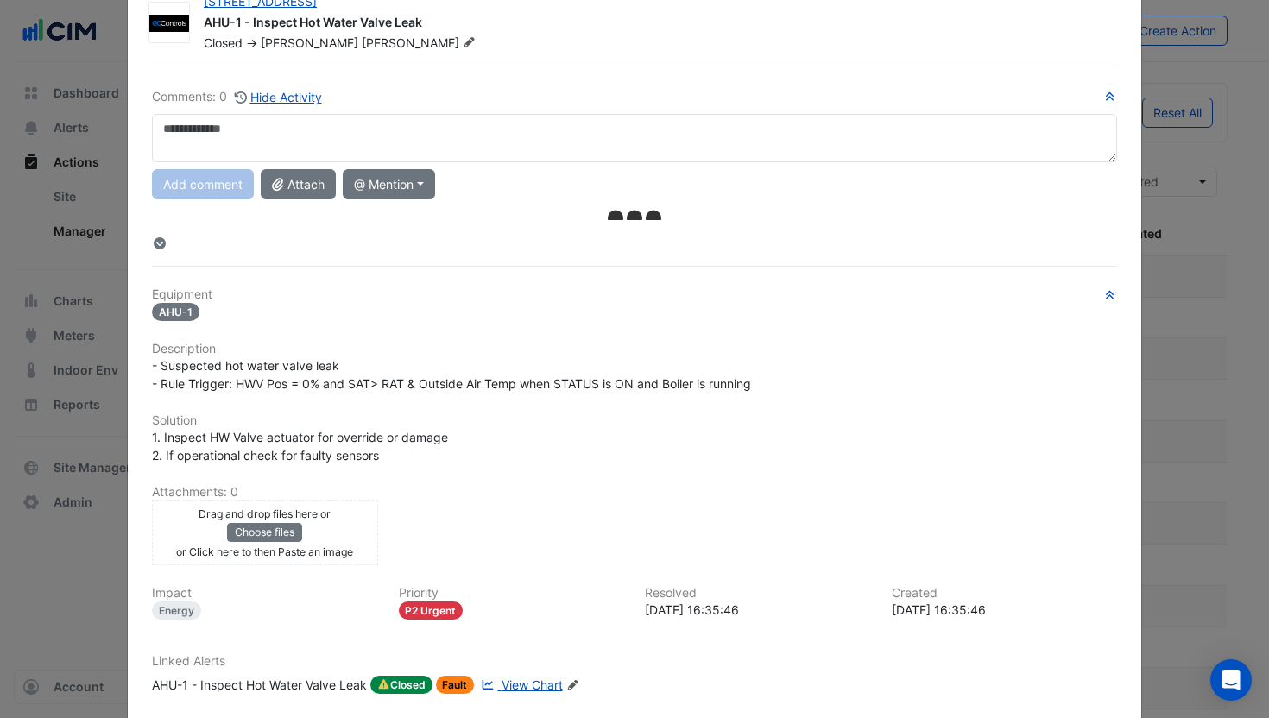
scroll to position [109, 0]
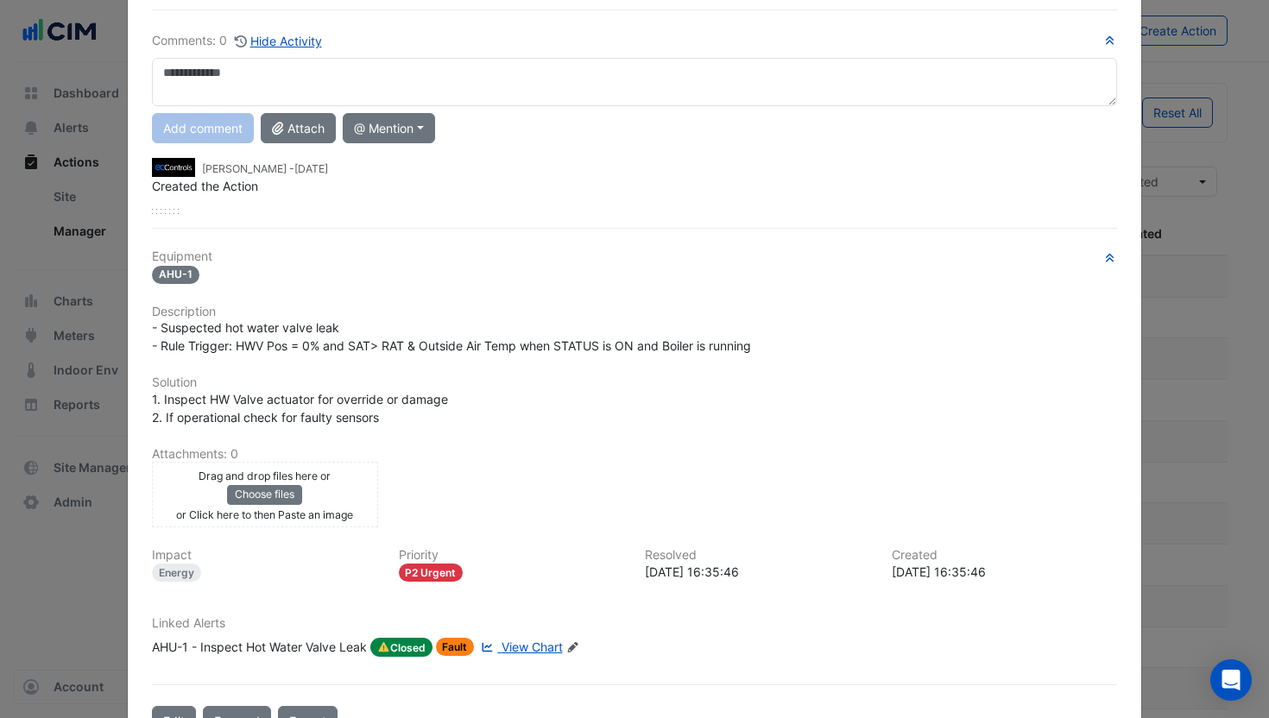
click at [271, 641] on div "AHU-1 - Inspect Hot Water Valve Leak" at bounding box center [259, 647] width 215 height 19
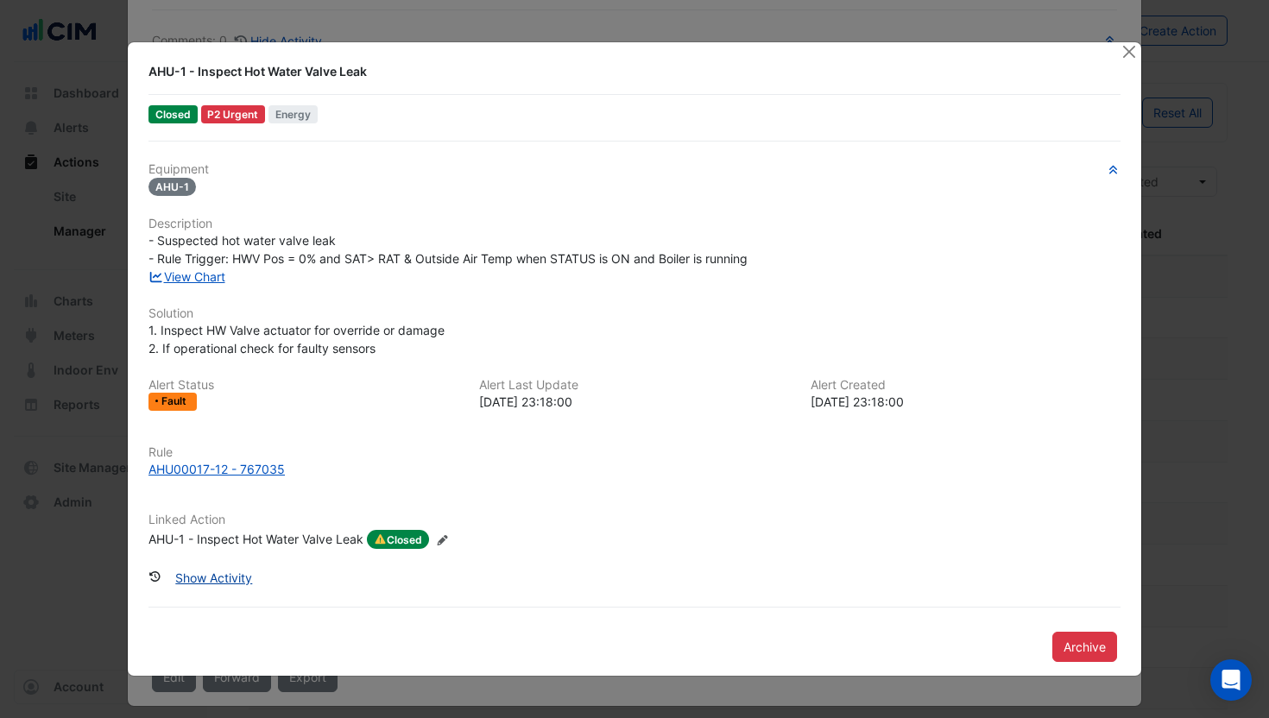
click at [233, 579] on button "Show Activity" at bounding box center [213, 578] width 99 height 30
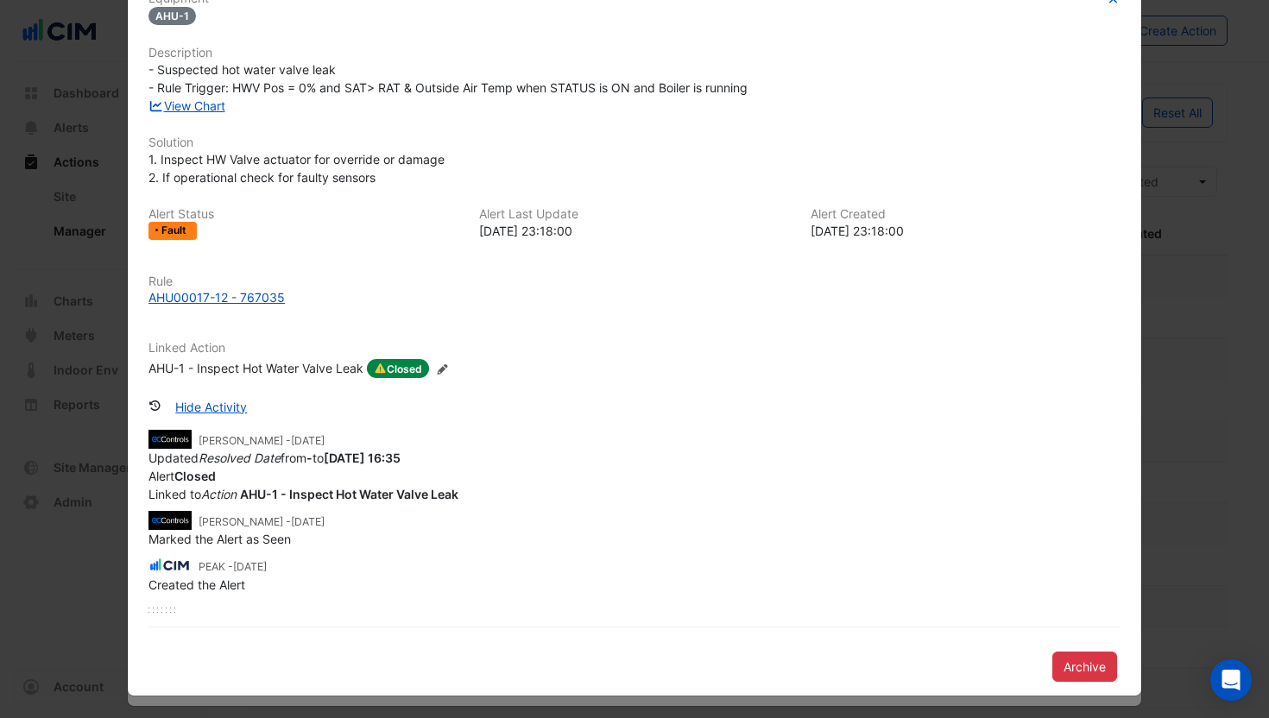
scroll to position [0, 0]
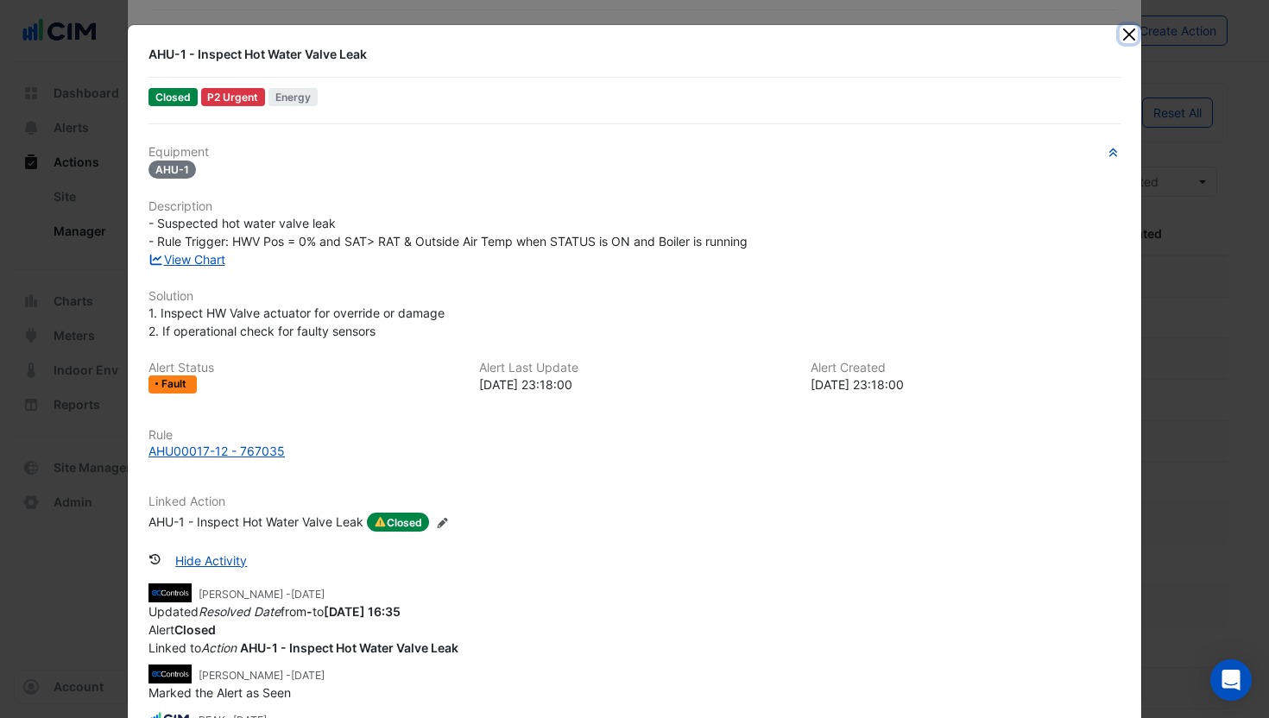
click at [1135, 33] on button "Close" at bounding box center [1129, 34] width 18 height 18
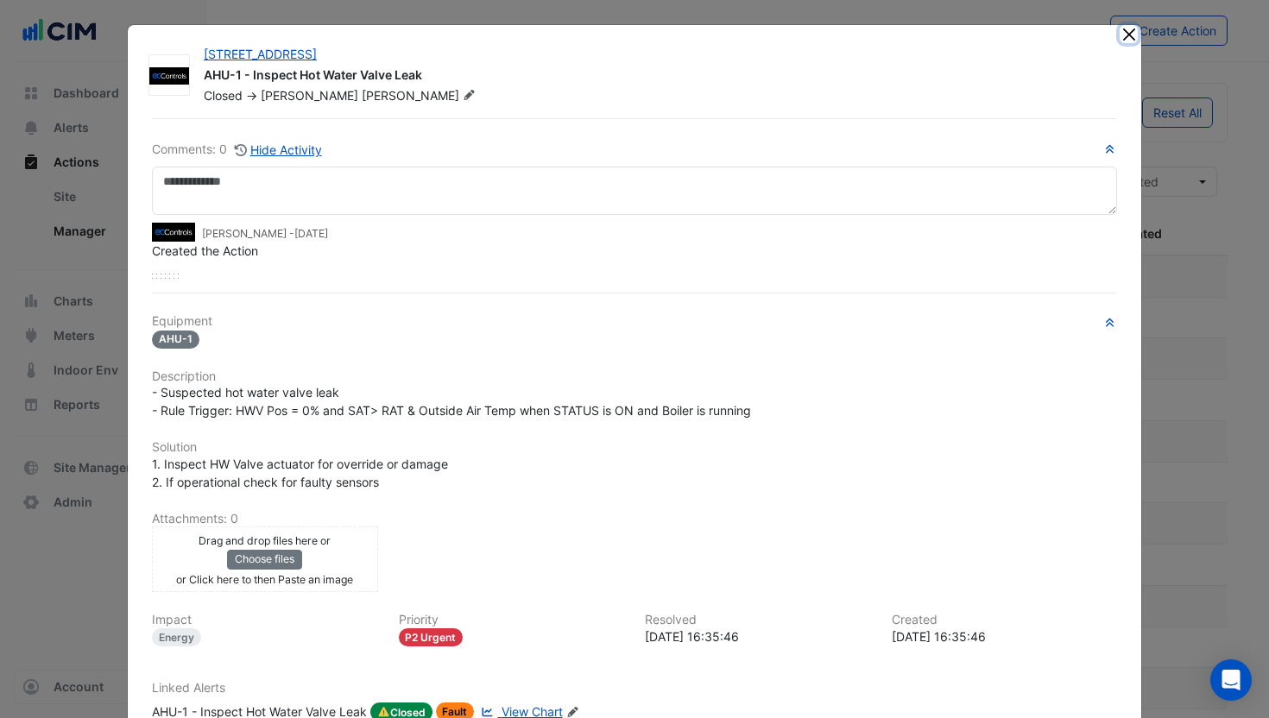
click at [1130, 32] on button "Close" at bounding box center [1129, 34] width 18 height 18
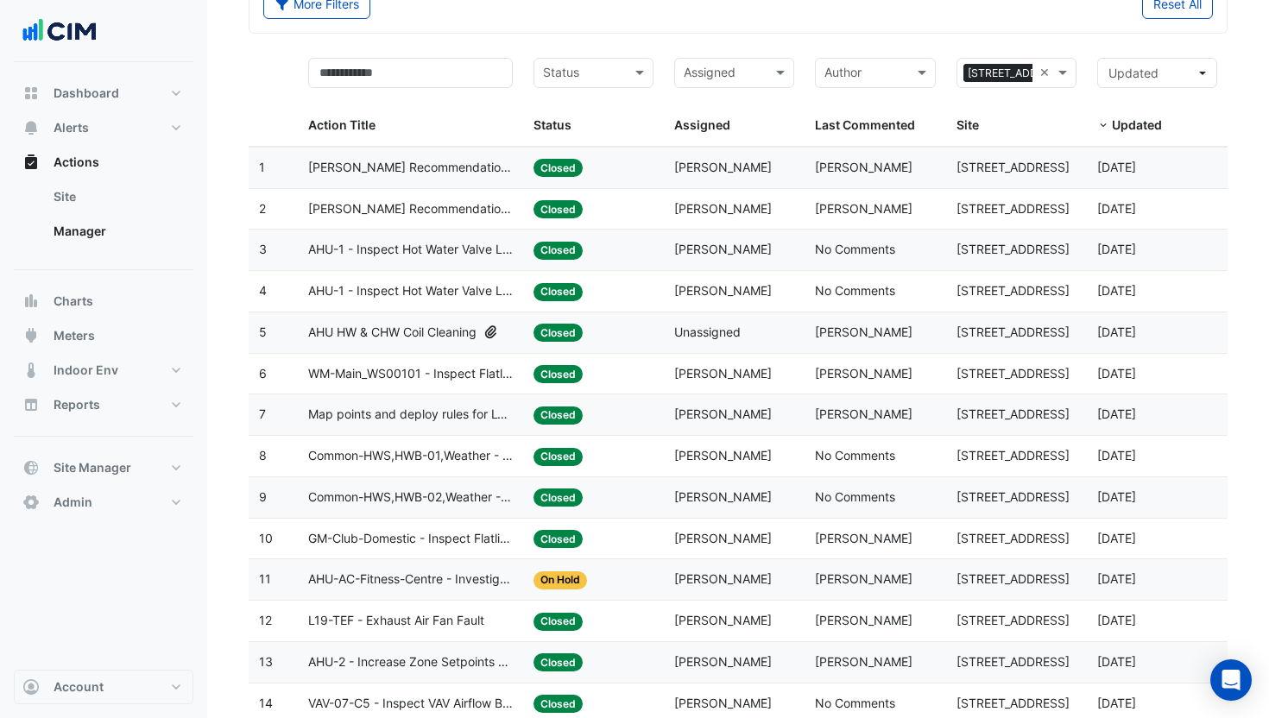
scroll to position [113, 0]
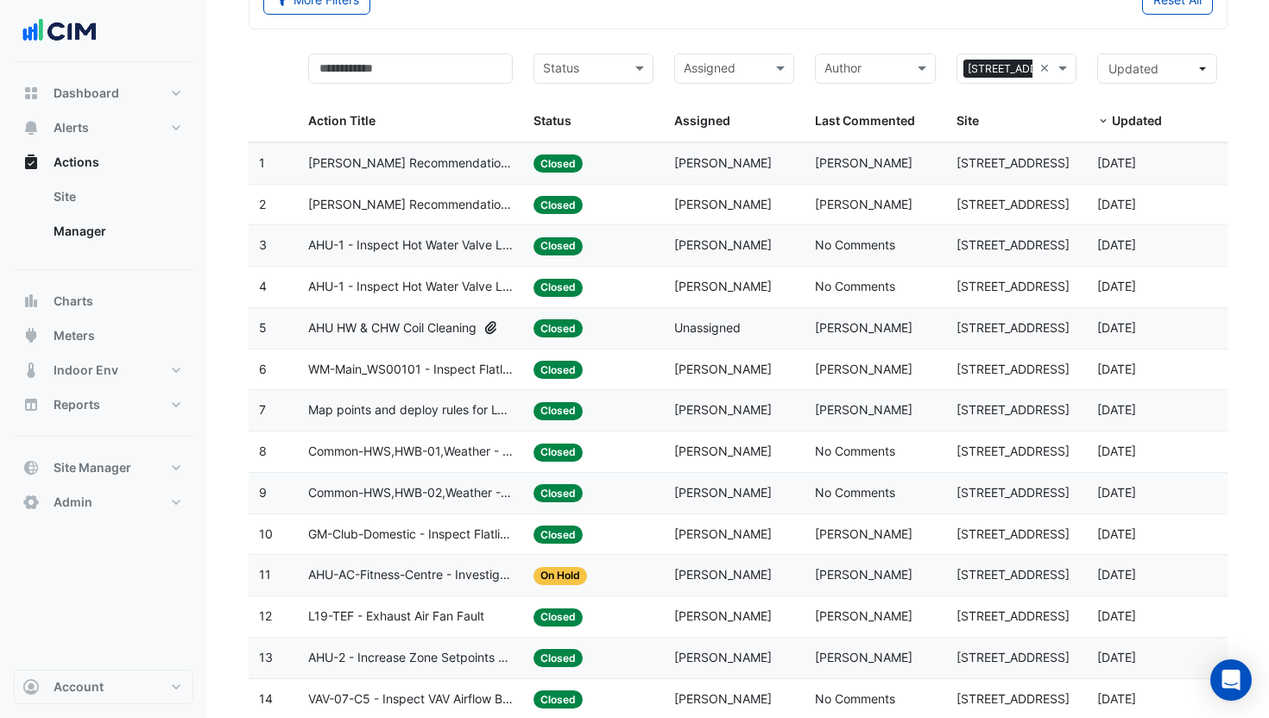
click at [760, 207] on div "Assigned: [PERSON_NAME]" at bounding box center [734, 205] width 120 height 20
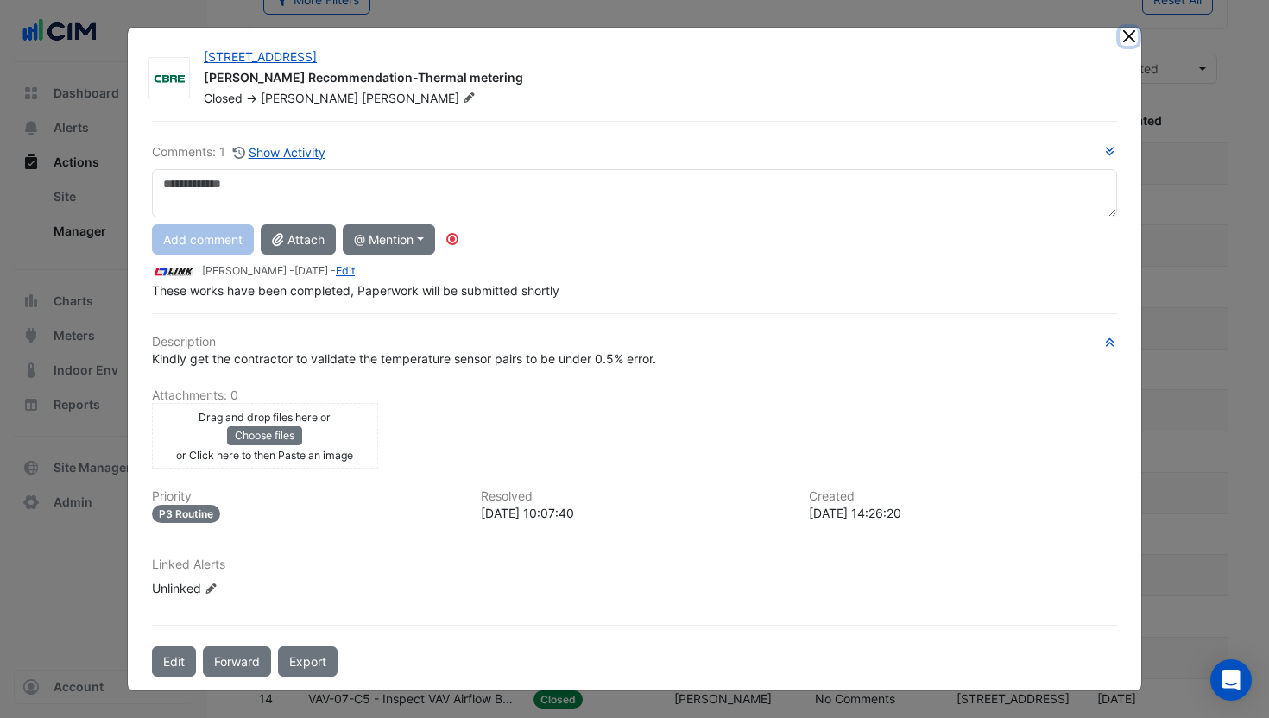
click at [1123, 38] on button "Close" at bounding box center [1129, 37] width 18 height 18
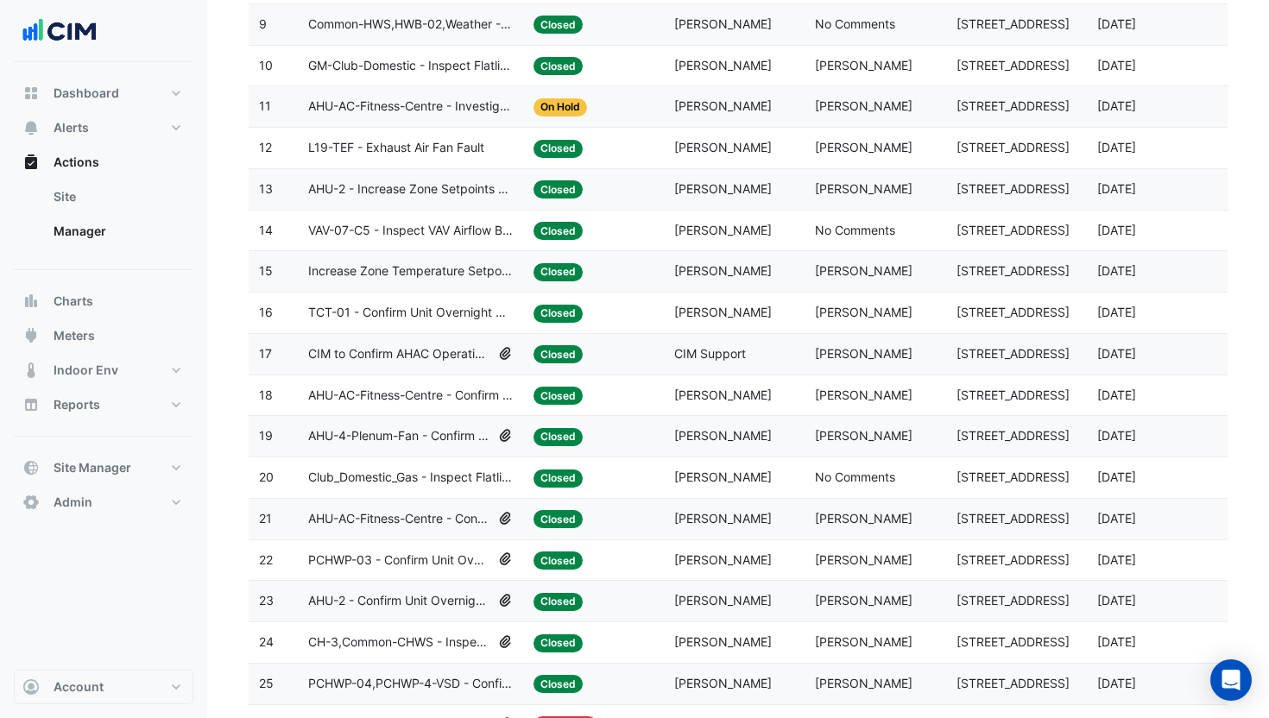
scroll to position [599, 0]
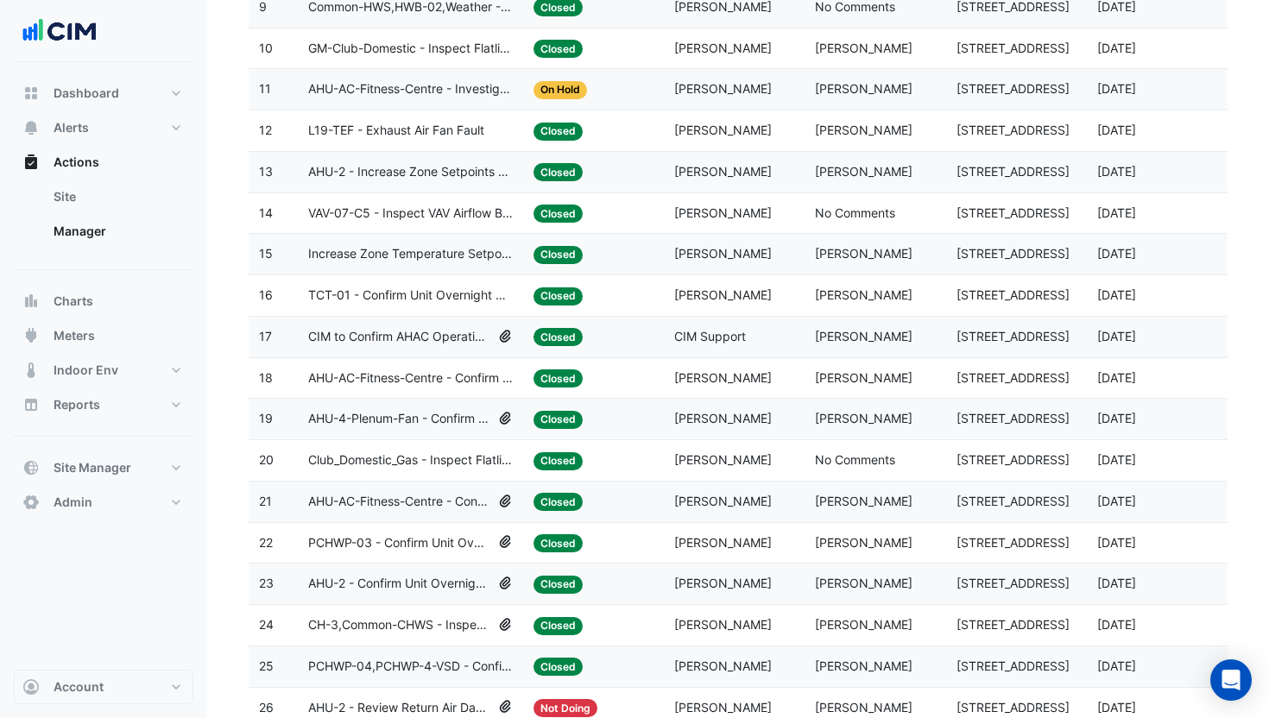
click at [585, 496] on div "Status: Closed" at bounding box center [594, 502] width 120 height 20
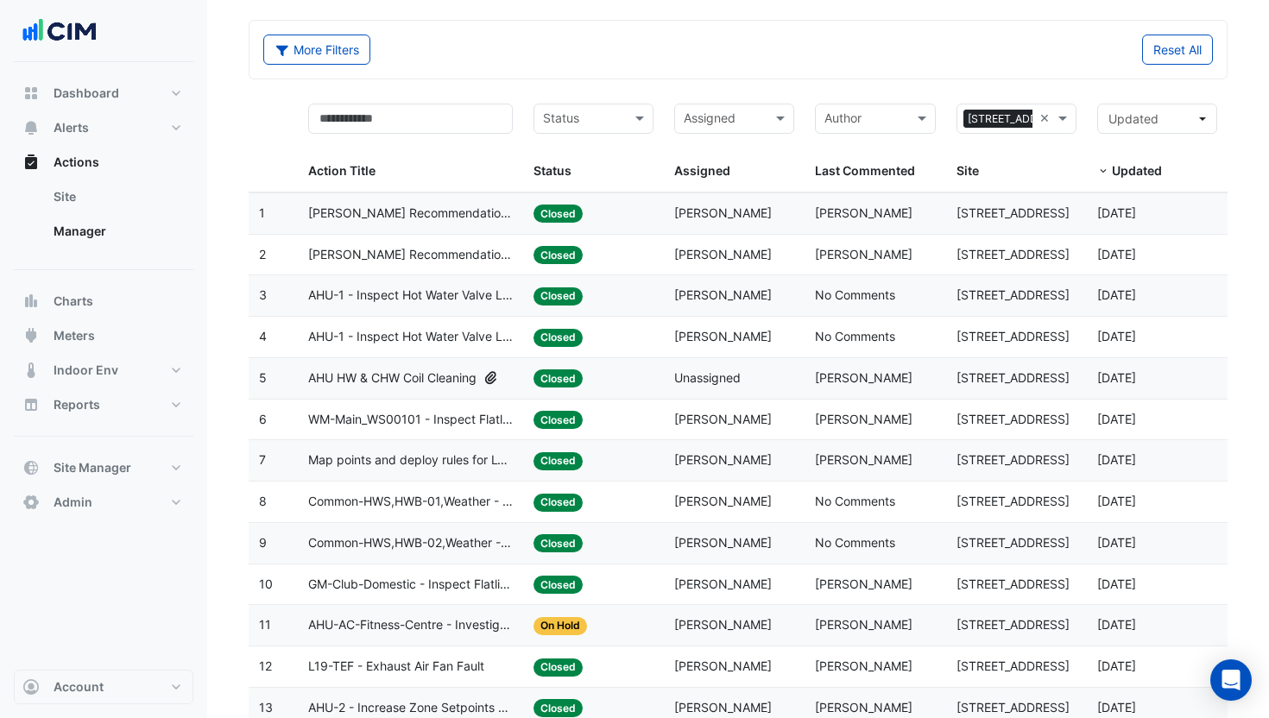
scroll to position [0, 0]
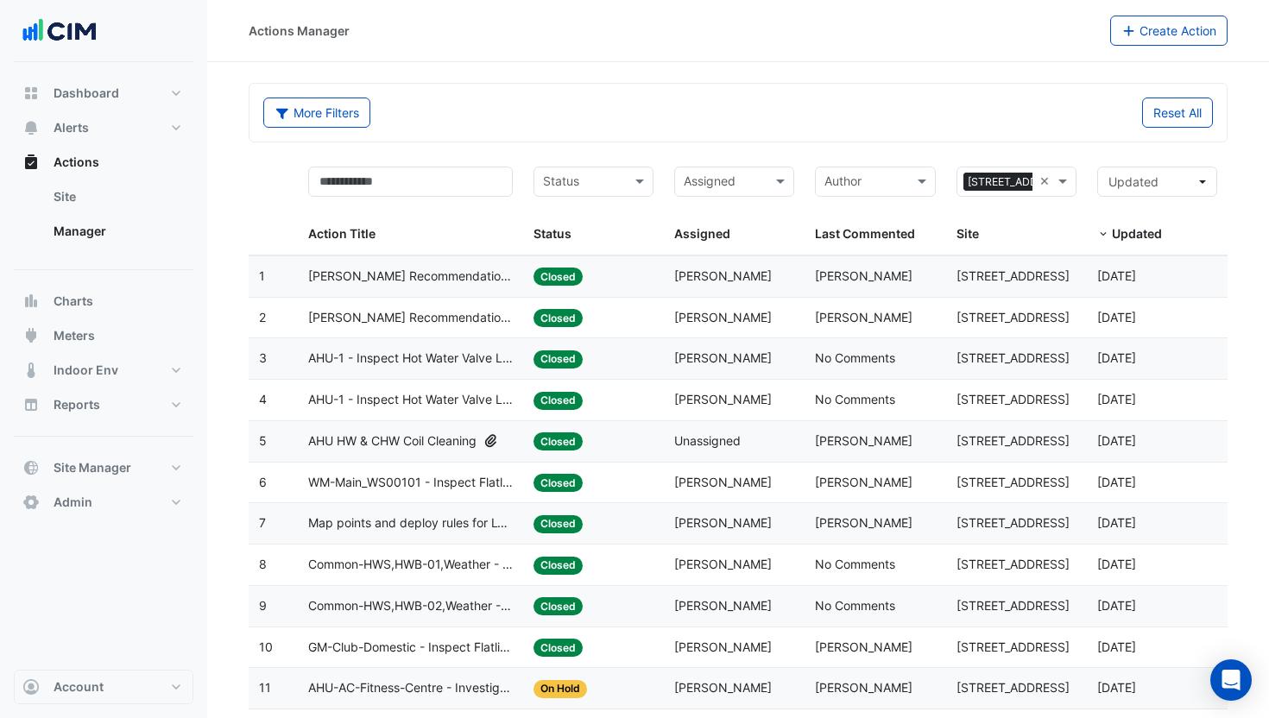
click at [496, 481] on span "WM-Main_WS00101 - Inspect Flatlined Water Sub-Meter" at bounding box center [410, 483] width 205 height 20
click at [477, 526] on span "Map points and deploy rules for L17 VAVs" at bounding box center [410, 524] width 205 height 20
click at [465, 563] on span "Common-HWS,HWB-01,Weather - Disable Boiler Operation Warmer Weather (Energy Sav…" at bounding box center [410, 565] width 205 height 20
click at [479, 407] on span "AHU-1 - Inspect Hot Water Valve Leak" at bounding box center [410, 400] width 205 height 20
click at [466, 359] on span "AHU-1 - Inspect Hot Water Valve Leak" at bounding box center [410, 359] width 205 height 20
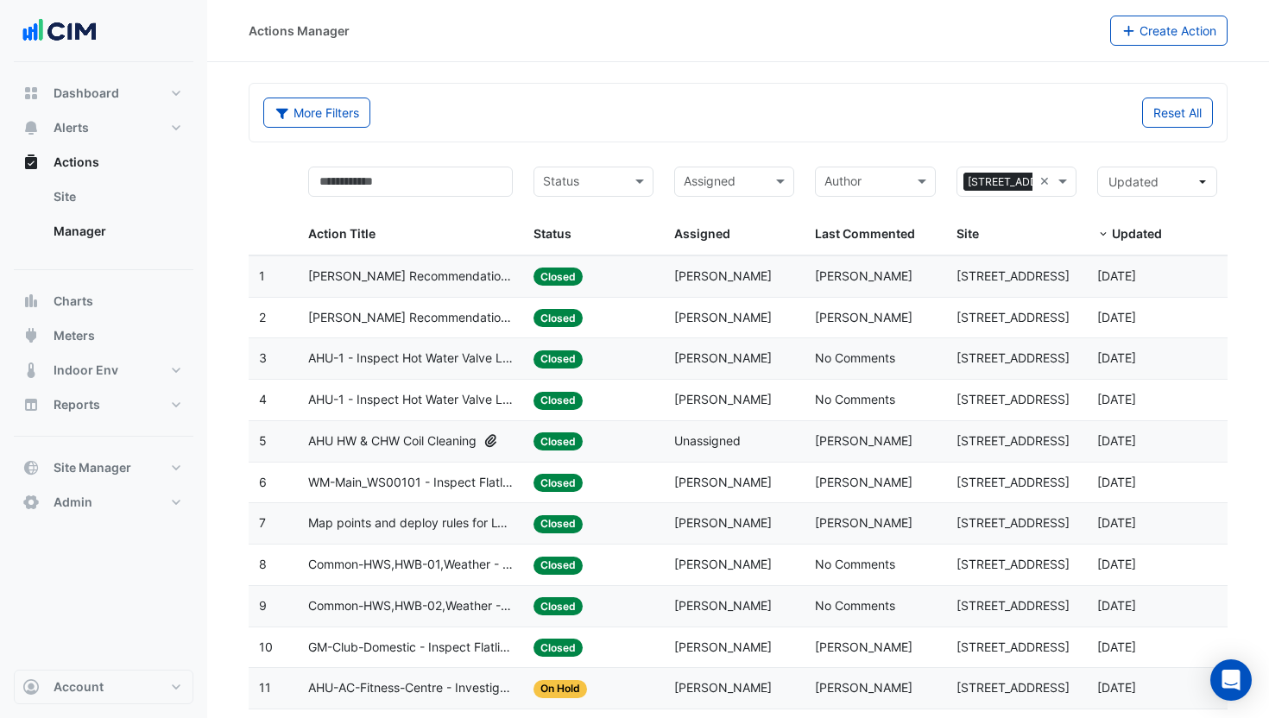
click at [452, 448] on span "AHU HW & CHW Coil Cleaning" at bounding box center [392, 442] width 168 height 20
click at [81, 412] on span "Reports" at bounding box center [77, 404] width 47 height 17
select select "**"
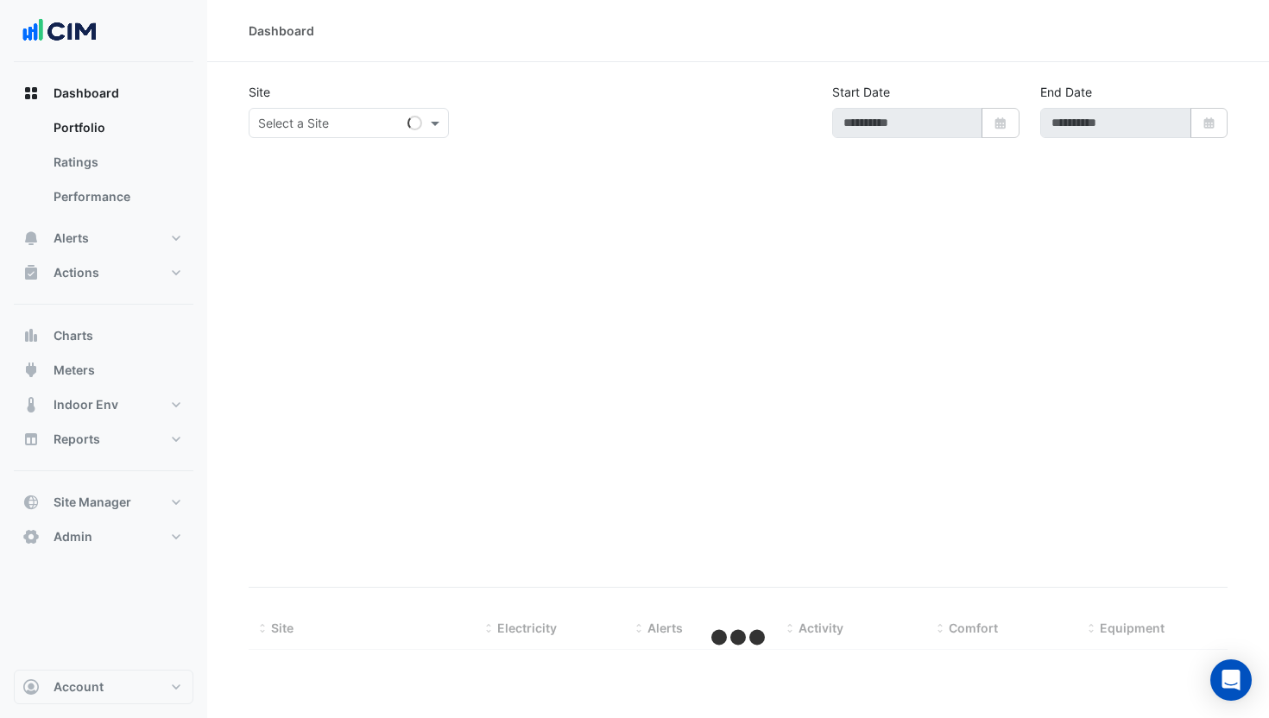
type input "**********"
select select "**"
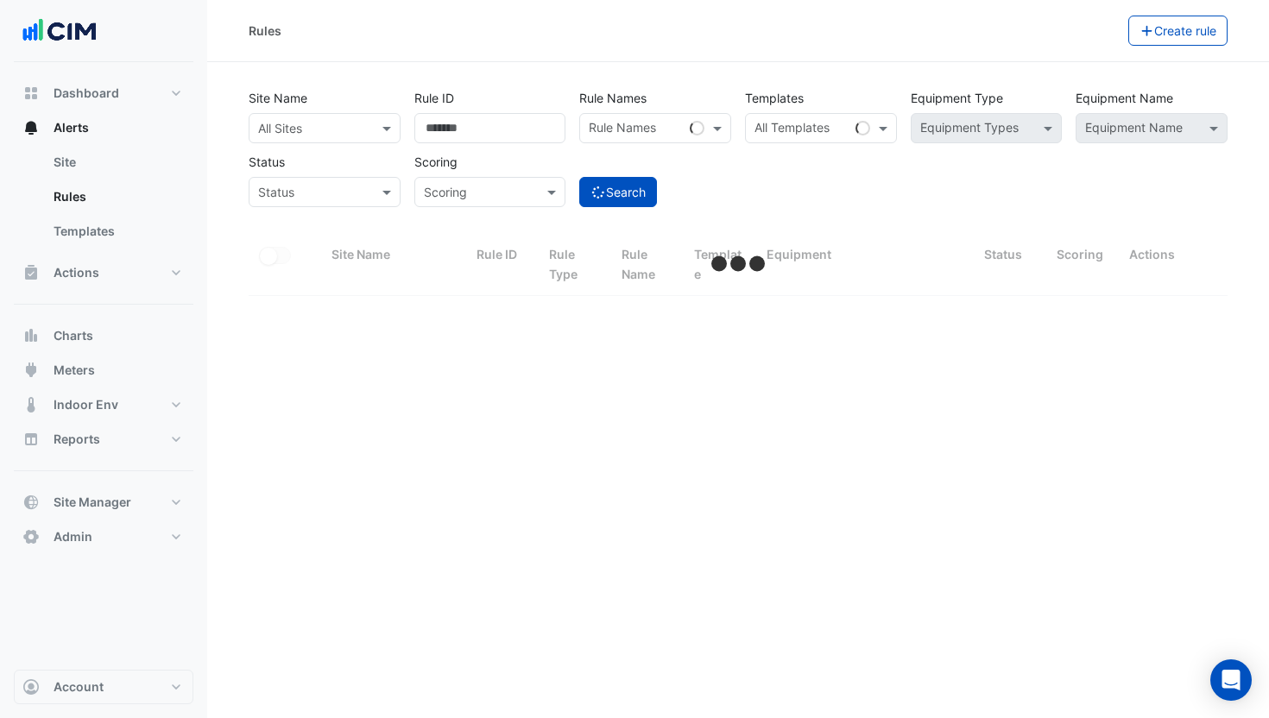
select select "**"
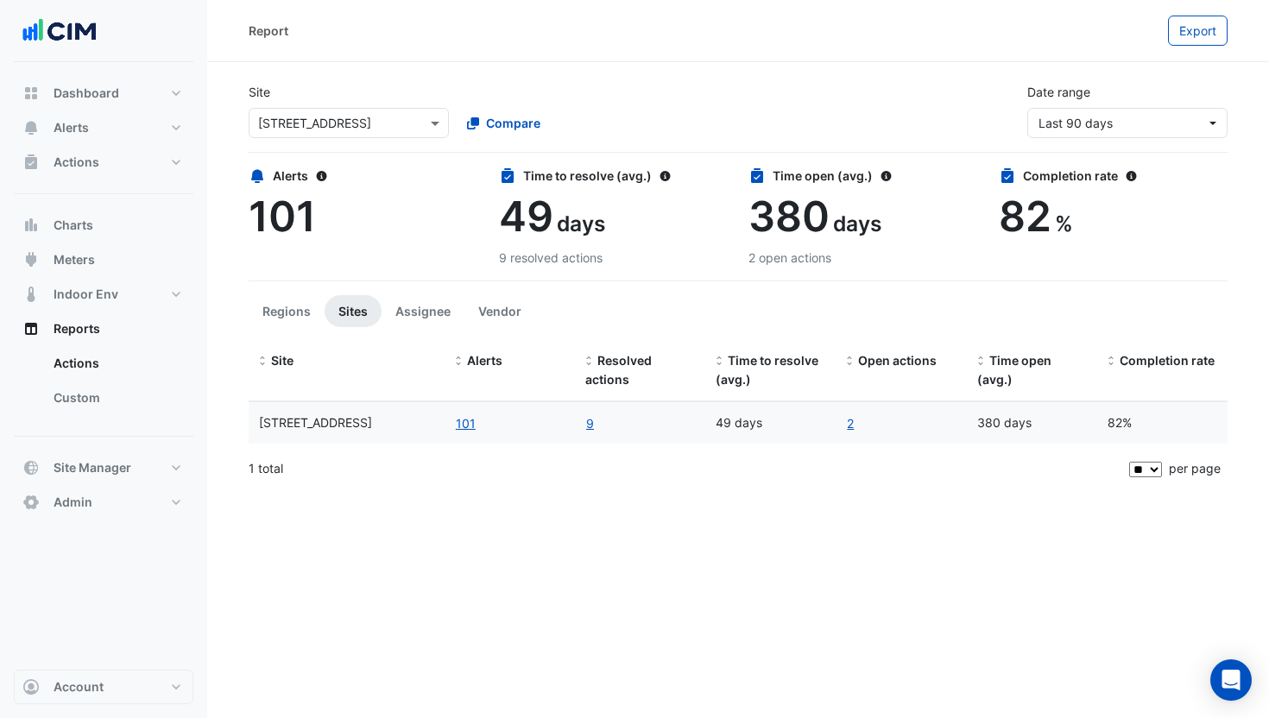
select select "**"
click at [591, 425] on link "9" at bounding box center [589, 424] width 9 height 20
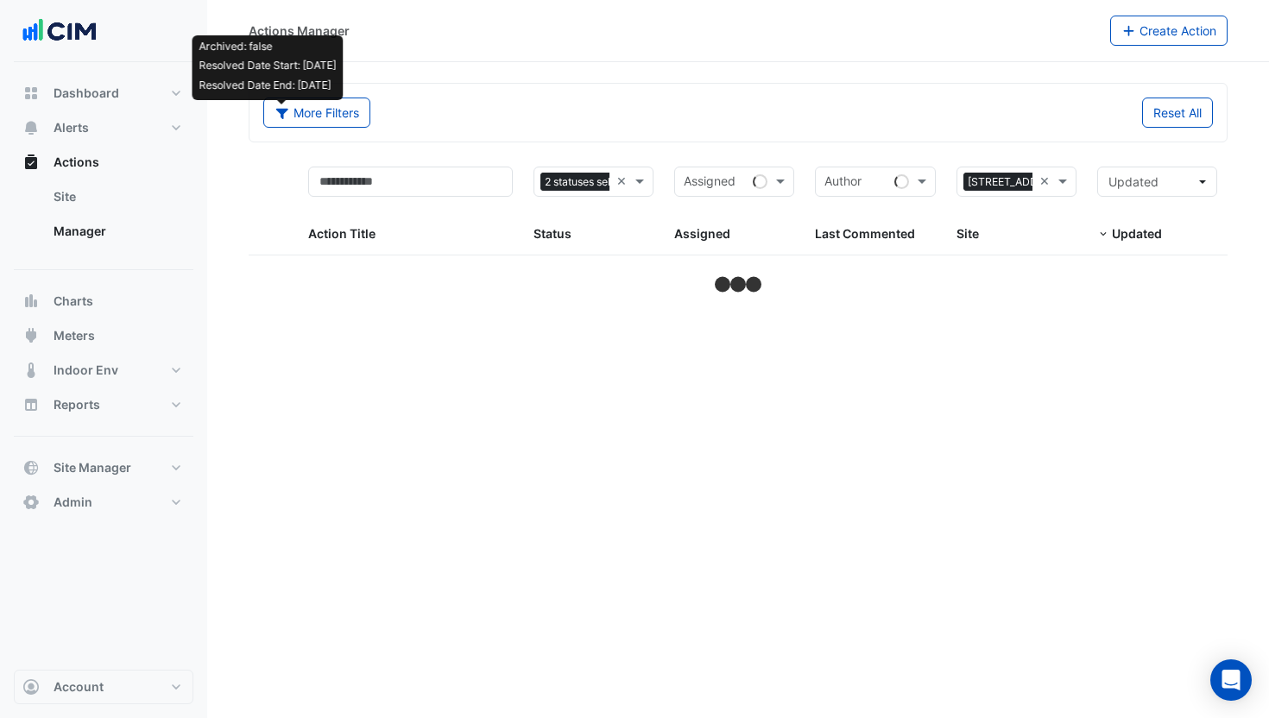
select select "**"
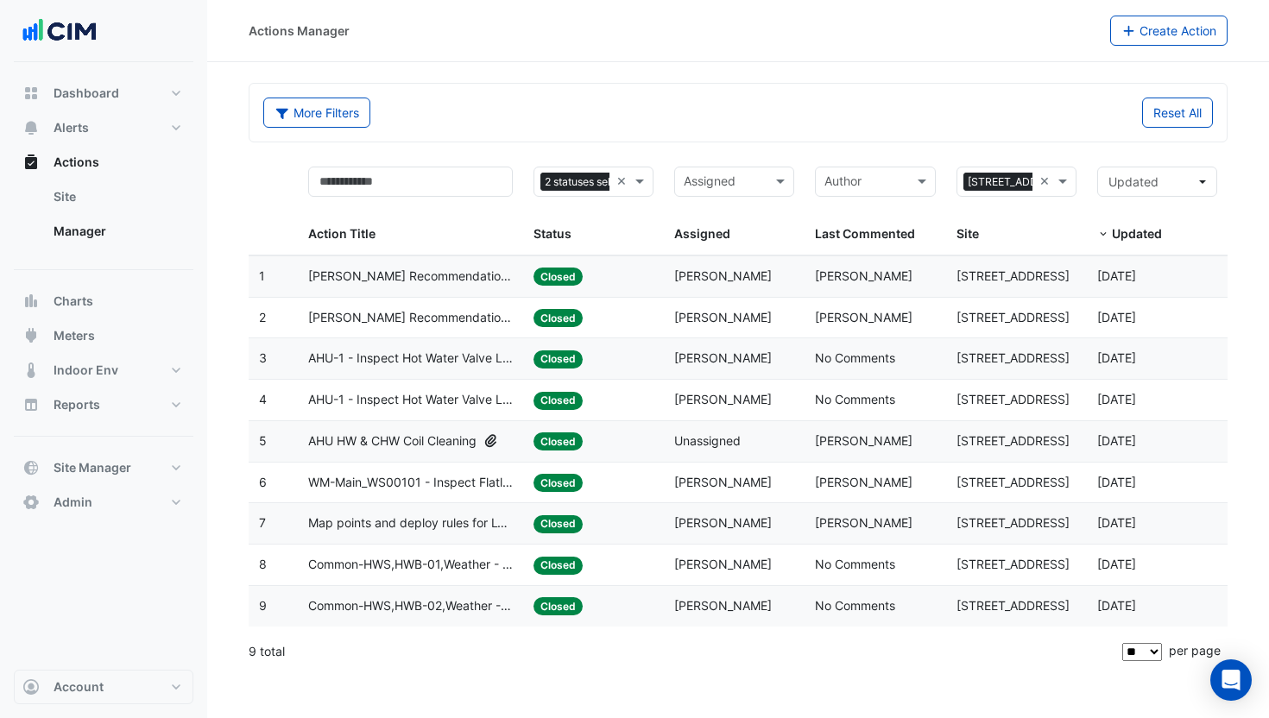
click at [490, 564] on span "Common-HWS,HWB-01,Weather - Disable Boiler Operation Warmer Weather (Energy Sav…" at bounding box center [410, 565] width 205 height 20
